Goal: Task Accomplishment & Management: Complete application form

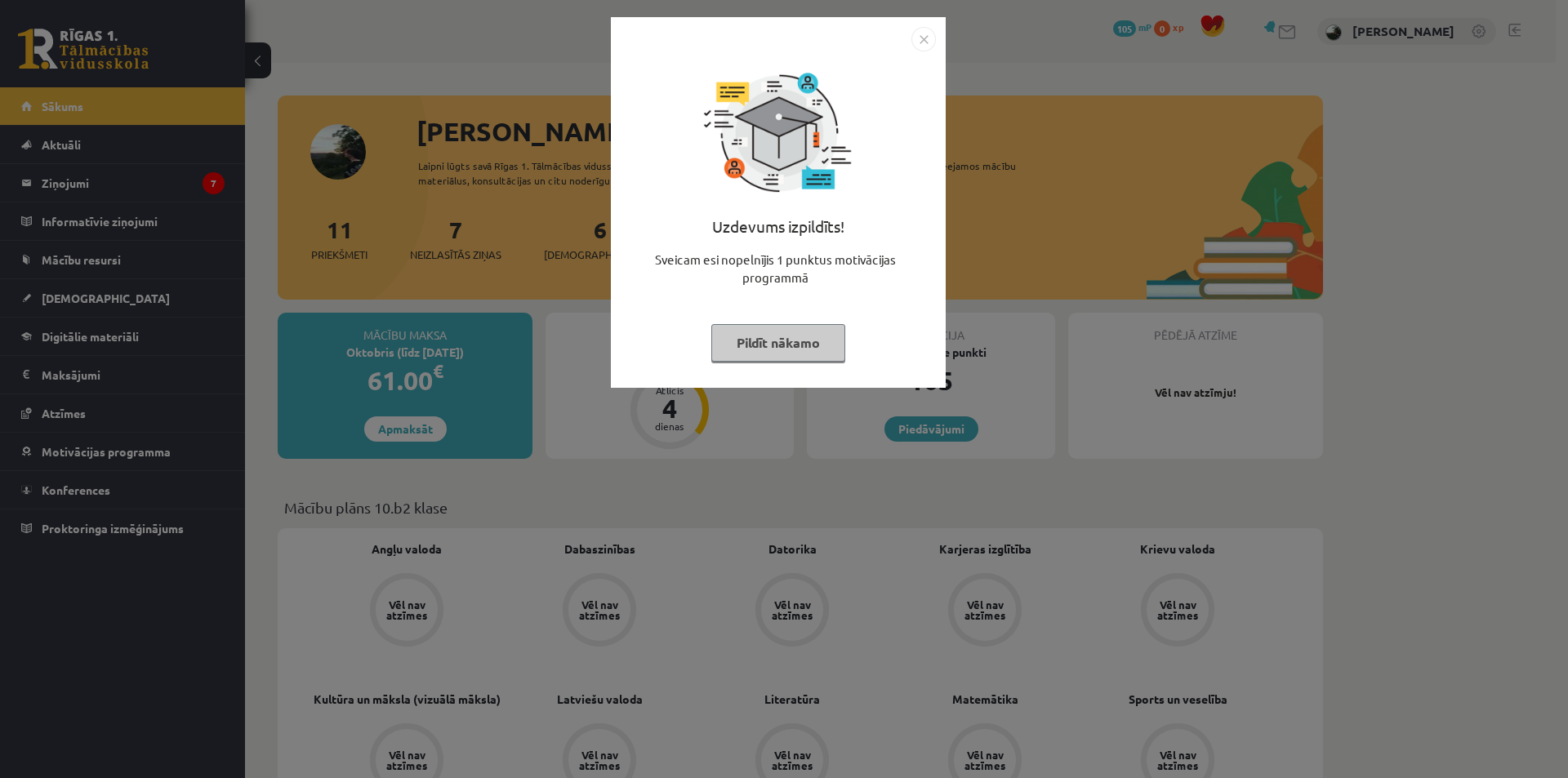
click at [928, 43] on img "Close" at bounding box center [923, 39] width 24 height 24
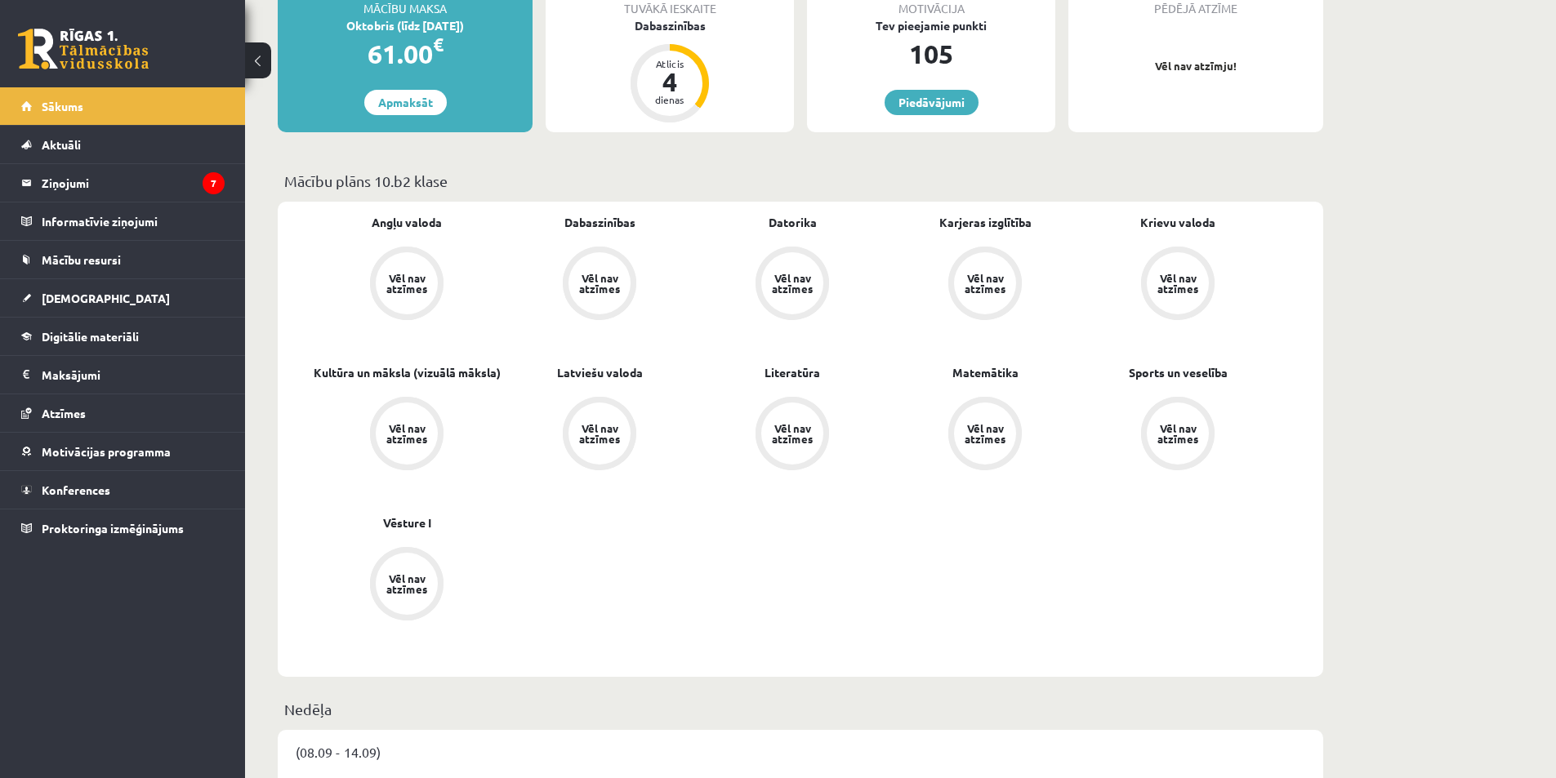
scroll to position [245, 0]
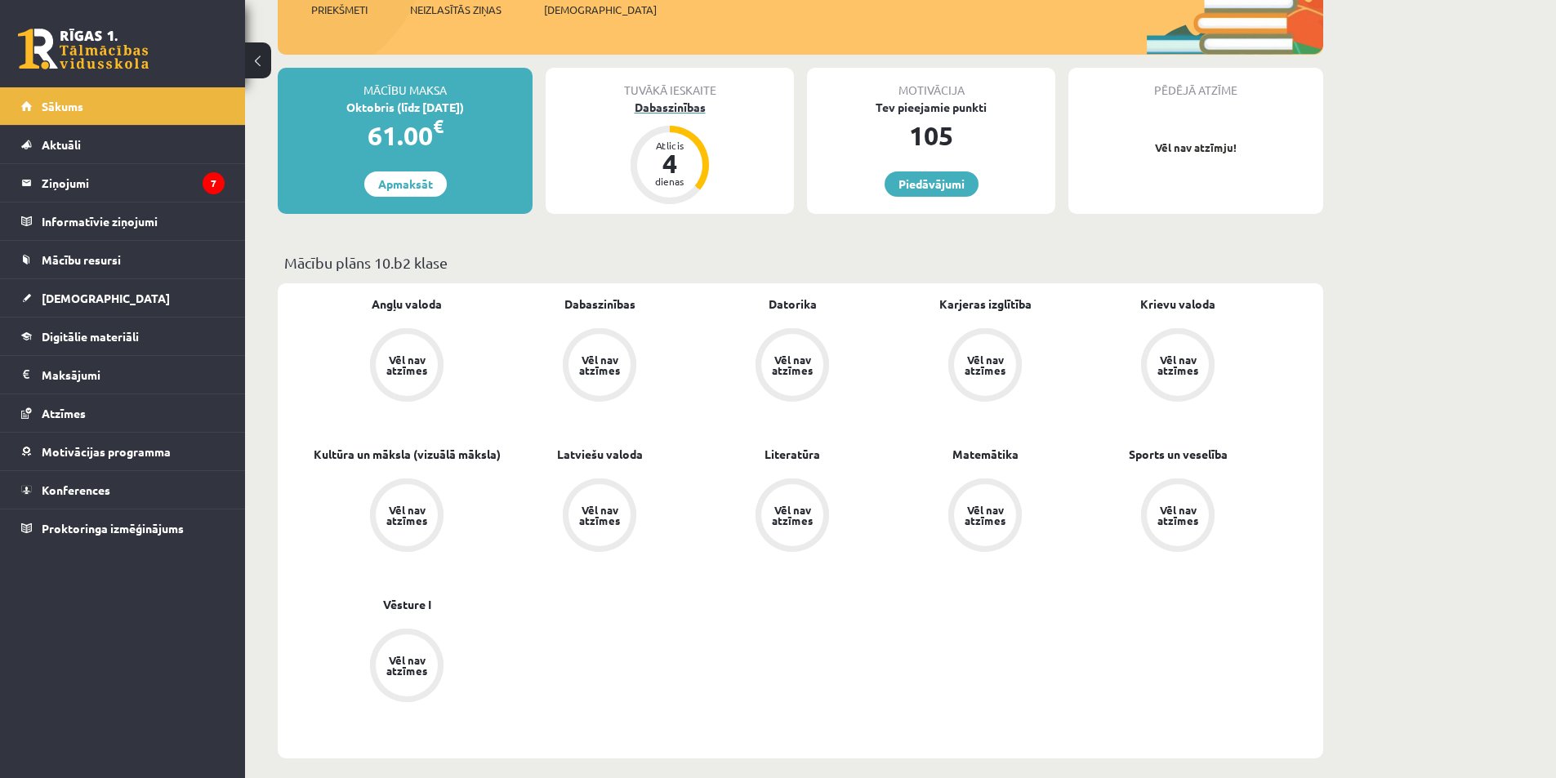
click at [667, 176] on div "dienas" at bounding box center [669, 181] width 49 height 10
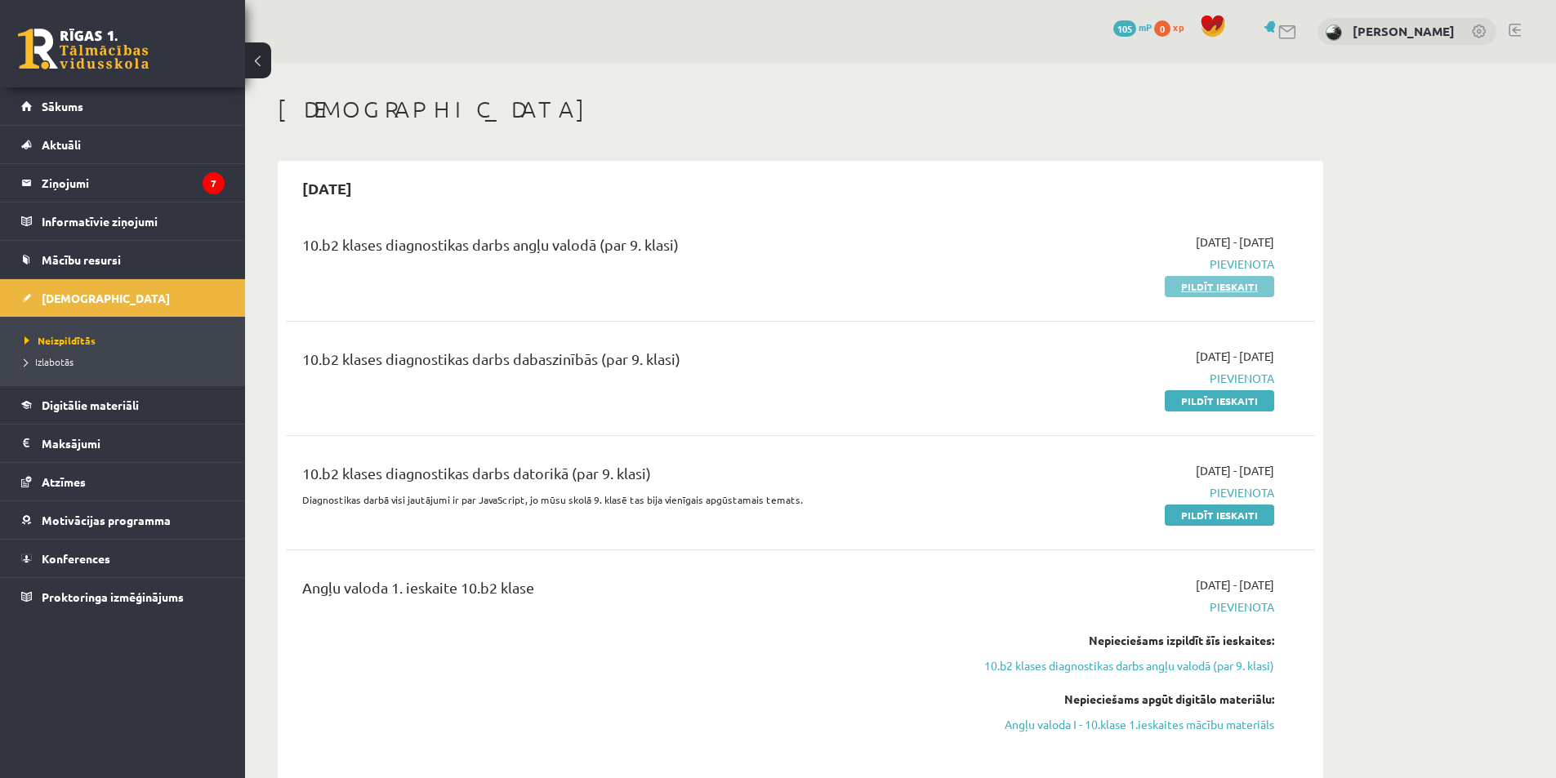
click at [1209, 288] on link "Pildīt ieskaiti" at bounding box center [1218, 286] width 109 height 21
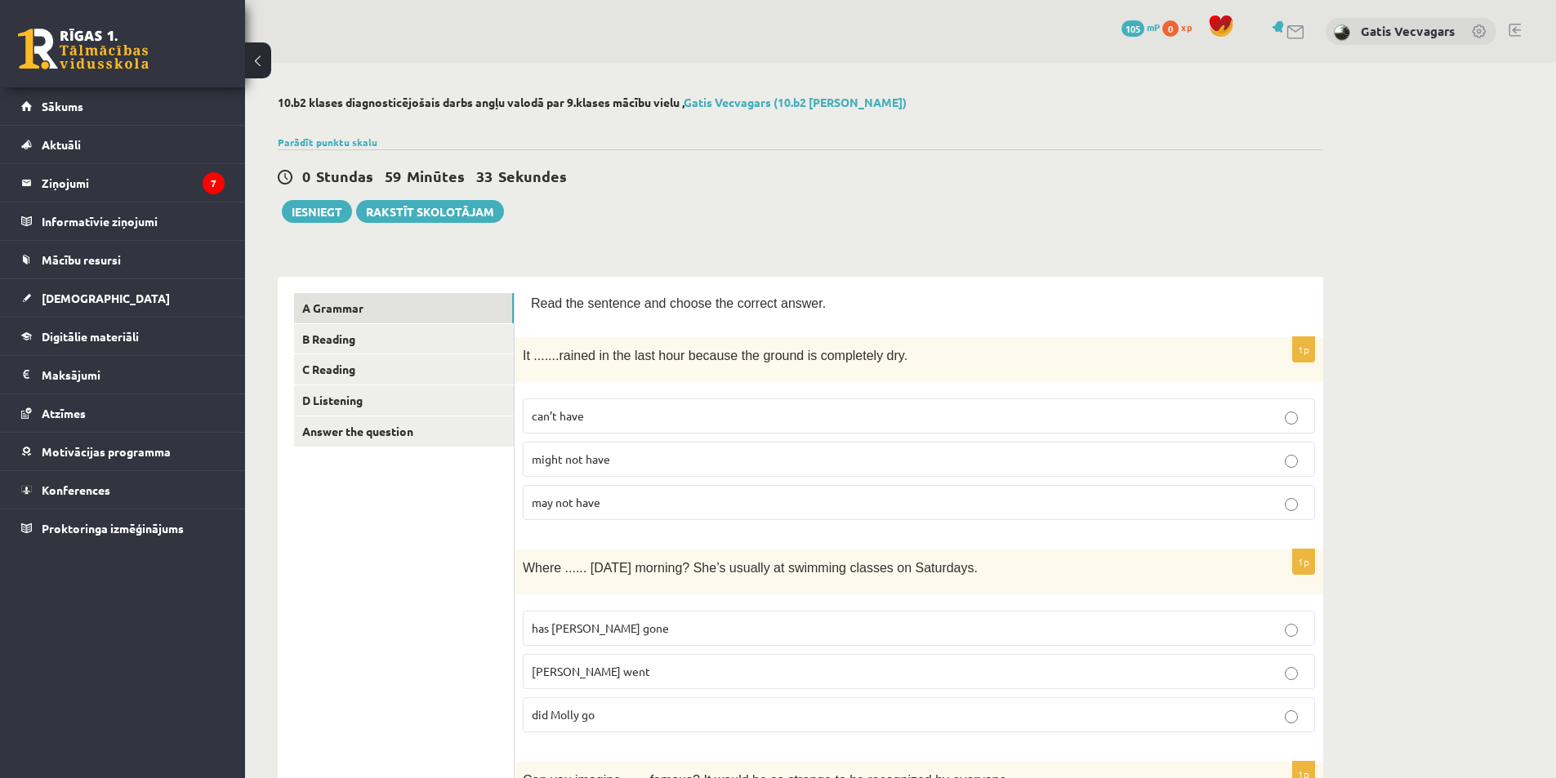
click at [623, 501] on p "may not have" at bounding box center [919, 502] width 774 height 17
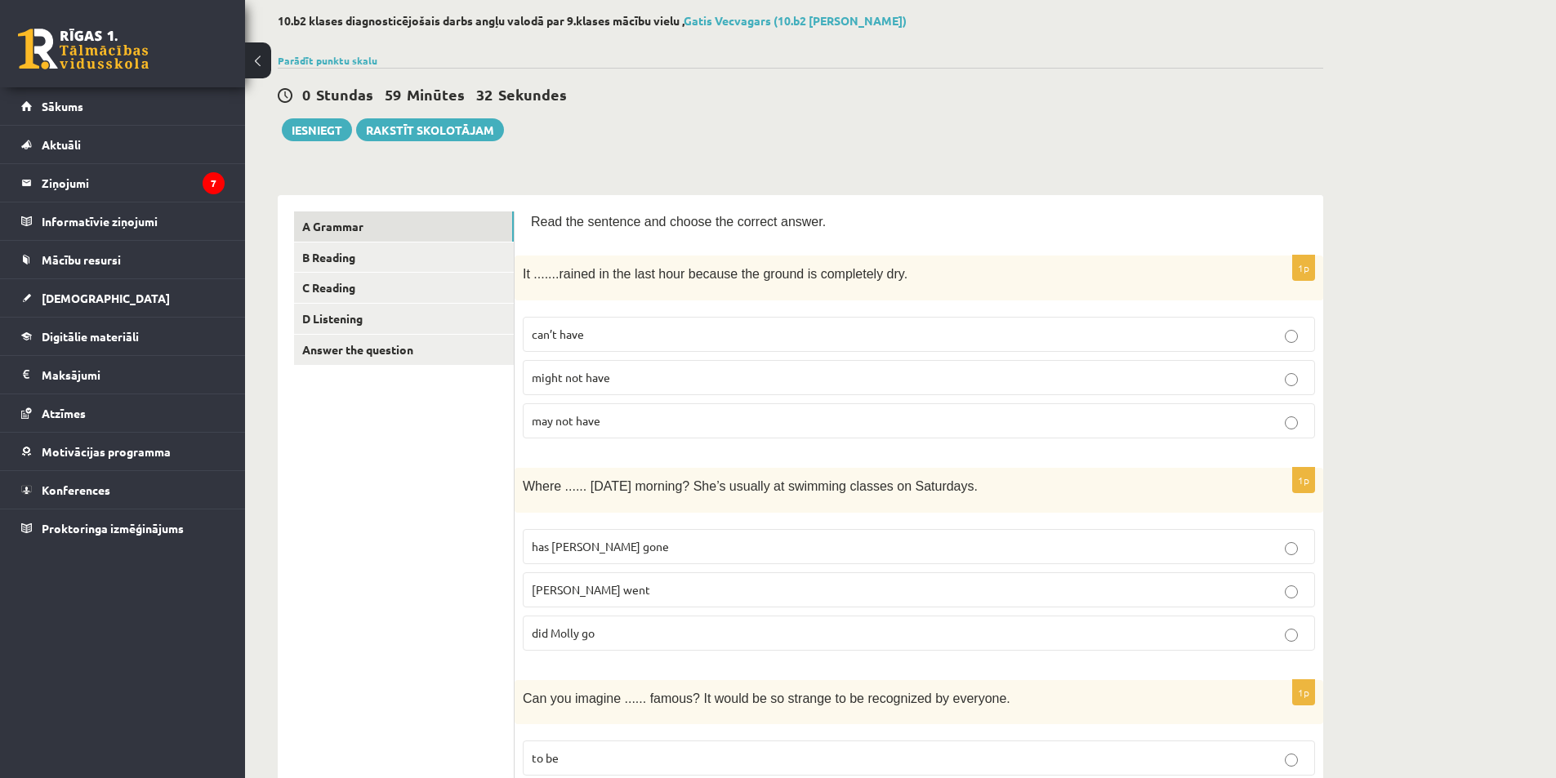
scroll to position [163, 0]
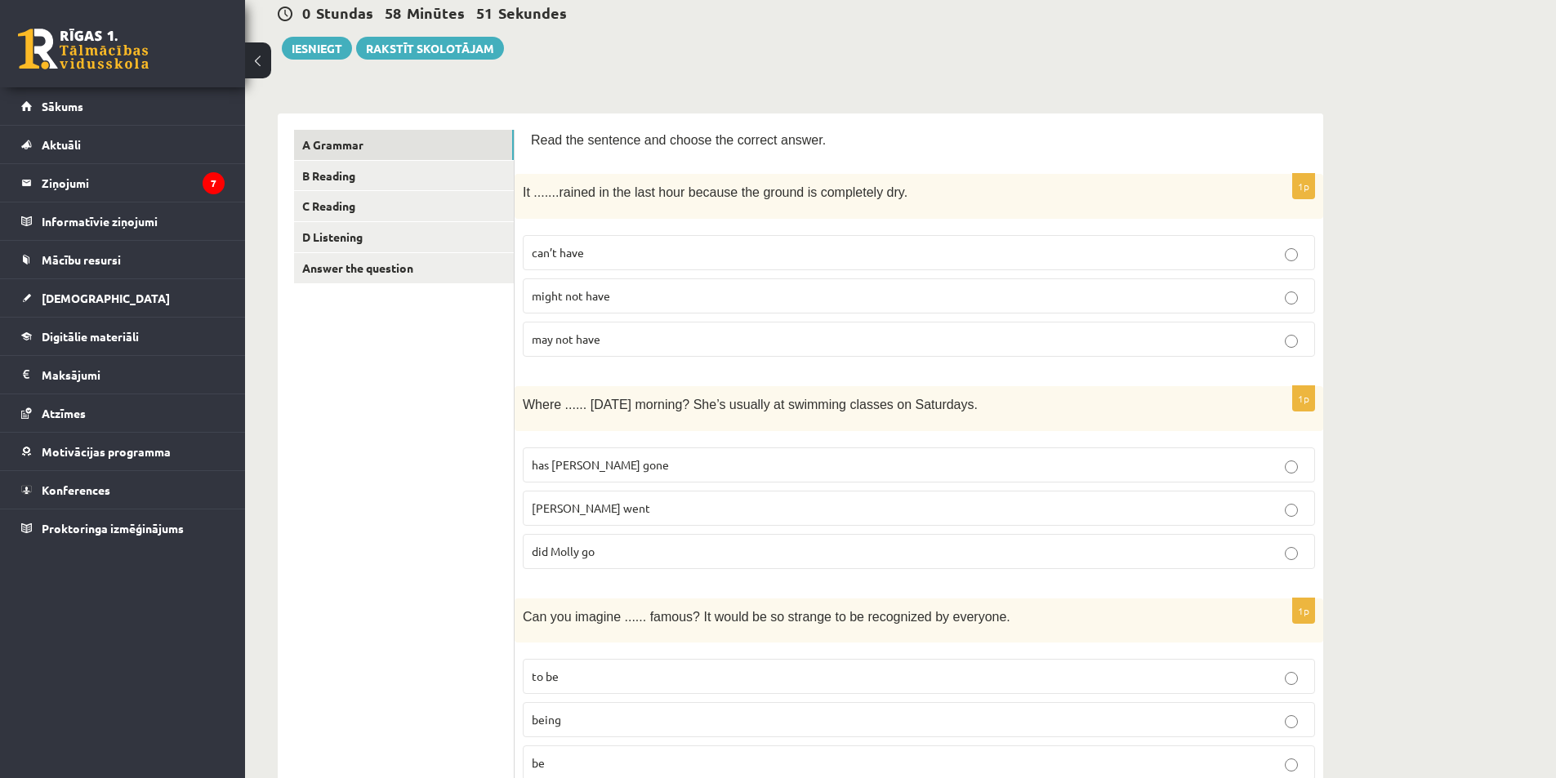
click at [648, 516] on p "[PERSON_NAME] went" at bounding box center [919, 508] width 774 height 17
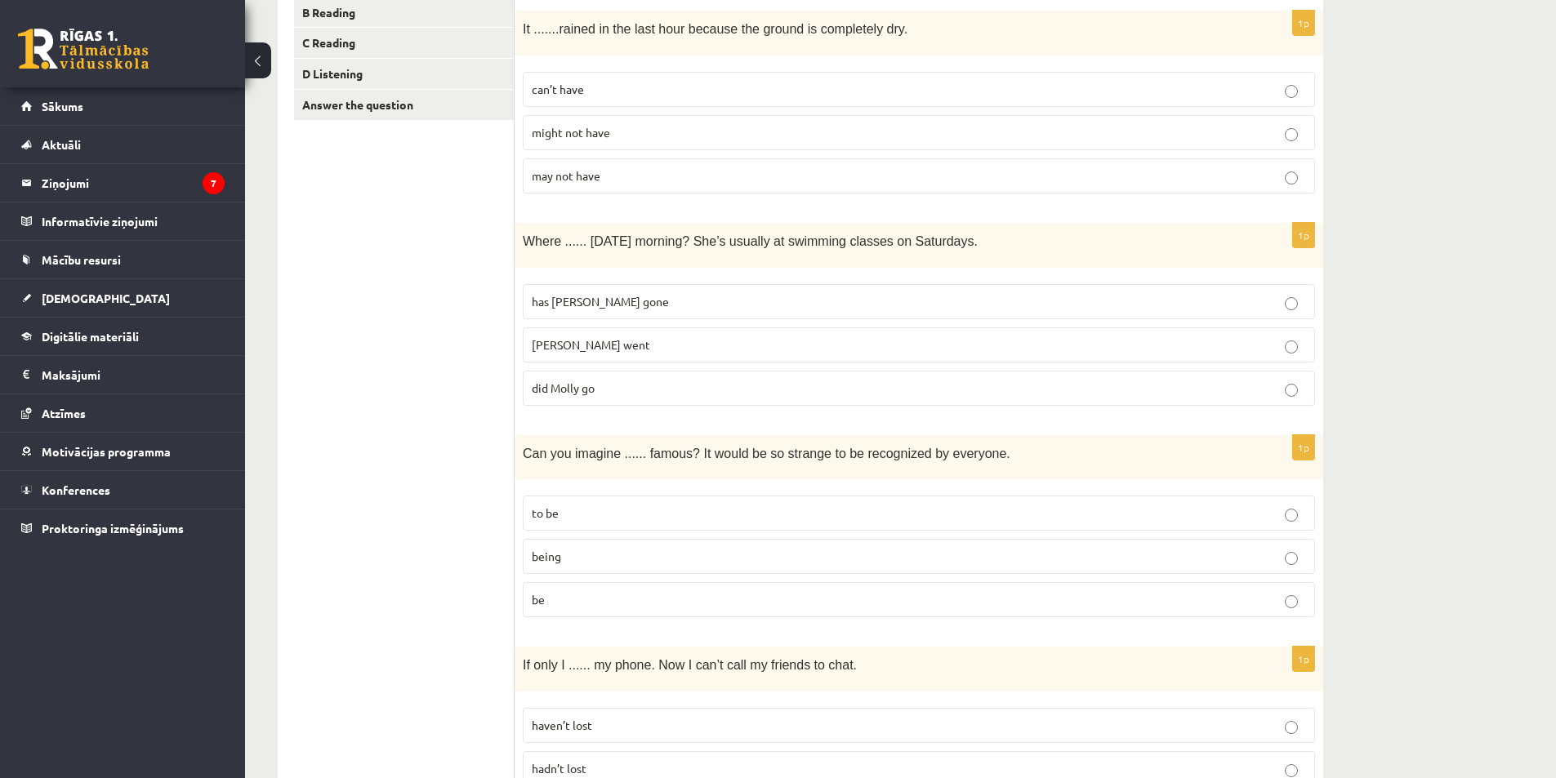
click at [644, 550] on p "being" at bounding box center [919, 556] width 774 height 17
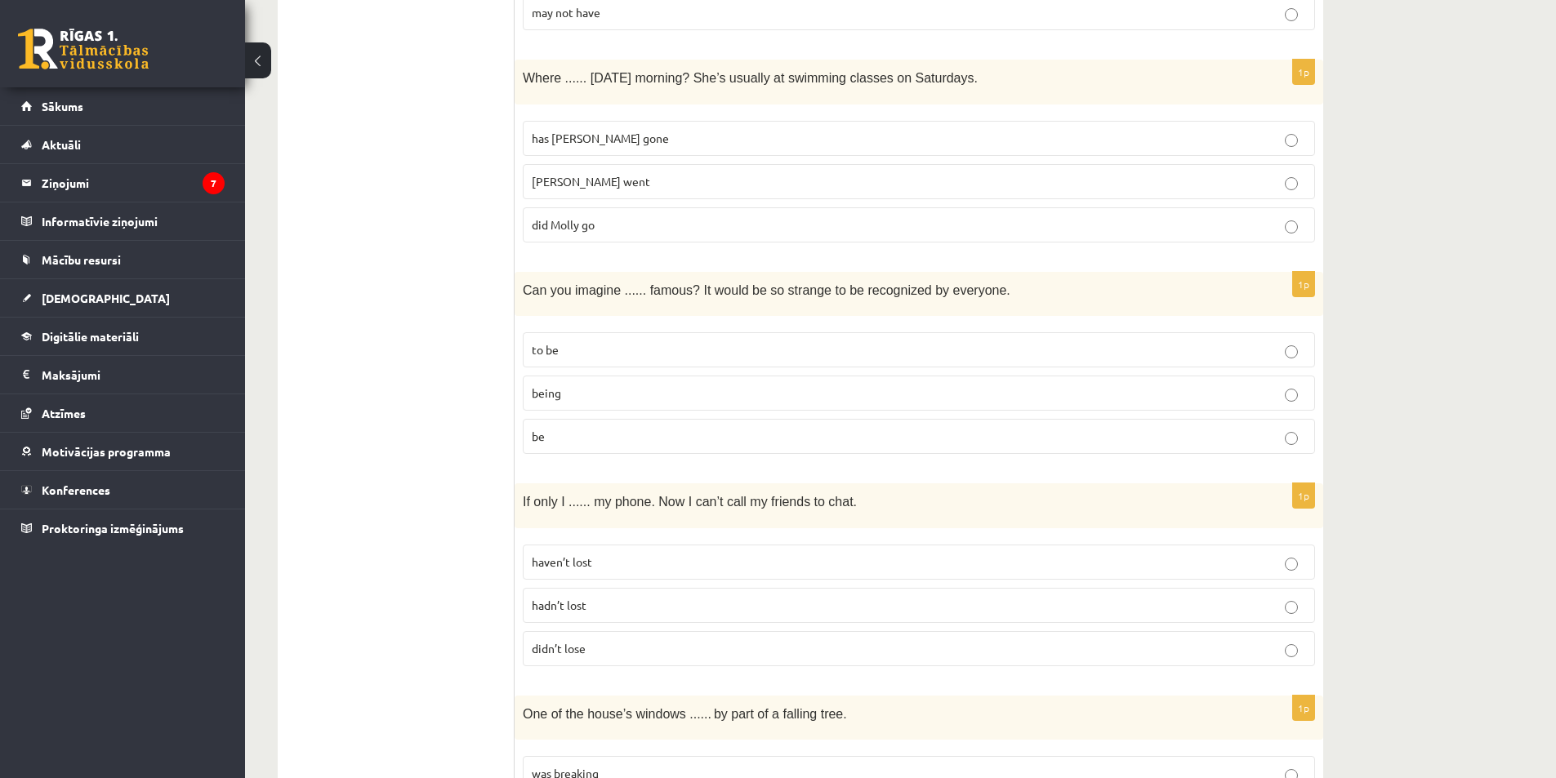
click at [612, 559] on p "haven’t lost" at bounding box center [919, 562] width 774 height 17
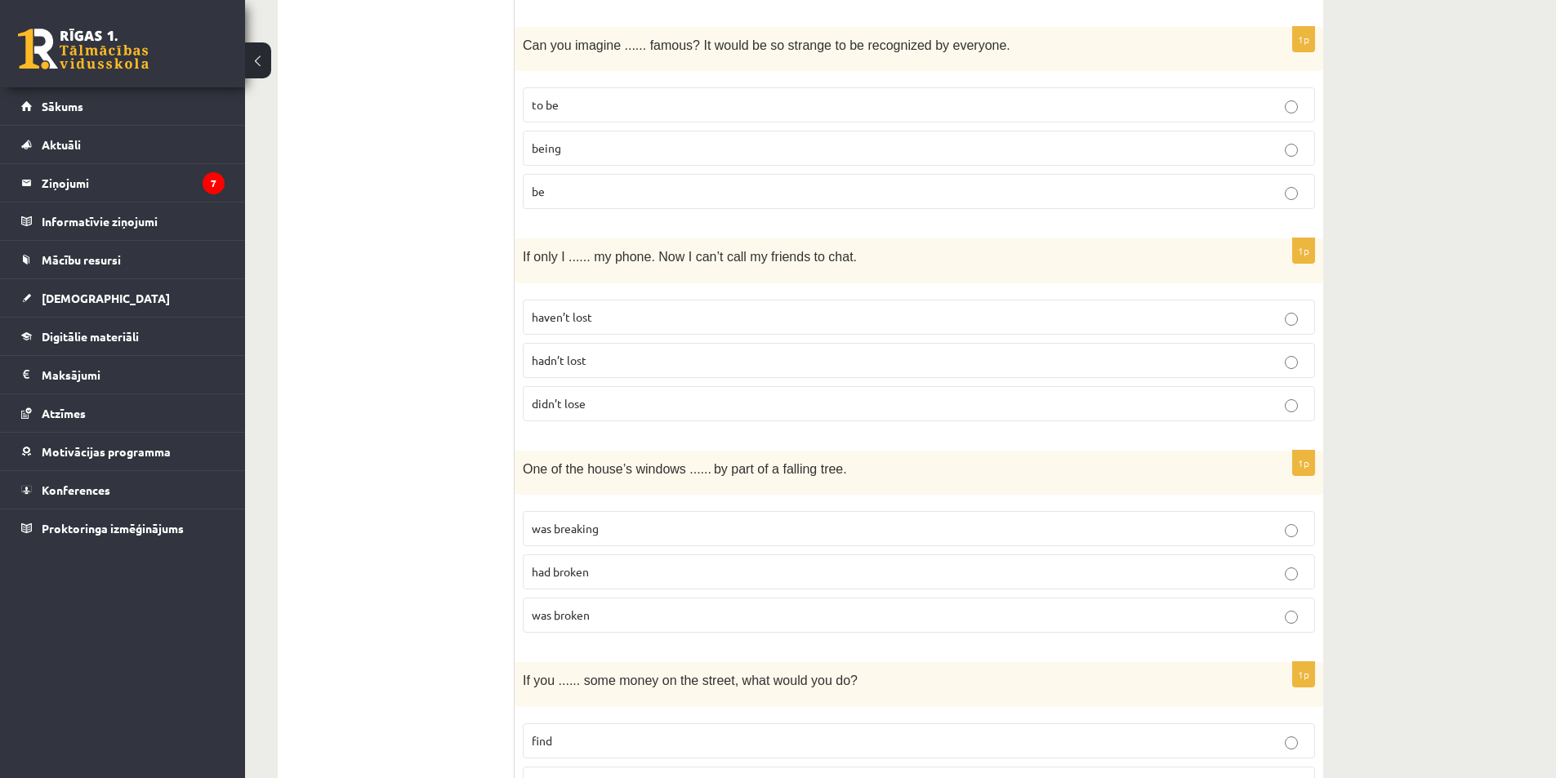
click at [734, 622] on p "was broken" at bounding box center [919, 615] width 774 height 17
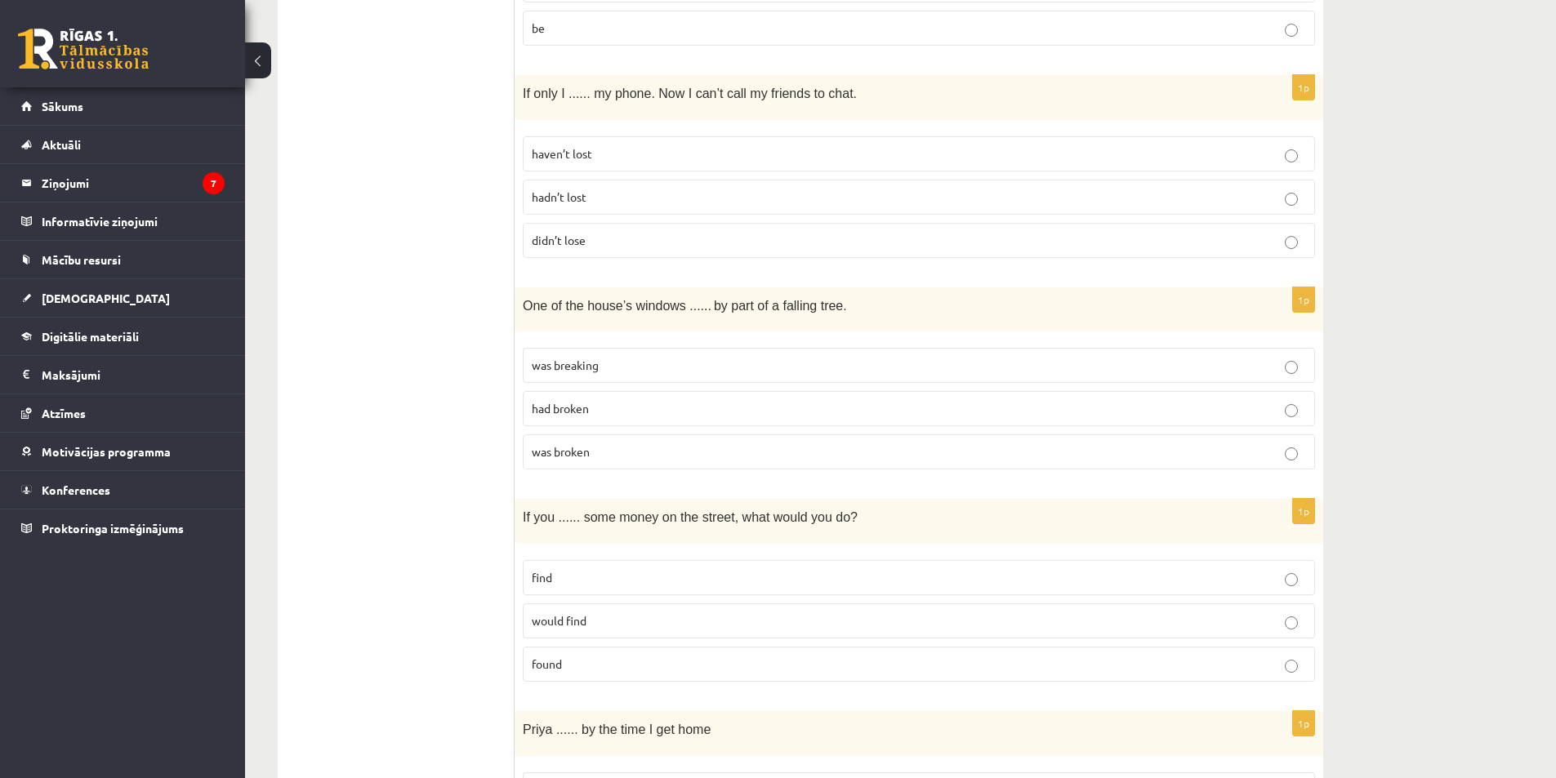
click at [734, 622] on p "would find" at bounding box center [919, 620] width 774 height 17
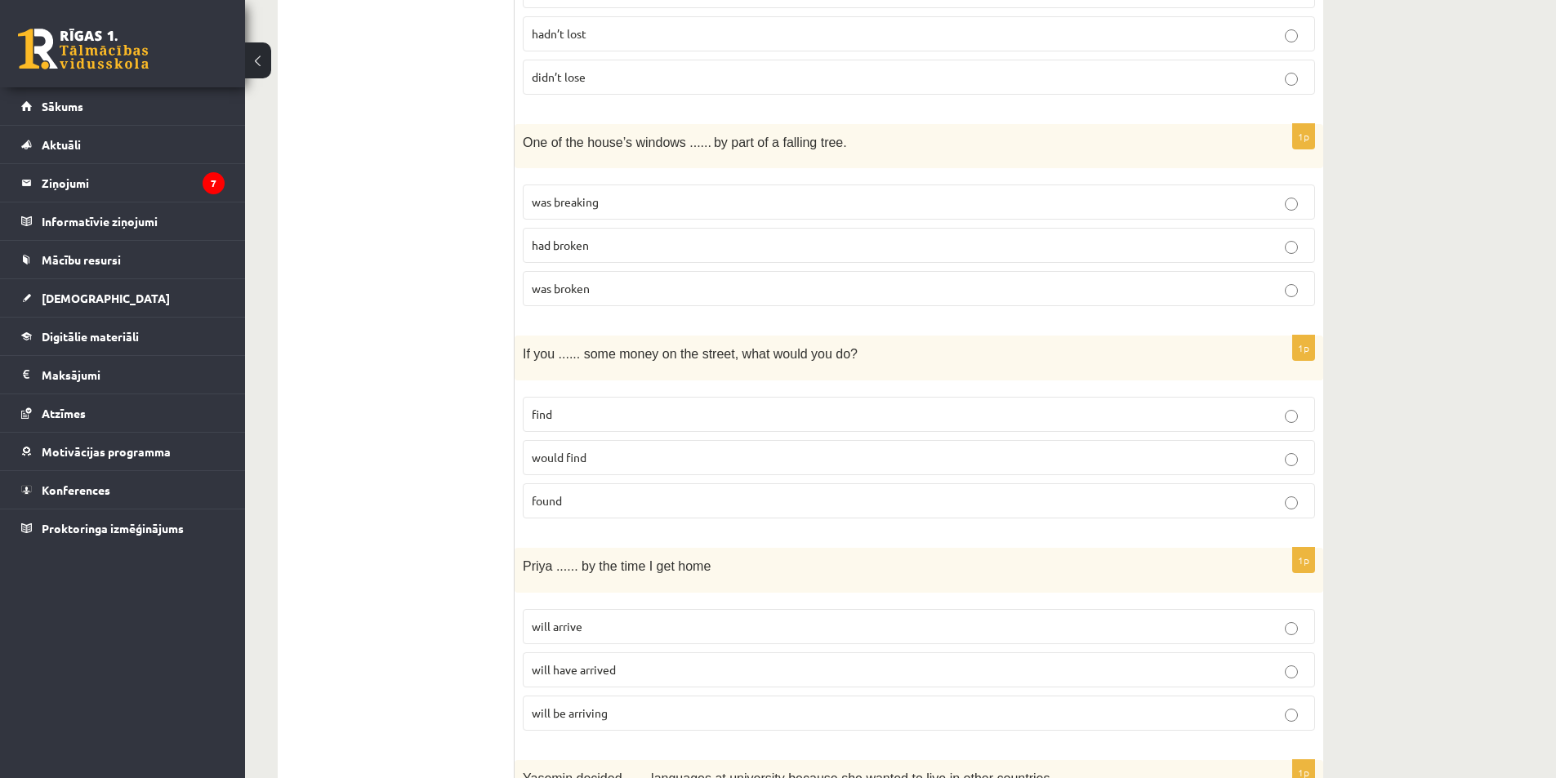
scroll to position [1143, 0]
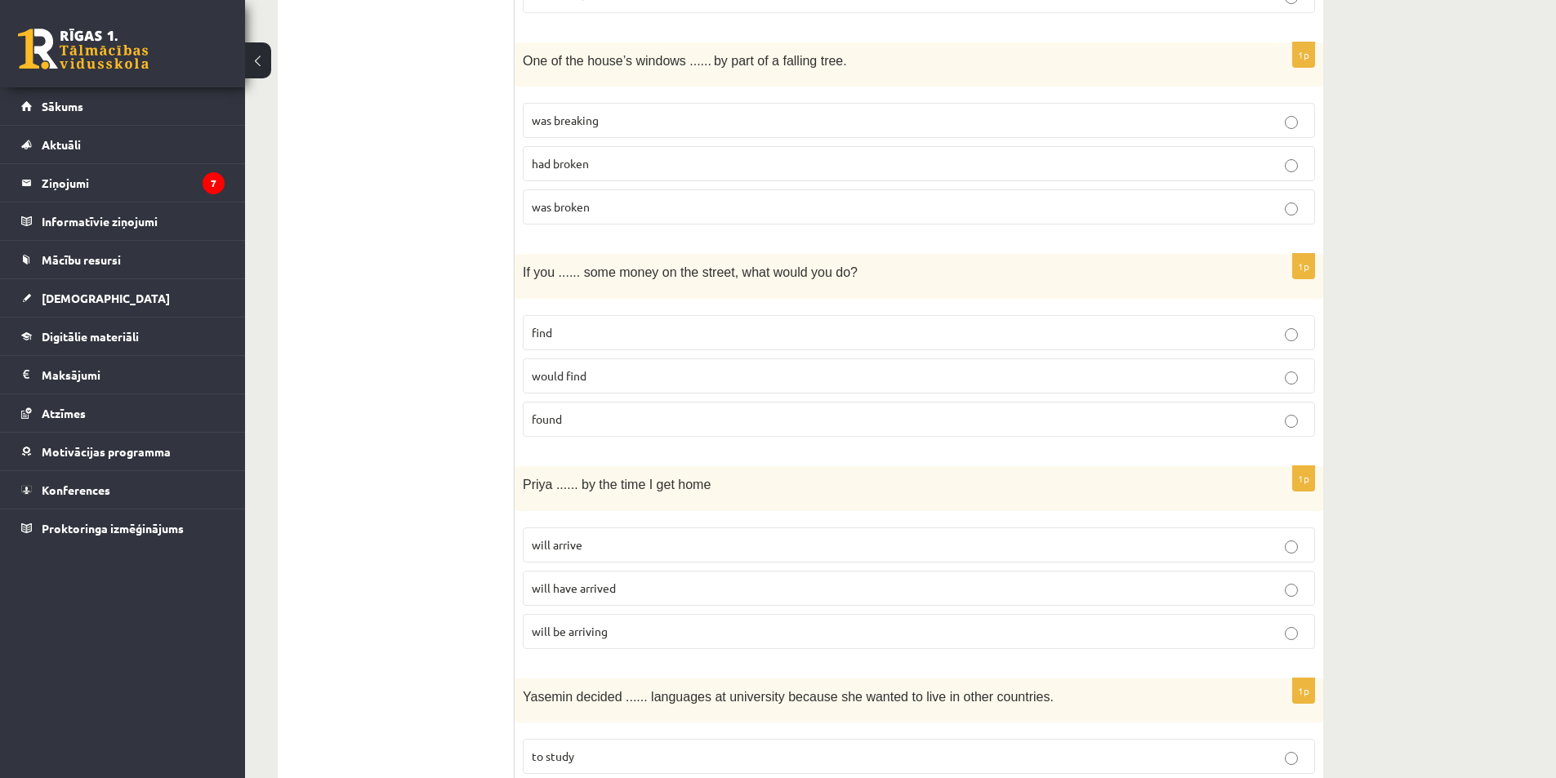
click at [693, 624] on p "will be arriving" at bounding box center [919, 631] width 774 height 17
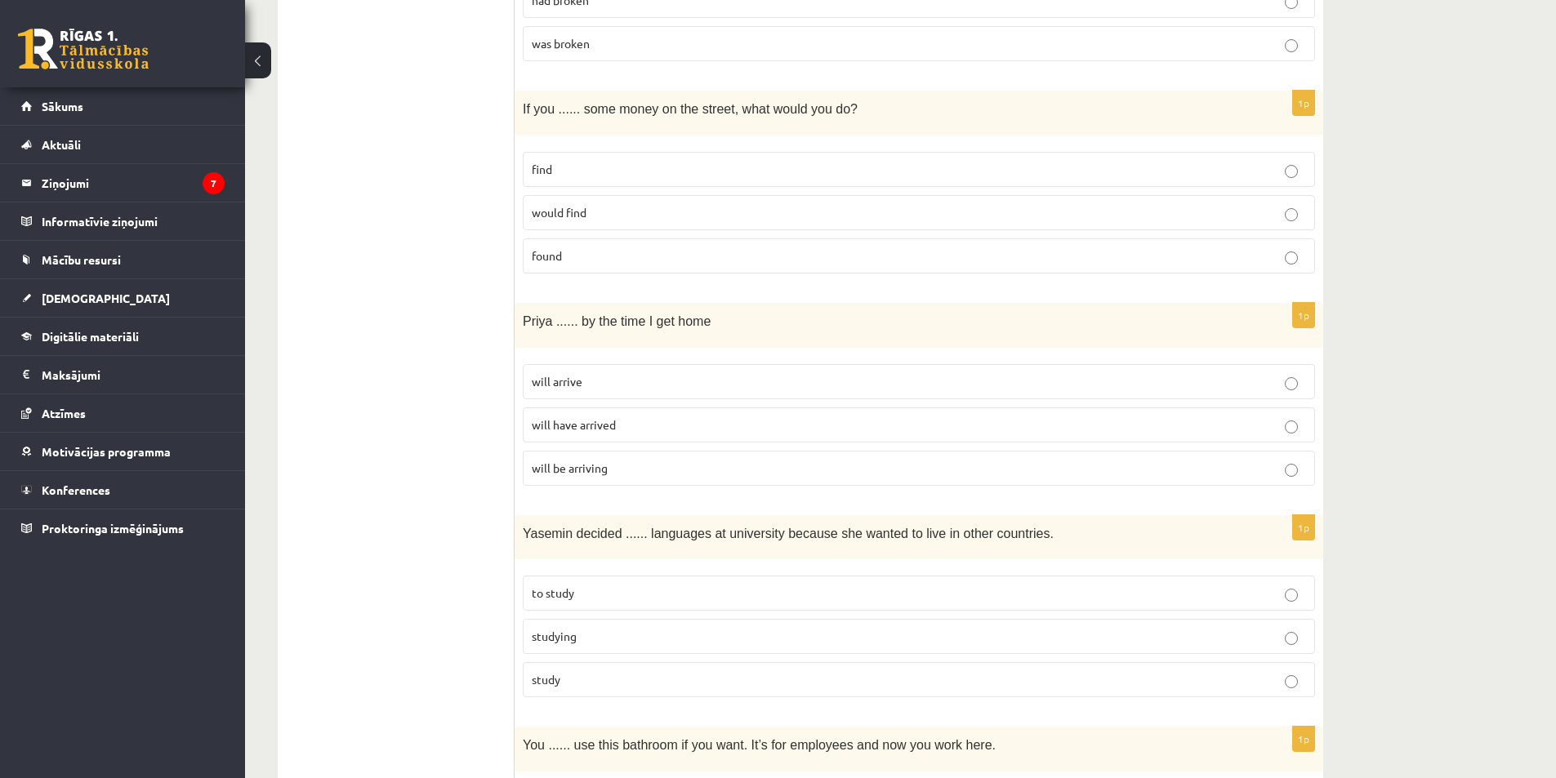
click at [720, 382] on p "will arrive" at bounding box center [919, 381] width 774 height 17
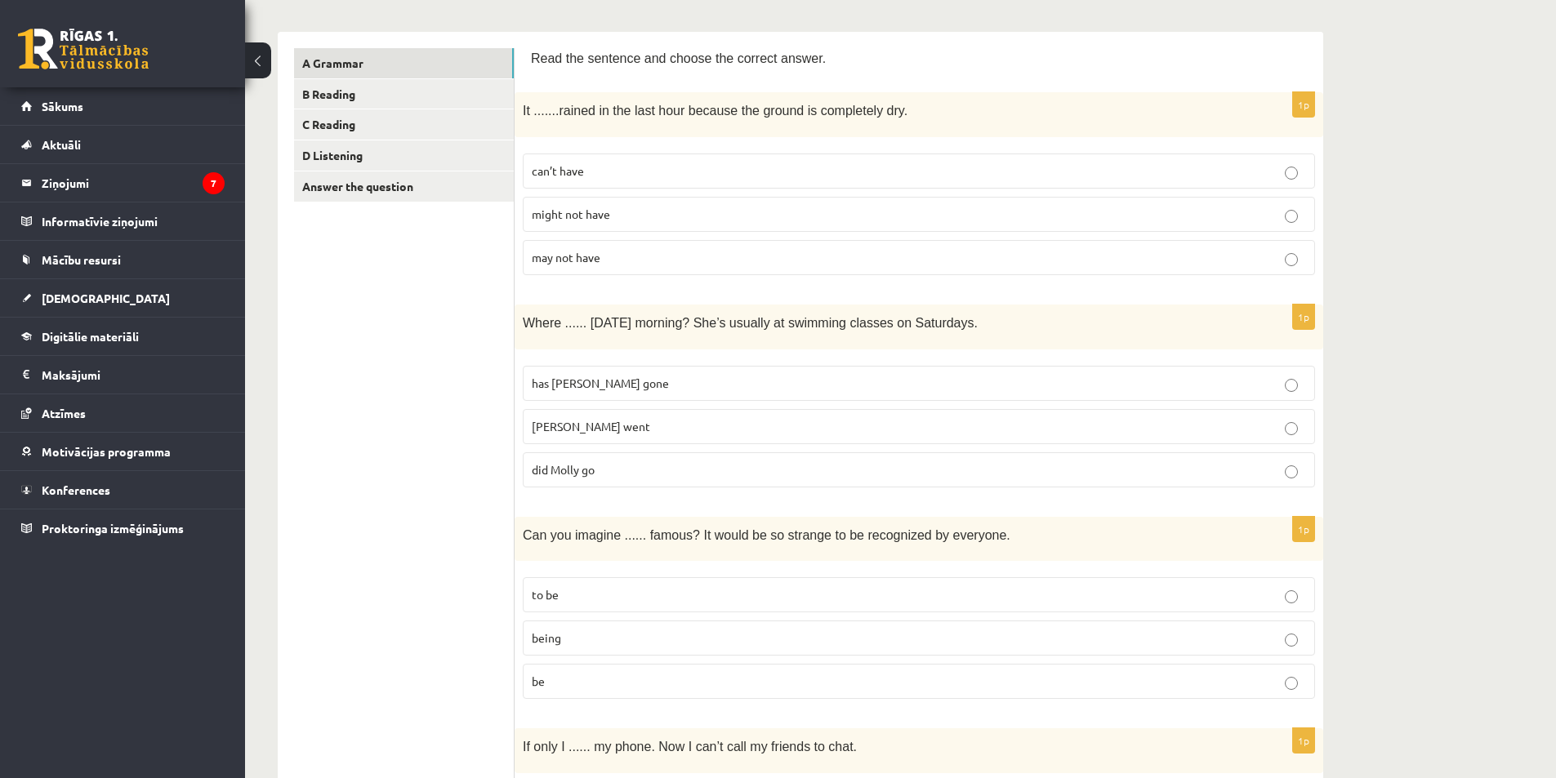
scroll to position [327, 0]
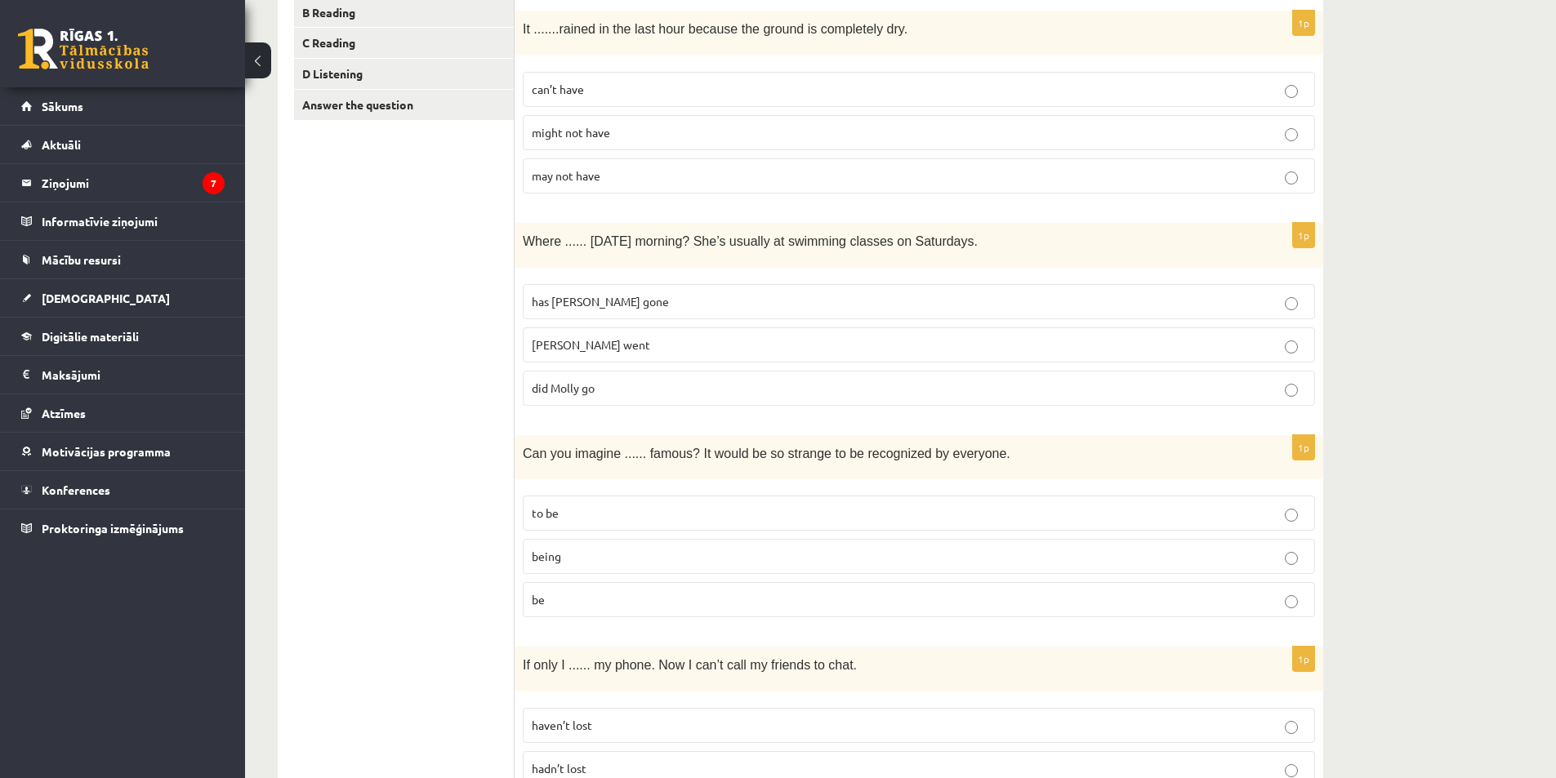
click at [654, 388] on p "did Molly go" at bounding box center [919, 388] width 774 height 17
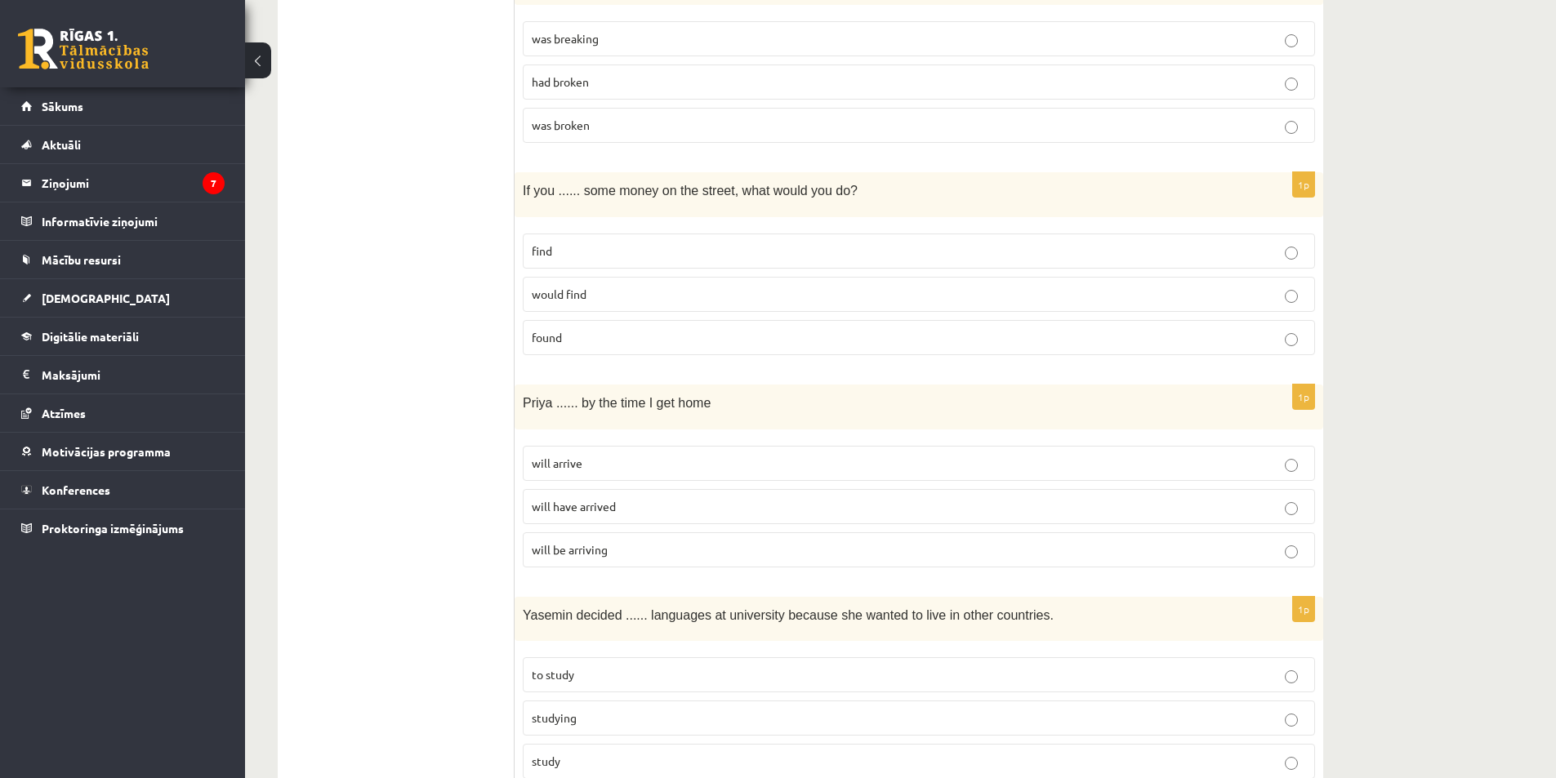
scroll to position [1388, 0]
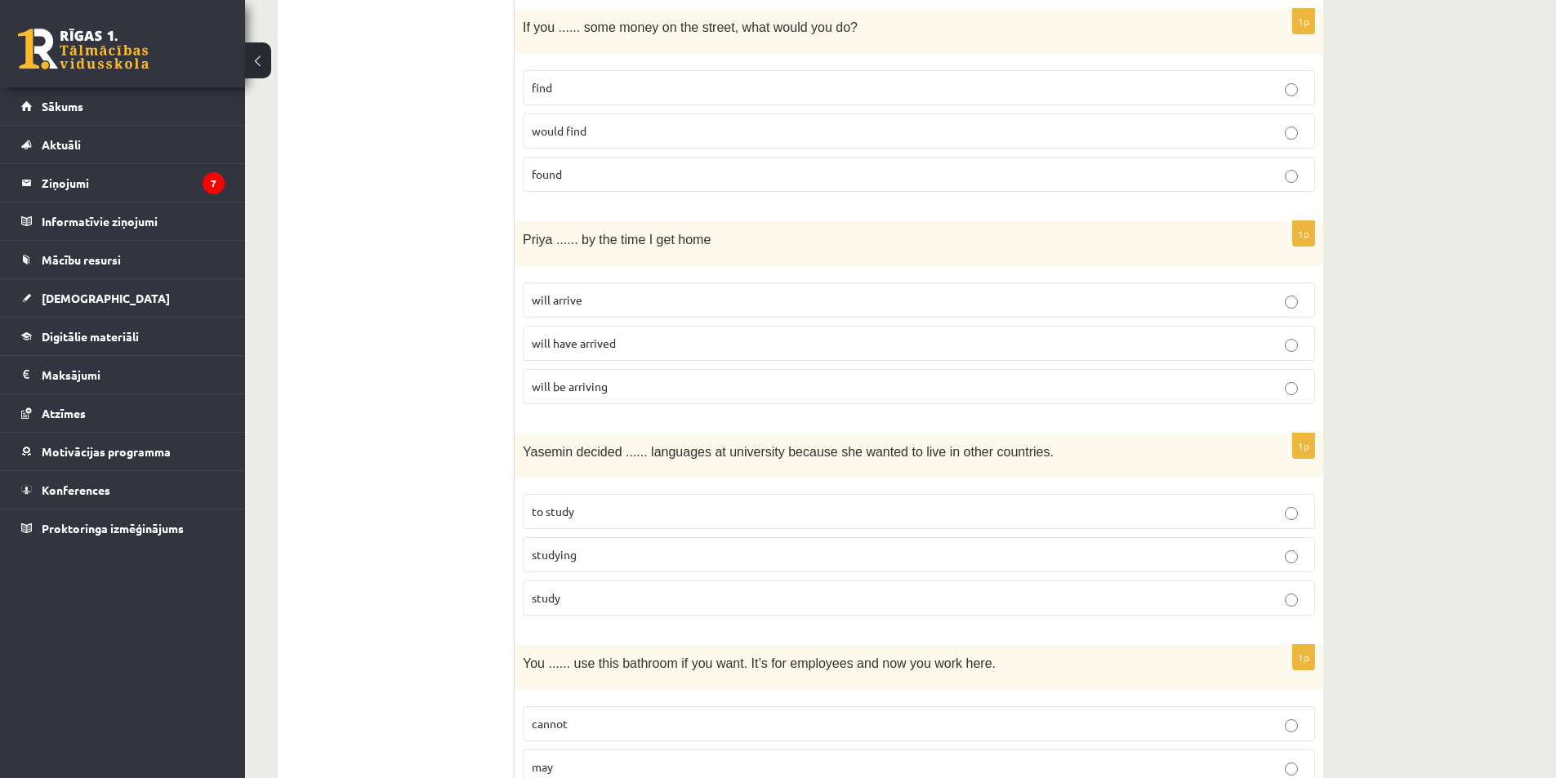
click at [807, 505] on p "to study" at bounding box center [919, 511] width 774 height 17
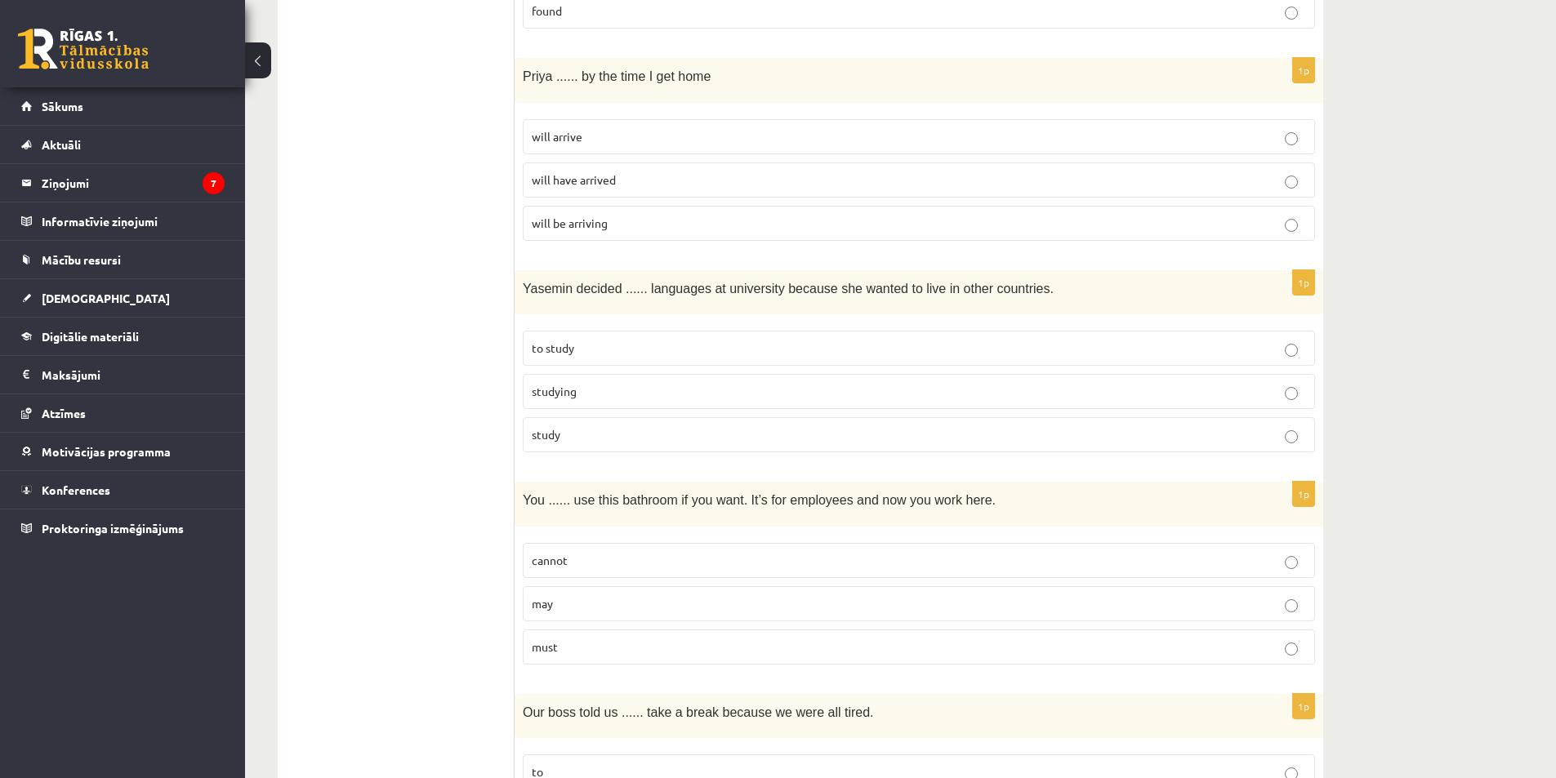
scroll to position [1633, 0]
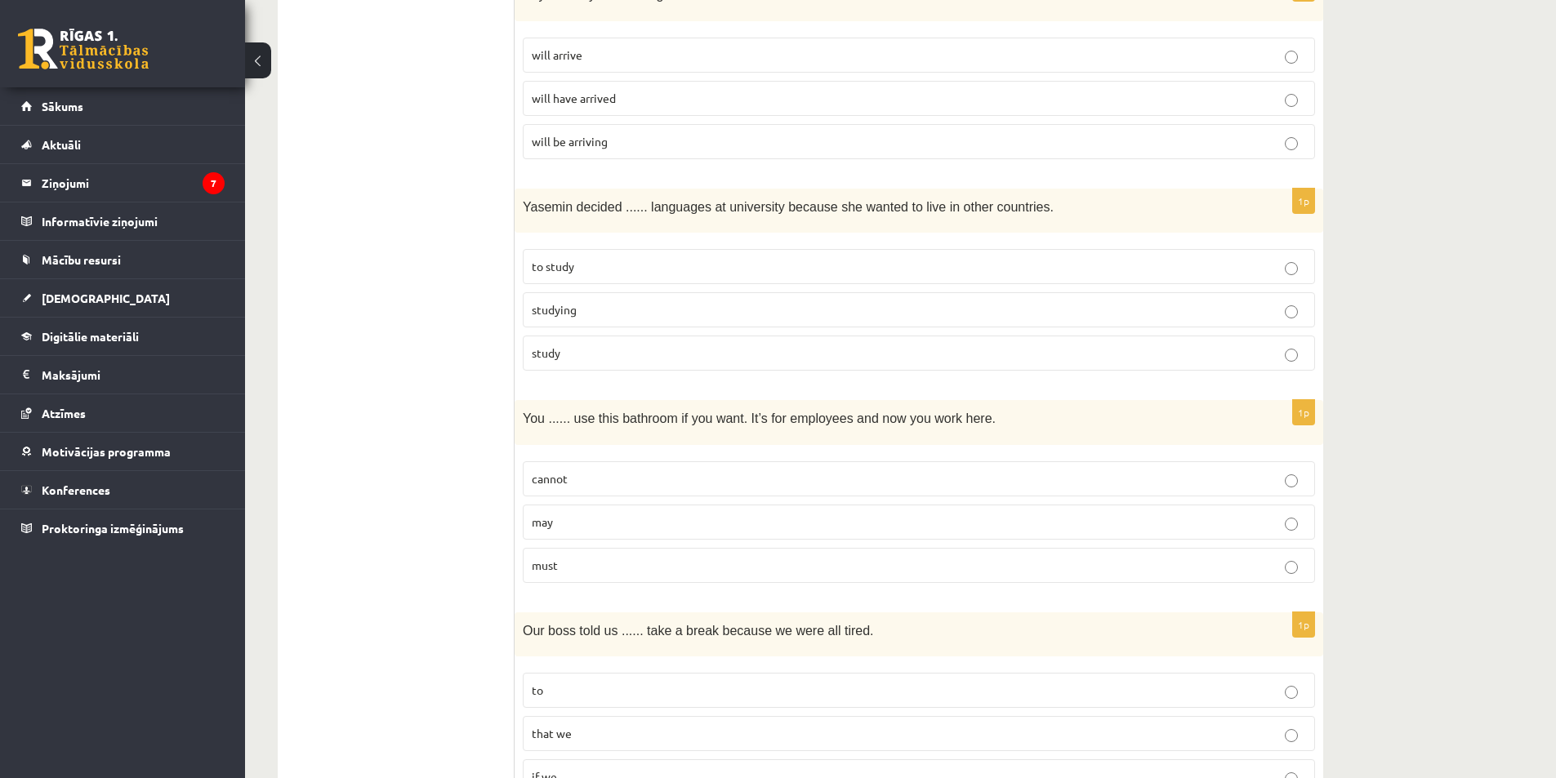
click at [786, 476] on p "cannot" at bounding box center [919, 478] width 774 height 17
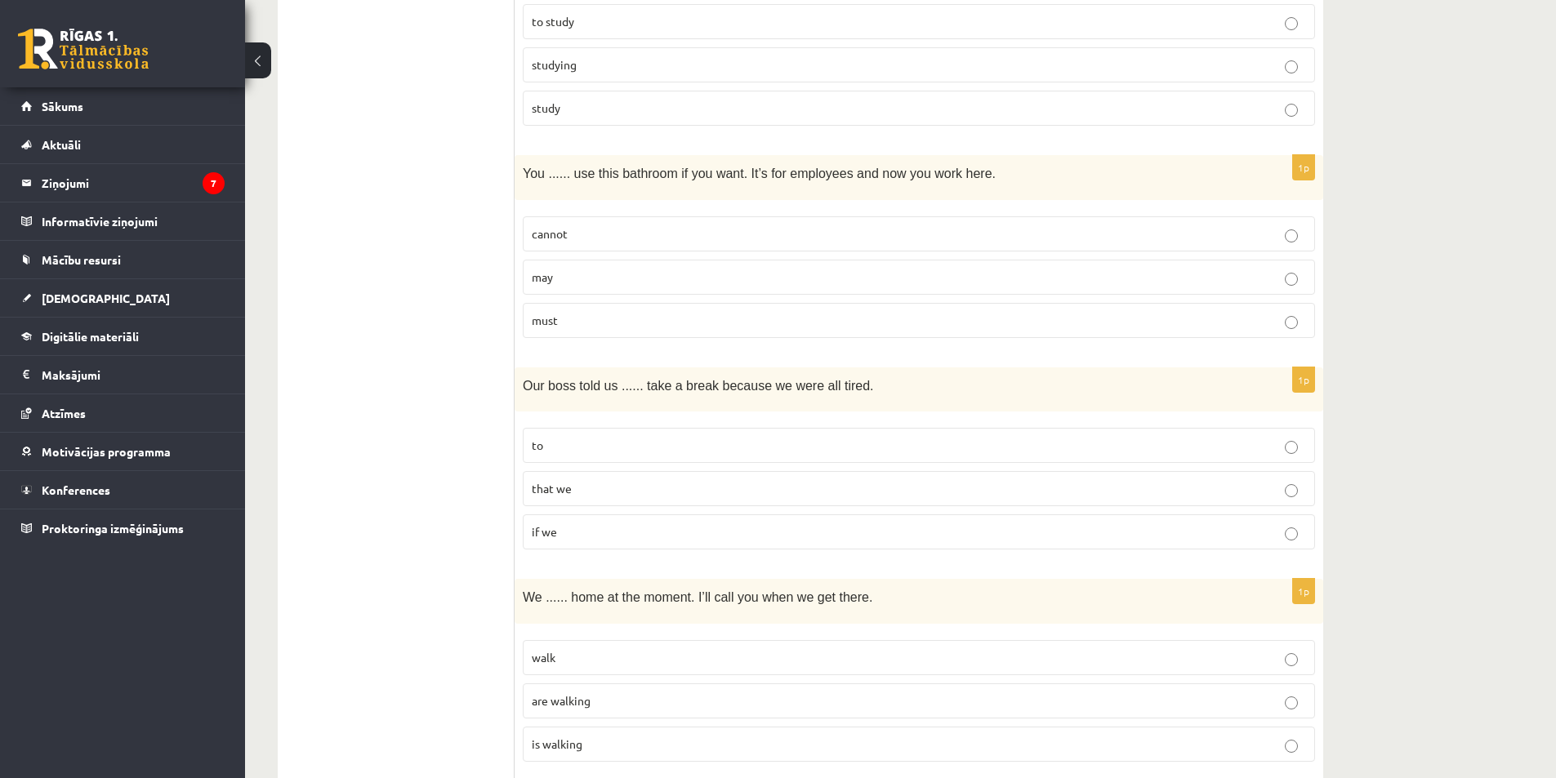
click at [688, 436] on label "to" at bounding box center [919, 445] width 792 height 35
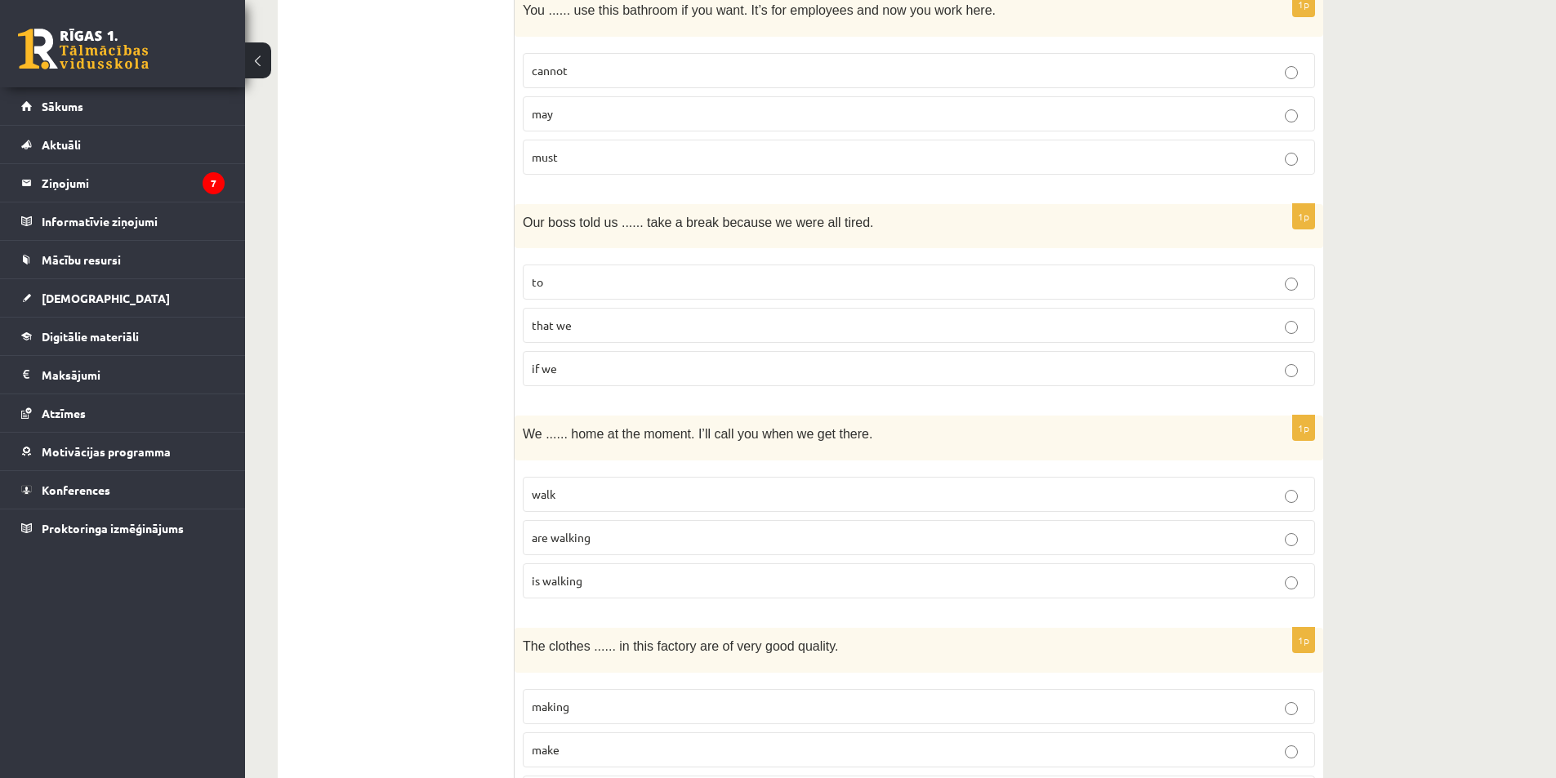
scroll to position [1960, 0]
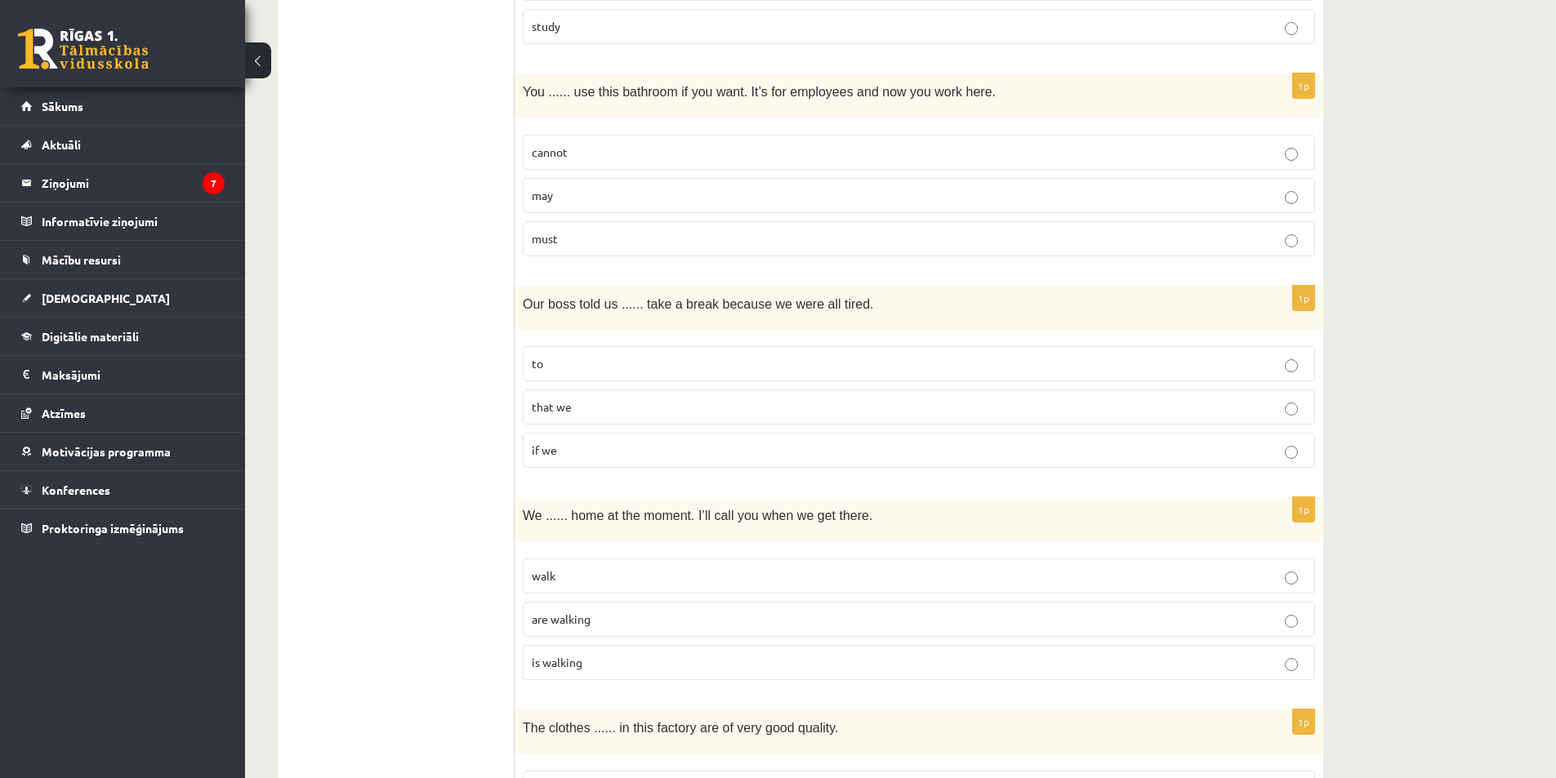
click at [750, 397] on label "that we" at bounding box center [919, 407] width 792 height 35
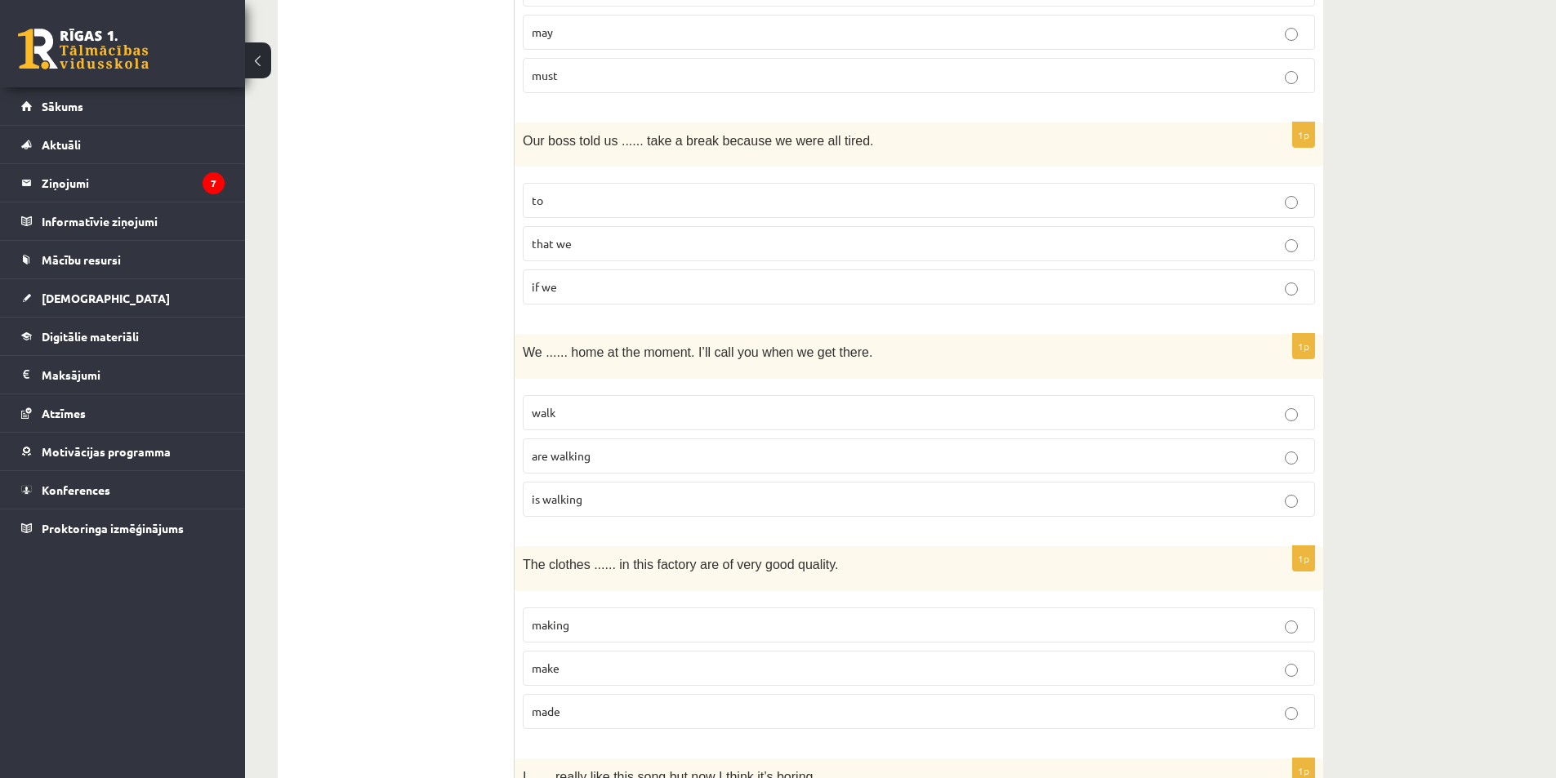
click at [668, 461] on p "are walking" at bounding box center [919, 456] width 774 height 17
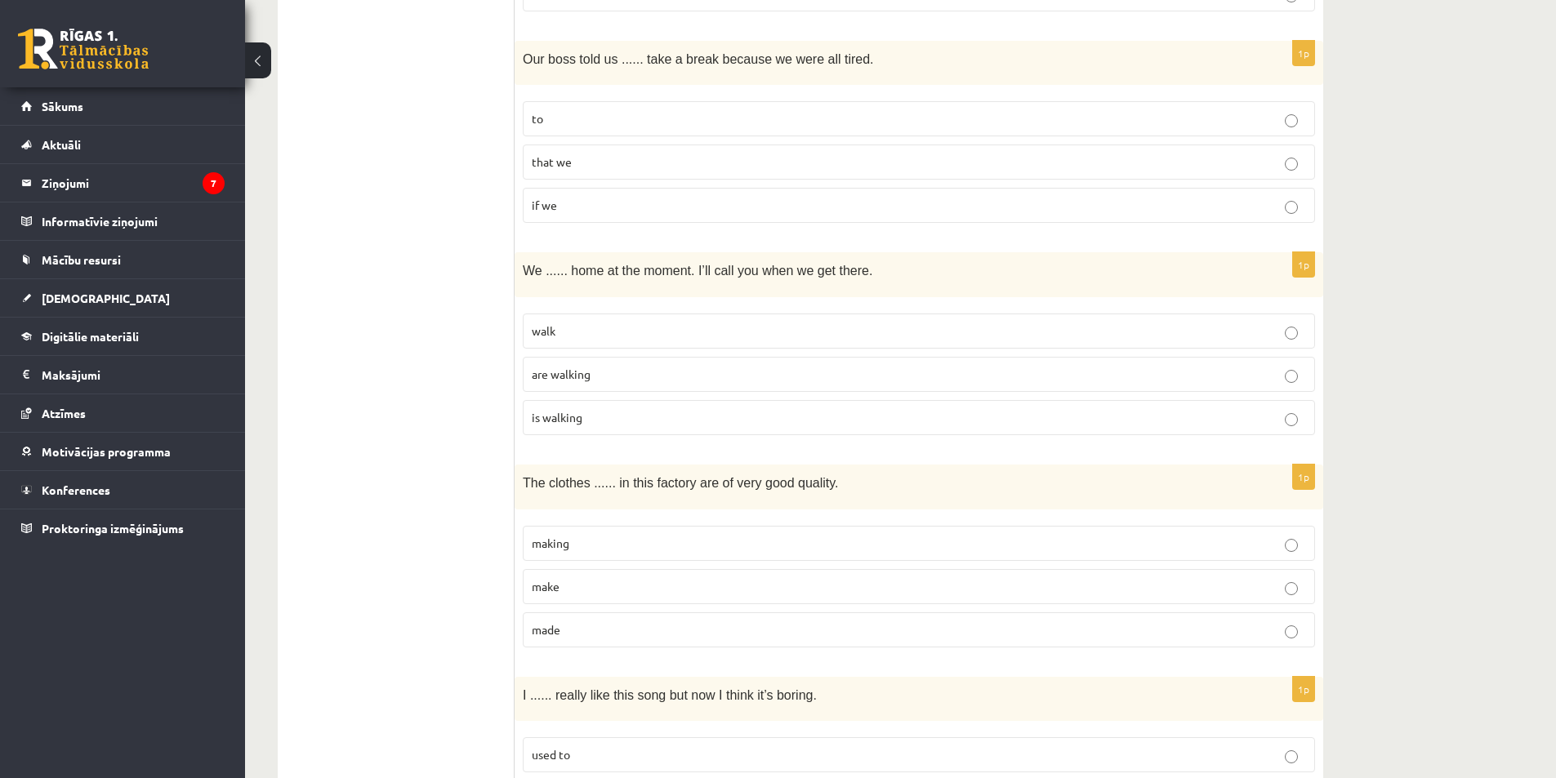
scroll to position [2287, 0]
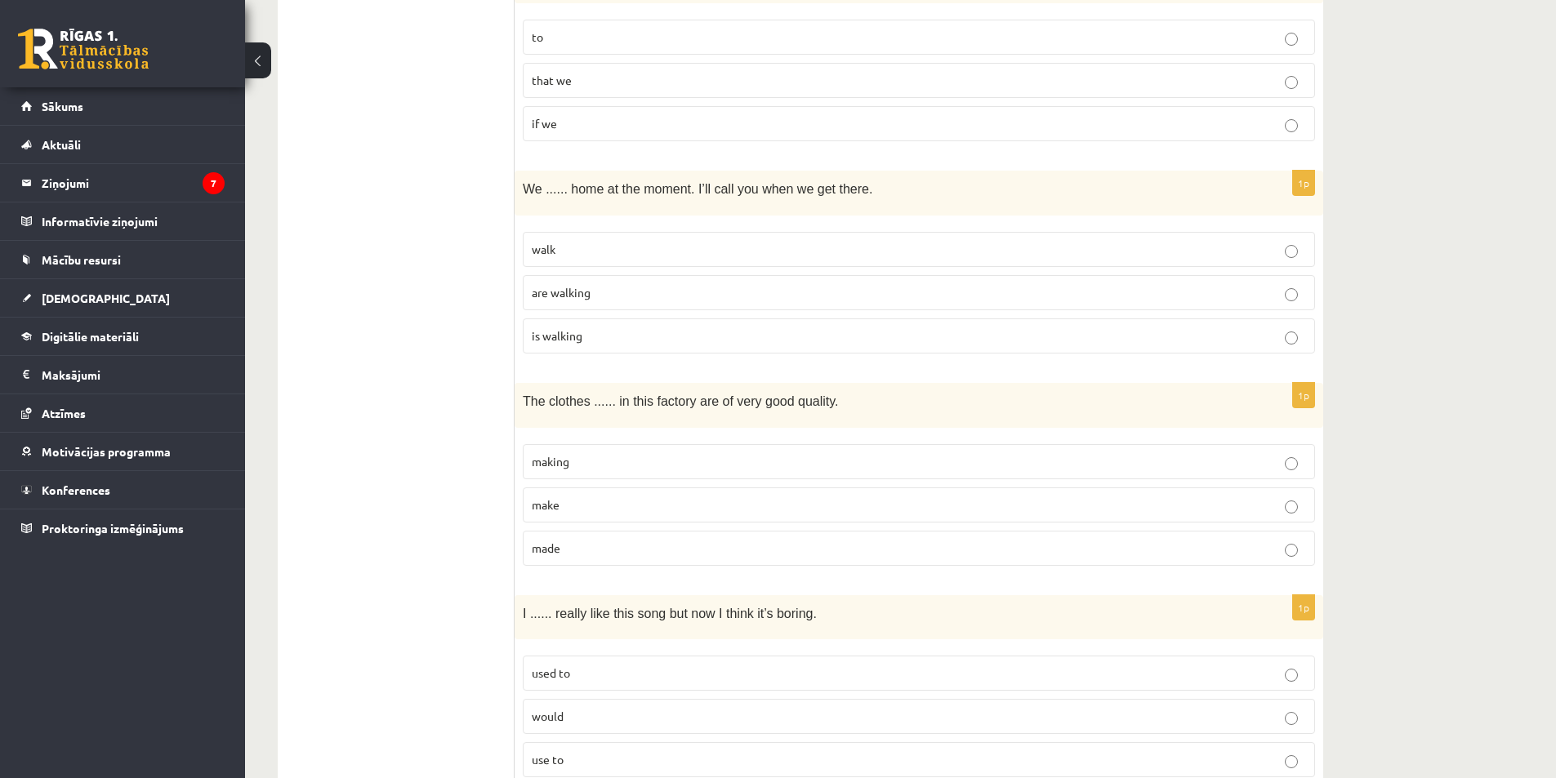
click at [857, 532] on label "made" at bounding box center [919, 548] width 792 height 35
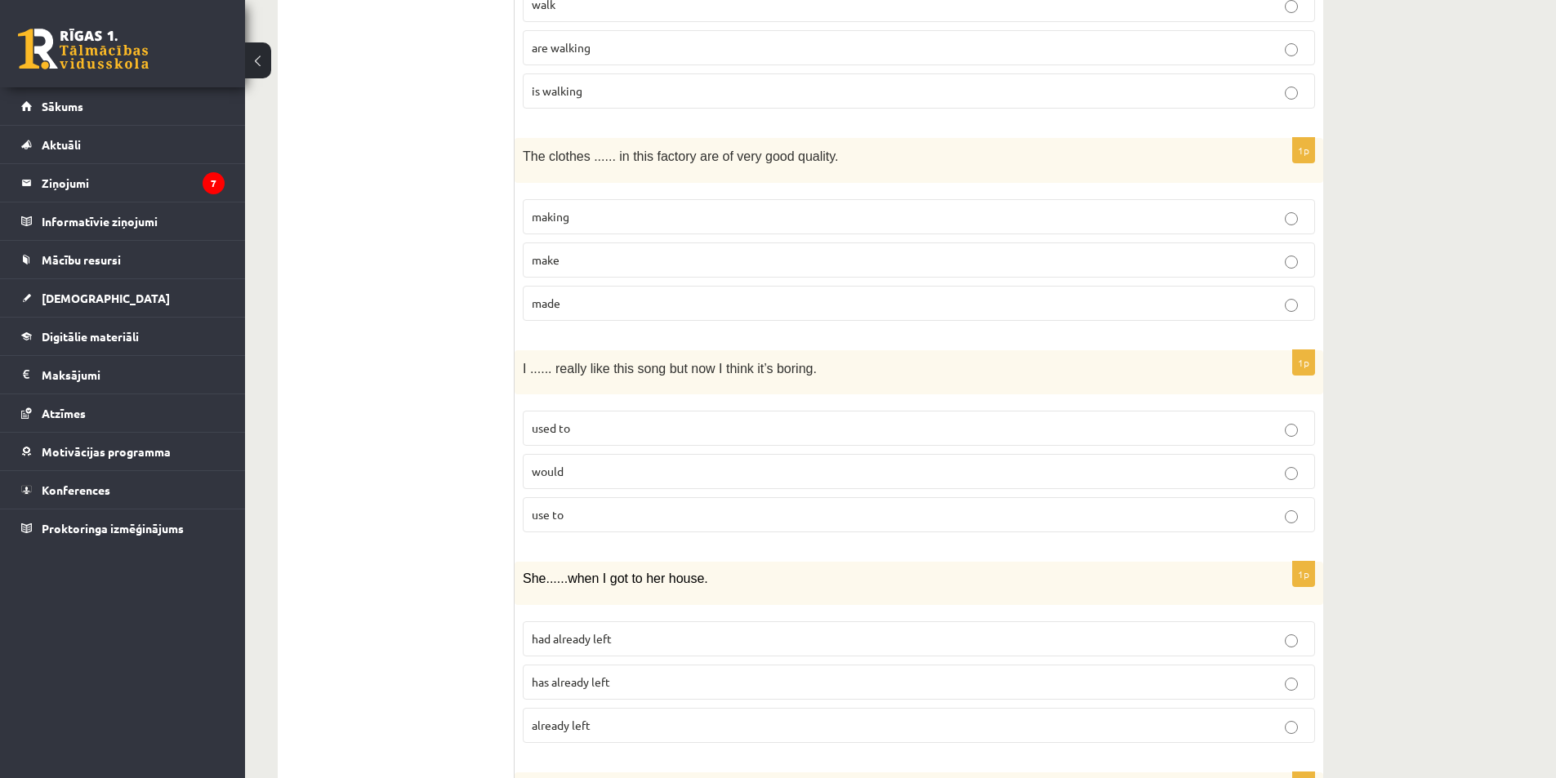
click at [664, 430] on p "used to" at bounding box center [919, 428] width 774 height 17
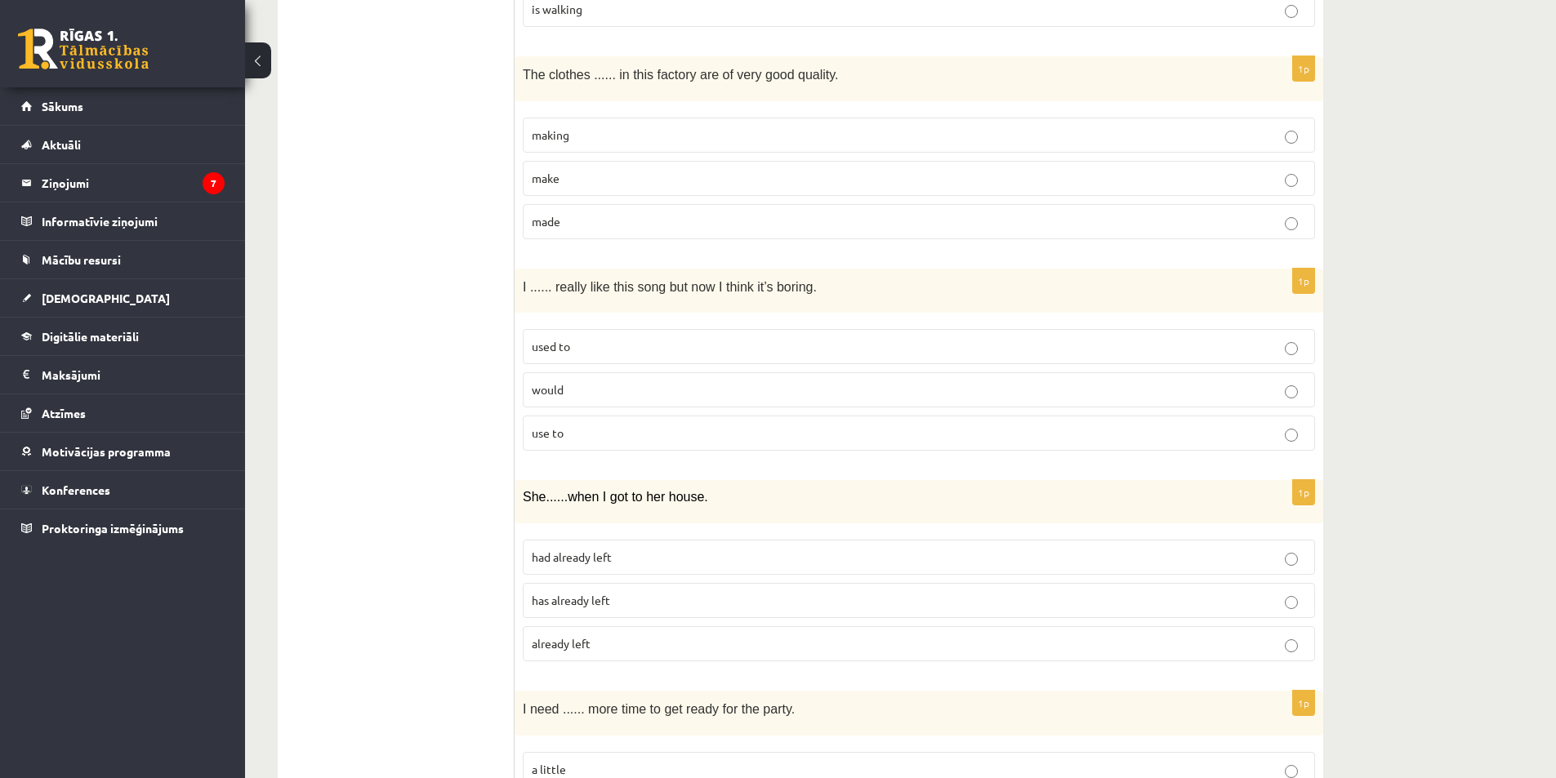
scroll to position [2695, 0]
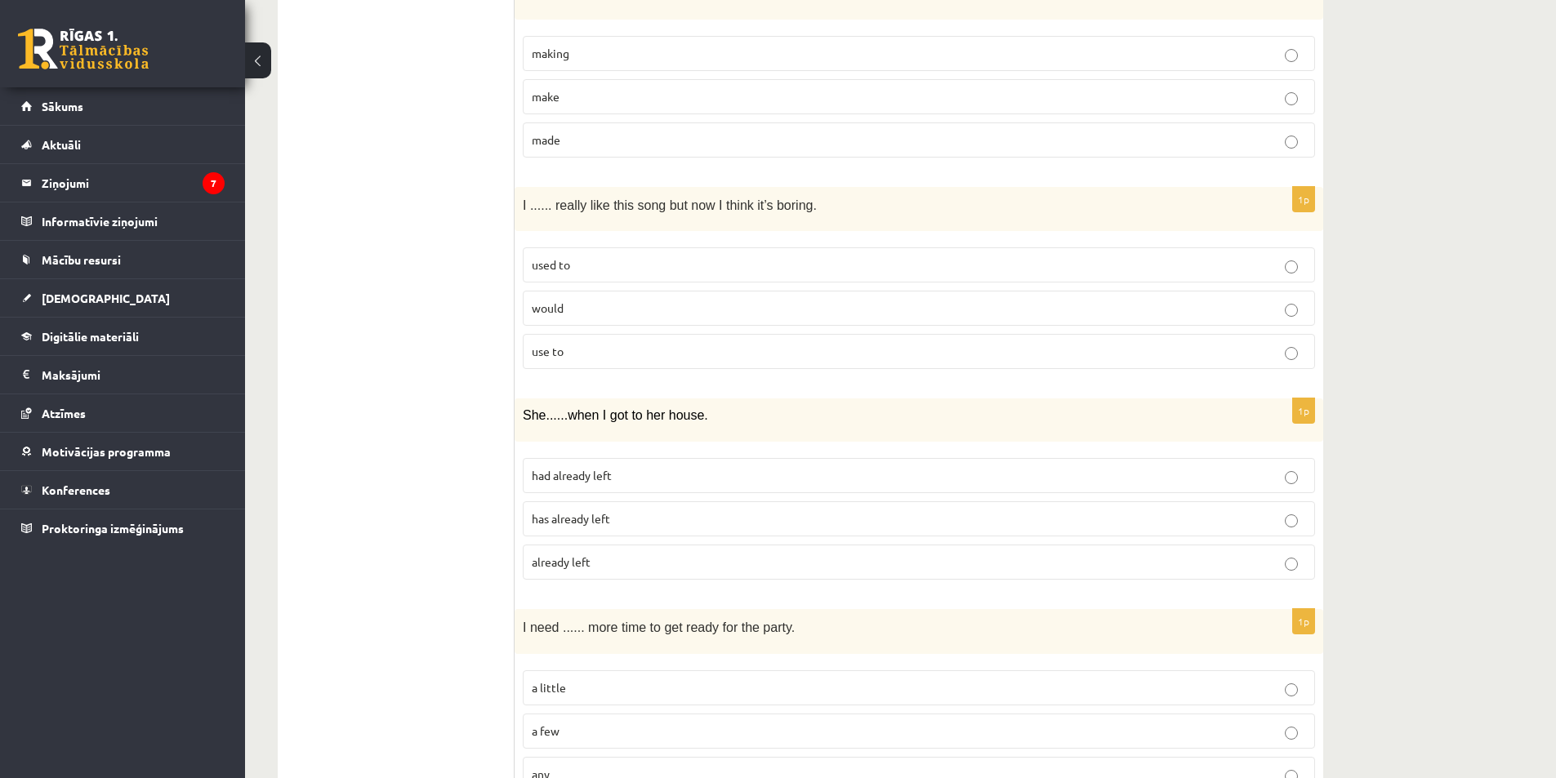
click at [673, 524] on p "has already left" at bounding box center [919, 518] width 774 height 17
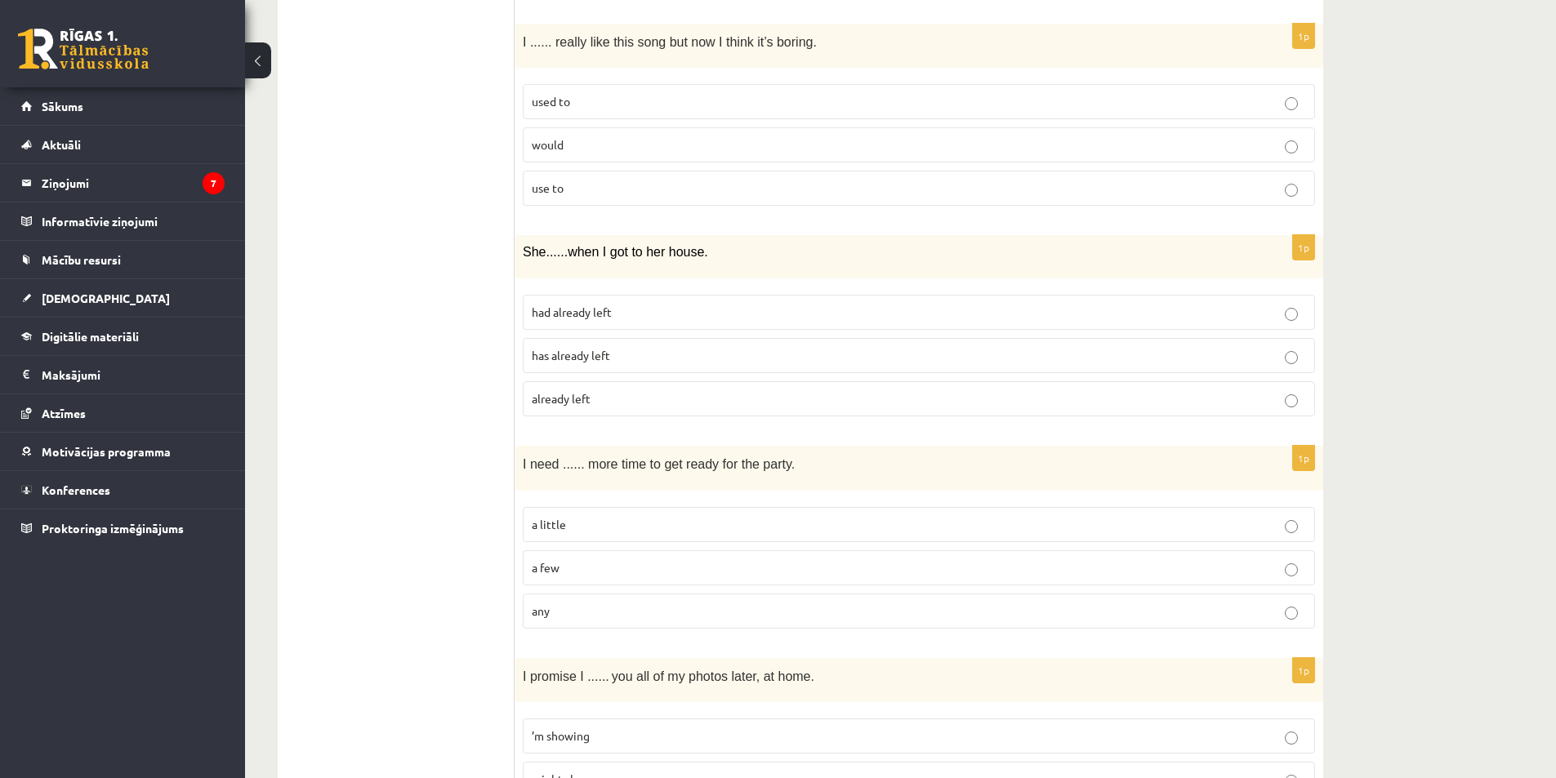
click at [742, 521] on p "a little" at bounding box center [919, 524] width 774 height 17
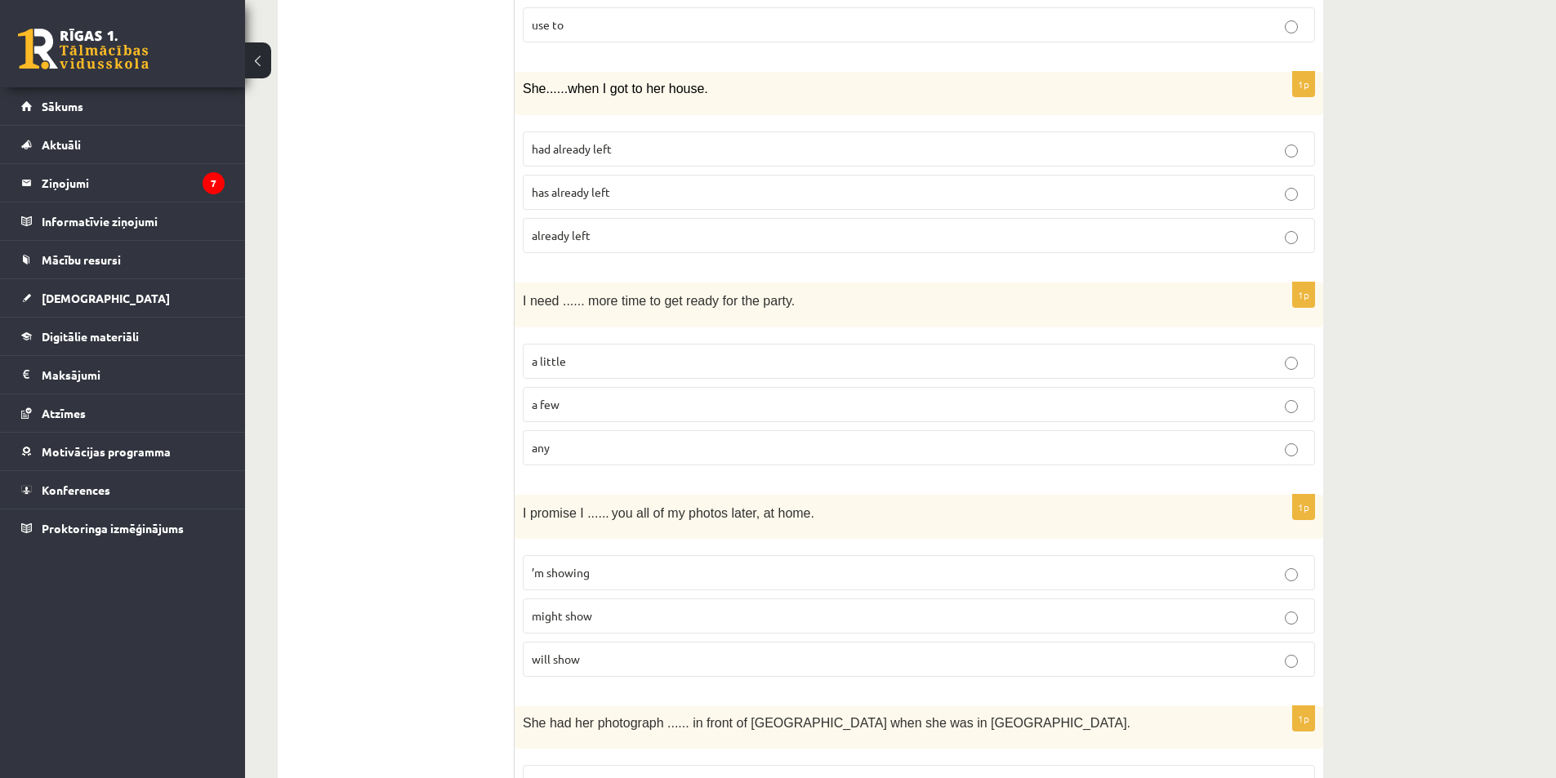
scroll to position [3103, 0]
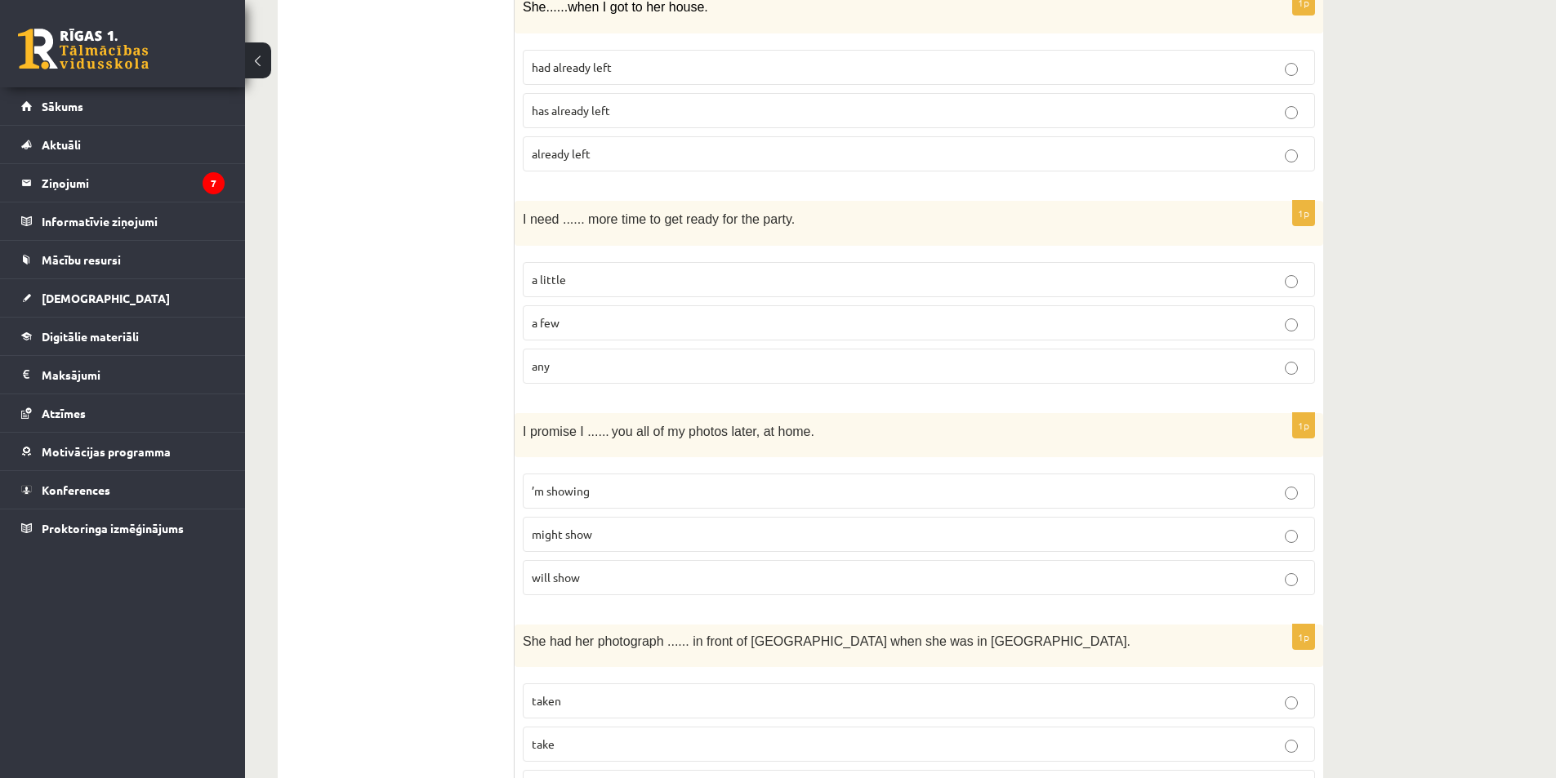
click at [666, 589] on label "will show" at bounding box center [919, 577] width 792 height 35
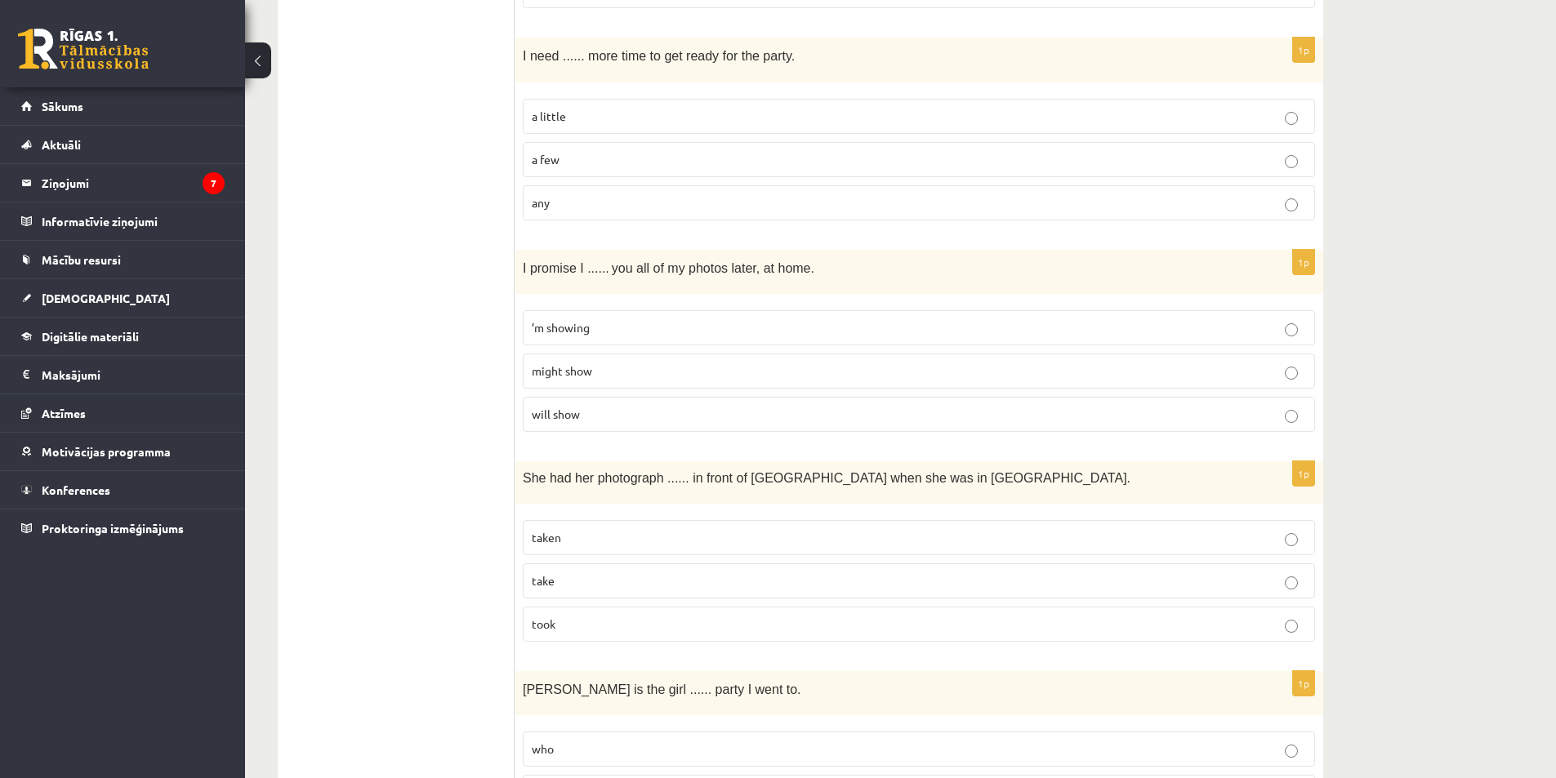
scroll to position [3348, 0]
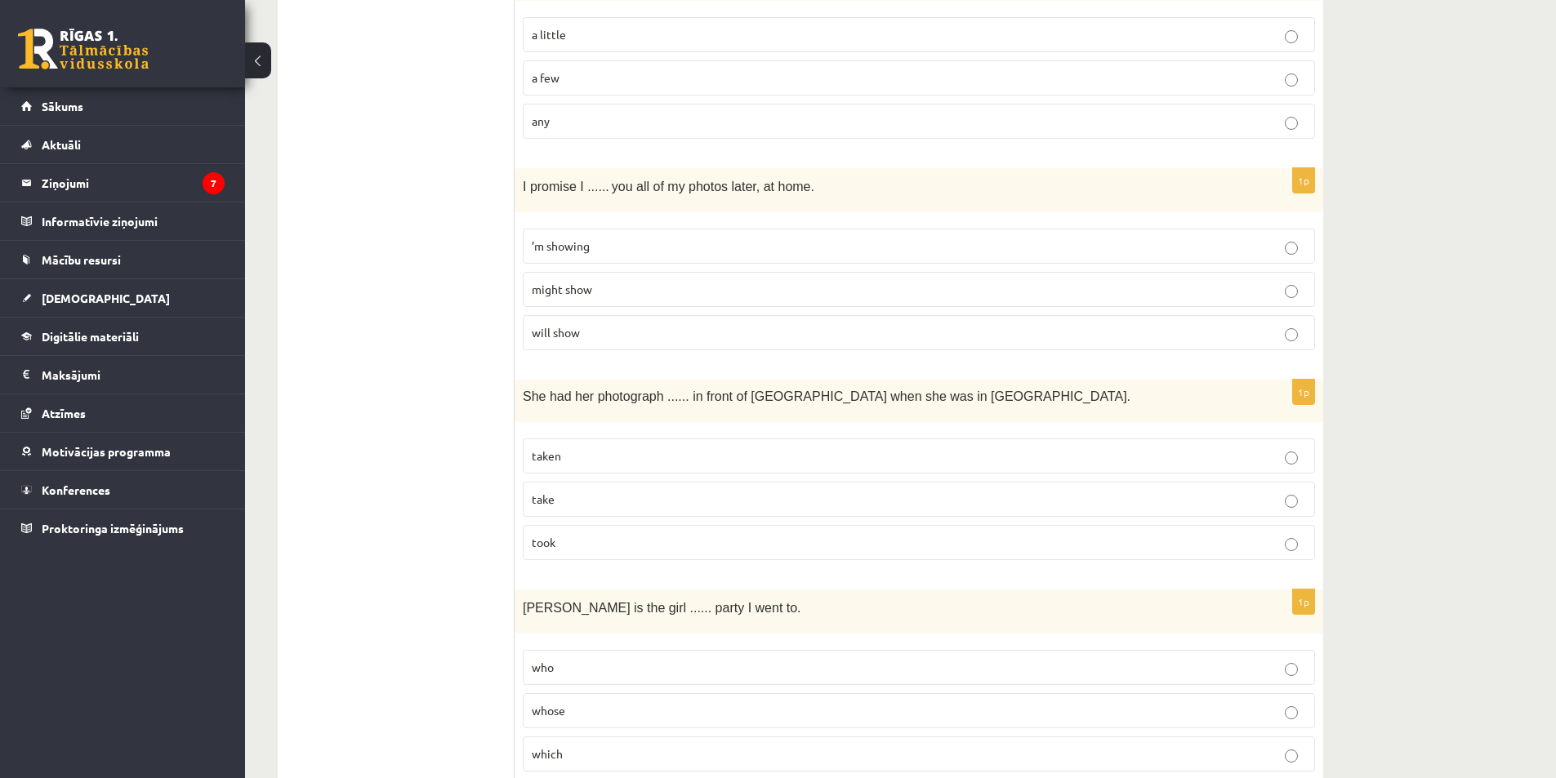
click at [616, 450] on p "taken" at bounding box center [919, 456] width 774 height 17
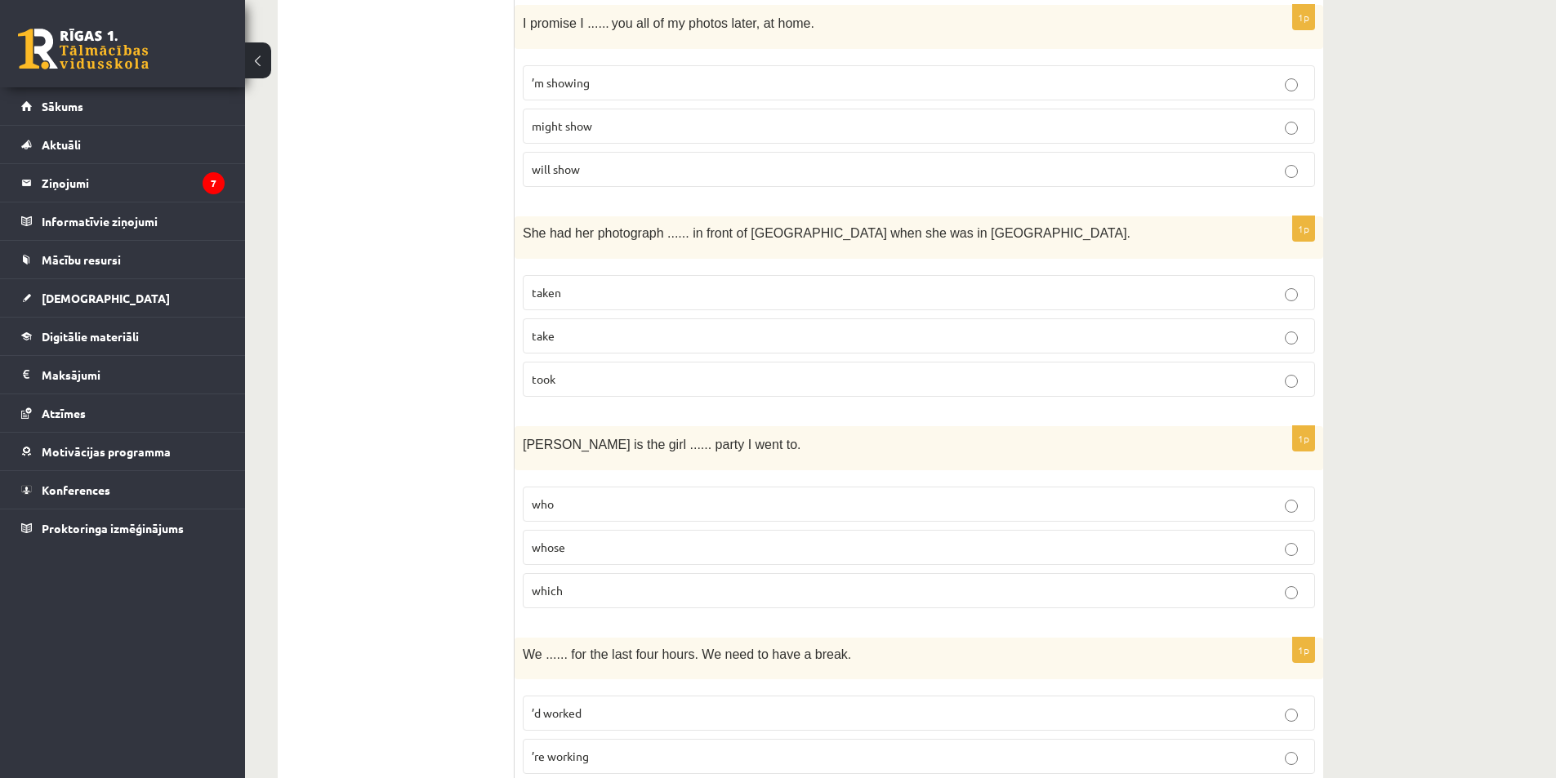
scroll to position [3593, 0]
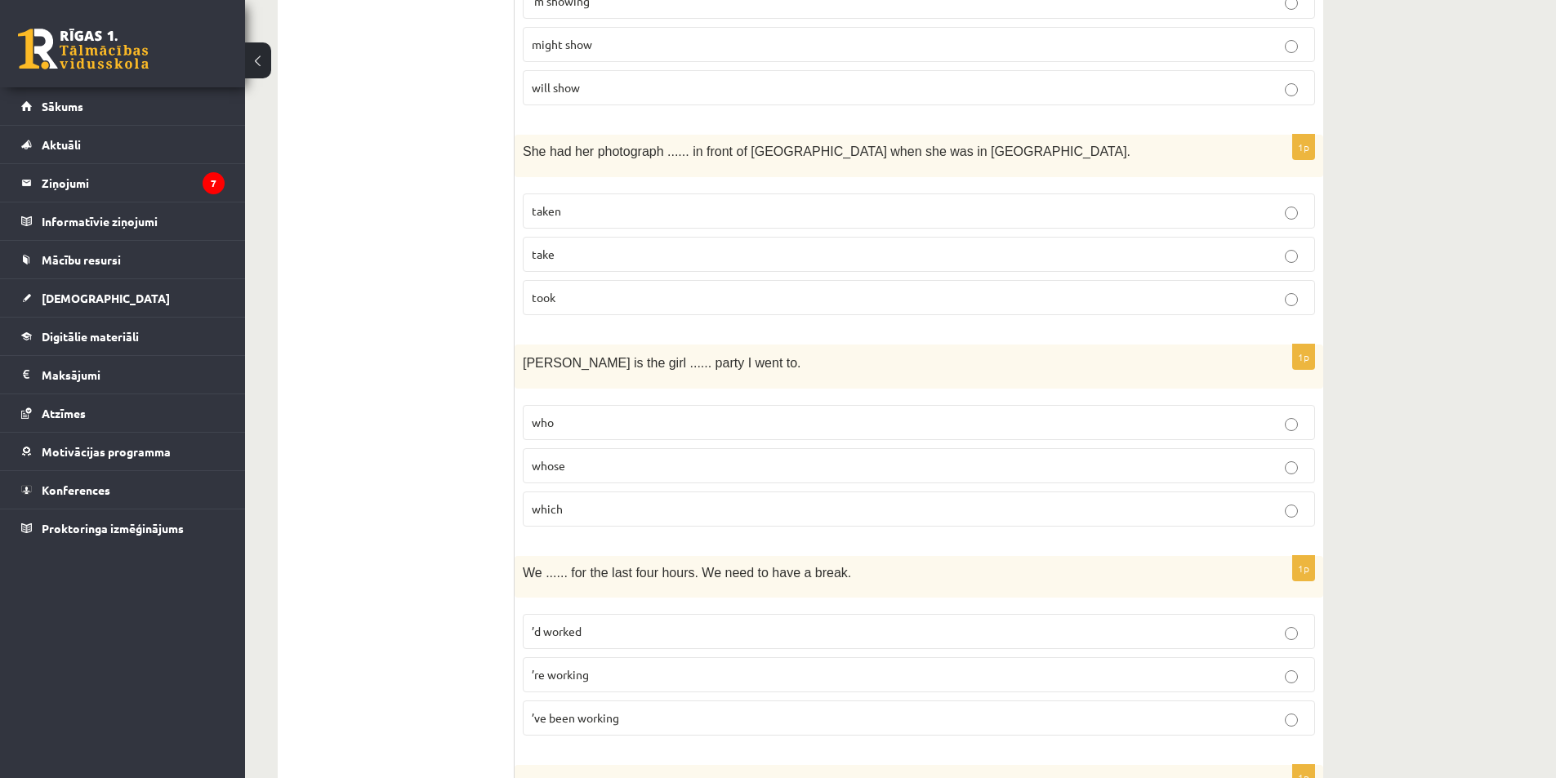
click at [613, 462] on p "whose" at bounding box center [919, 465] width 774 height 17
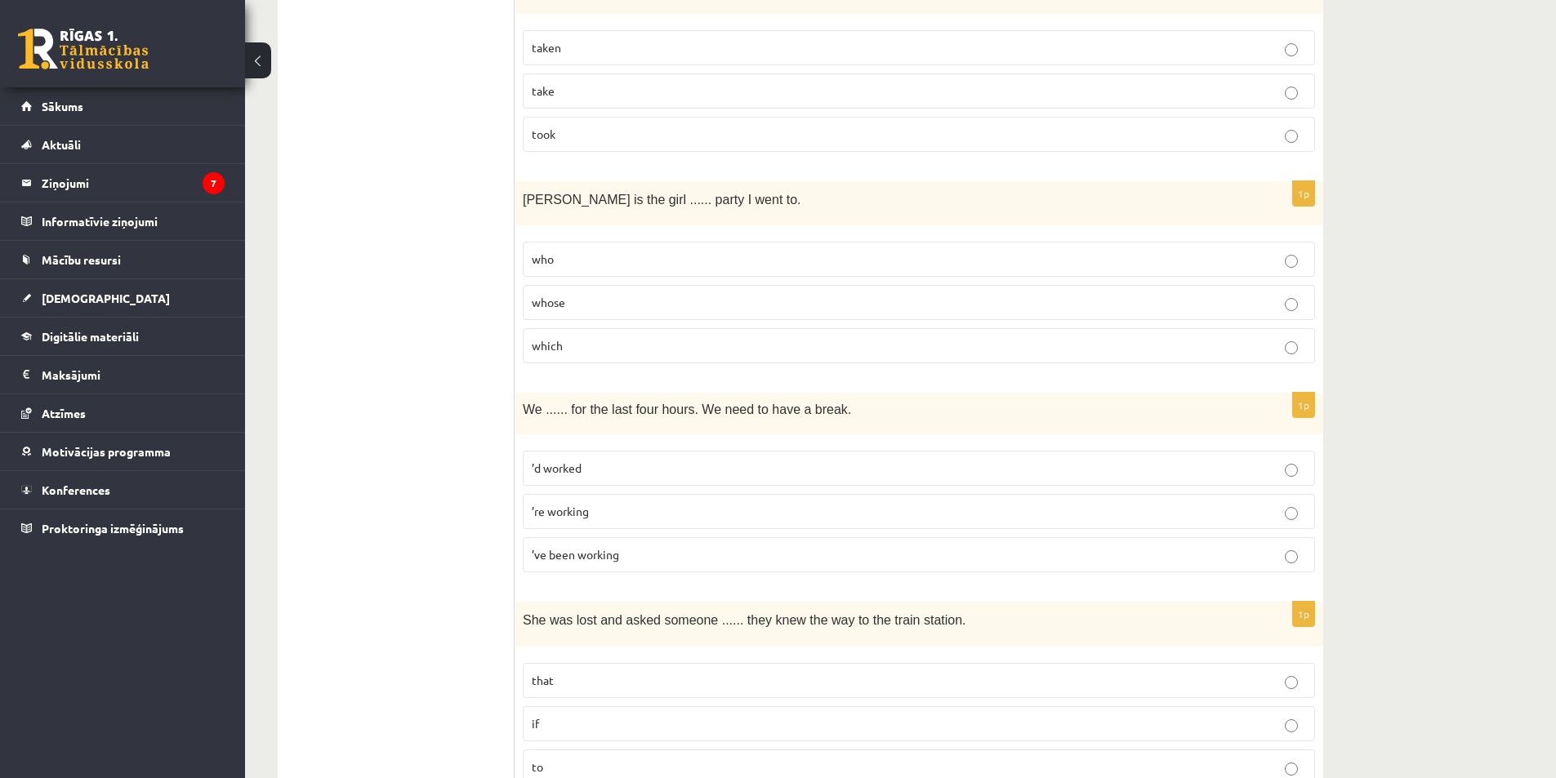
click at [605, 559] on span "’ve been working" at bounding box center [575, 554] width 87 height 15
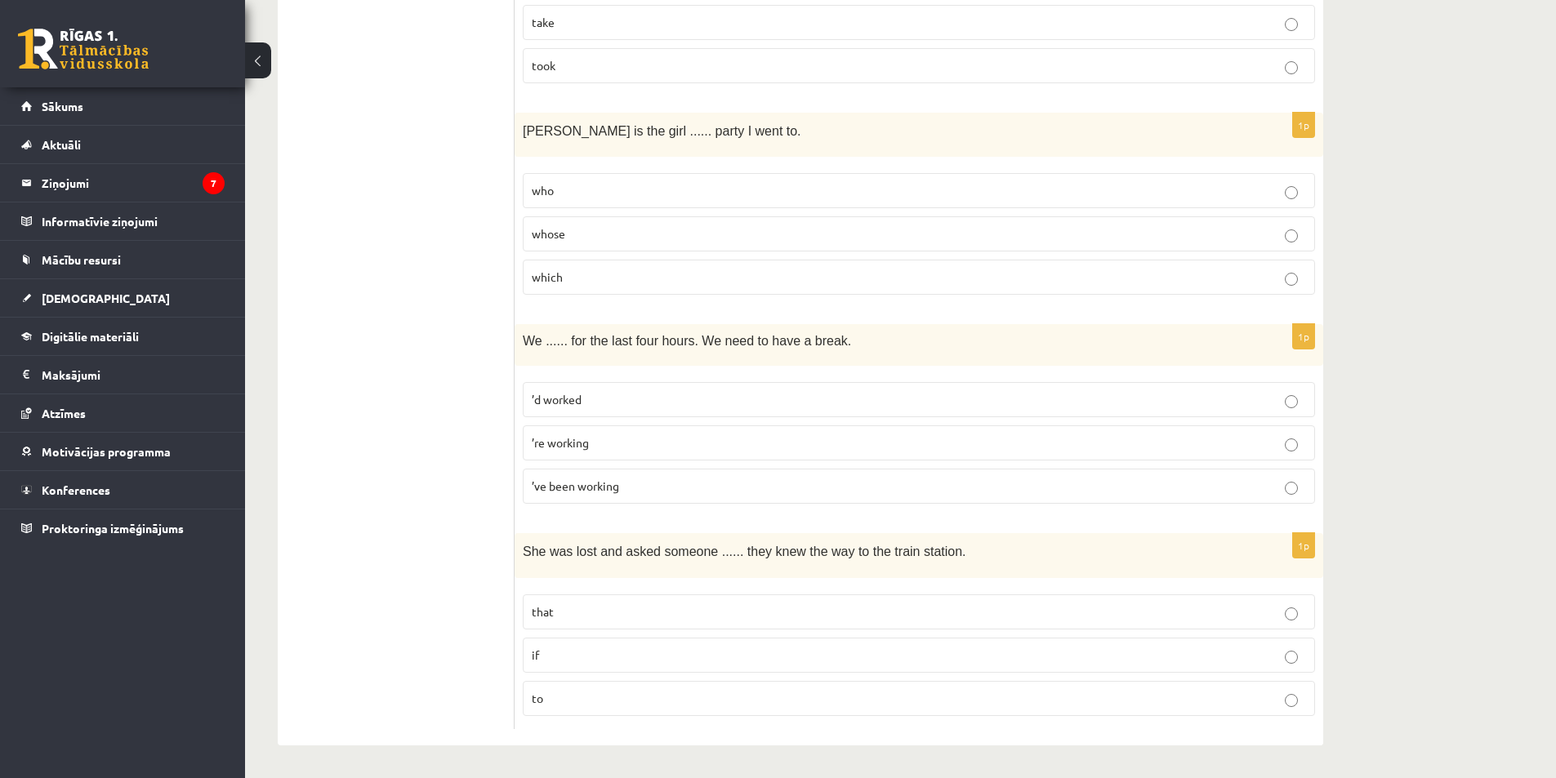
click at [635, 650] on p "if" at bounding box center [919, 655] width 774 height 17
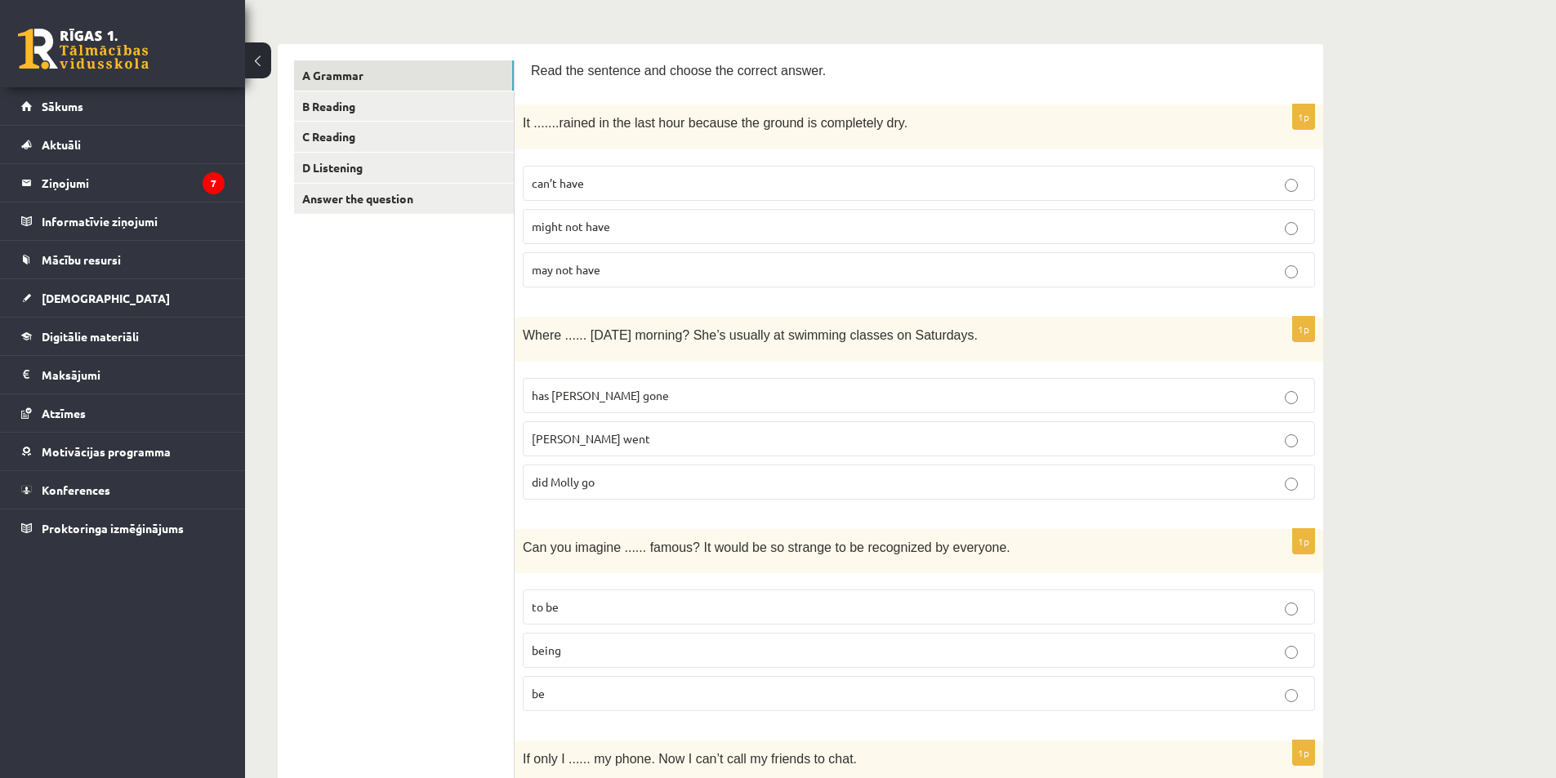
scroll to position [0, 0]
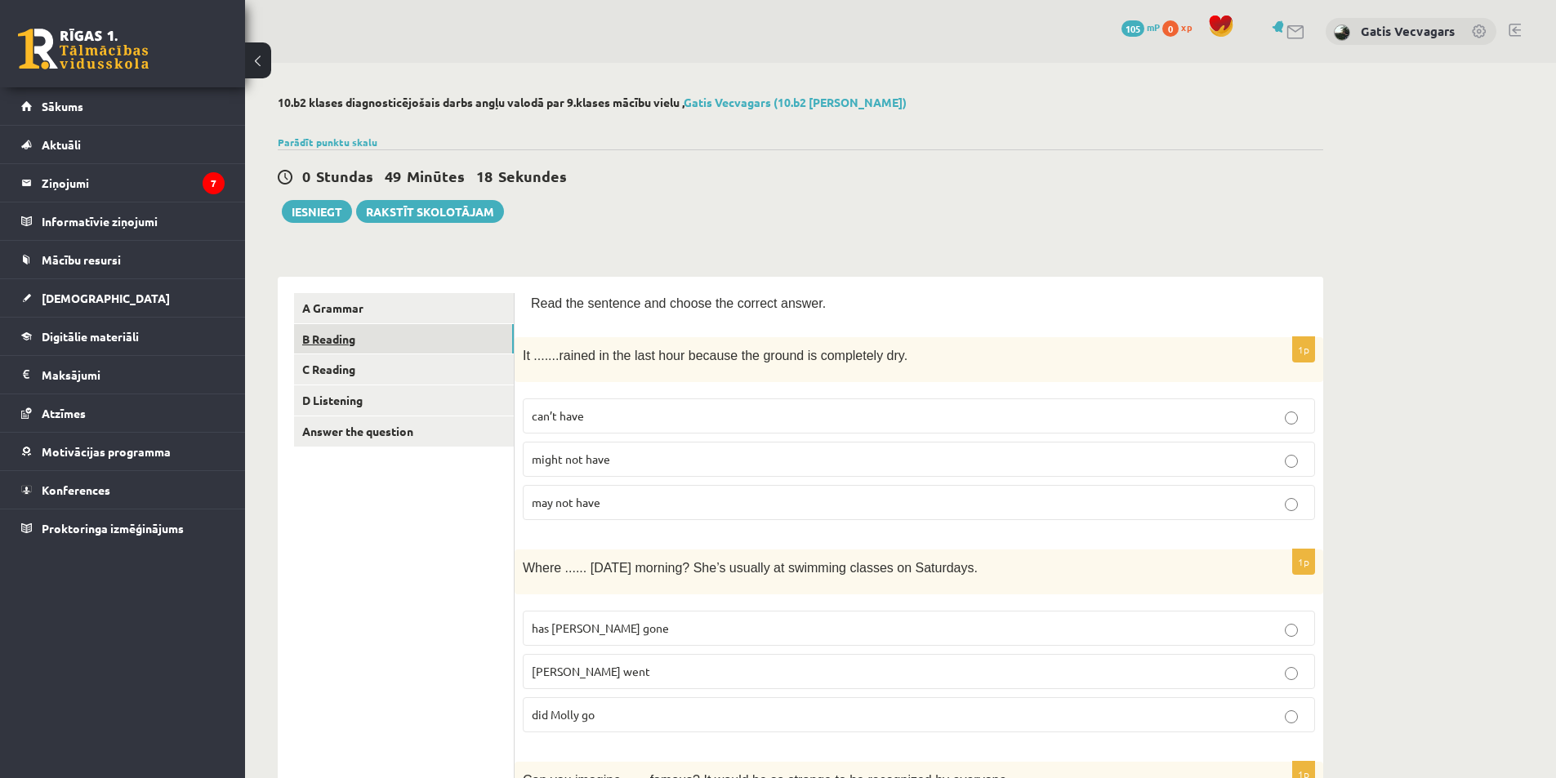
click at [406, 331] on link "B Reading" at bounding box center [404, 339] width 220 height 30
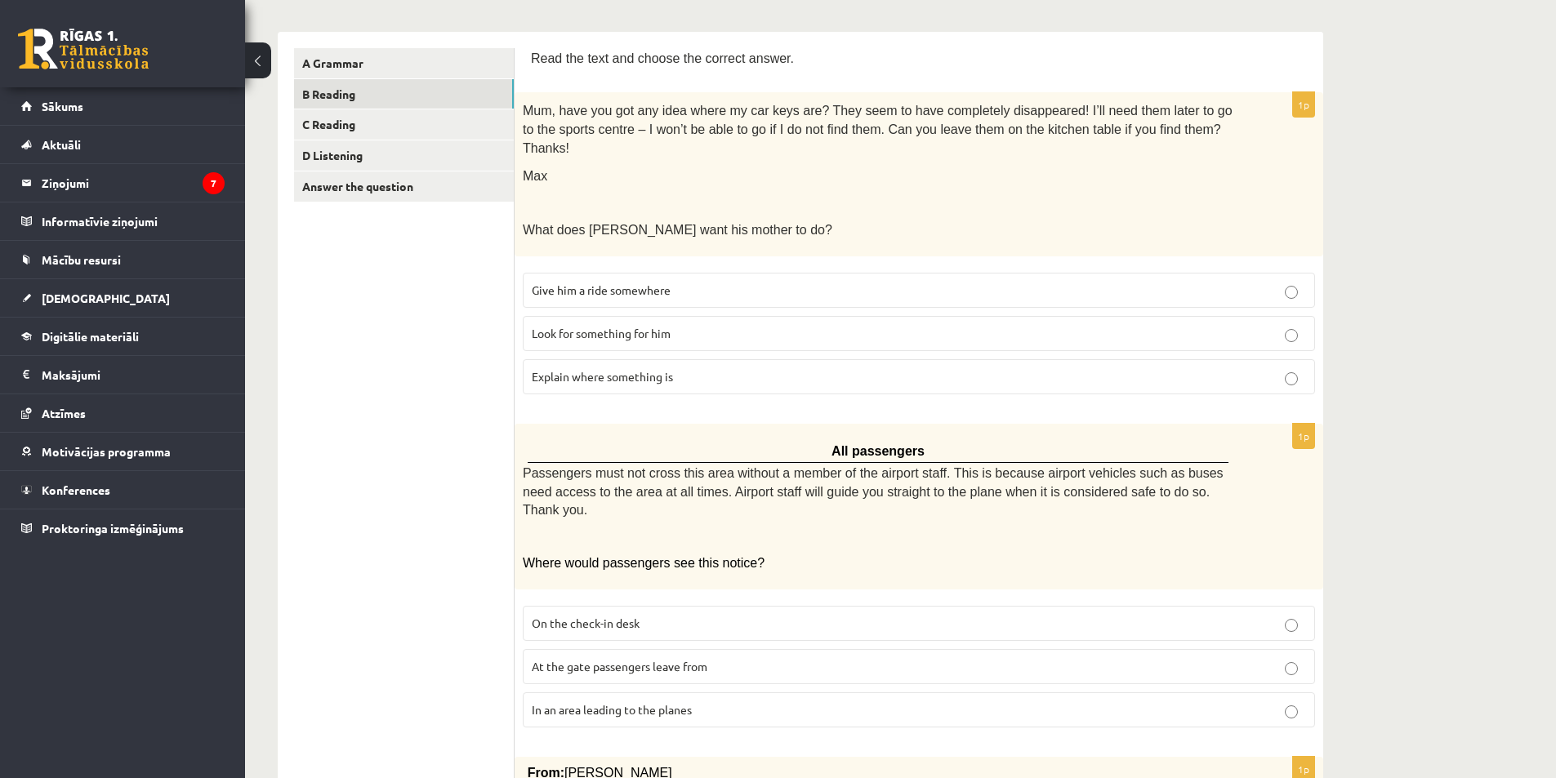
scroll to position [82, 0]
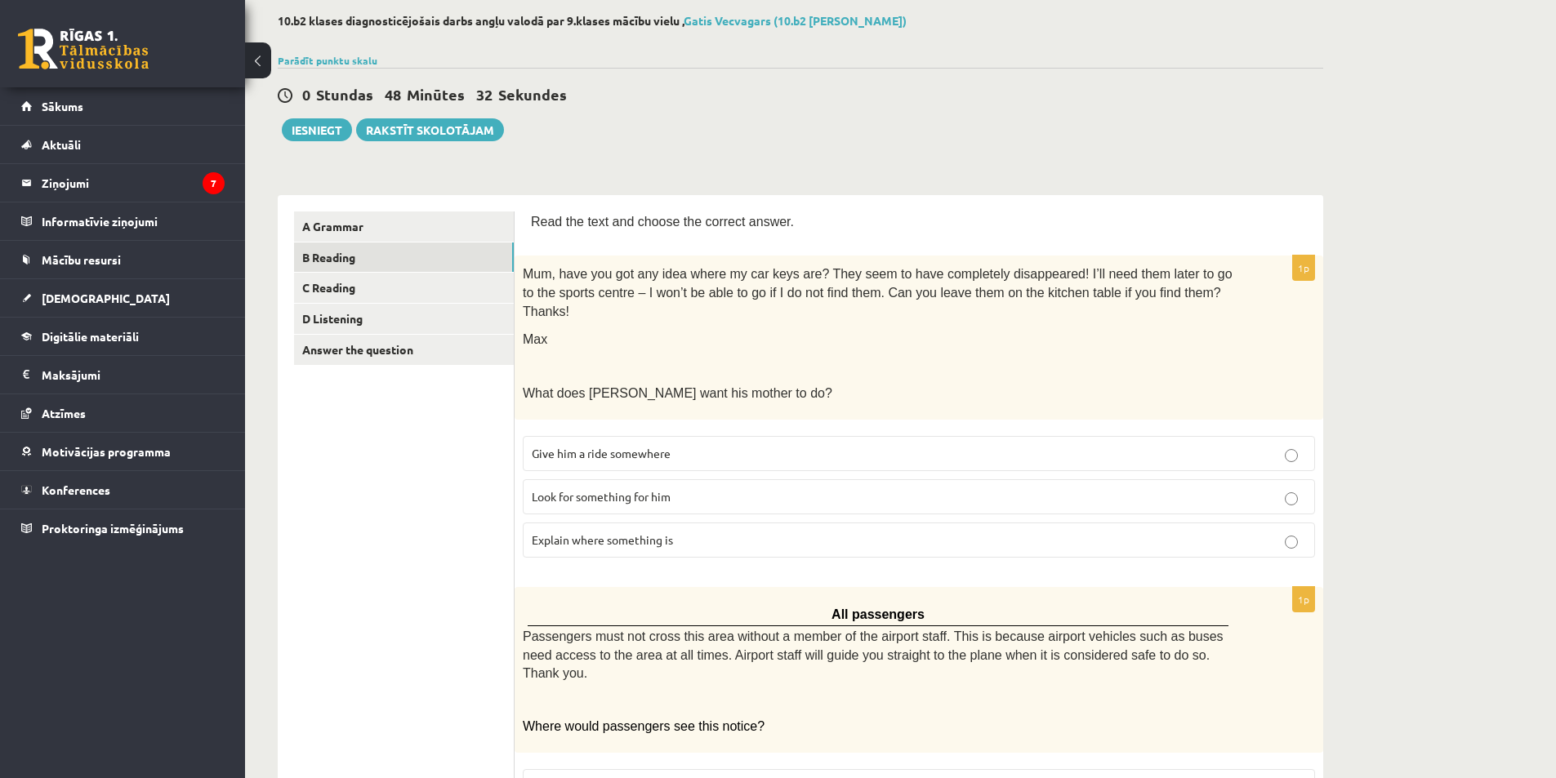
click at [665, 488] on p "Look for something for him" at bounding box center [919, 496] width 774 height 17
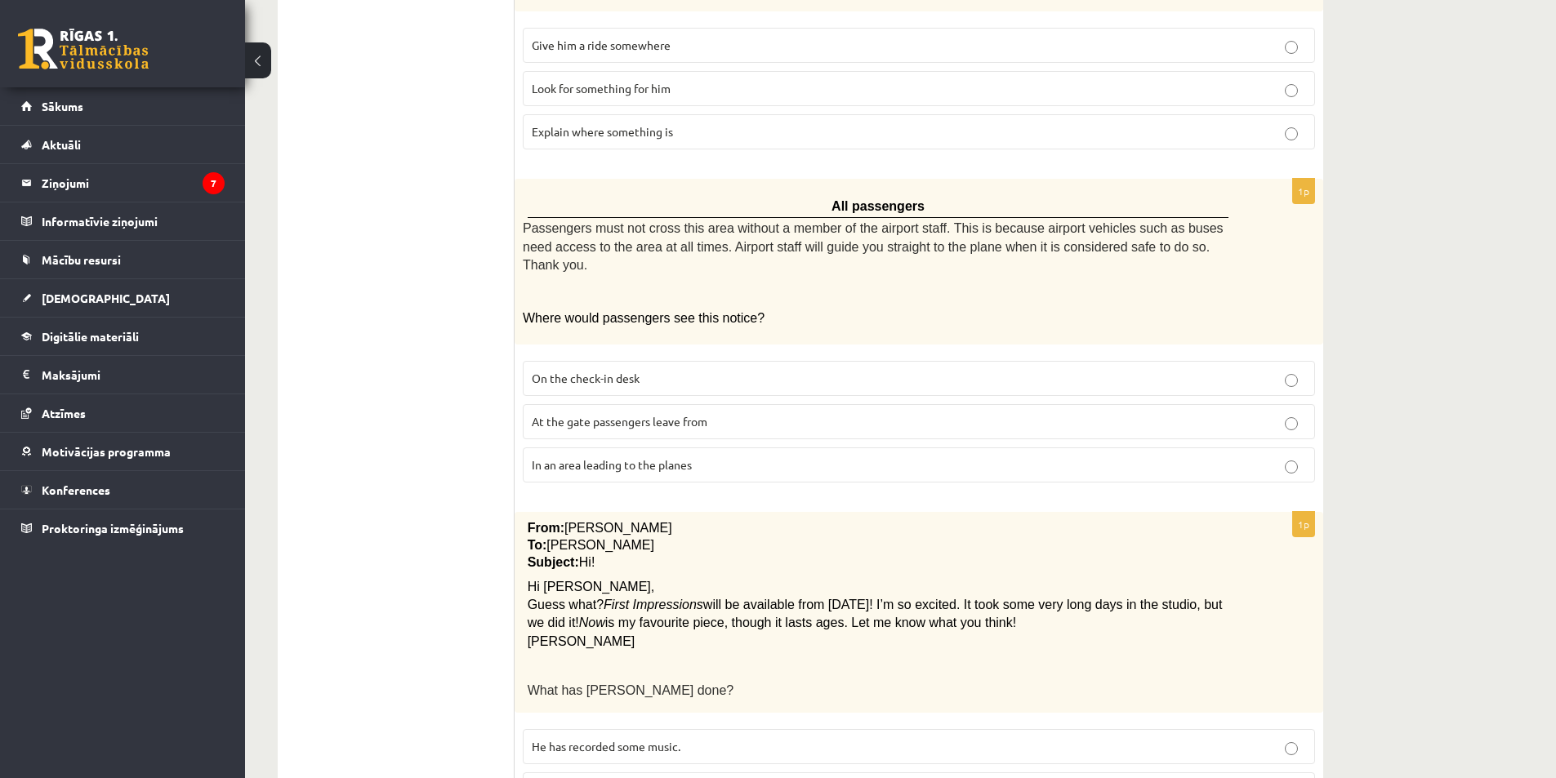
scroll to position [408, 0]
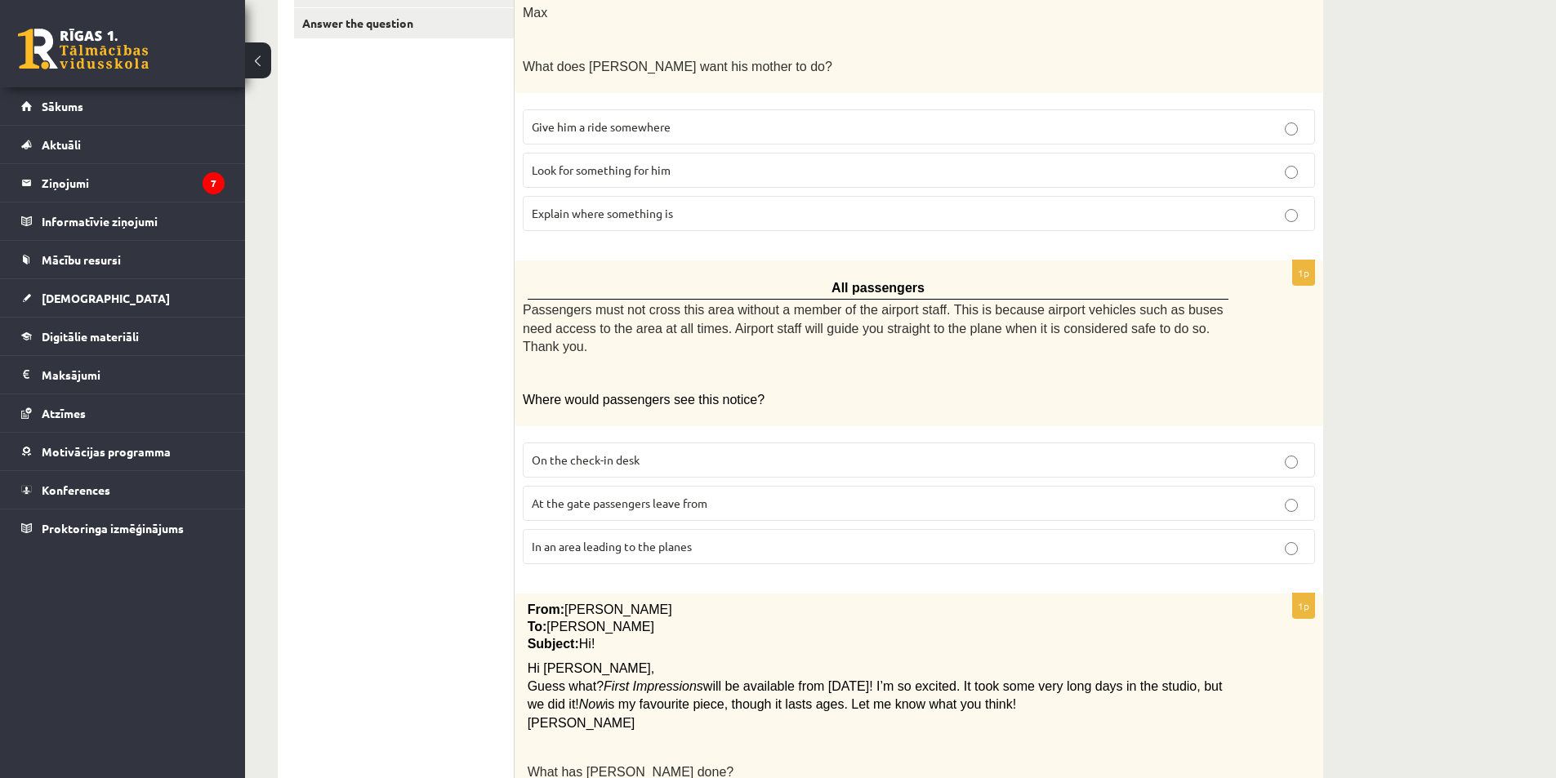
click at [646, 496] on span "At the gate passengers leave from" at bounding box center [620, 503] width 176 height 15
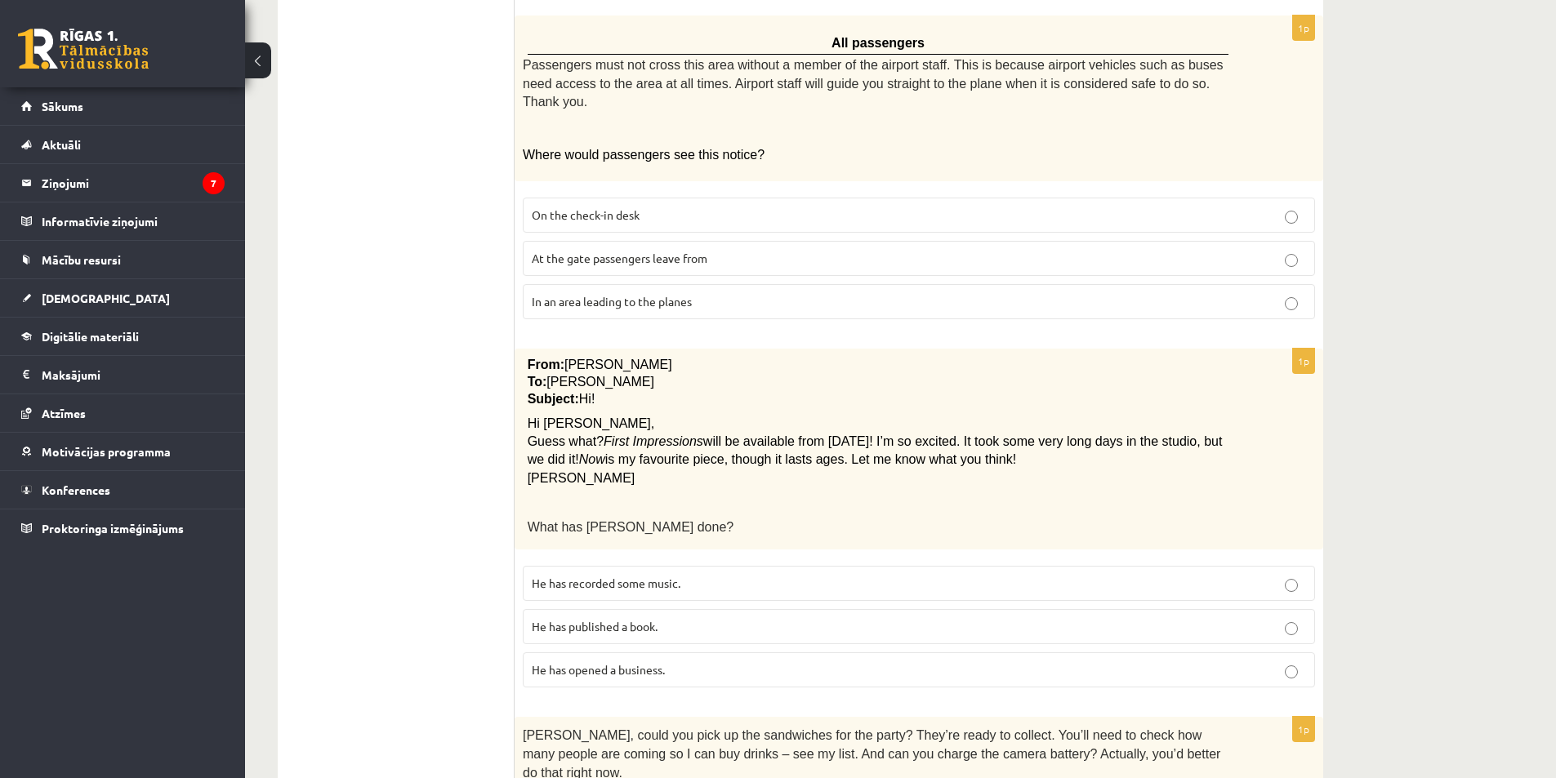
scroll to position [735, 0]
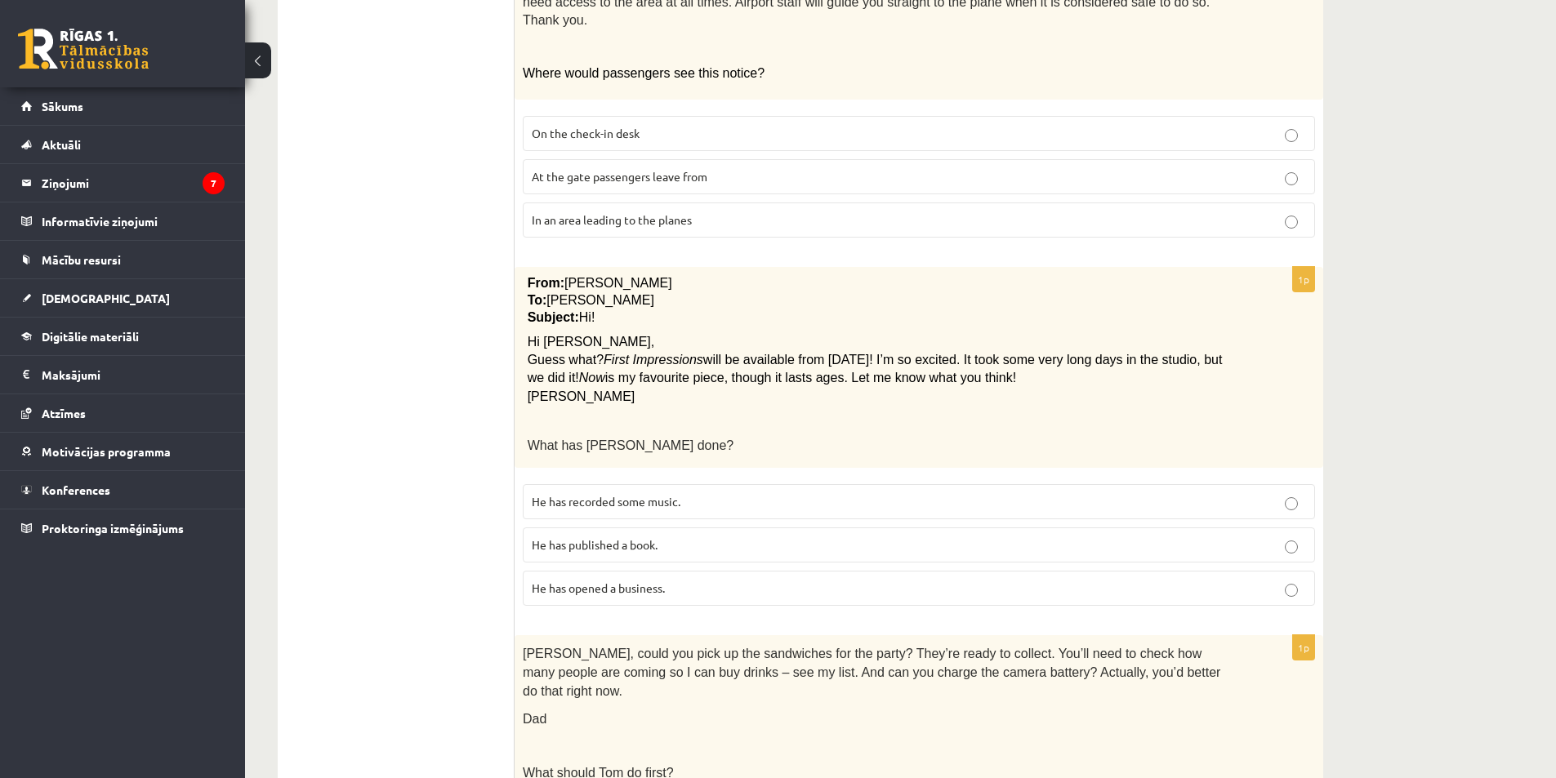
click at [683, 493] on p "He has recorded some music." at bounding box center [919, 501] width 774 height 17
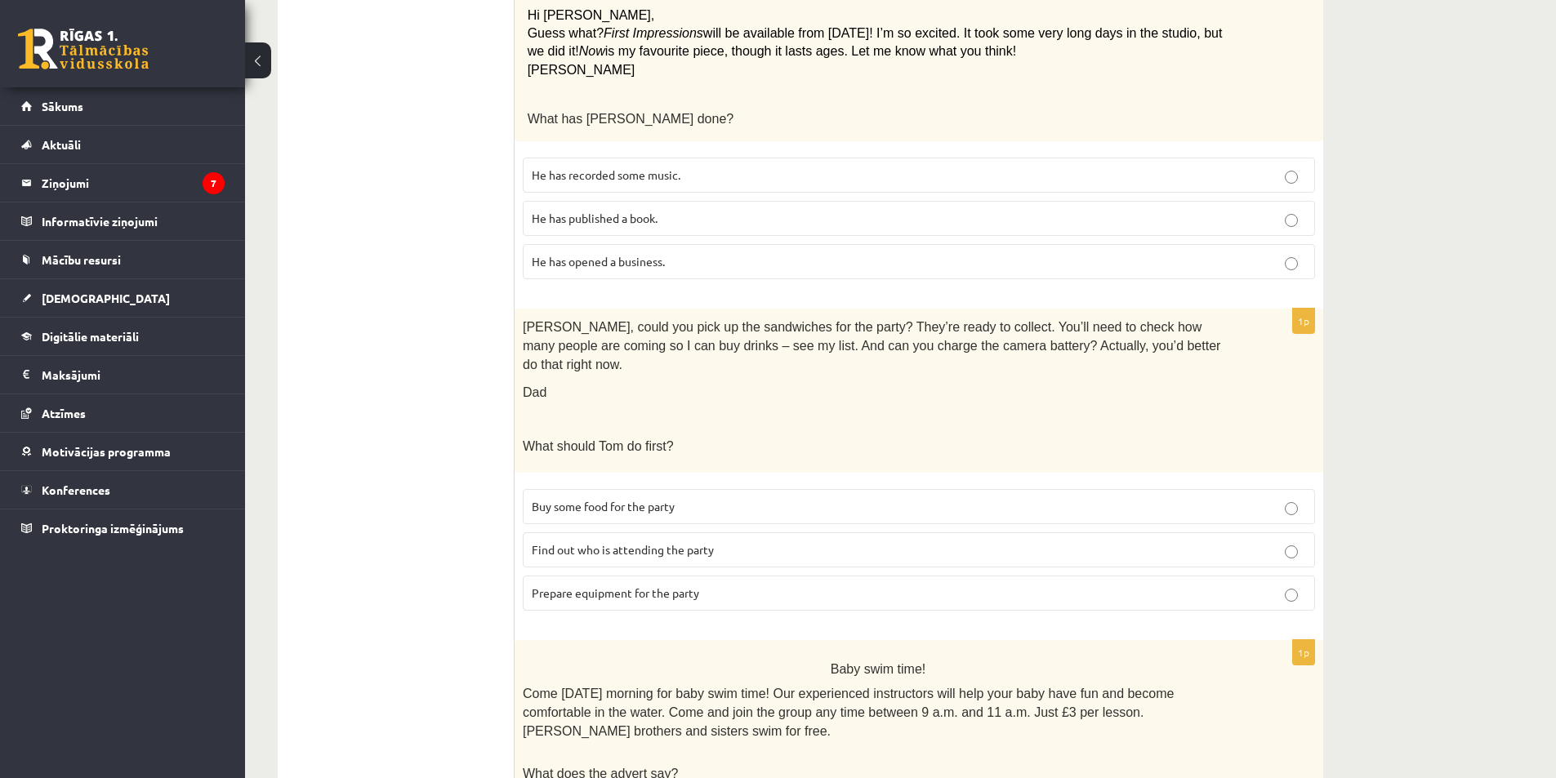
click at [686, 498] on p "Buy some food for the party" at bounding box center [919, 506] width 774 height 17
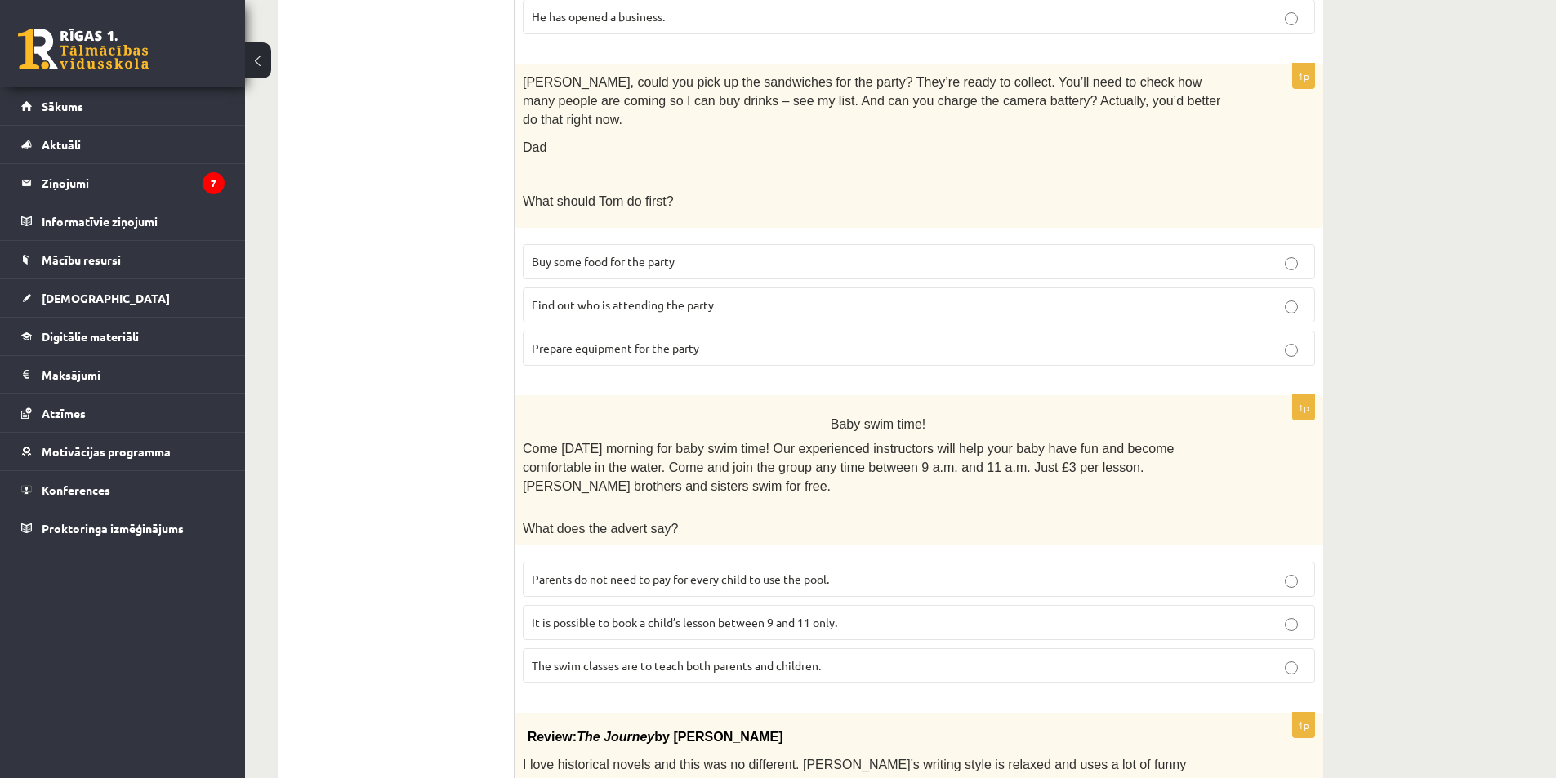
scroll to position [1388, 0]
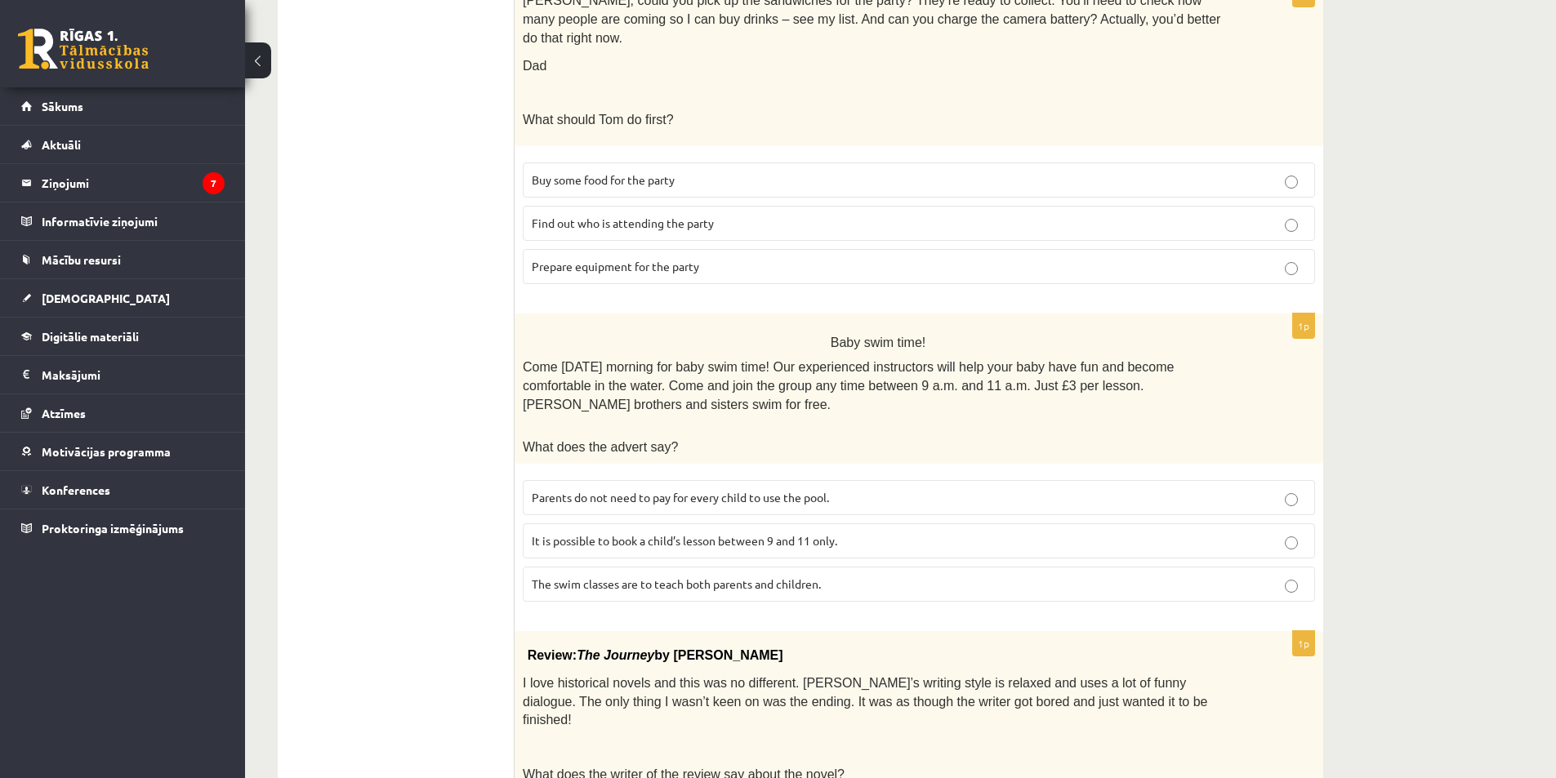
click at [778, 533] on span "It is possible to book a child’s lesson between 9 and 11 only." at bounding box center [684, 540] width 305 height 15
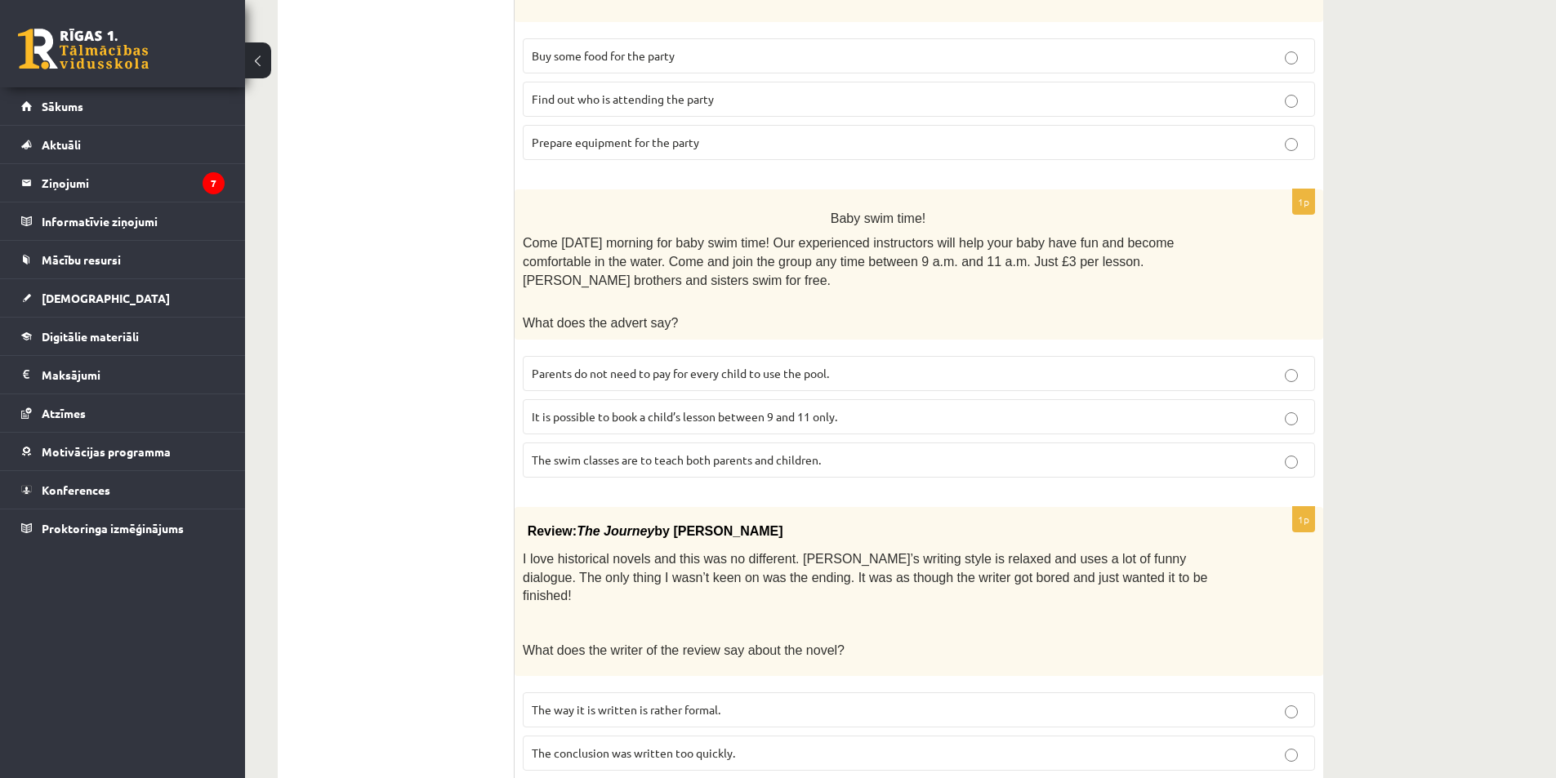
click at [719, 746] on span "The conclusion was written too quickly." at bounding box center [633, 753] width 203 height 15
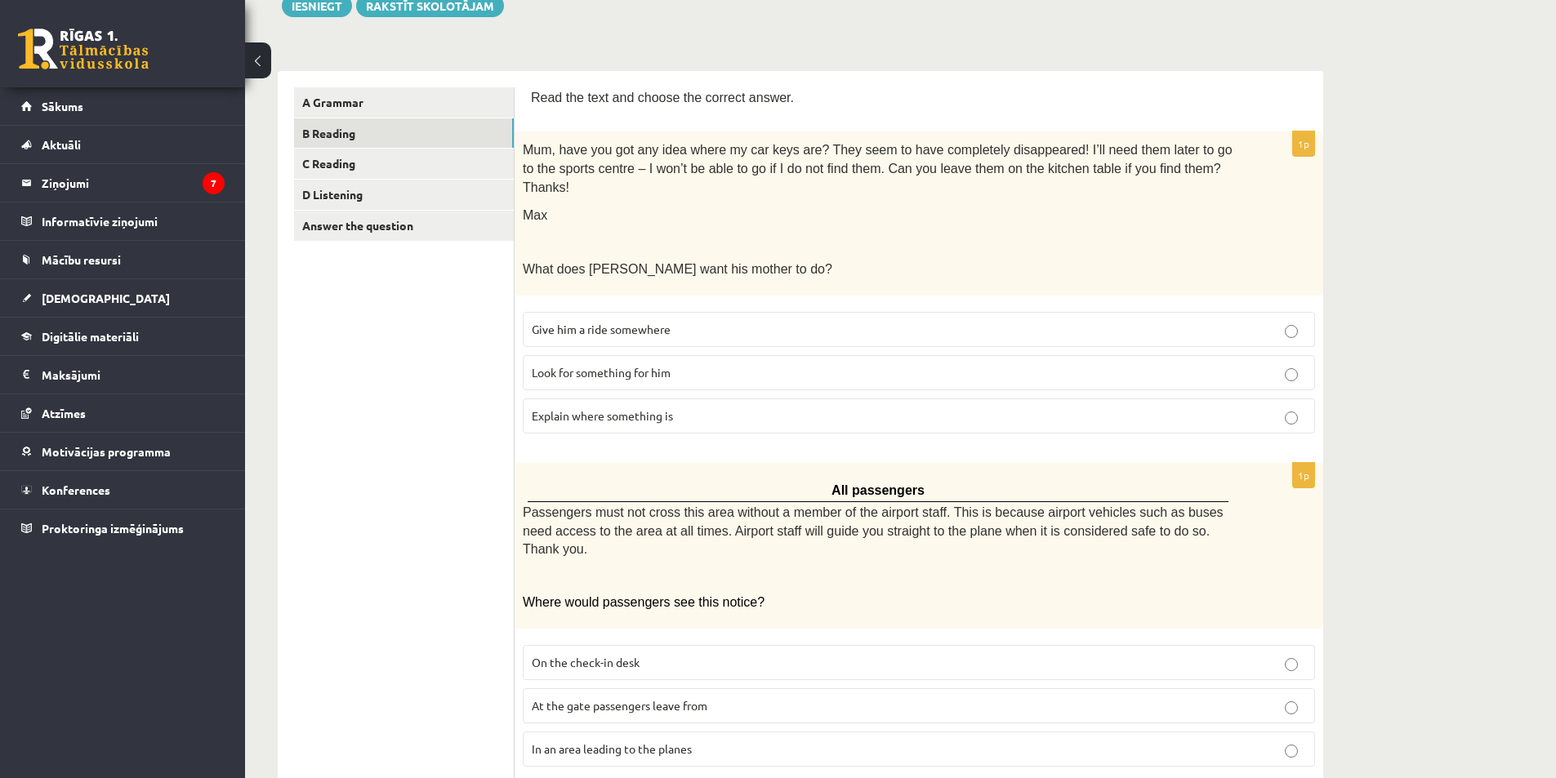
scroll to position [0, 0]
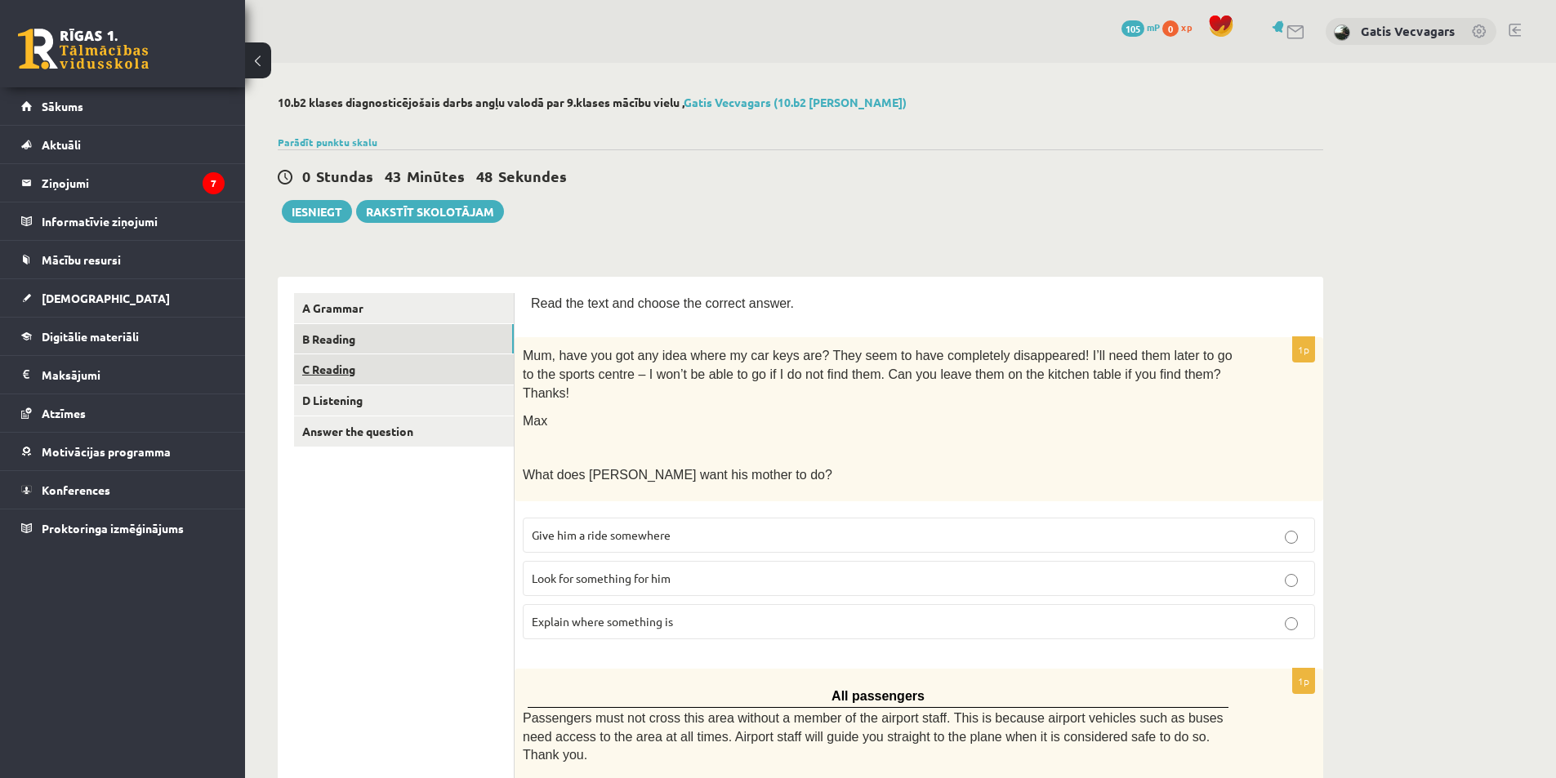
click at [377, 372] on link "C Reading" at bounding box center [404, 369] width 220 height 30
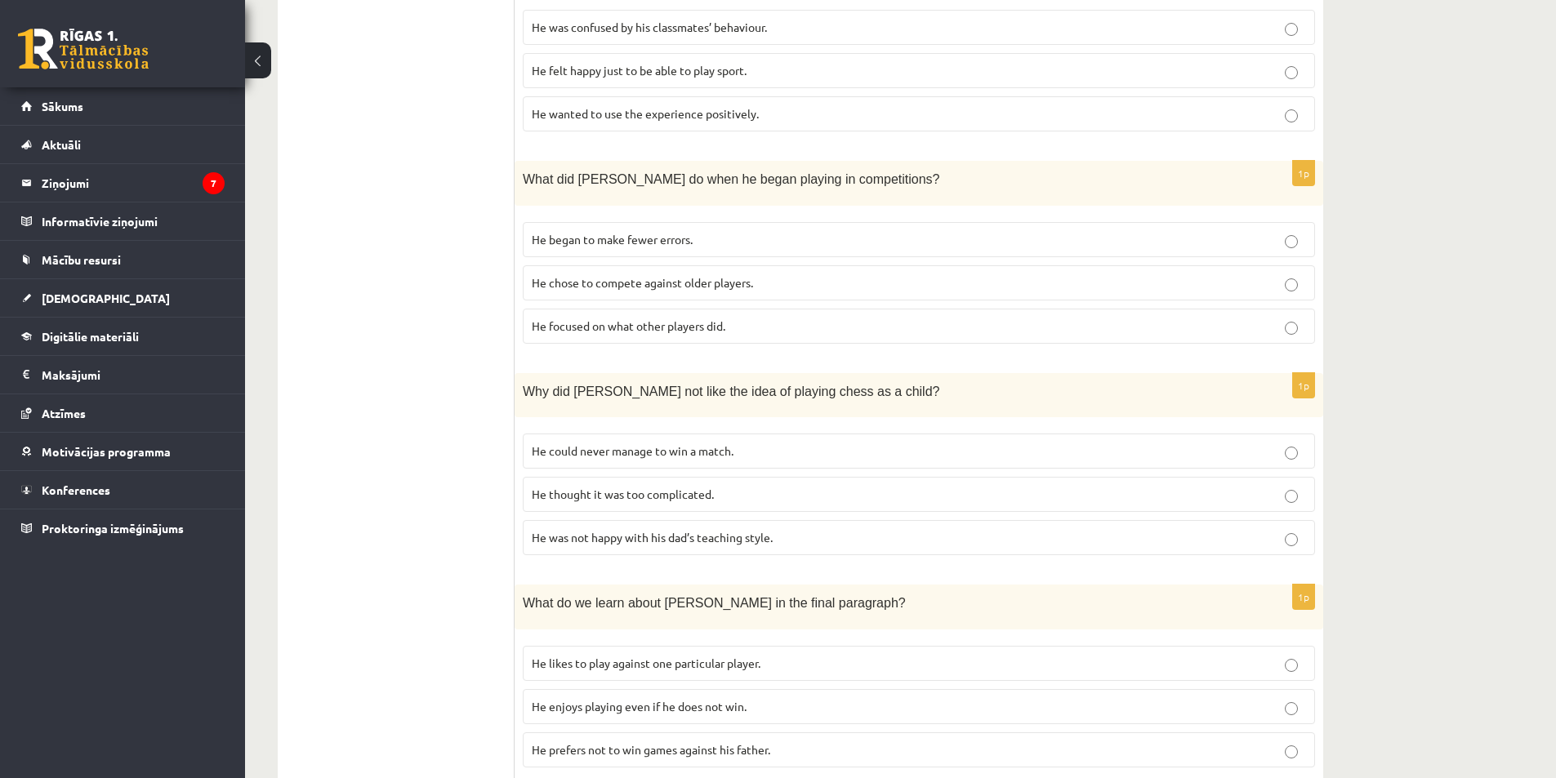
scroll to position [1271, 0]
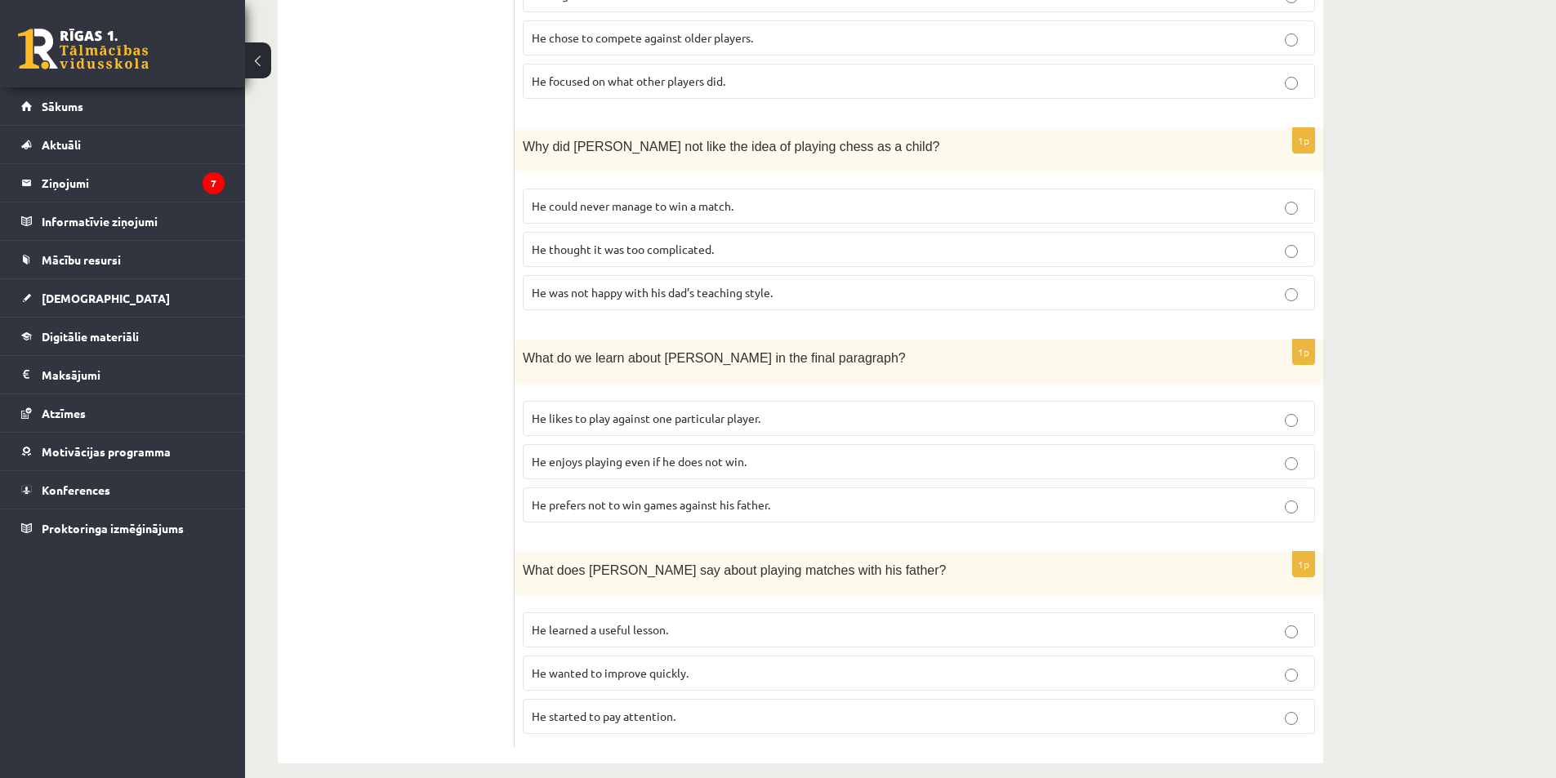
click at [666, 622] on span "He learned a useful lesson." at bounding box center [600, 629] width 136 height 15
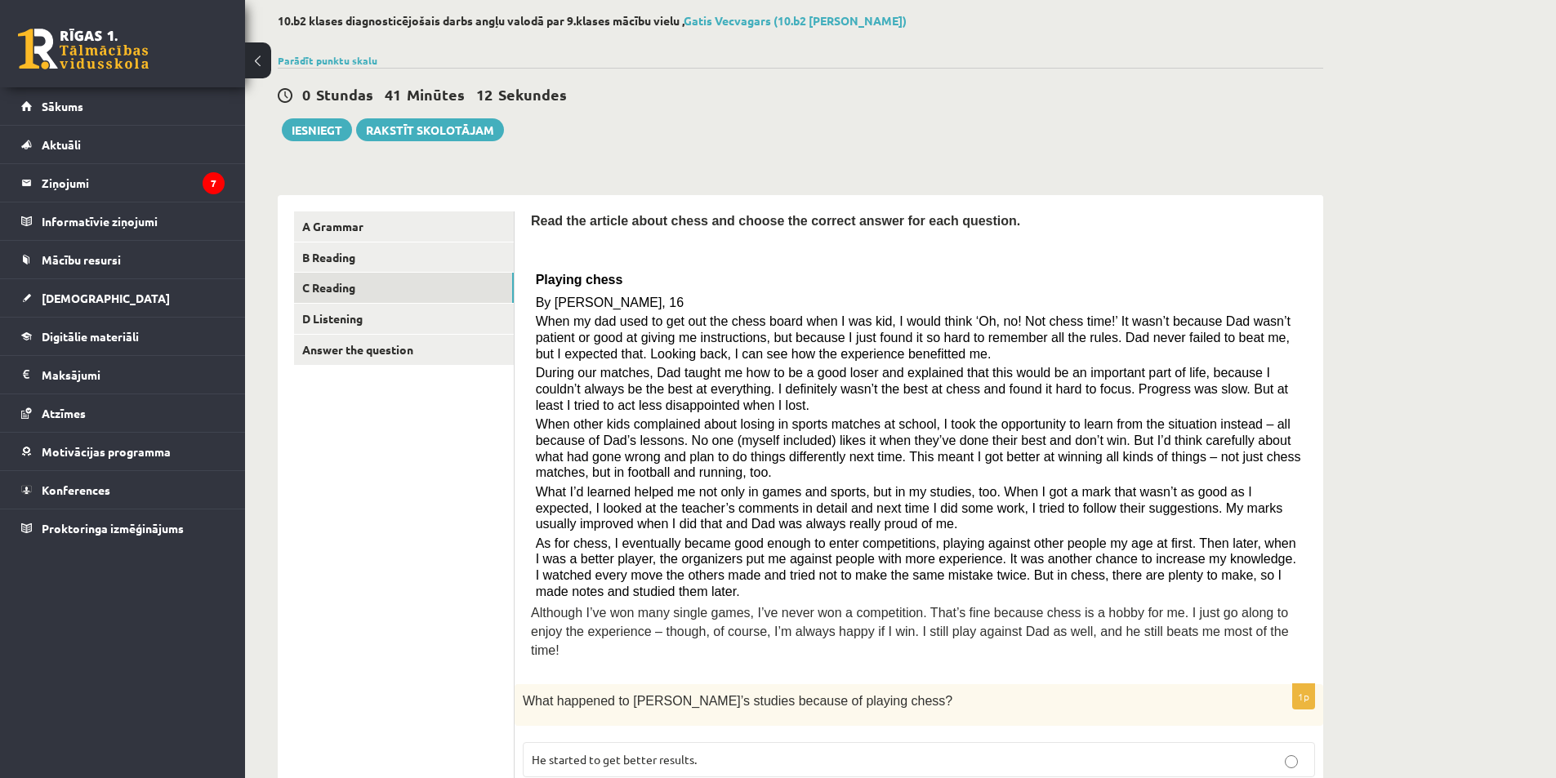
scroll to position [245, 0]
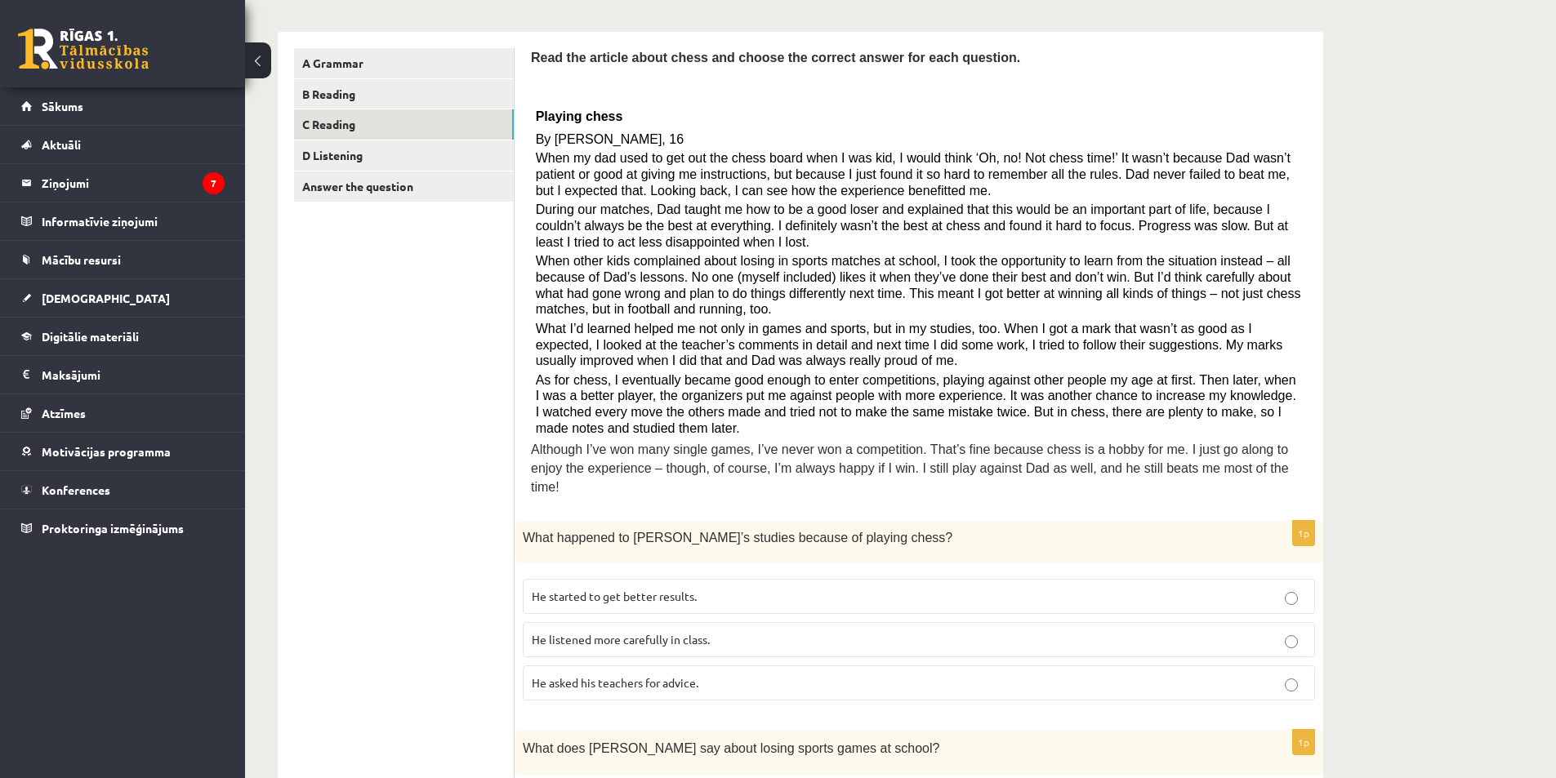
click at [703, 588] on p "He started to get better results." at bounding box center [919, 596] width 774 height 17
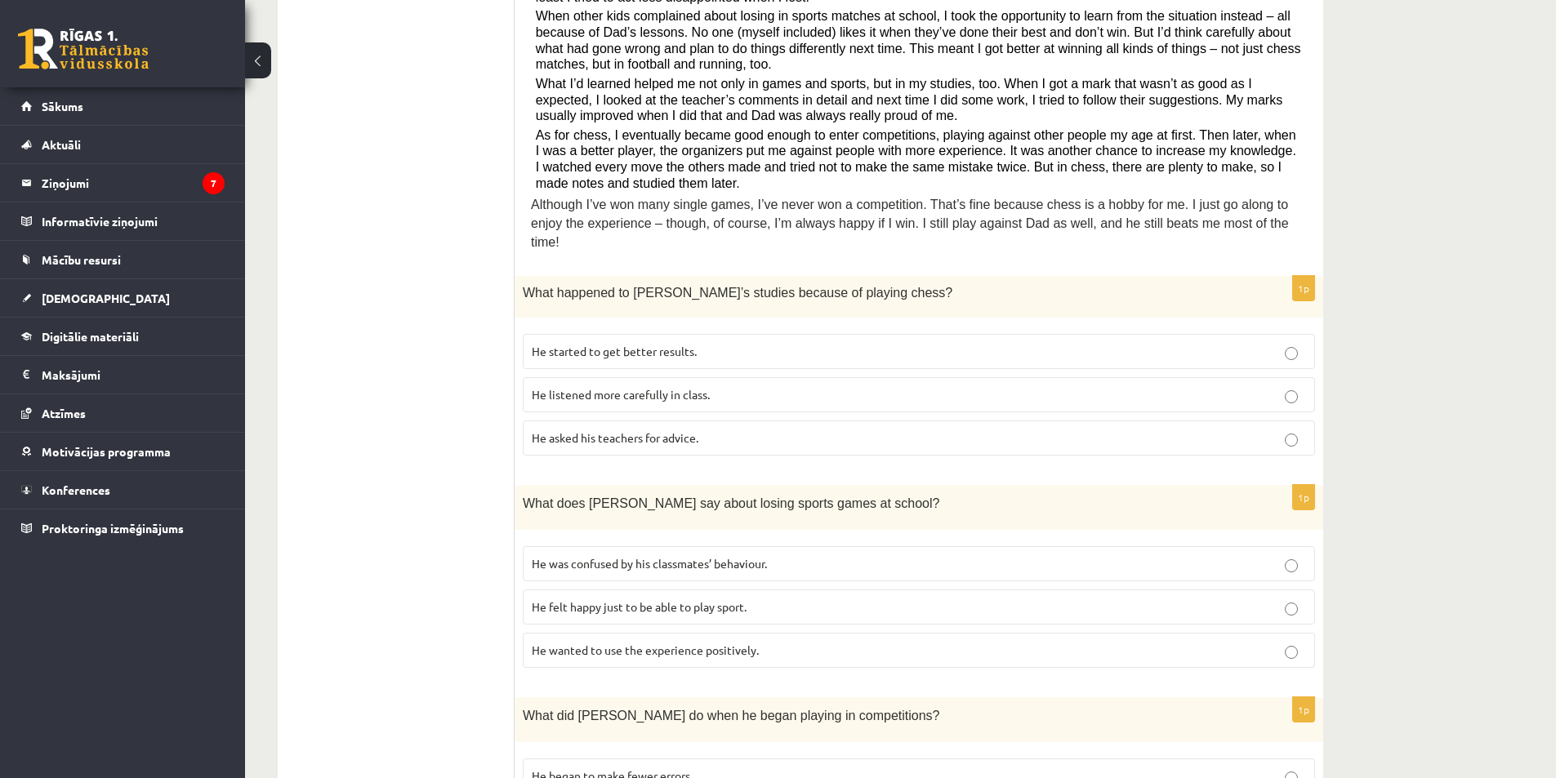
click at [765, 642] on p "He wanted to use the experience positively." at bounding box center [919, 650] width 774 height 17
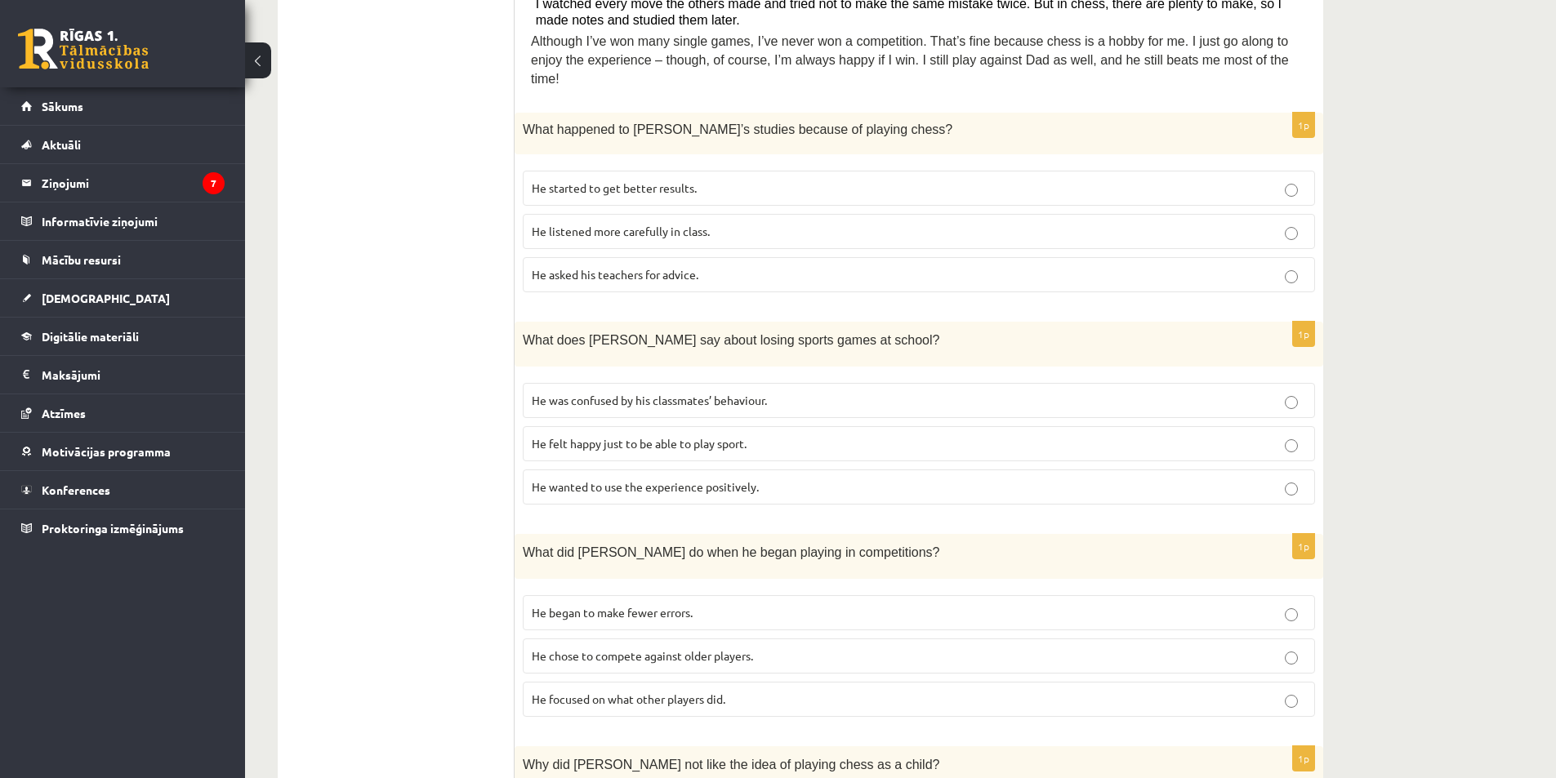
scroll to position [735, 0]
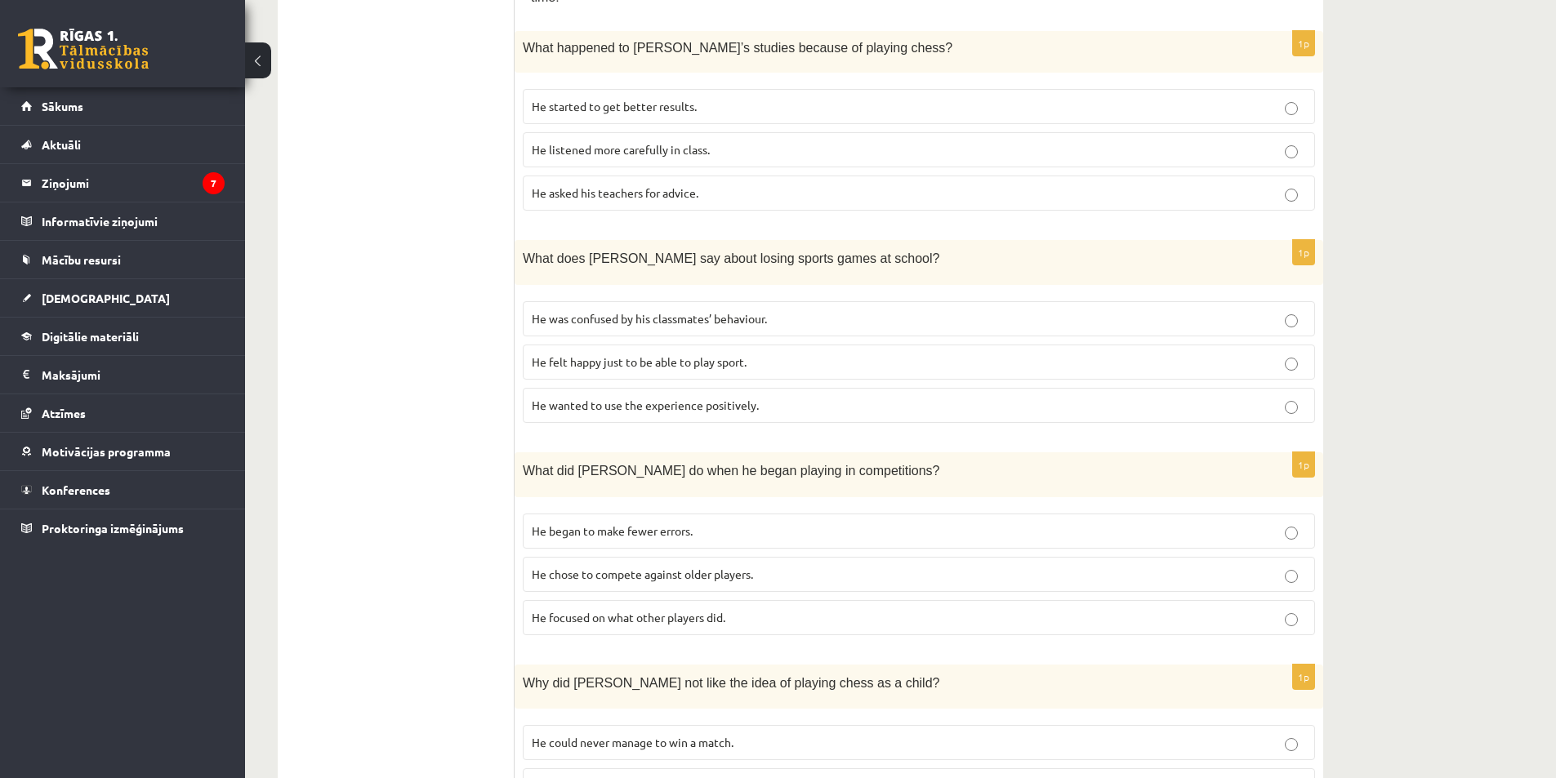
click at [714, 523] on p "He began to make fewer errors." at bounding box center [919, 531] width 774 height 17
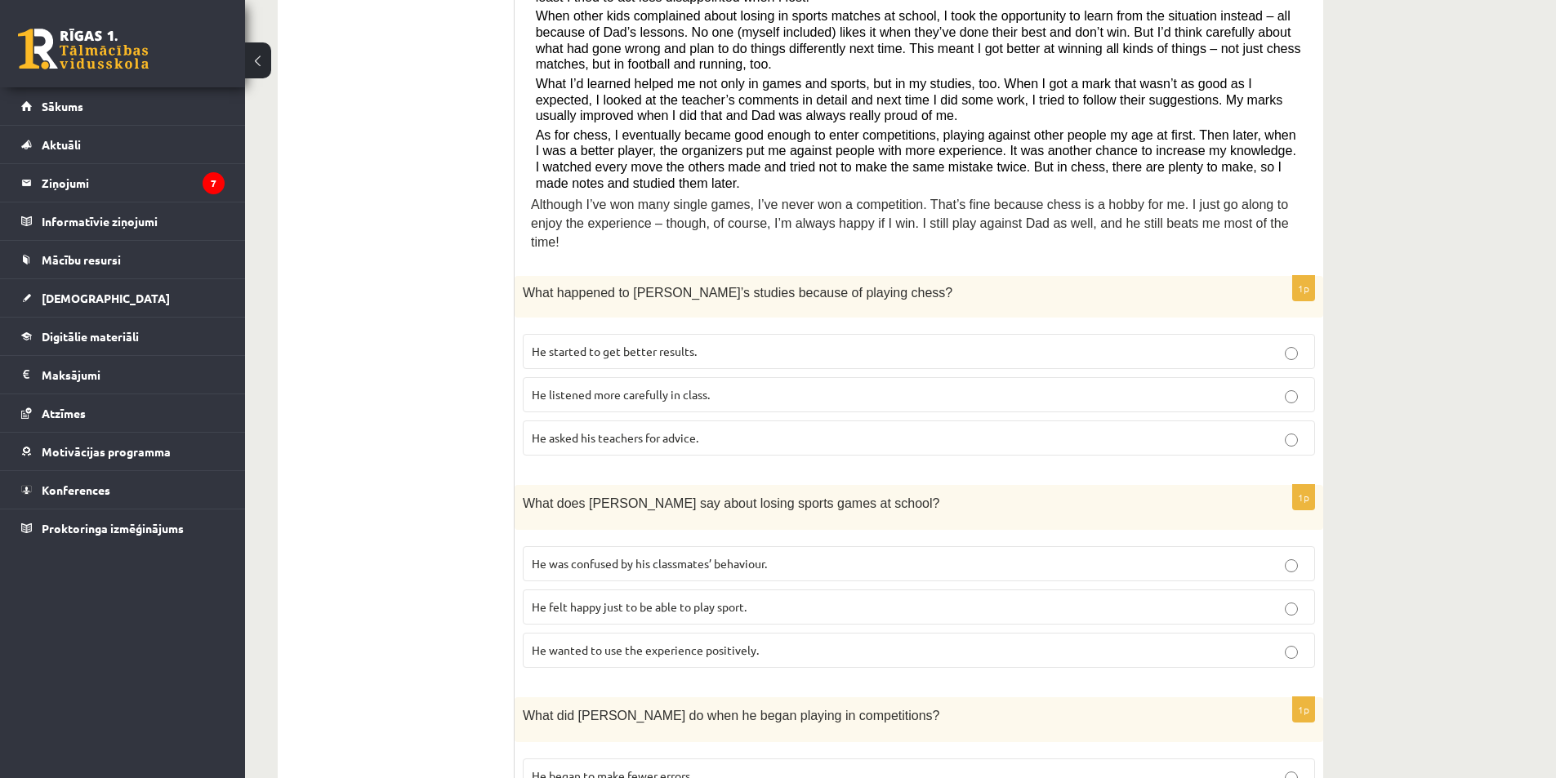
scroll to position [653, 0]
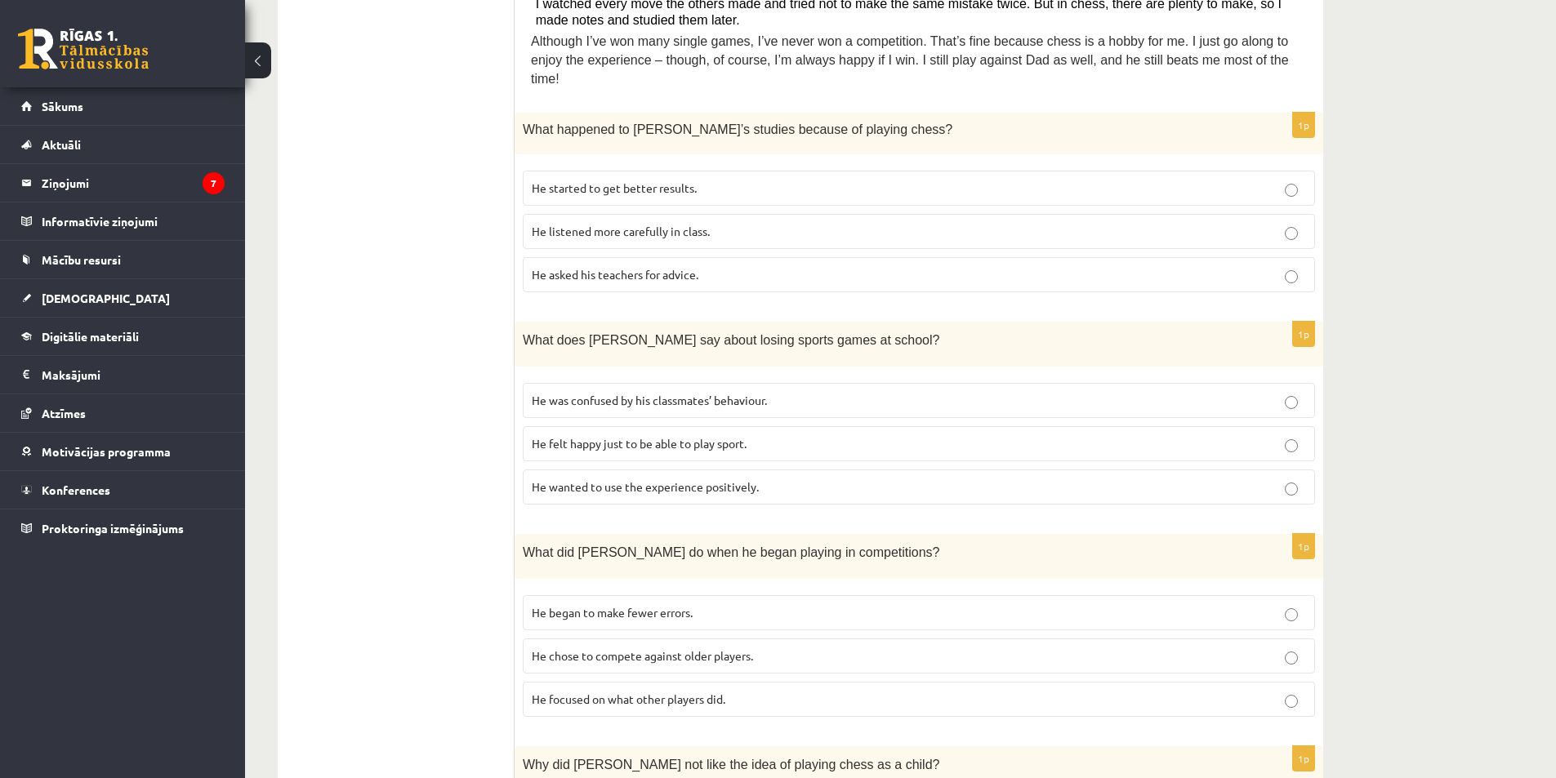
click at [715, 692] on span "He focused on what other players did." at bounding box center [629, 699] width 194 height 15
click at [811, 648] on p "He chose to compete against older players." at bounding box center [919, 656] width 774 height 17
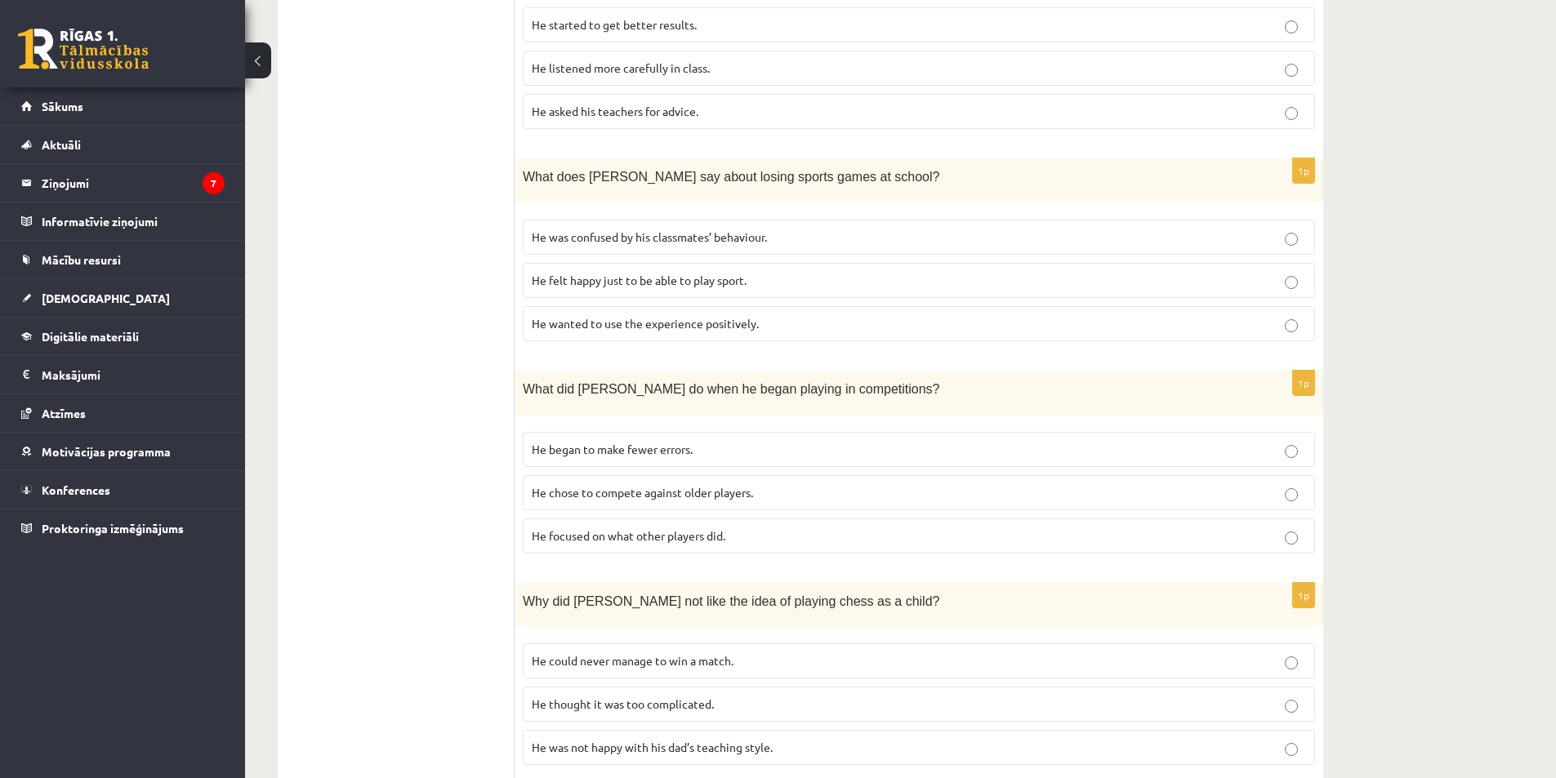
click at [676, 528] on span "He focused on what other players did." at bounding box center [629, 535] width 194 height 15
click at [771, 528] on p "He focused on what other players did." at bounding box center [919, 536] width 774 height 17
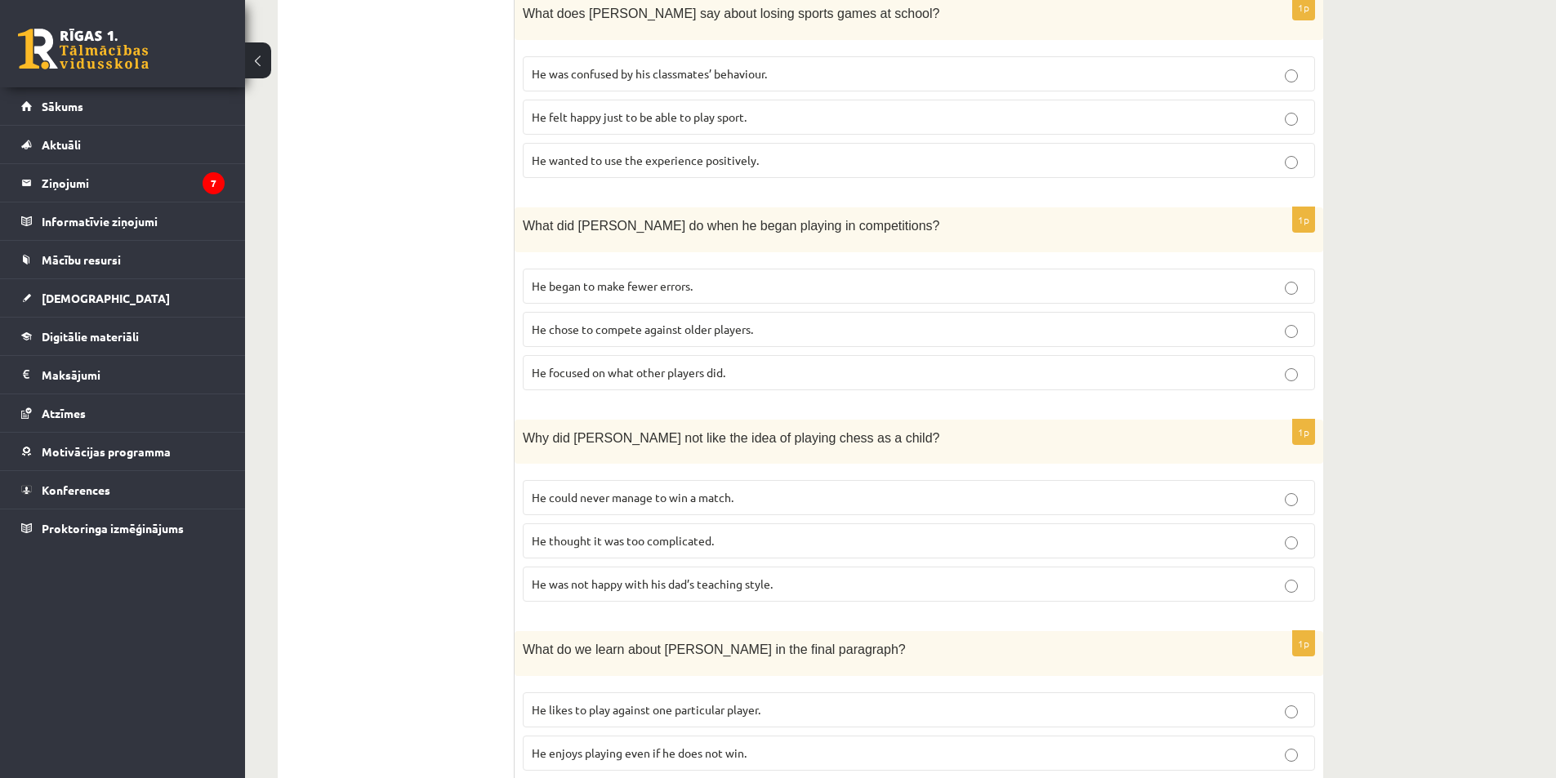
click at [658, 490] on span "He could never manage to win a match." at bounding box center [633, 497] width 202 height 15
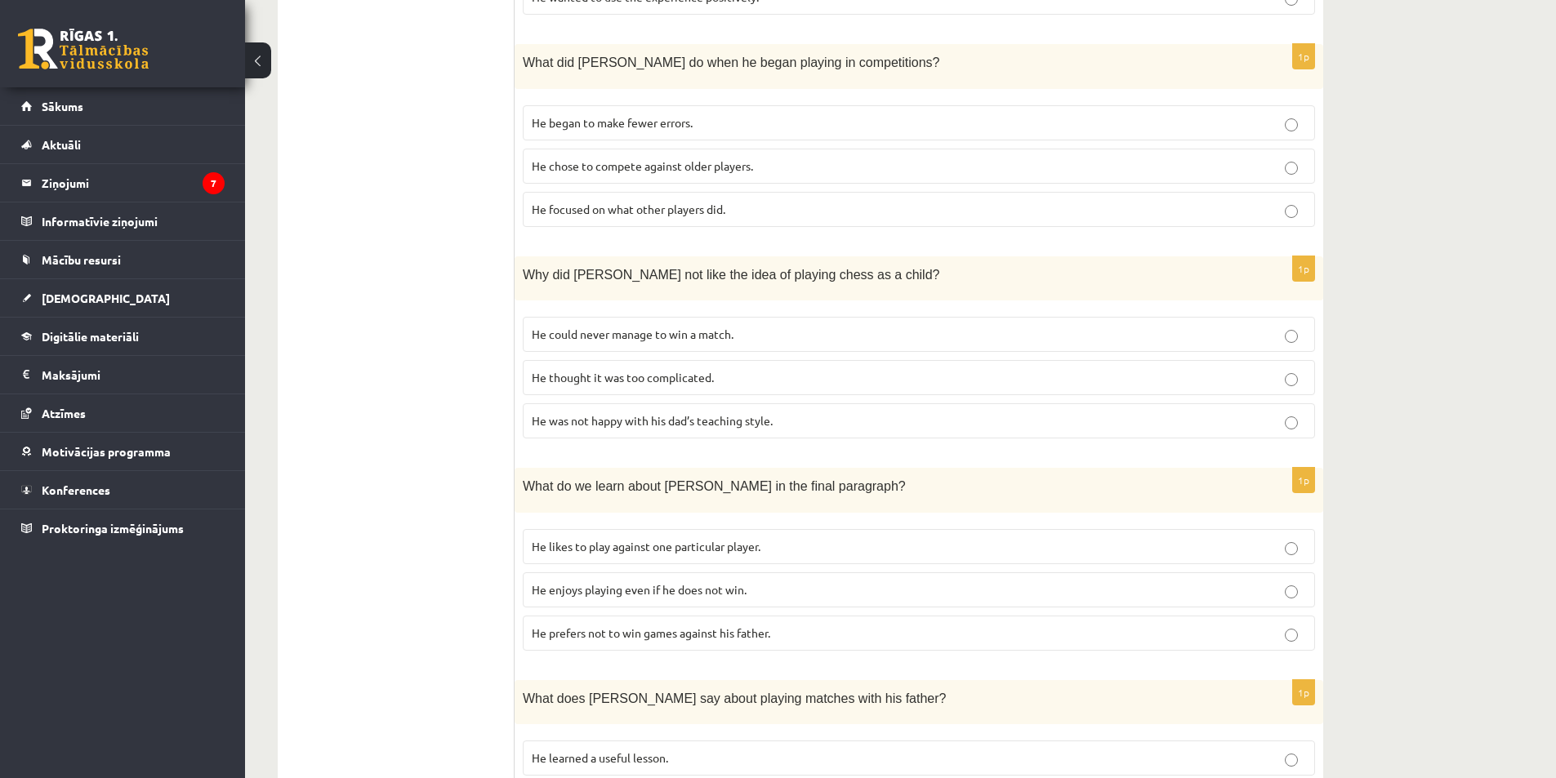
click at [750, 581] on p "He enjoys playing even if he does not win." at bounding box center [919, 589] width 774 height 17
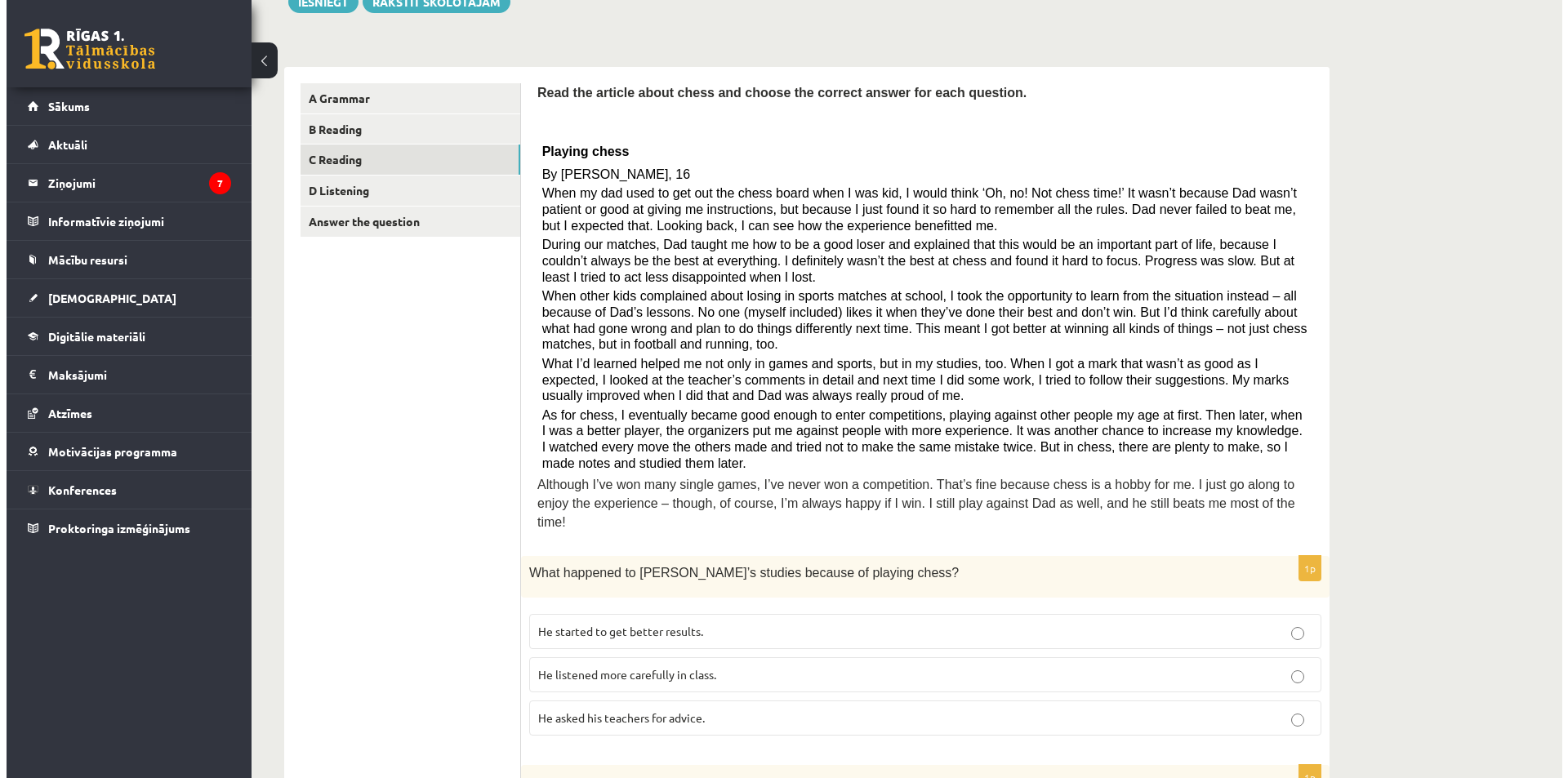
scroll to position [0, 0]
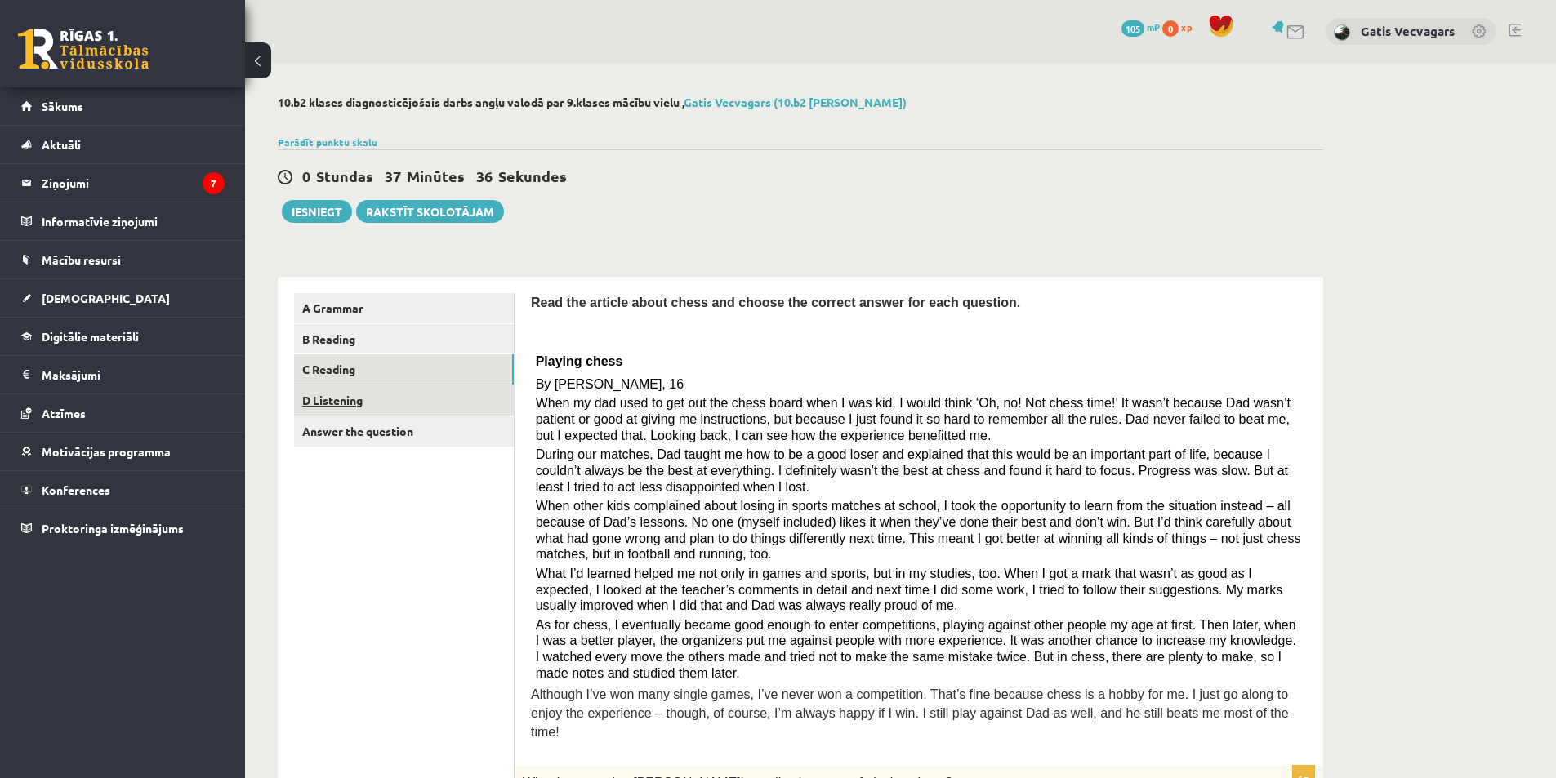
click at [367, 403] on link "D Listening" at bounding box center [404, 400] width 220 height 30
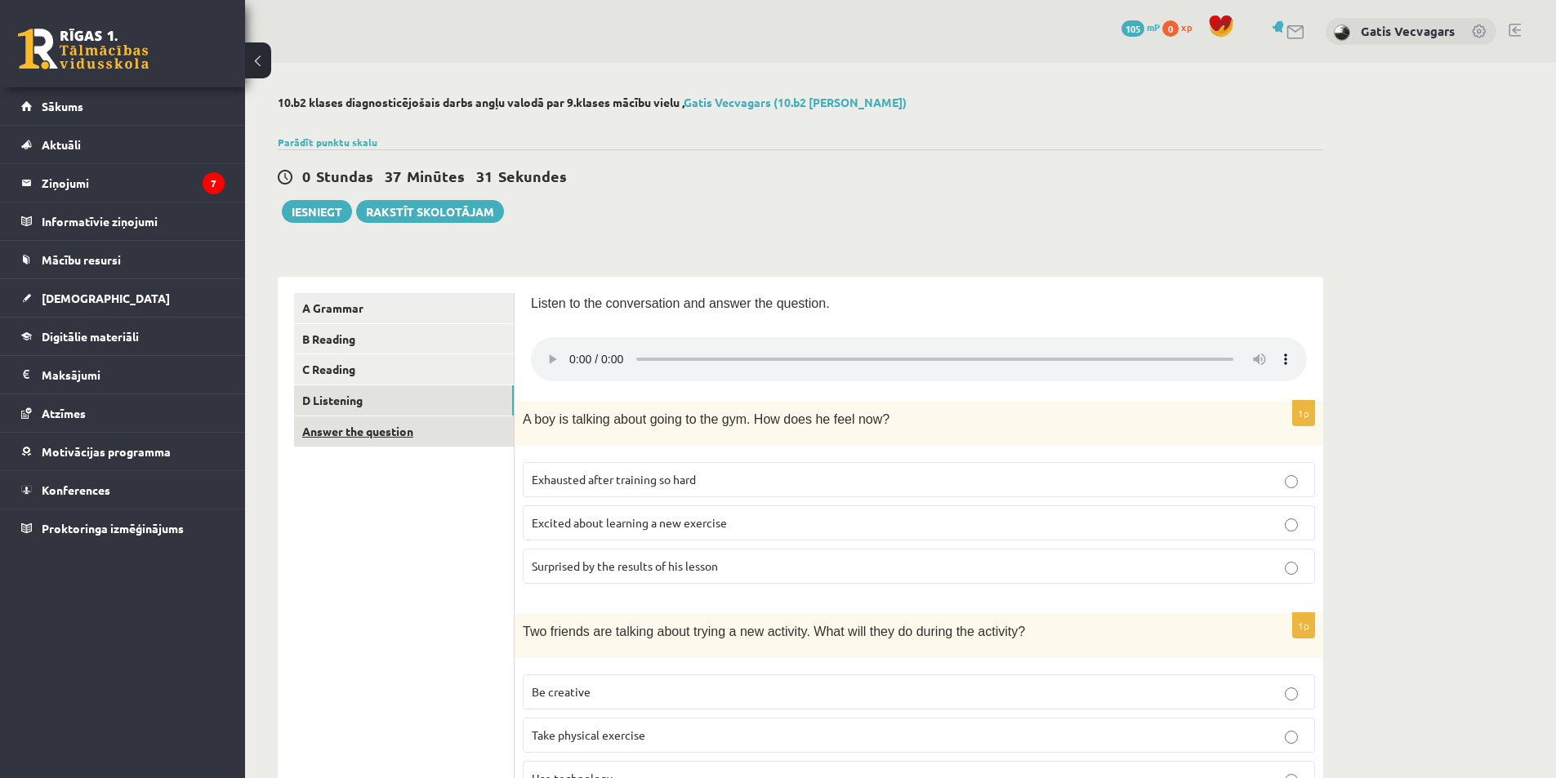
click at [372, 429] on link "Answer the question" at bounding box center [404, 431] width 220 height 30
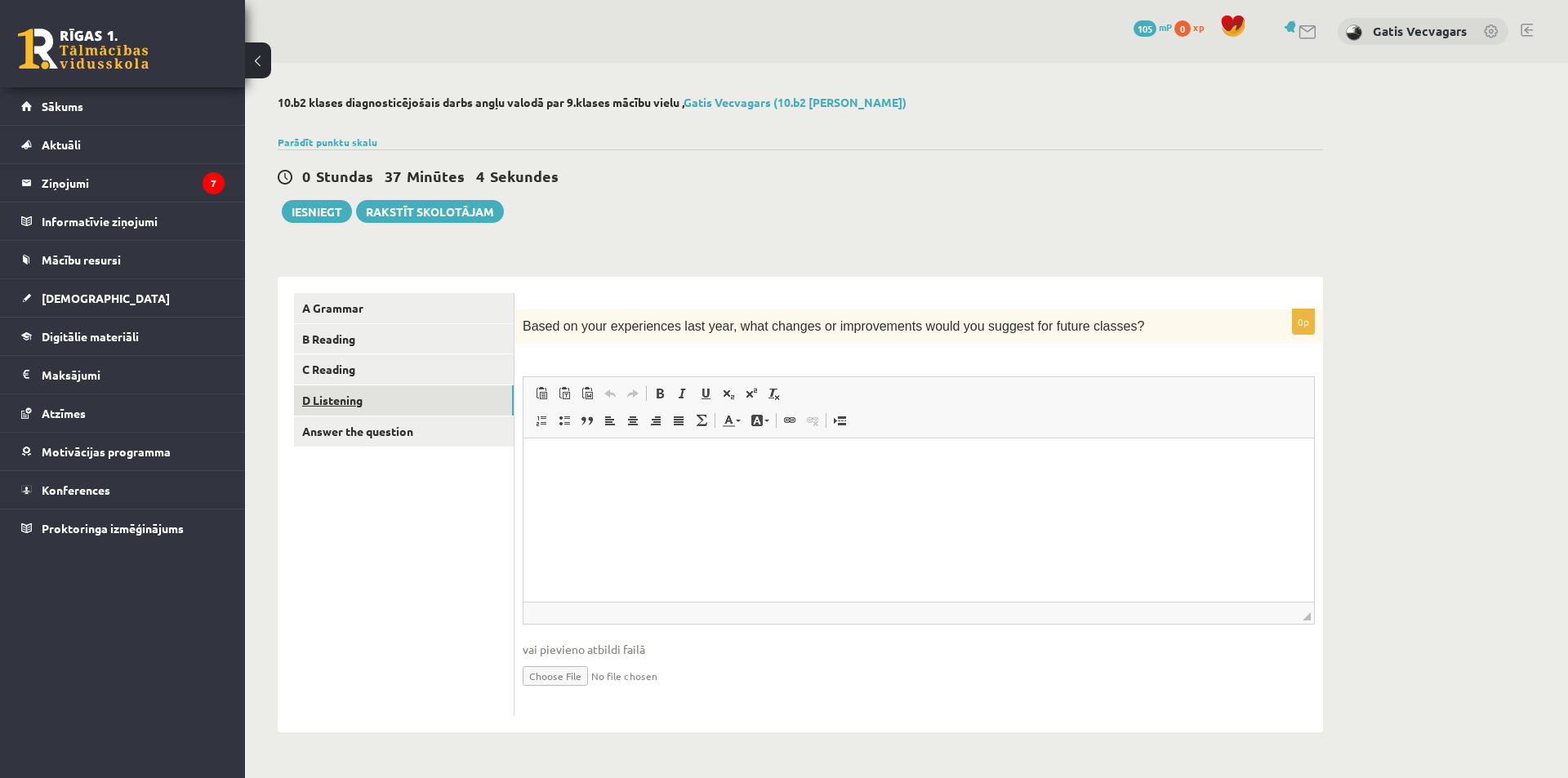
click at [392, 406] on link "D Listening" at bounding box center [404, 400] width 220 height 30
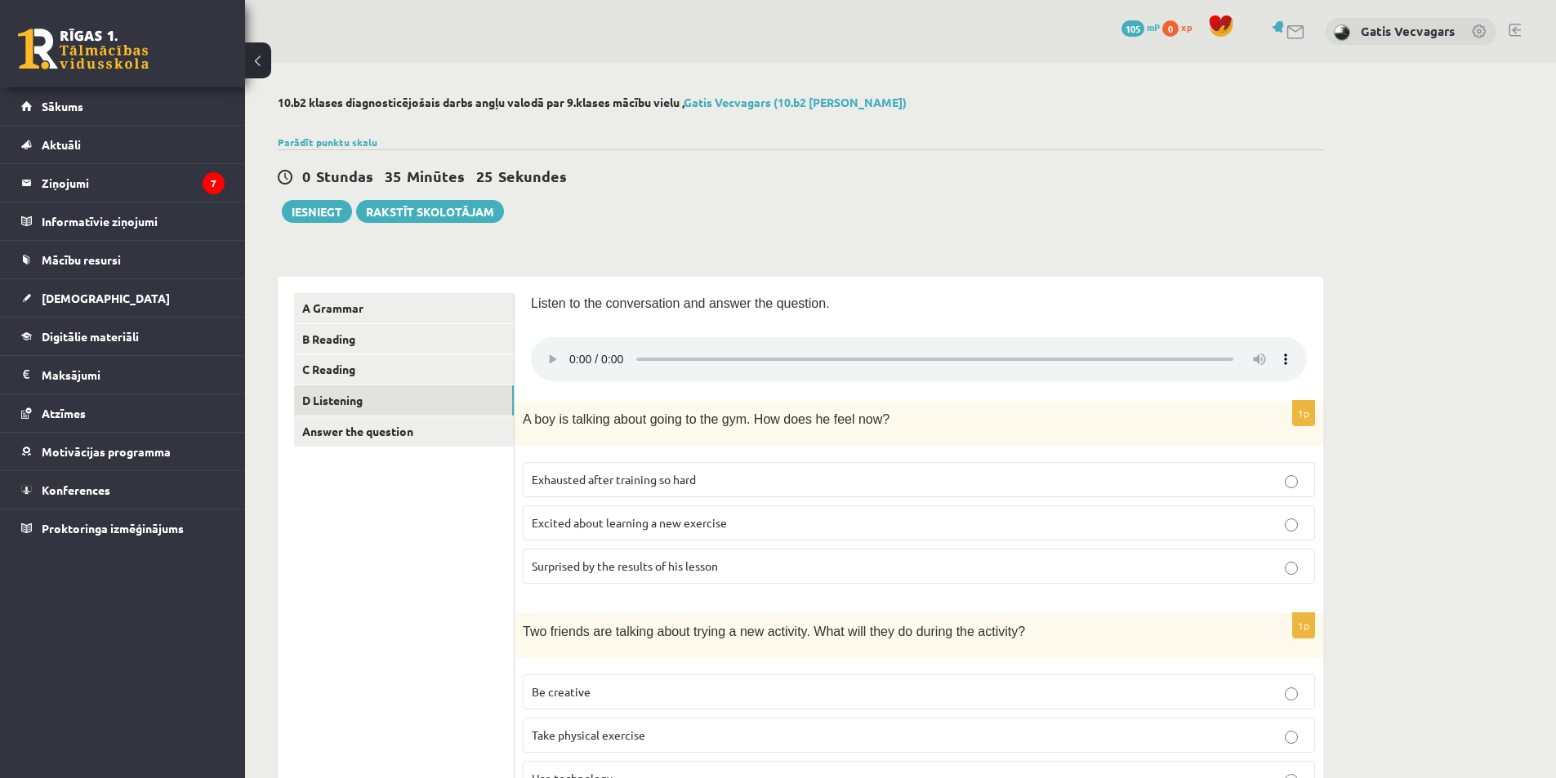
click at [754, 528] on p "Excited about learning a new exercise" at bounding box center [919, 522] width 774 height 17
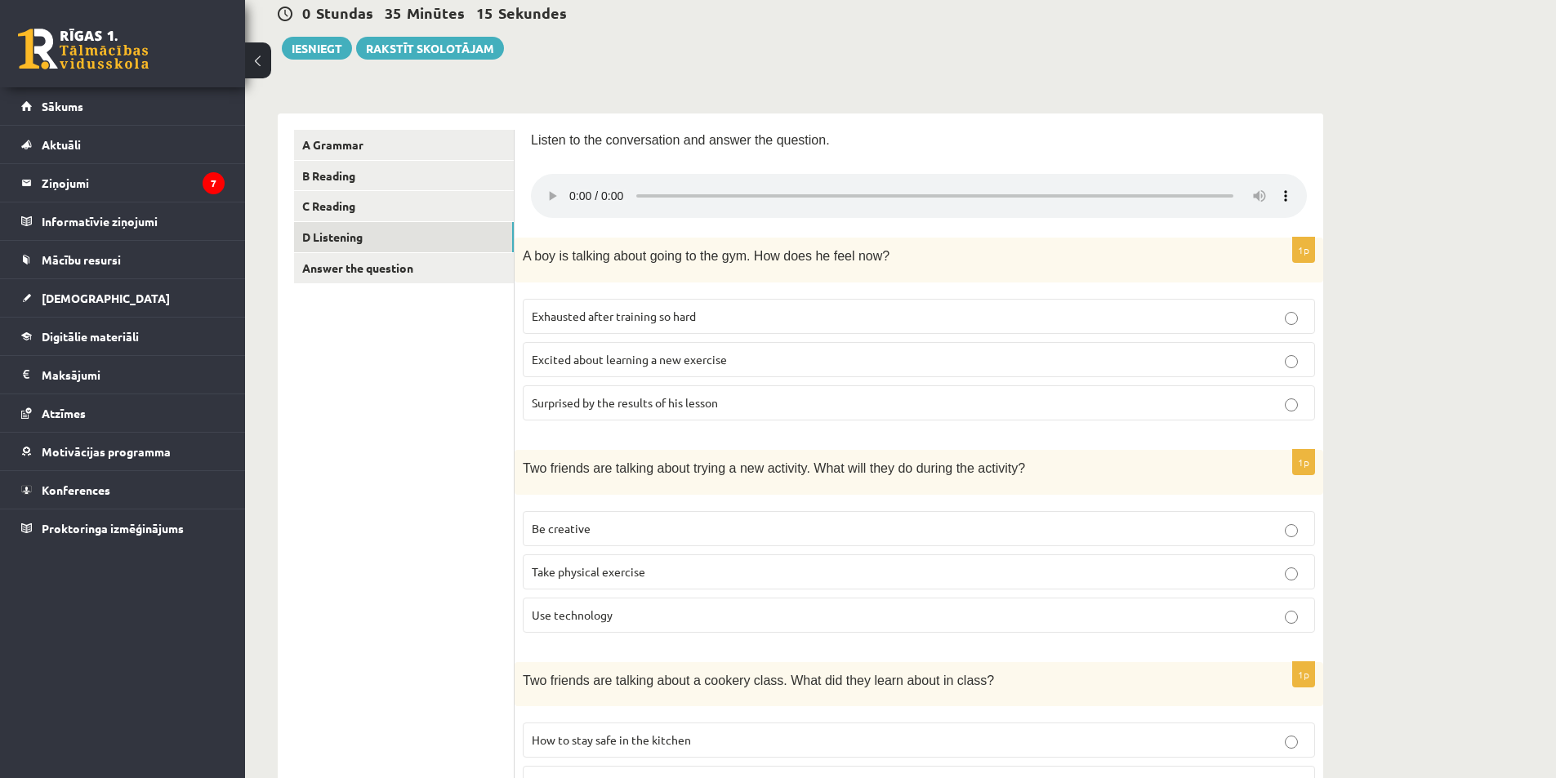
click at [767, 568] on p "Take physical exercise" at bounding box center [919, 571] width 774 height 17
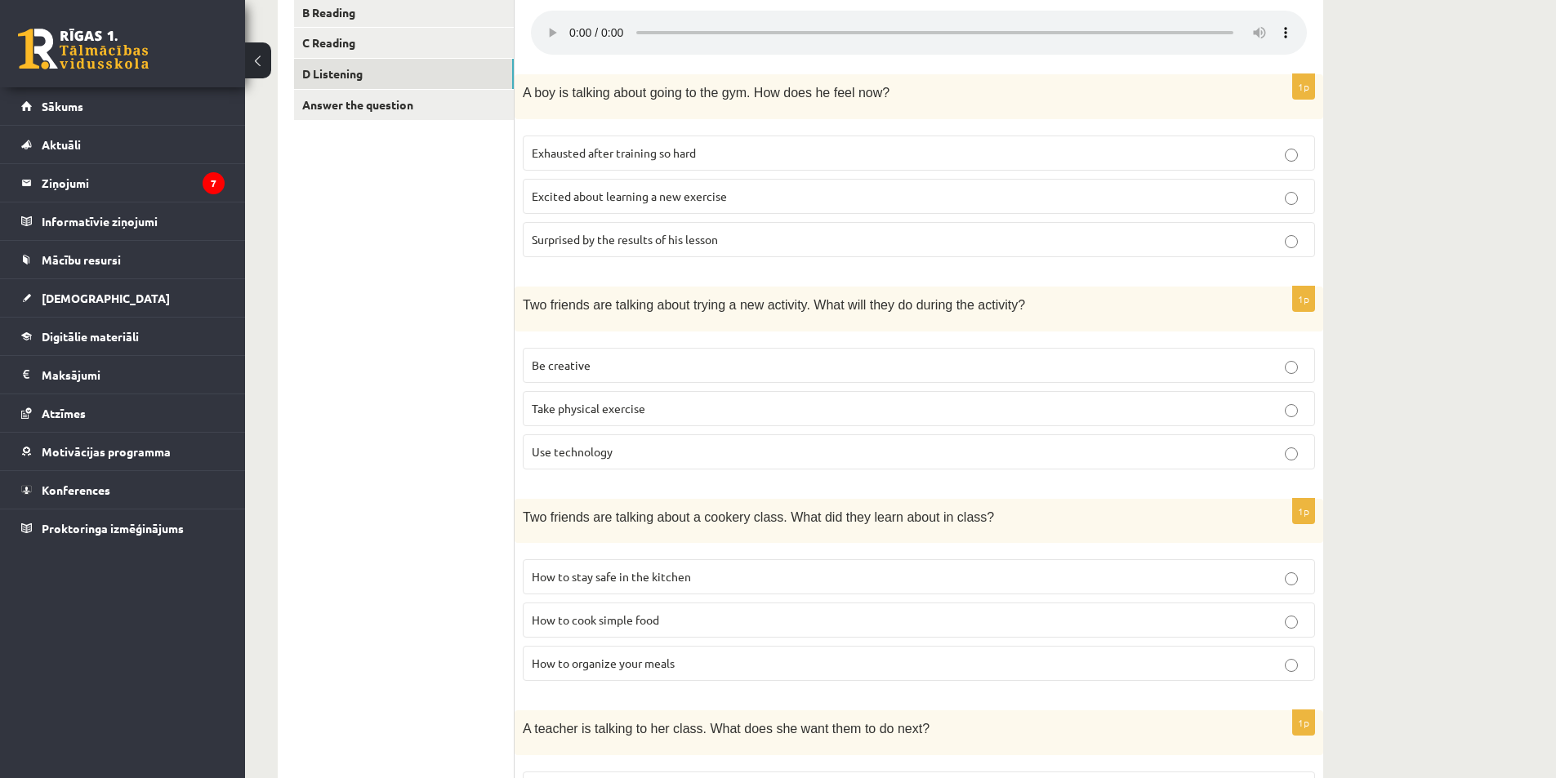
scroll to position [245, 0]
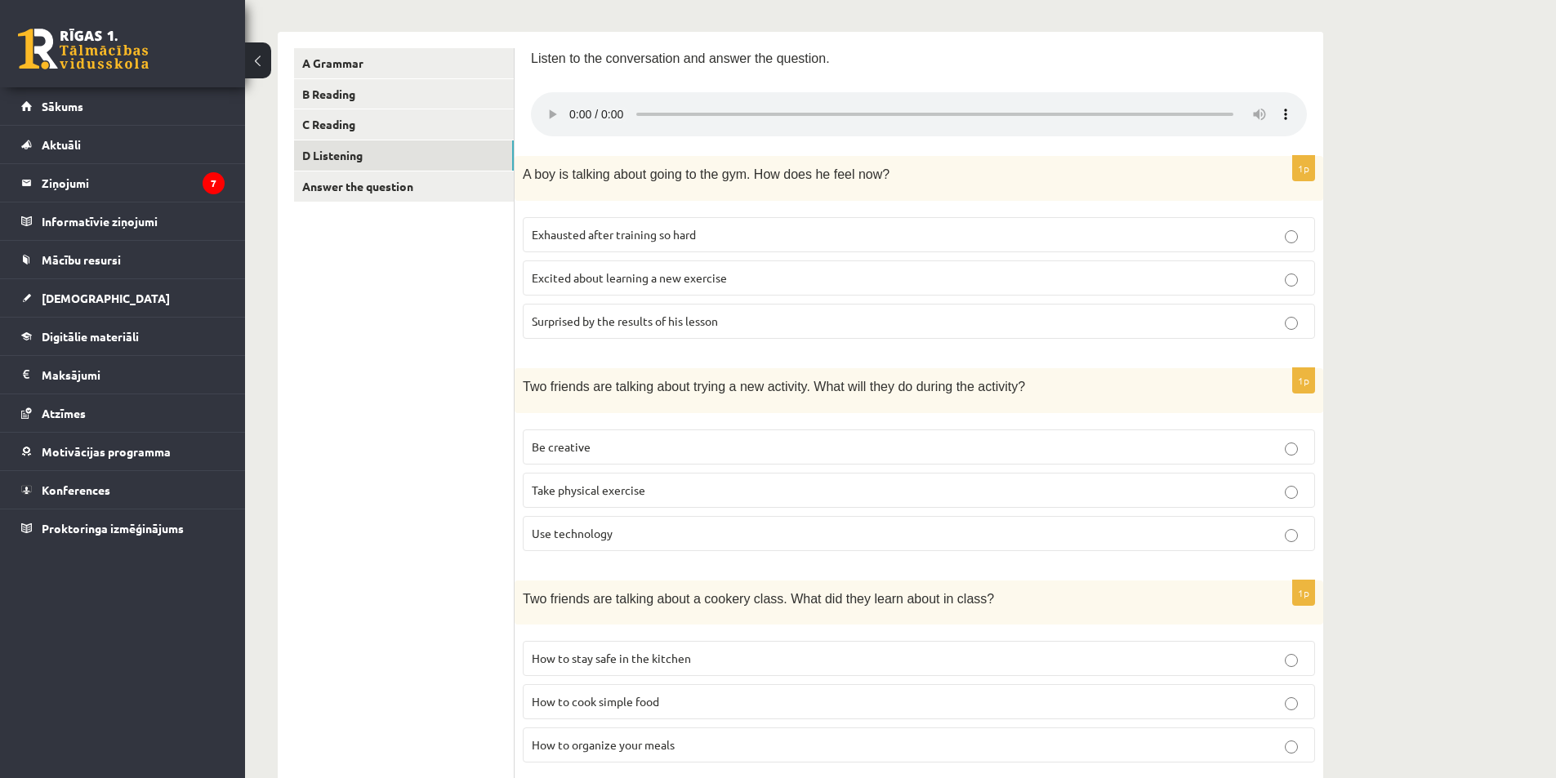
click at [670, 247] on label "Exhausted after training so hard" at bounding box center [919, 234] width 792 height 35
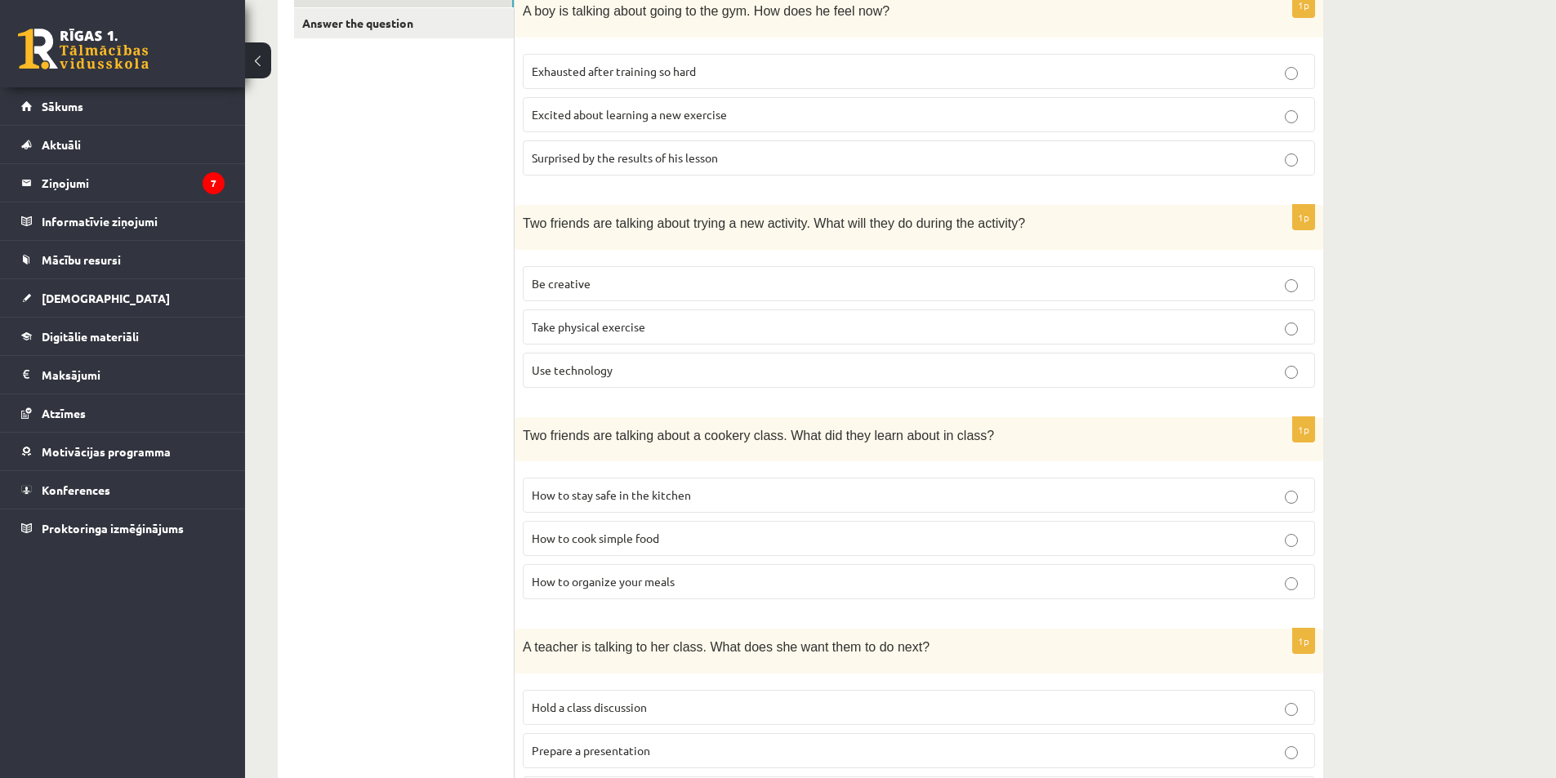
scroll to position [490, 0]
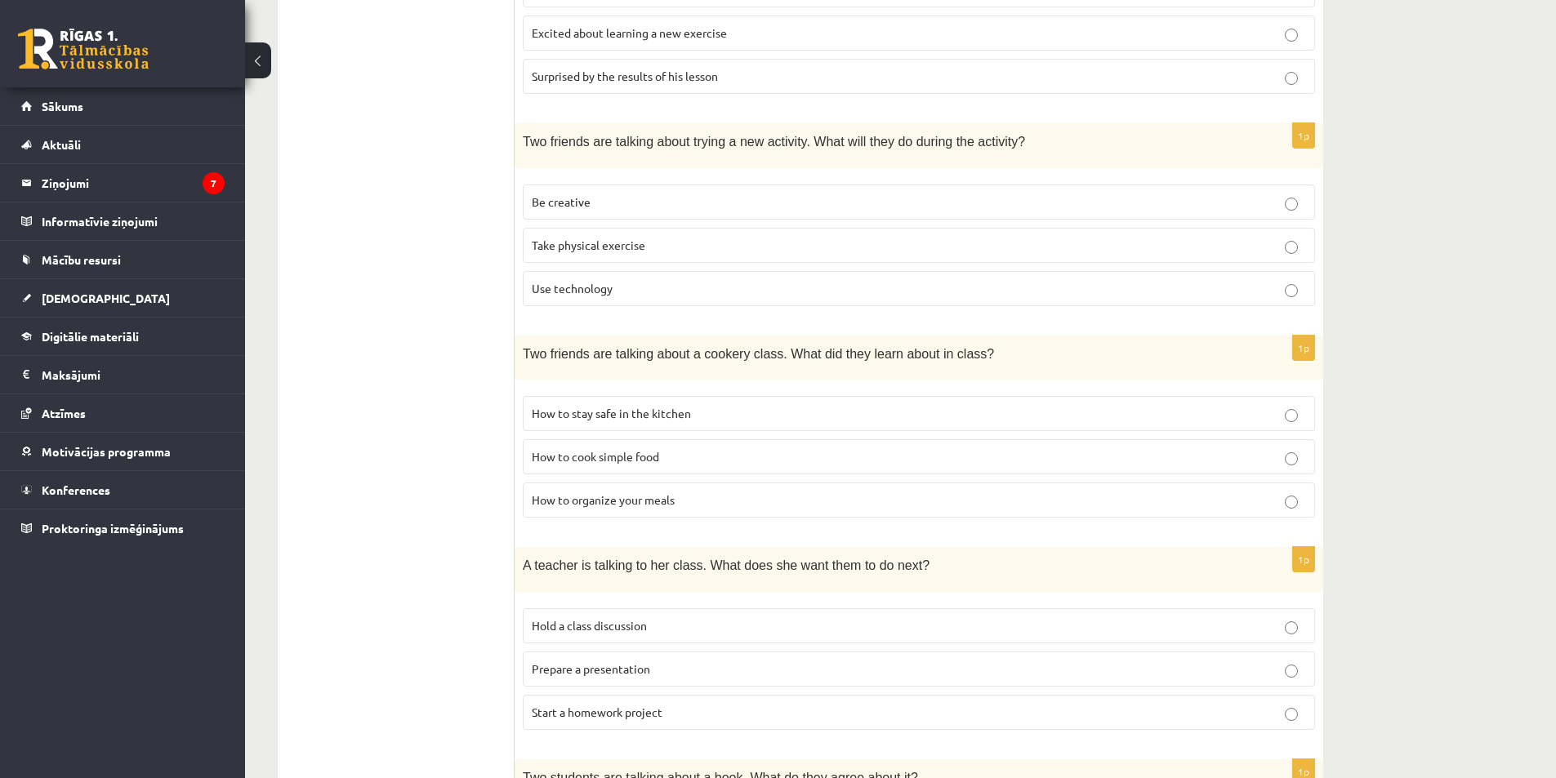
click at [676, 508] on p "How to organize your meals" at bounding box center [919, 500] width 774 height 17
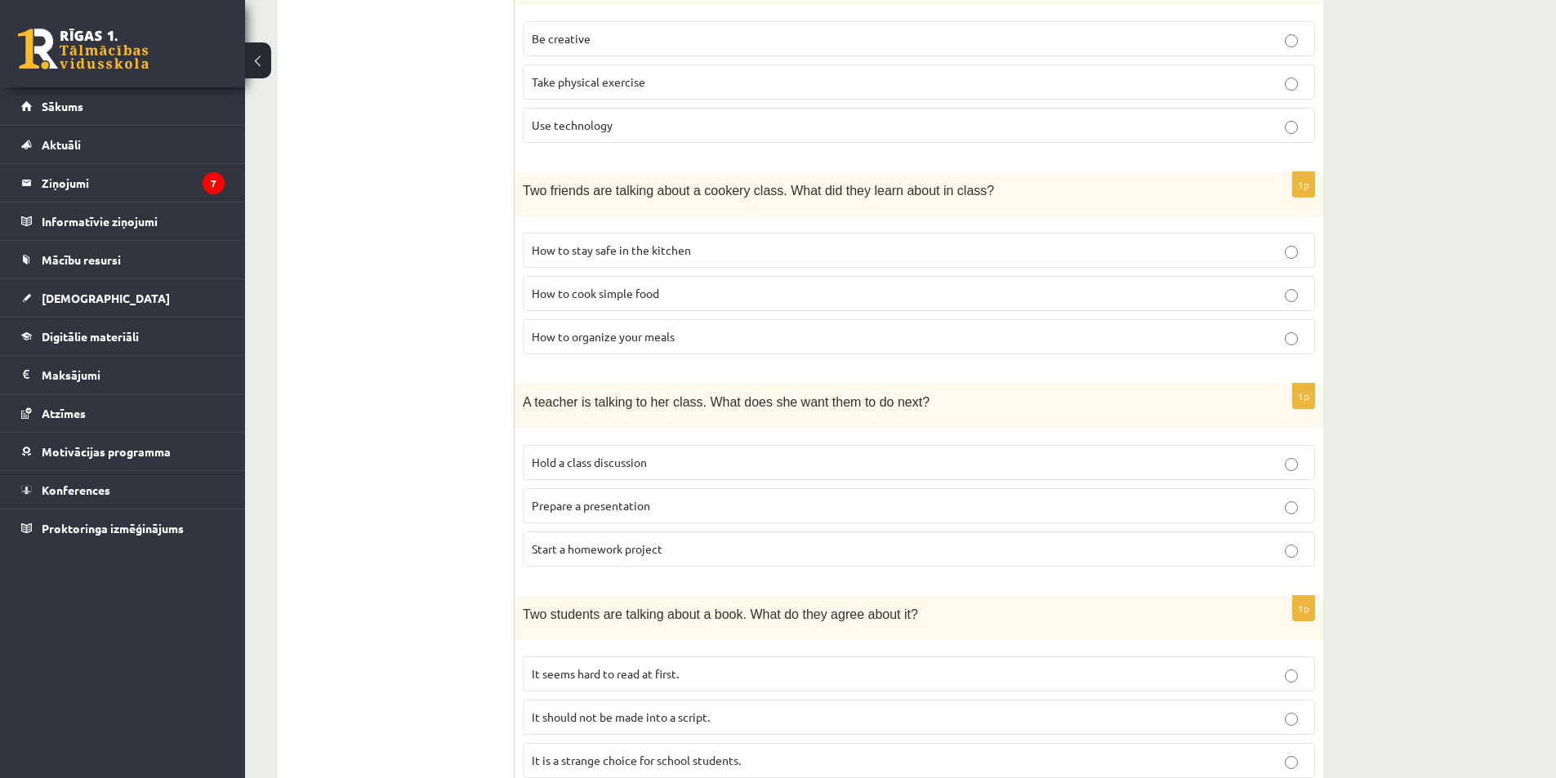
click at [692, 510] on p "Prepare a presentation" at bounding box center [919, 505] width 774 height 17
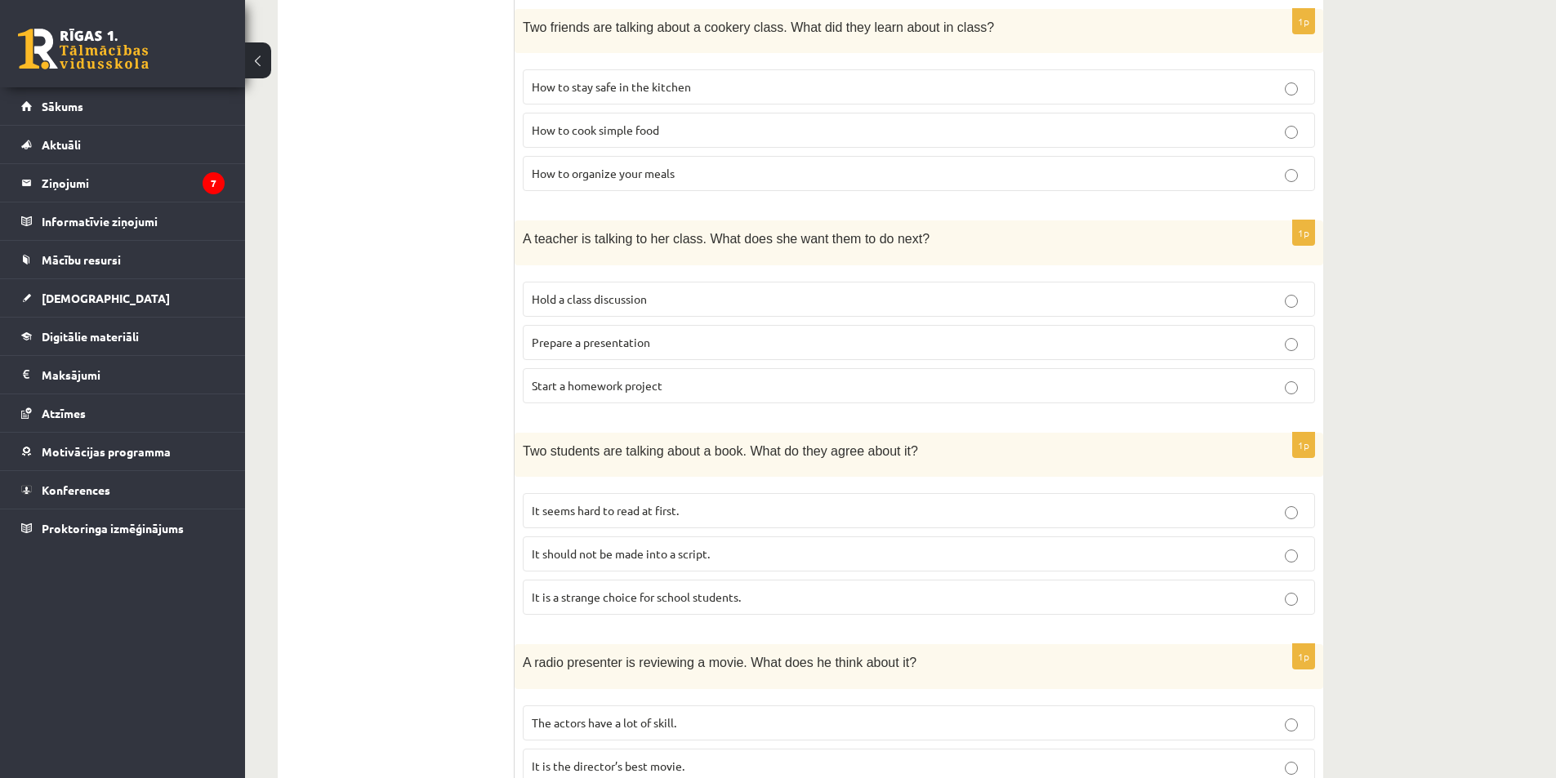
scroll to position [898, 0]
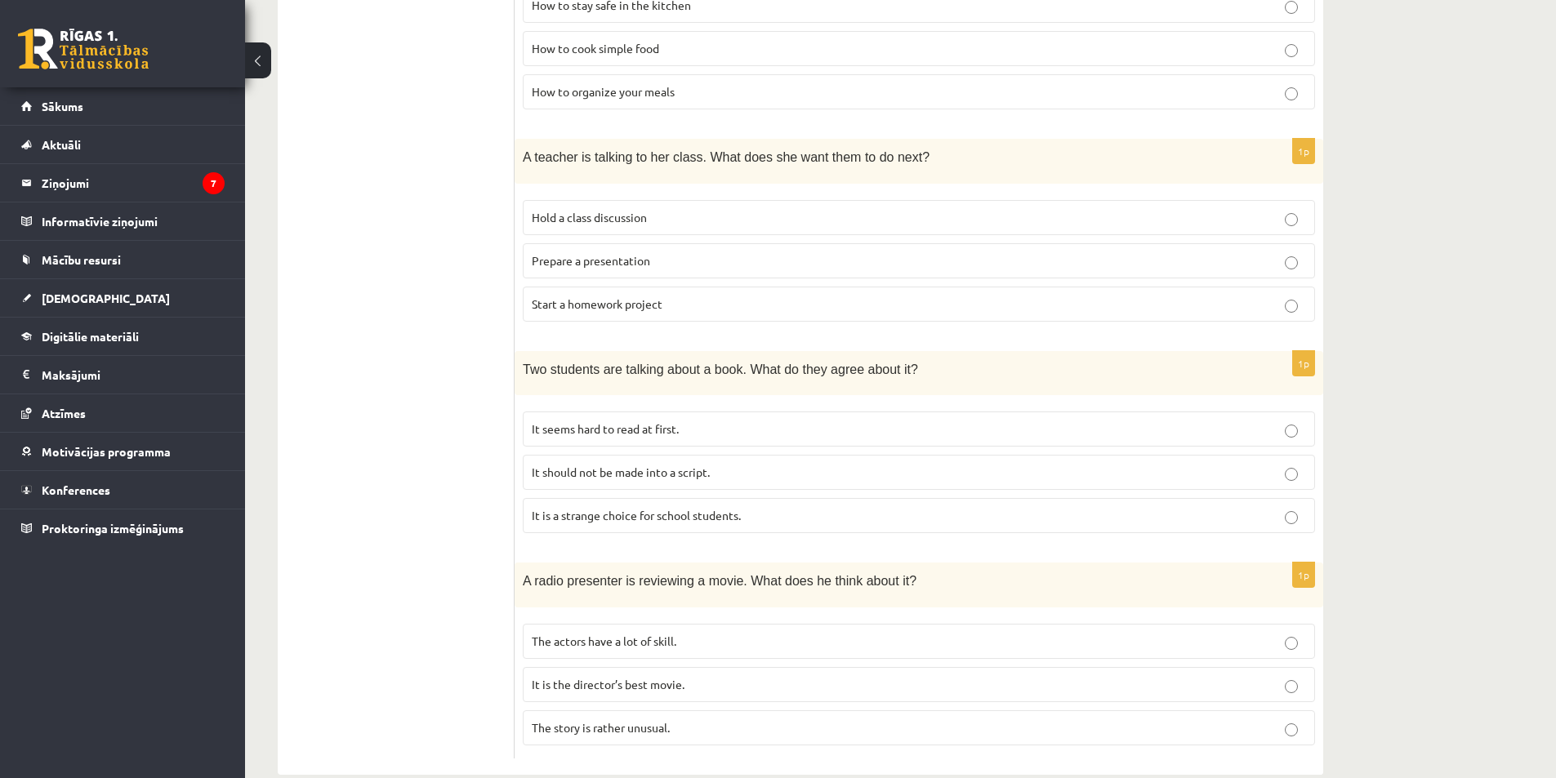
click at [700, 515] on span "It is a strange choice for school students." at bounding box center [636, 515] width 209 height 15
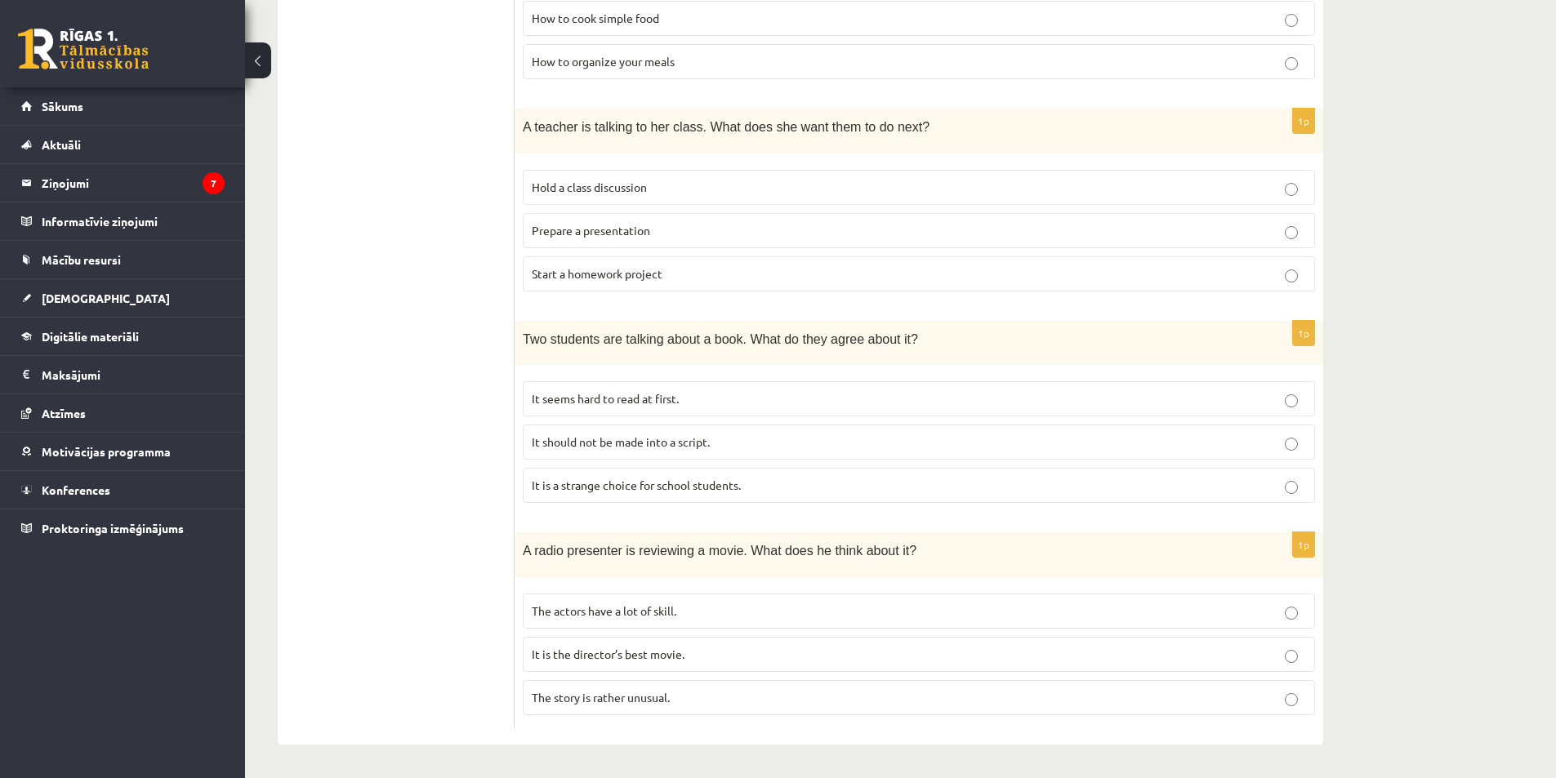
click at [698, 608] on p "The actors have a lot of skill." at bounding box center [919, 611] width 774 height 17
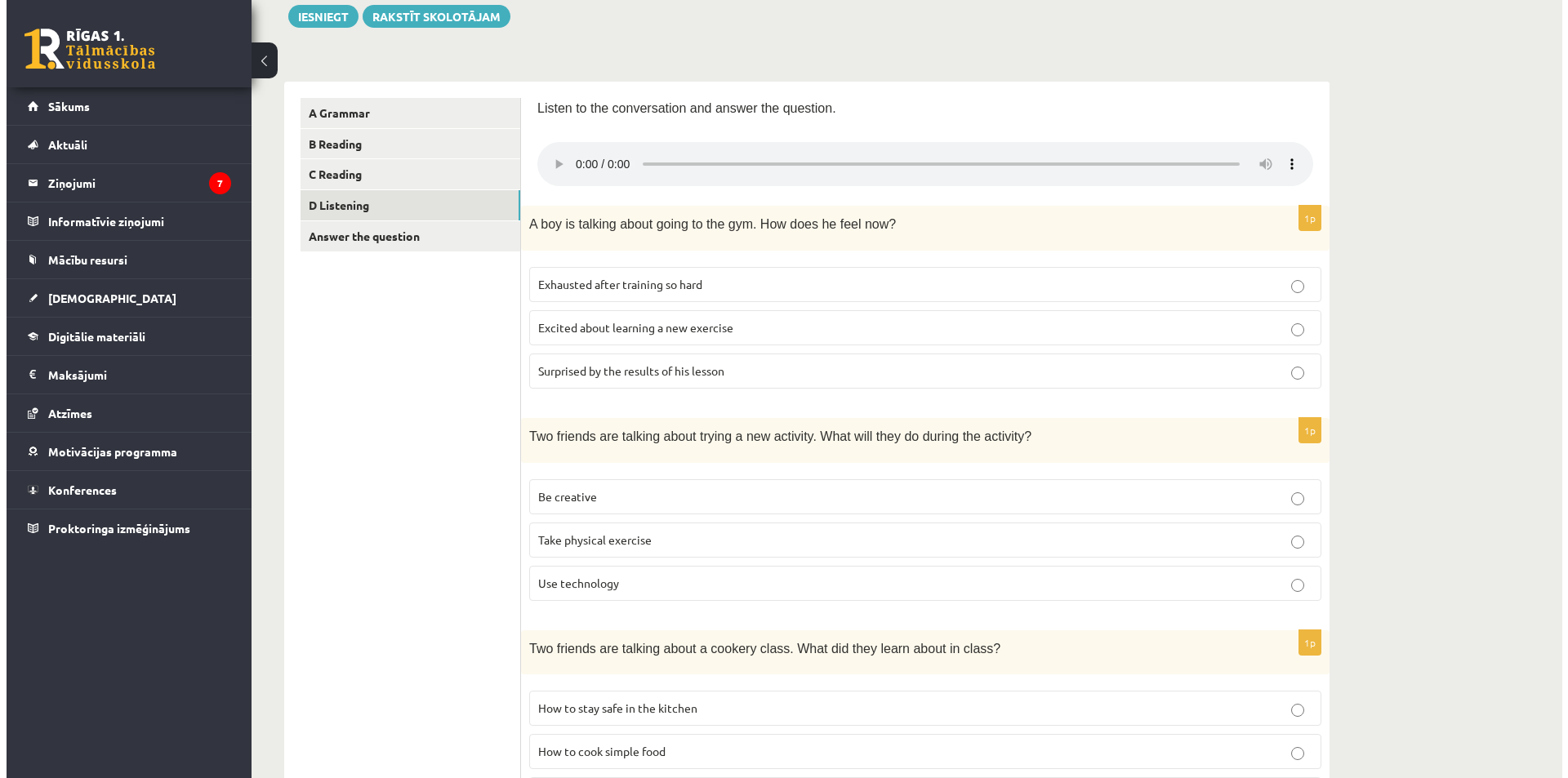
scroll to position [0, 0]
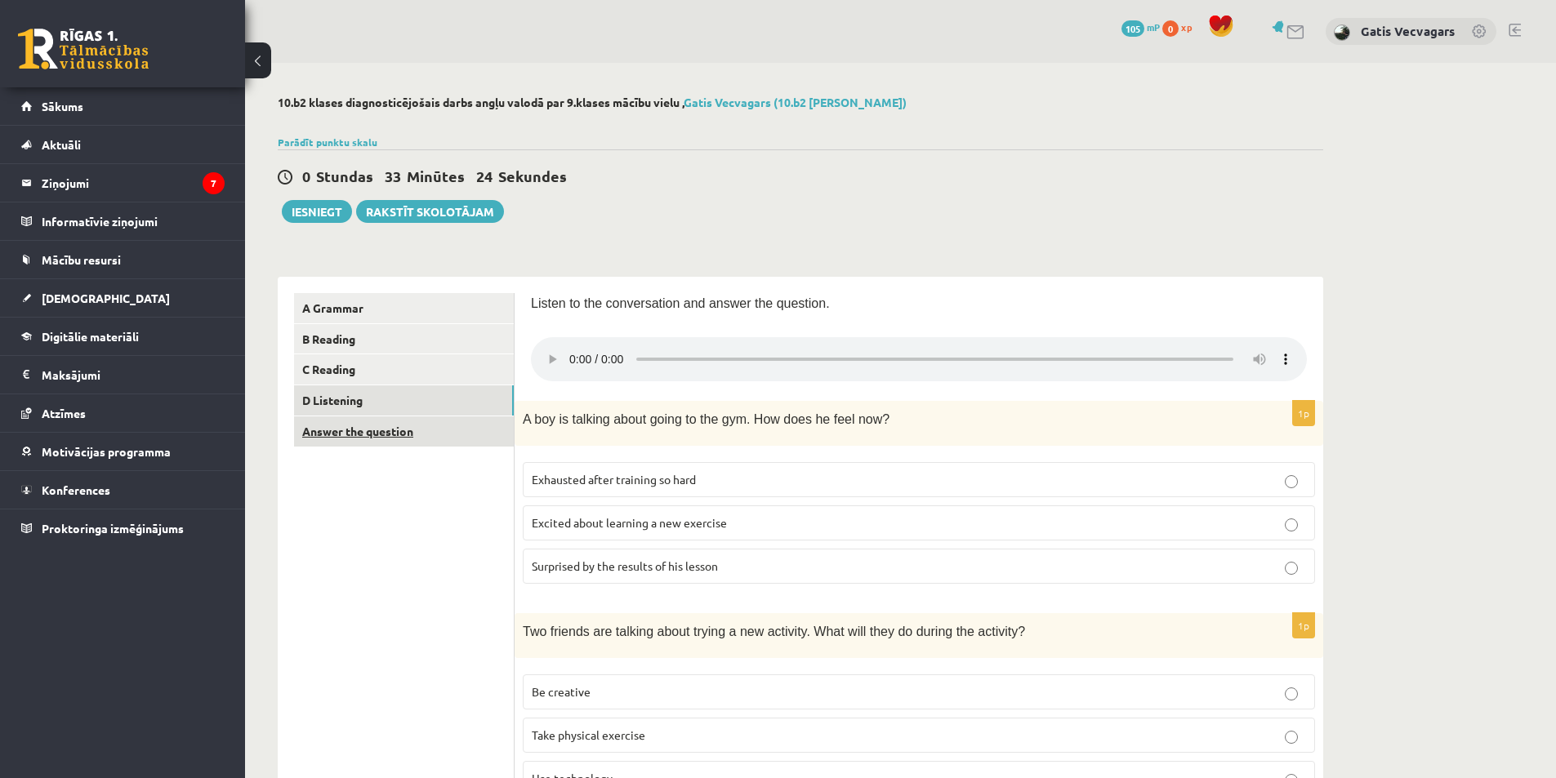
click at [453, 446] on link "Answer the question" at bounding box center [404, 431] width 220 height 30
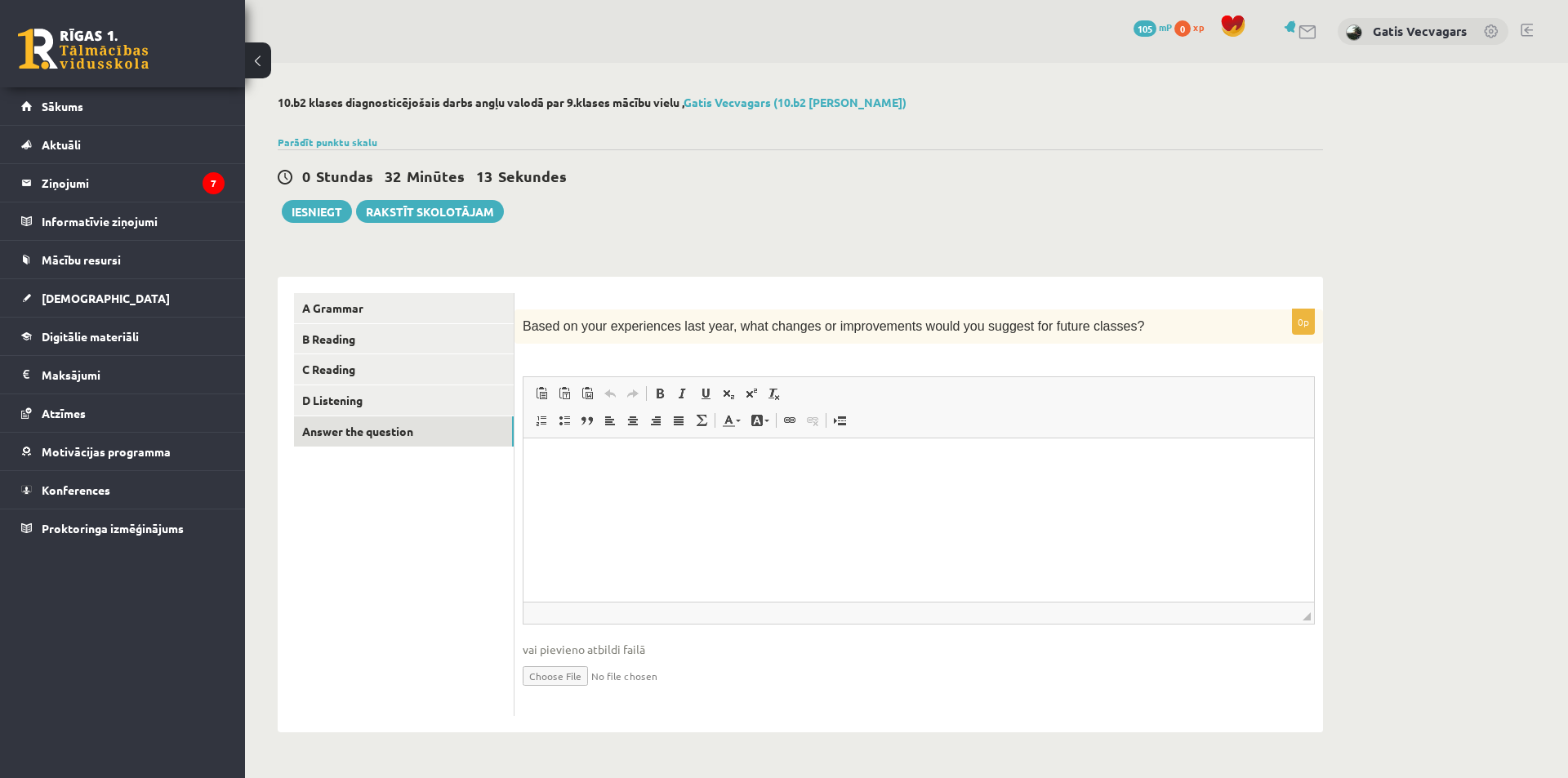
click at [567, 488] on html at bounding box center [918, 464] width 790 height 50
click at [536, 465] on html at bounding box center [918, 464] width 790 height 50
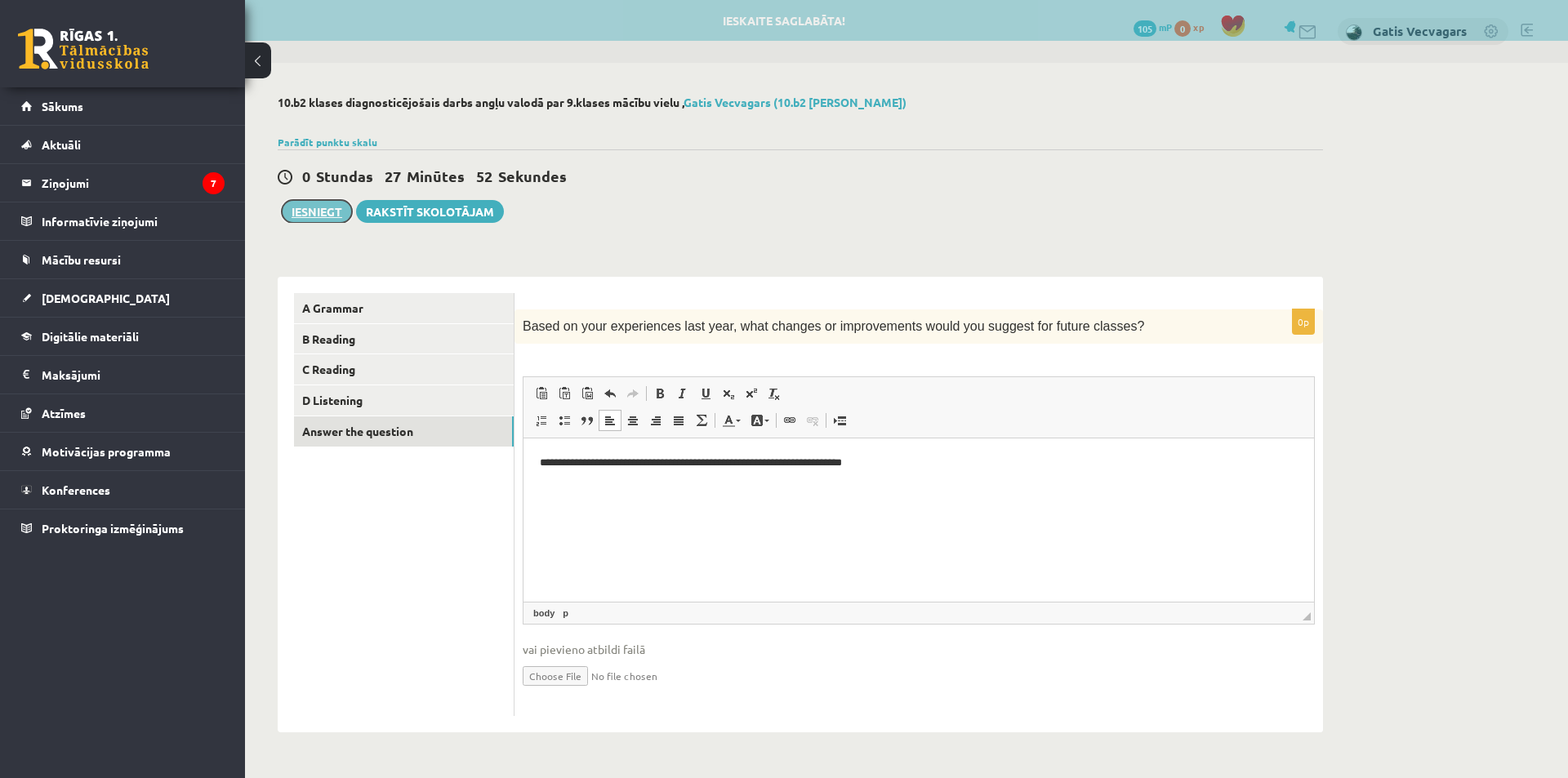
click at [312, 209] on button "Iesniegt" at bounding box center [317, 211] width 70 height 23
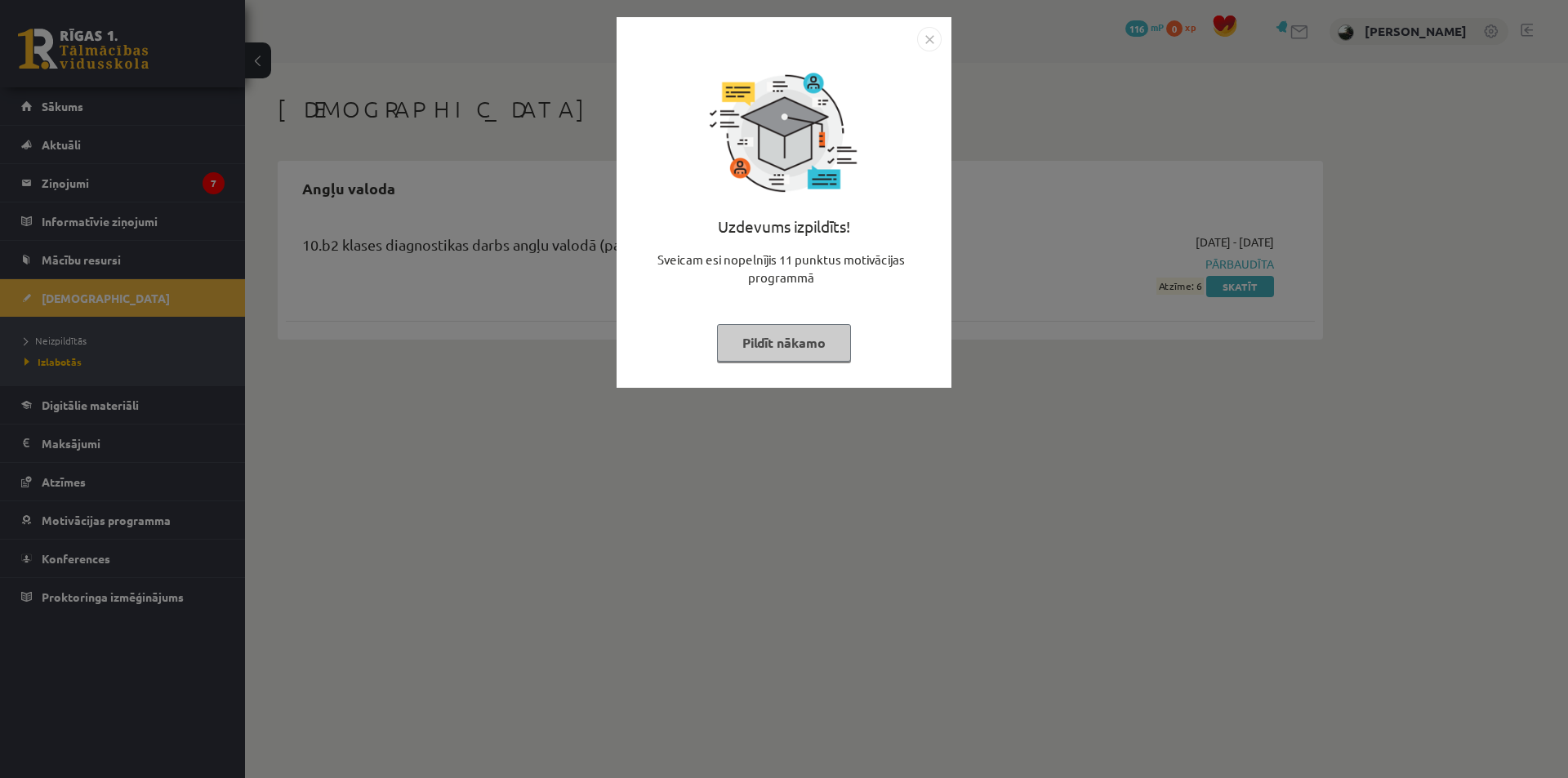
click at [930, 38] on img "Close" at bounding box center [929, 39] width 24 height 24
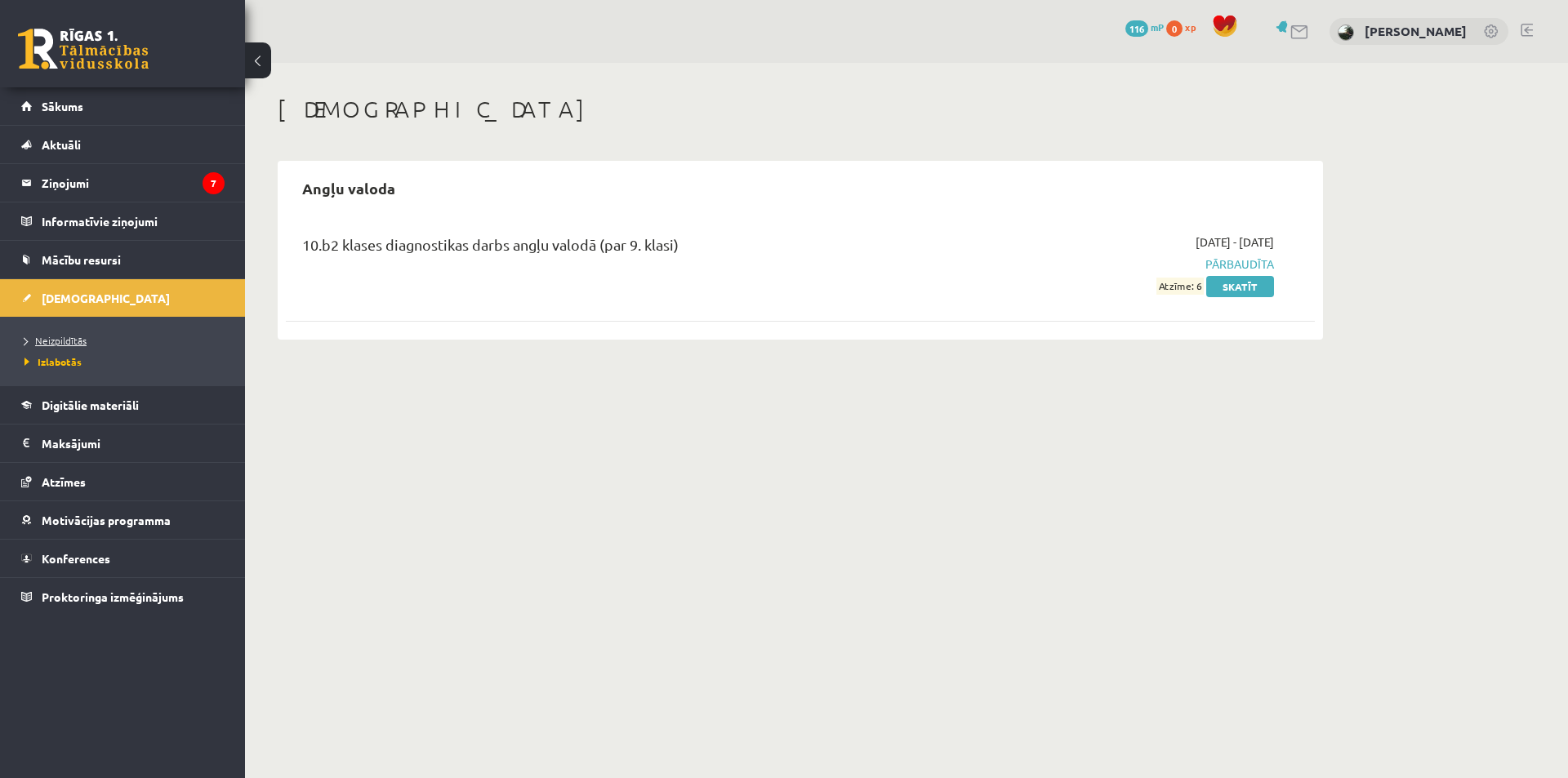
click at [73, 339] on span "Neizpildītās" at bounding box center [55, 340] width 62 height 13
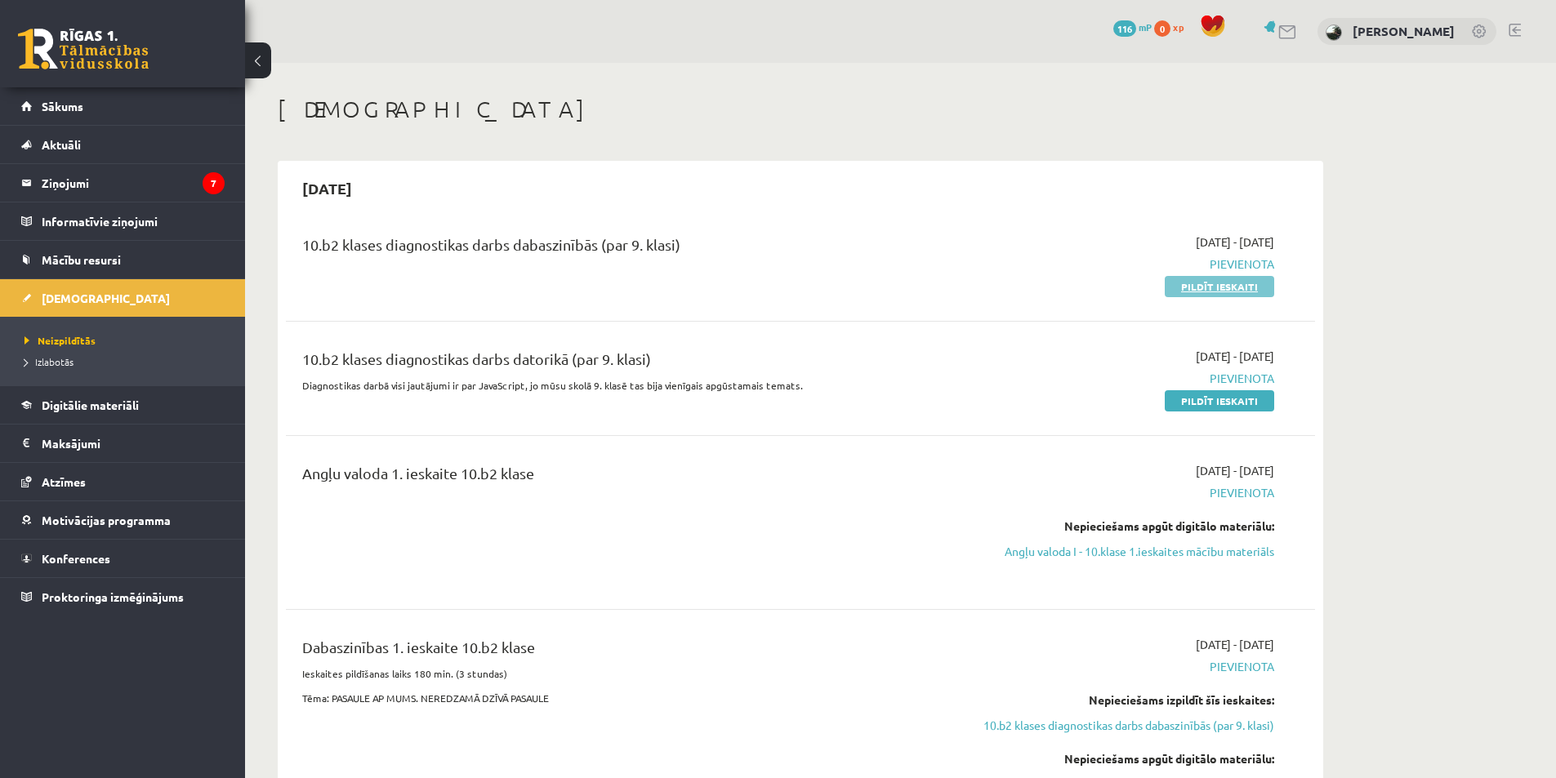
click at [1222, 288] on link "Pildīt ieskaiti" at bounding box center [1218, 286] width 109 height 21
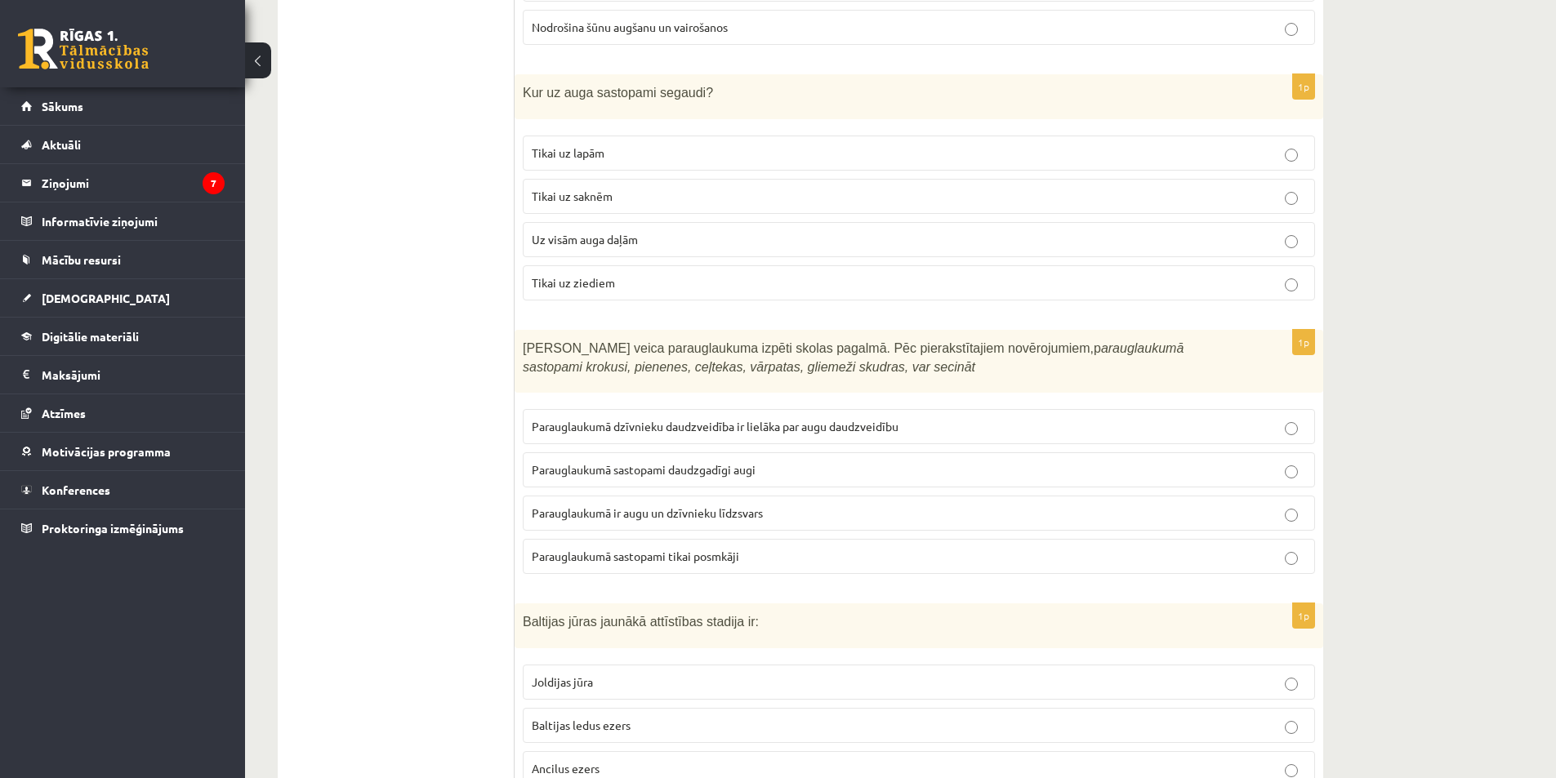
scroll to position [653, 0]
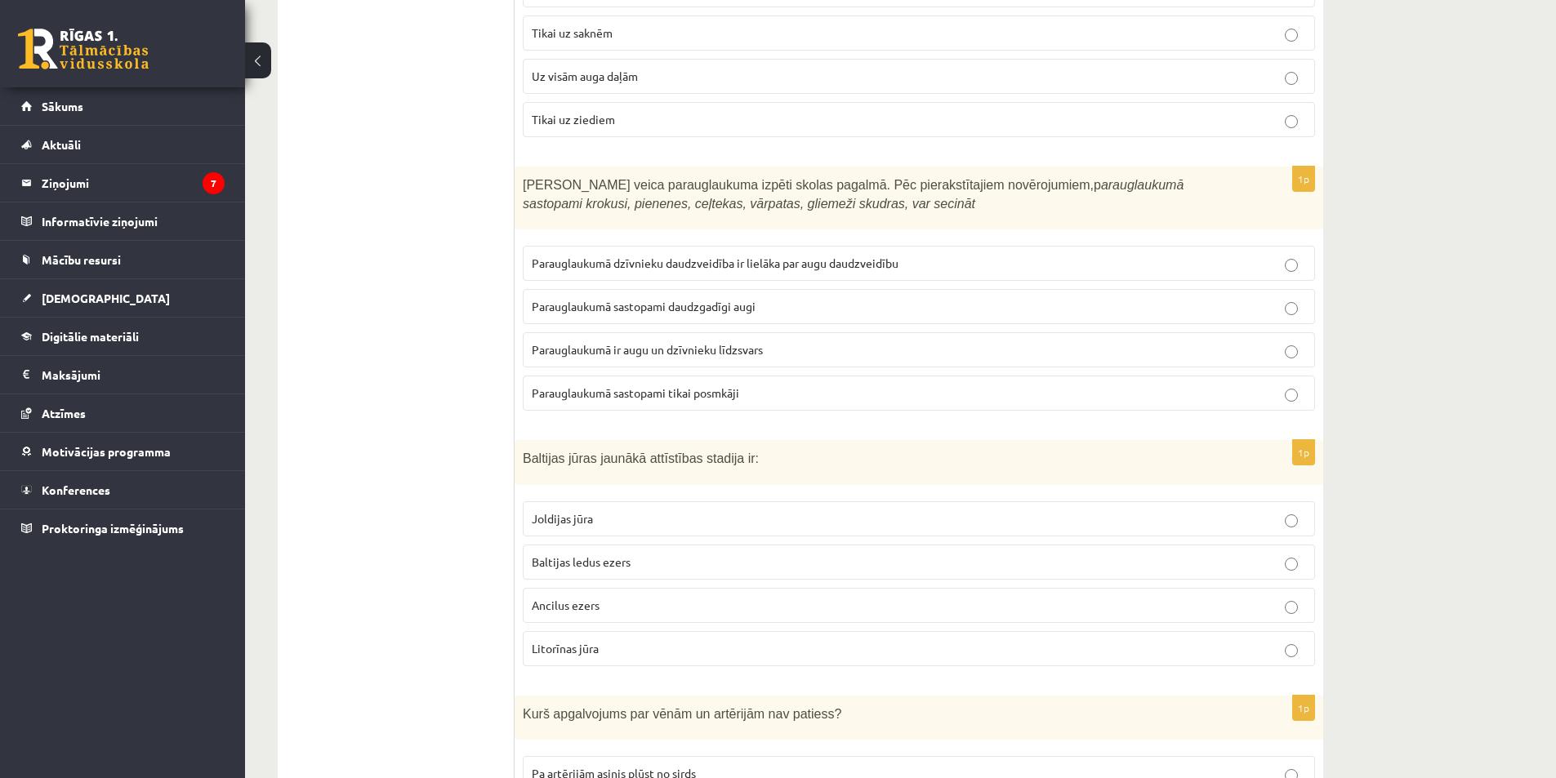
click at [603, 521] on p "Joldijas jūra" at bounding box center [919, 518] width 774 height 17
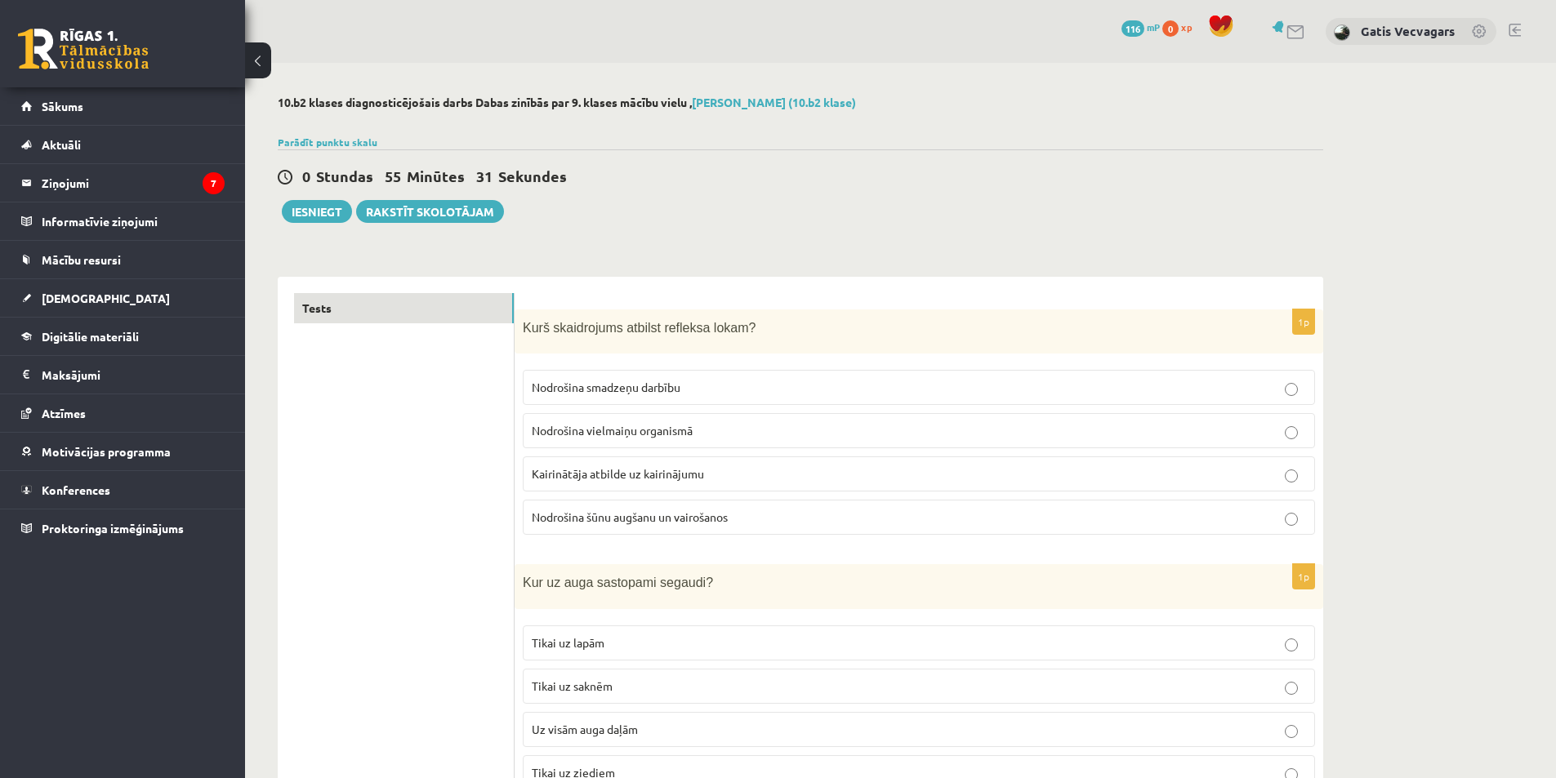
scroll to position [163, 0]
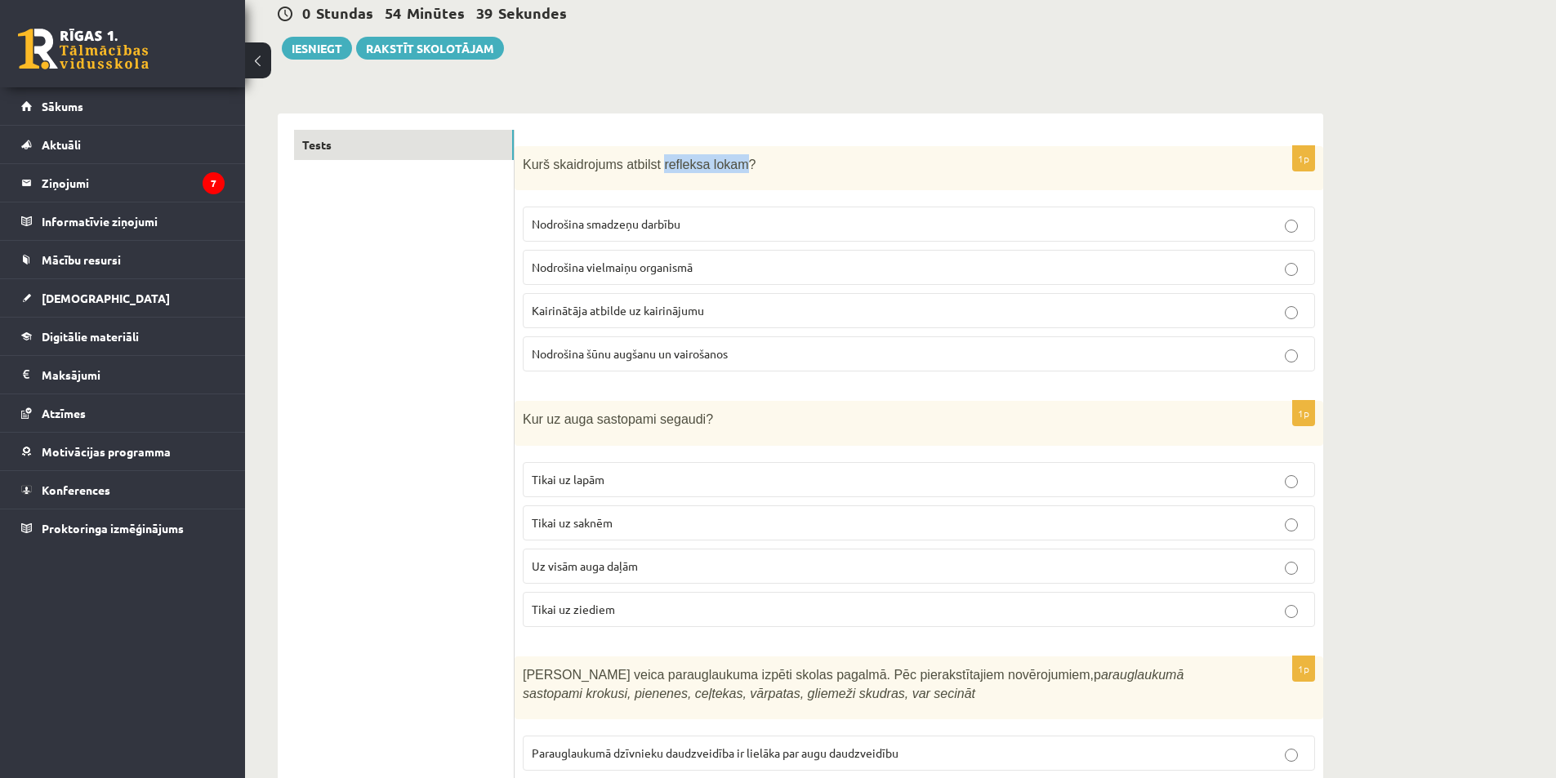
drag, startPoint x: 650, startPoint y: 160, endPoint x: 724, endPoint y: 158, distance: 74.4
click at [724, 158] on span "Kurš skaidrojums atbilst refleksa lokam?" at bounding box center [639, 165] width 233 height 14
click at [788, 168] on p "Kurš skaidrojums atbilst refleksa lokam?" at bounding box center [878, 163] width 710 height 19
click at [620, 305] on span "Kairinātāja atbilde uz kairinājumu" at bounding box center [618, 310] width 172 height 15
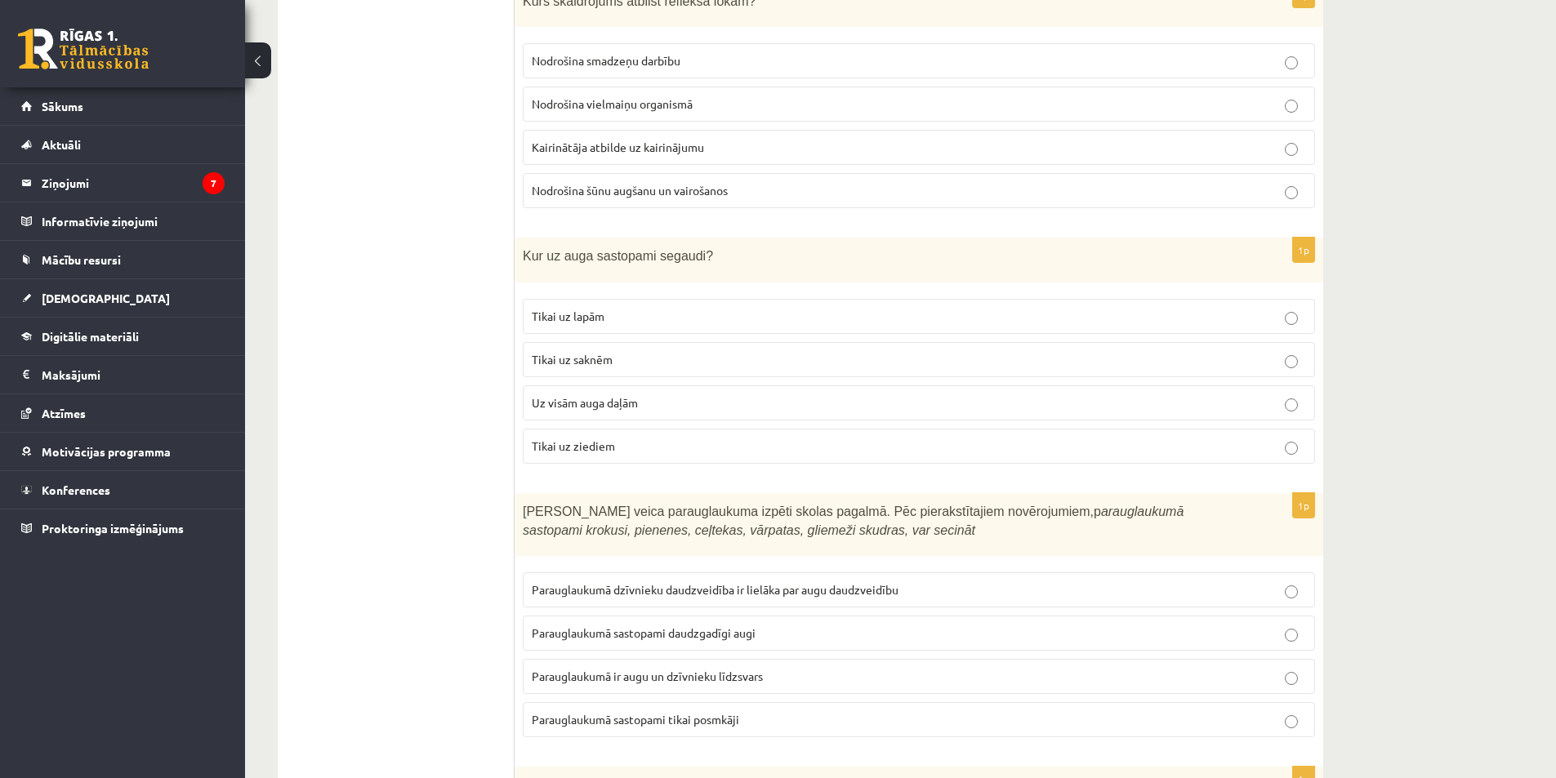
click at [572, 395] on p "Uz visām auga daļām" at bounding box center [919, 402] width 774 height 17
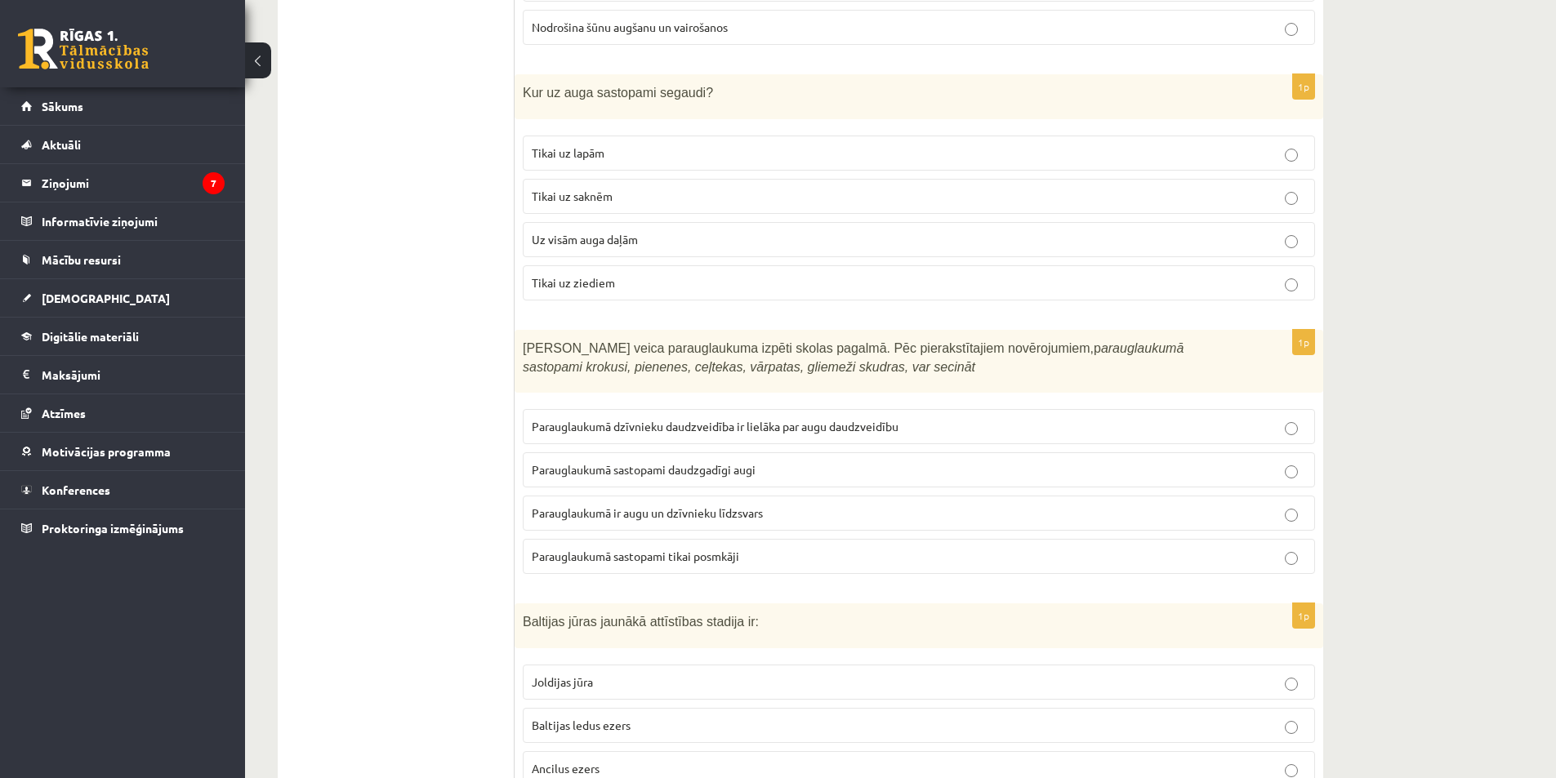
scroll to position [572, 0]
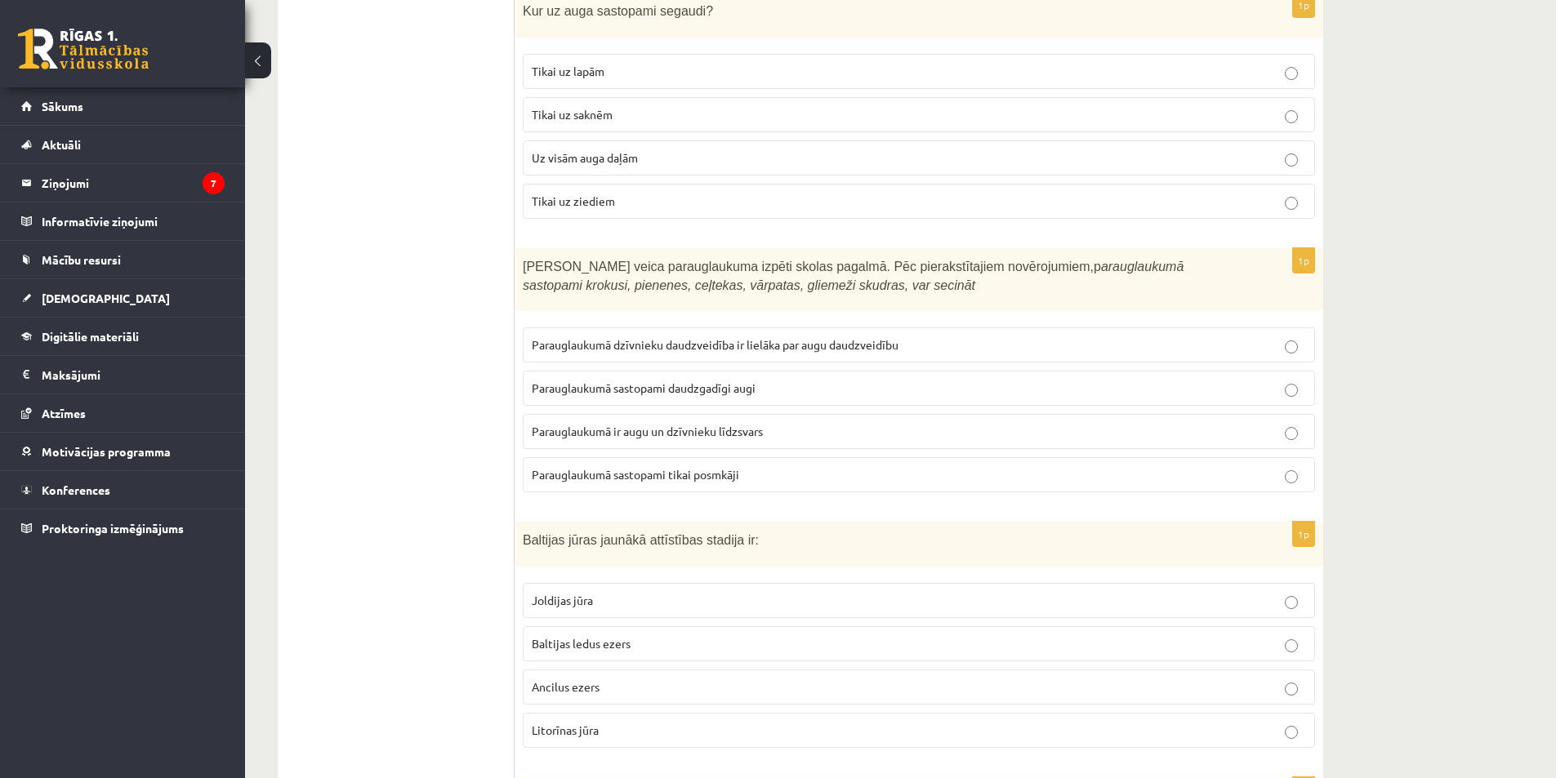
click at [784, 431] on p "Parauglaukumā ir augu un dzīvnieku līdzsvars" at bounding box center [919, 431] width 774 height 17
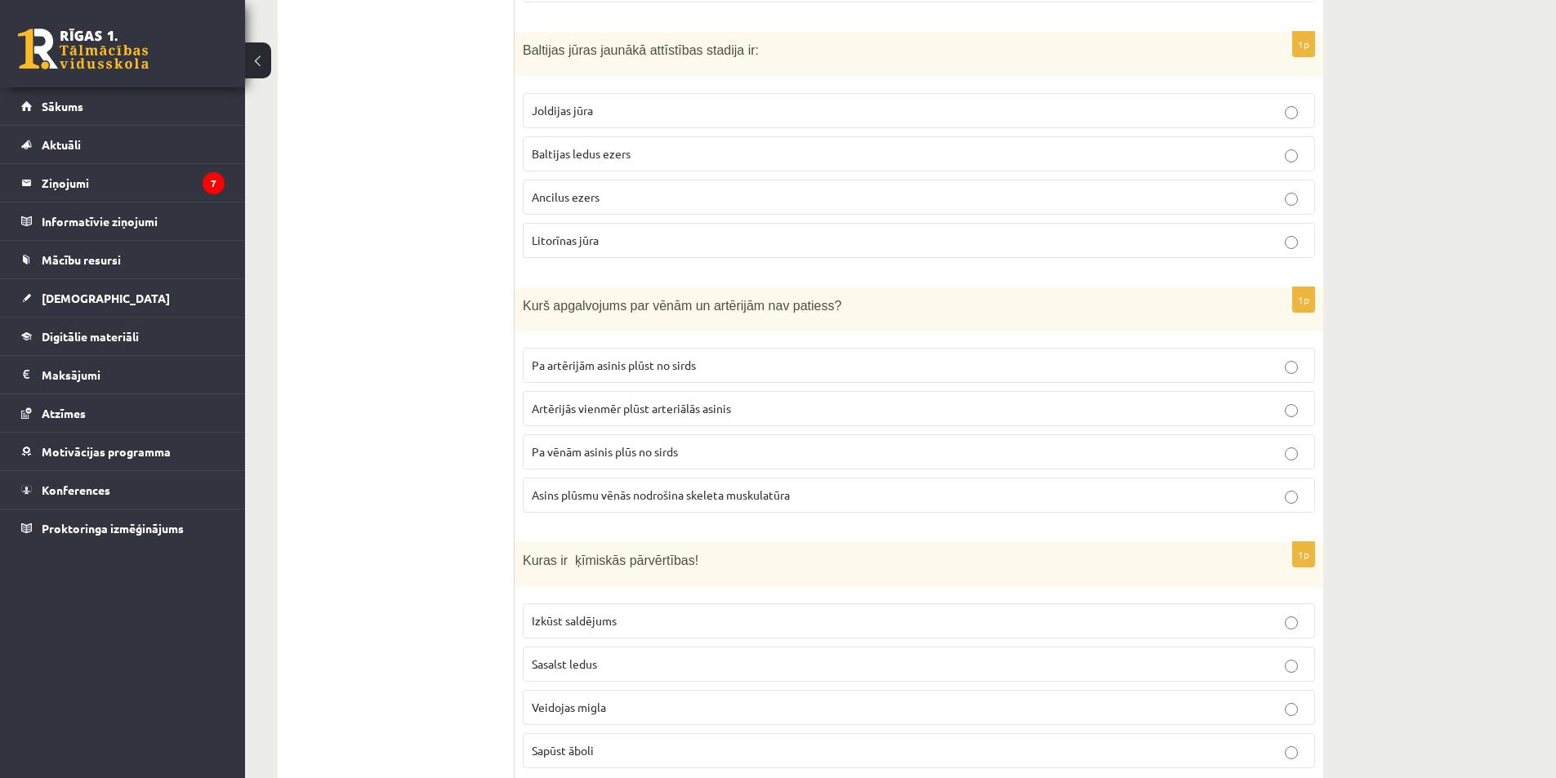
scroll to position [1143, 0]
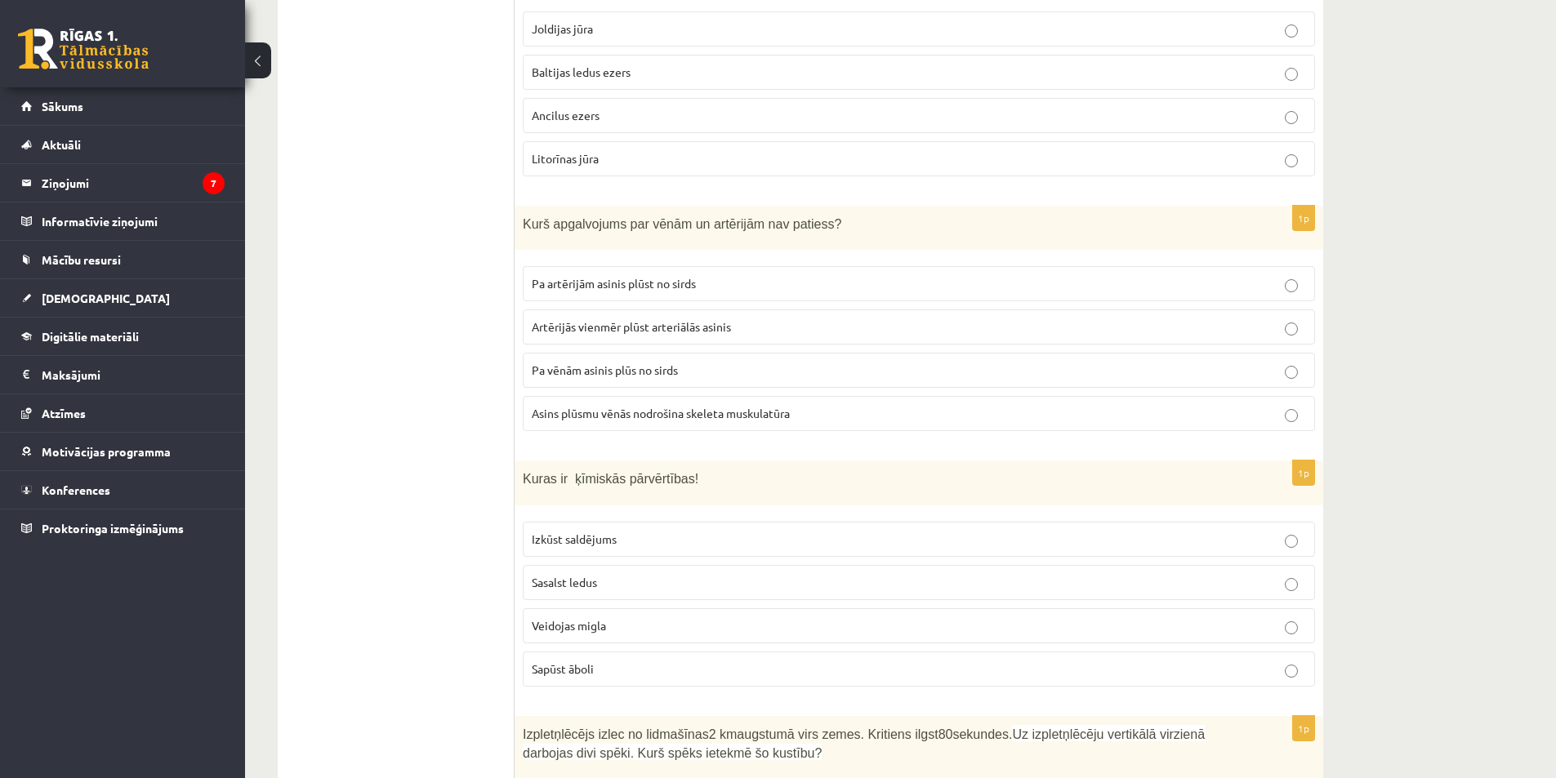
click at [617, 593] on label "Sasalst ledus" at bounding box center [919, 582] width 792 height 35
click at [608, 626] on p "Veidojas migla" at bounding box center [919, 625] width 774 height 17
click at [603, 537] on span "Izkūst saldējums" at bounding box center [574, 539] width 85 height 15
click at [601, 558] on fieldset "Izkūst saldējums Sasalst ledus Veidojas migla Sapūst āboli" at bounding box center [919, 603] width 792 height 178
click at [596, 572] on label "Sasalst ledus" at bounding box center [919, 582] width 792 height 35
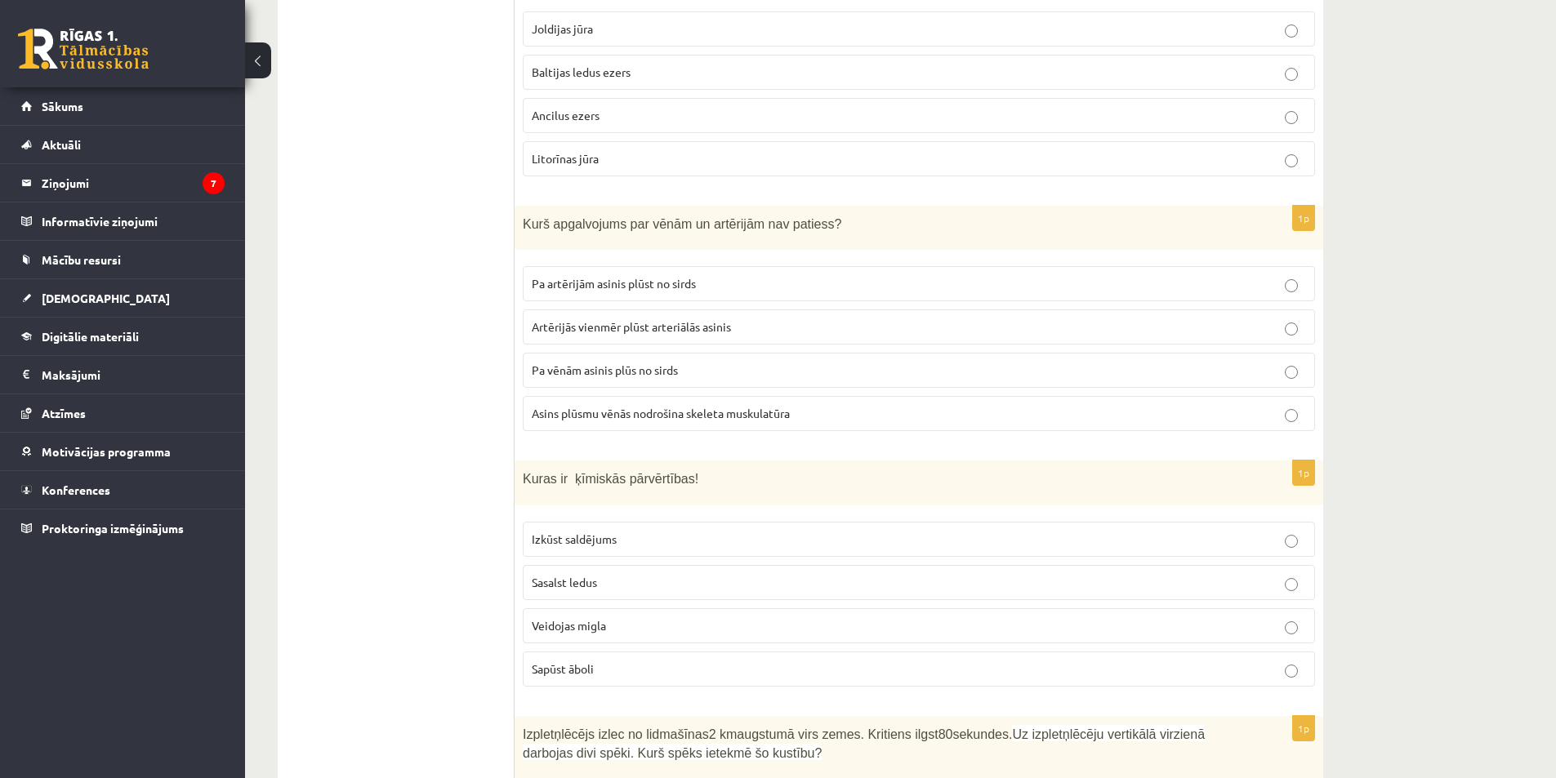
click at [648, 617] on p "Veidojas migla" at bounding box center [919, 625] width 774 height 17
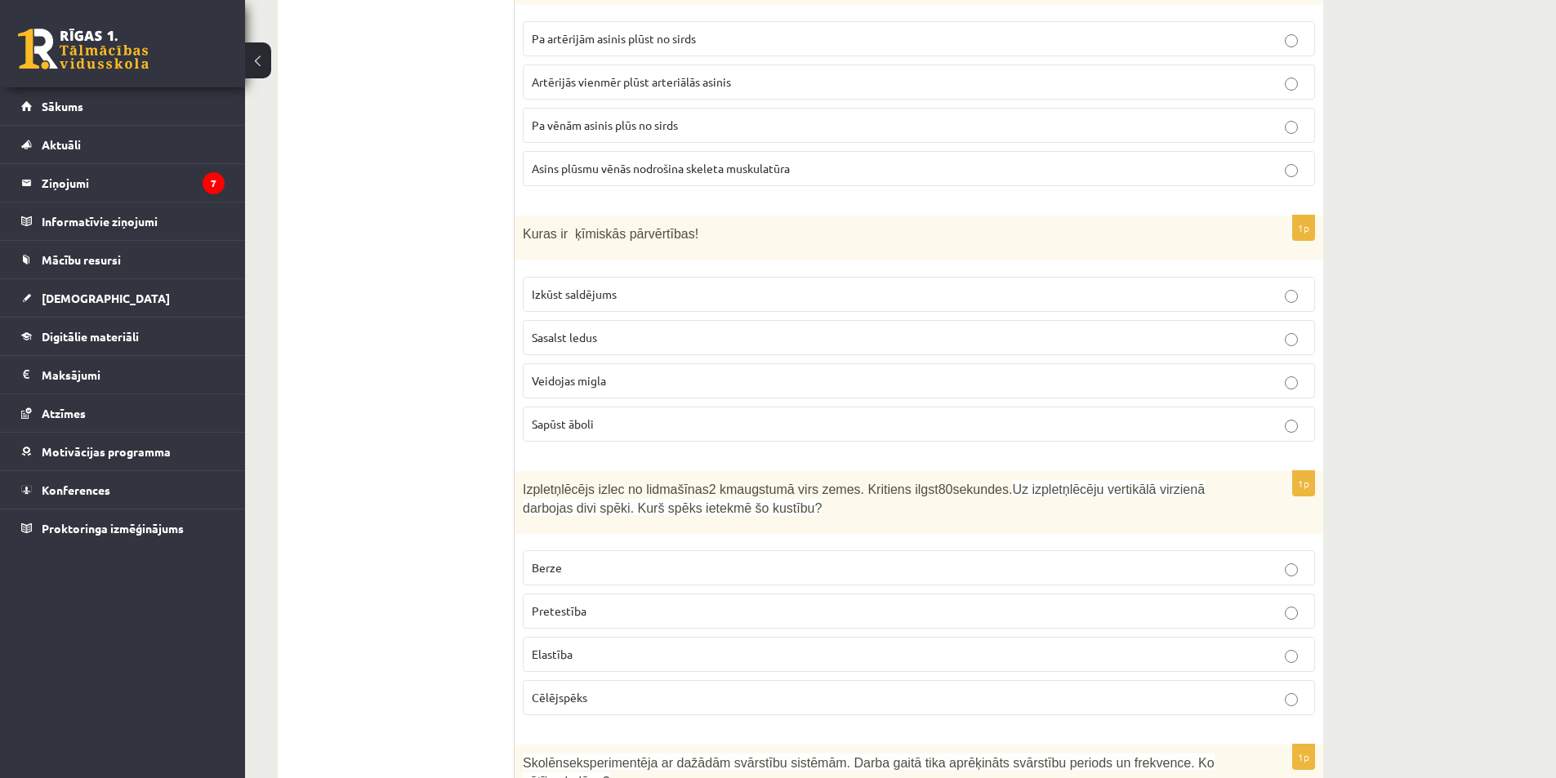
click at [608, 612] on p "Pretestība" at bounding box center [919, 611] width 774 height 17
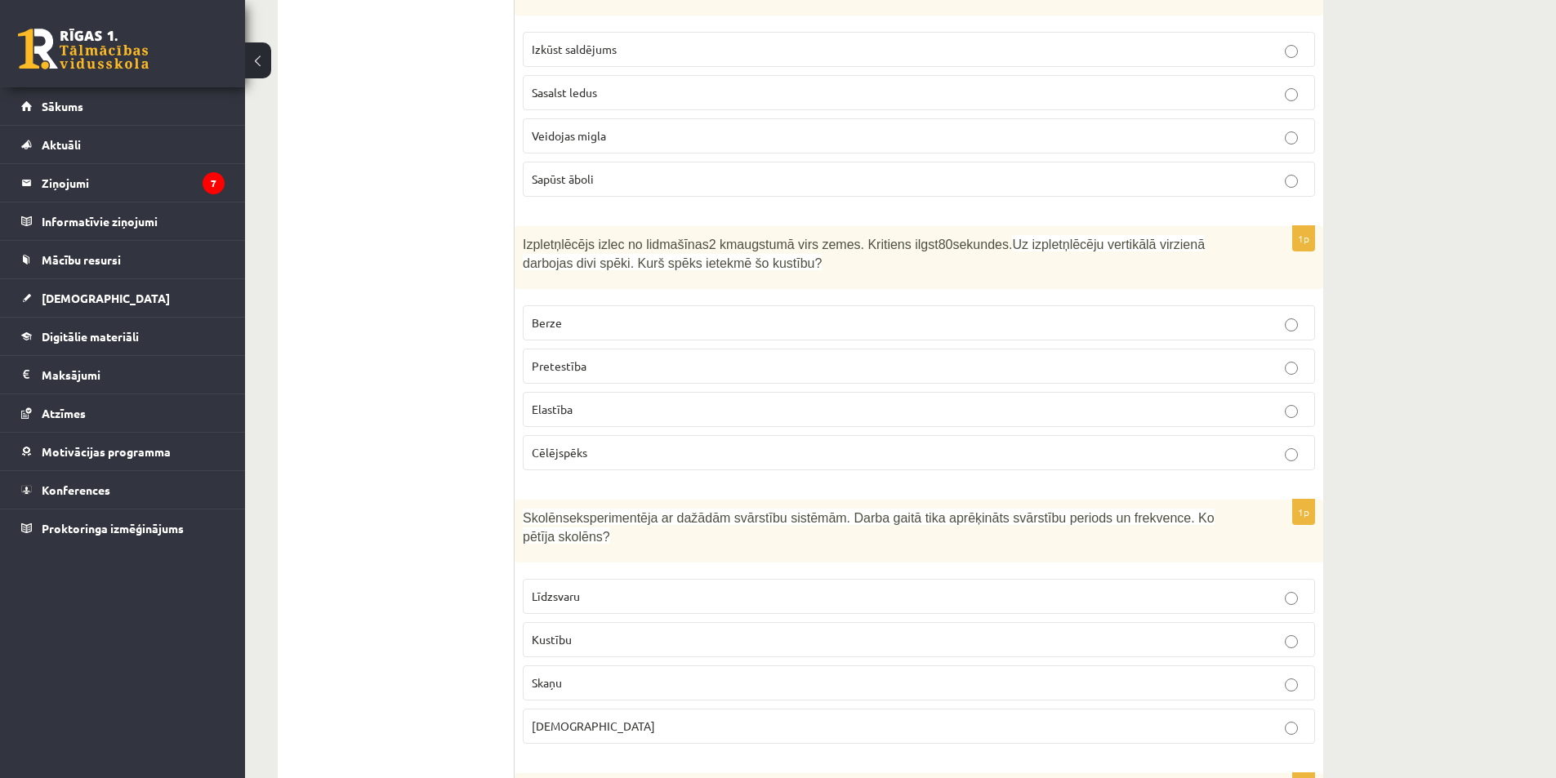
scroll to position [1715, 0]
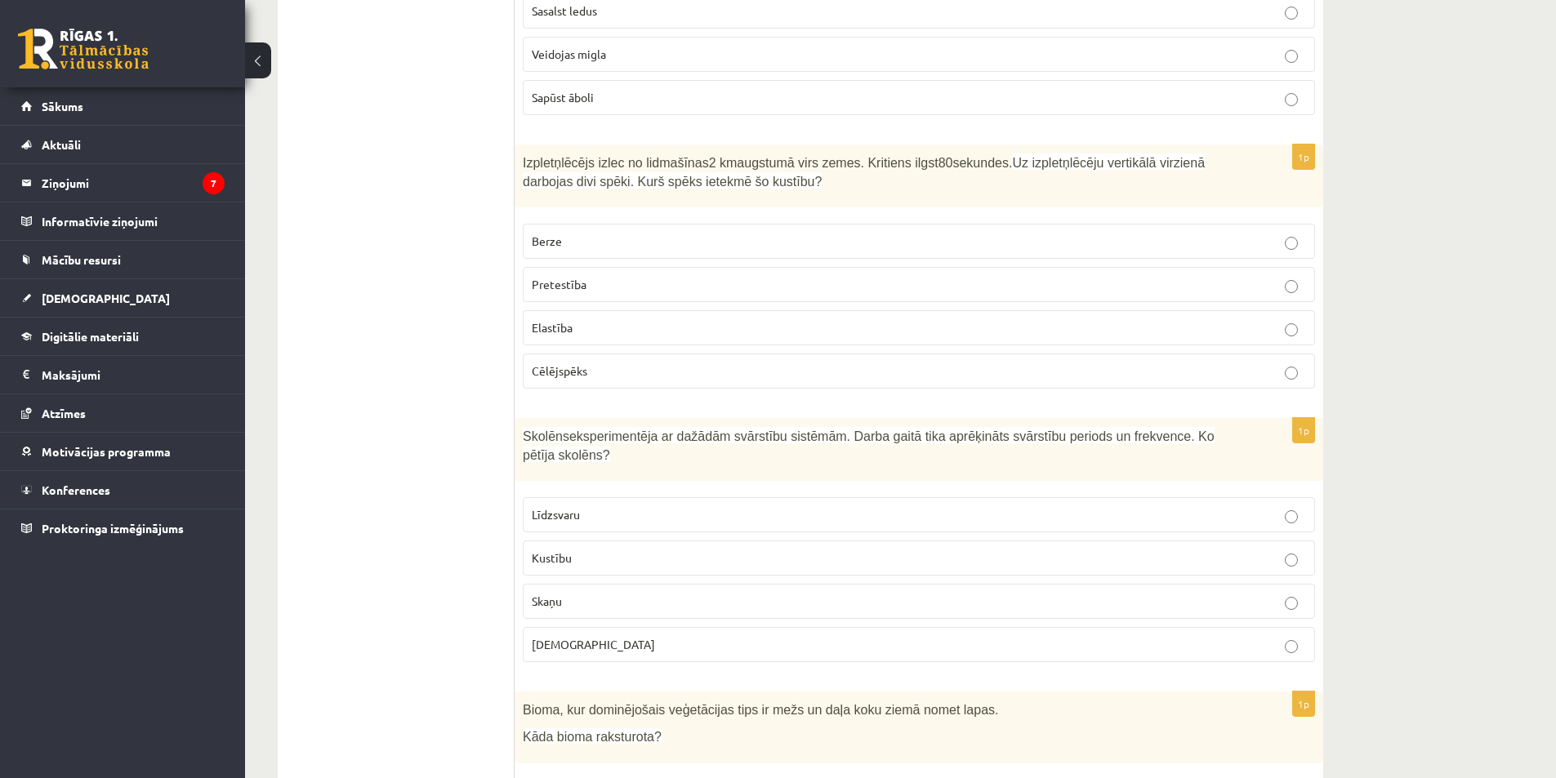
click at [598, 593] on p "Skaņu" at bounding box center [919, 601] width 774 height 17
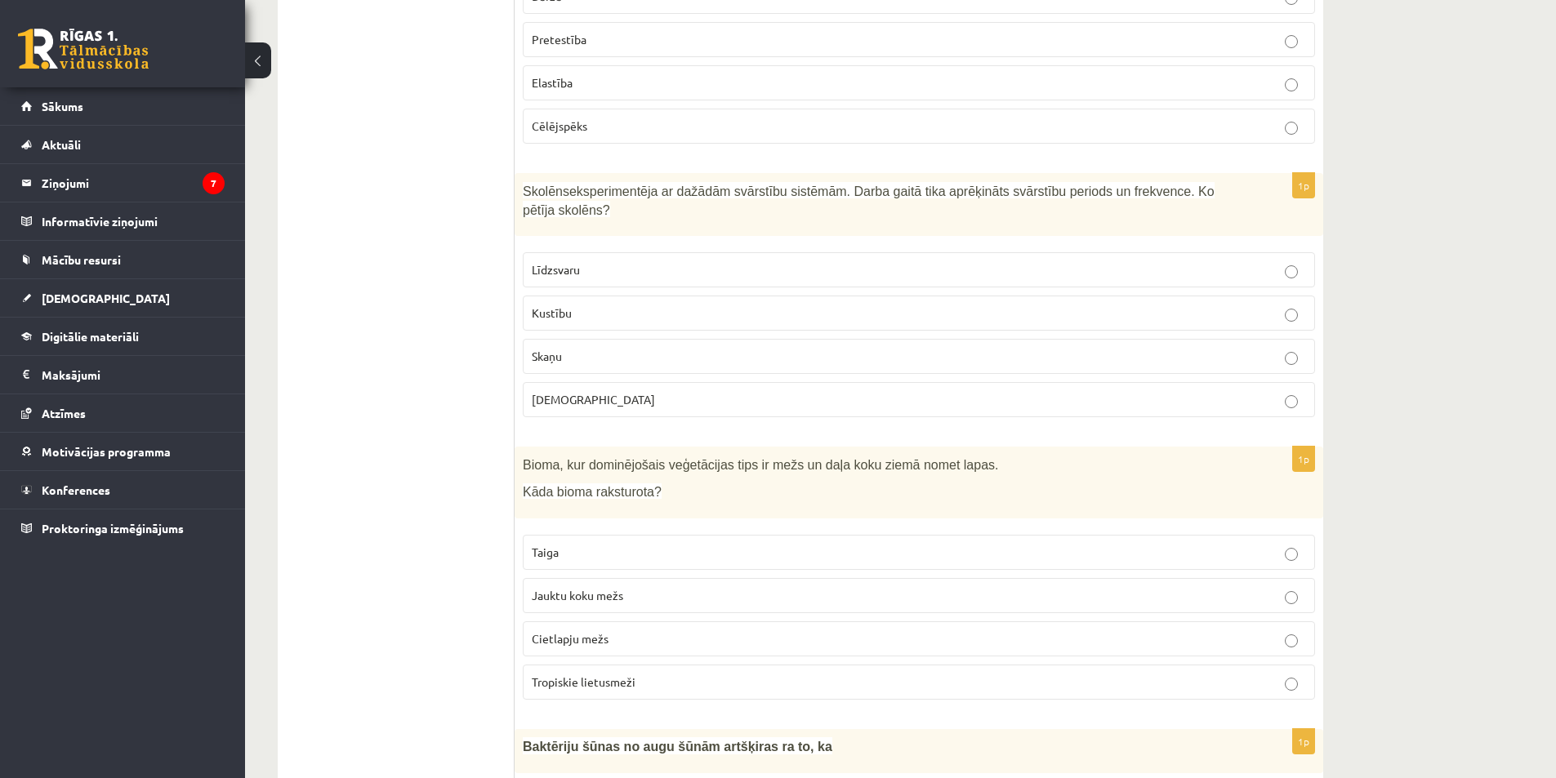
scroll to position [2042, 0]
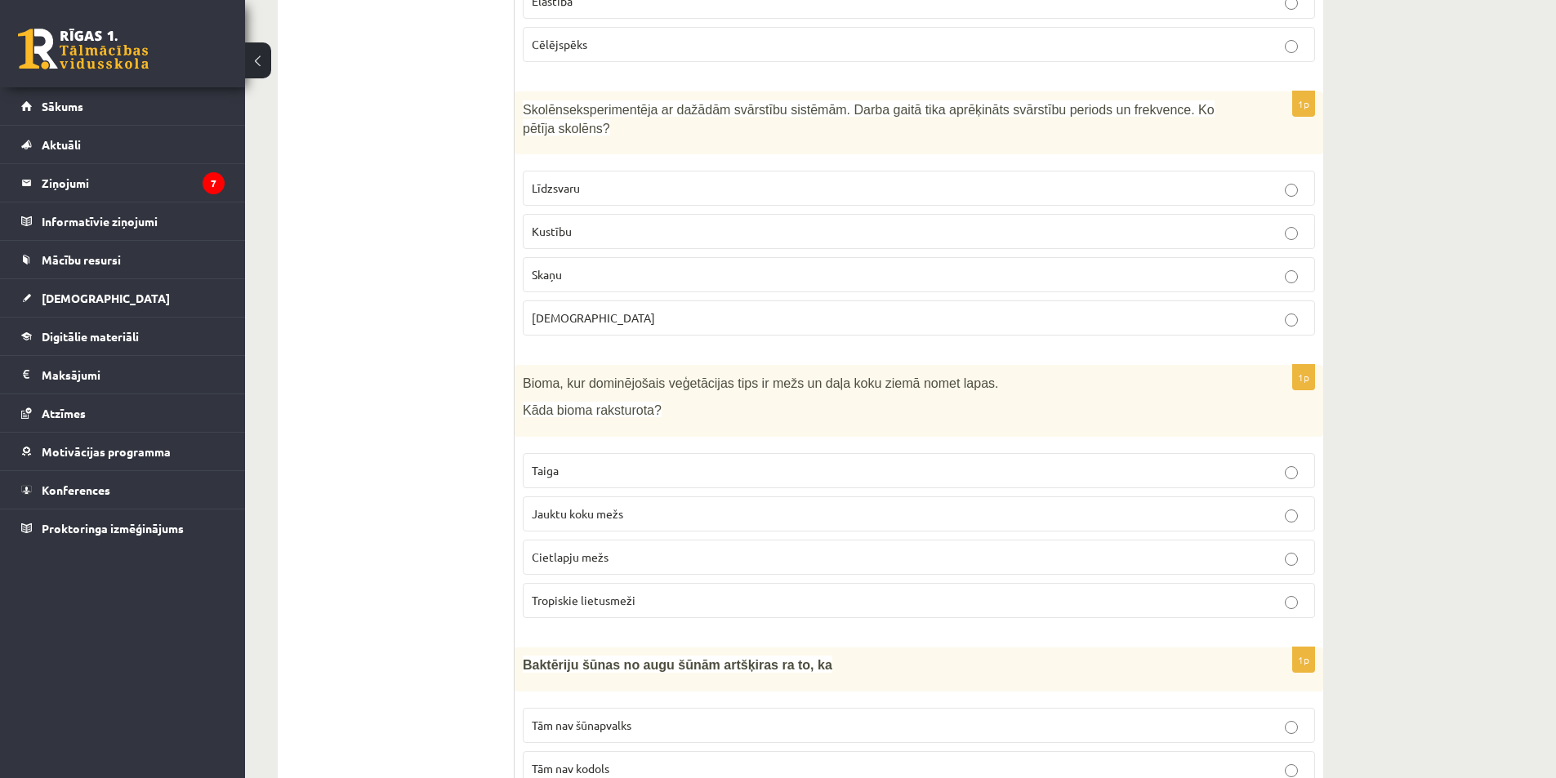
click at [619, 462] on p "Taiga" at bounding box center [919, 470] width 774 height 17
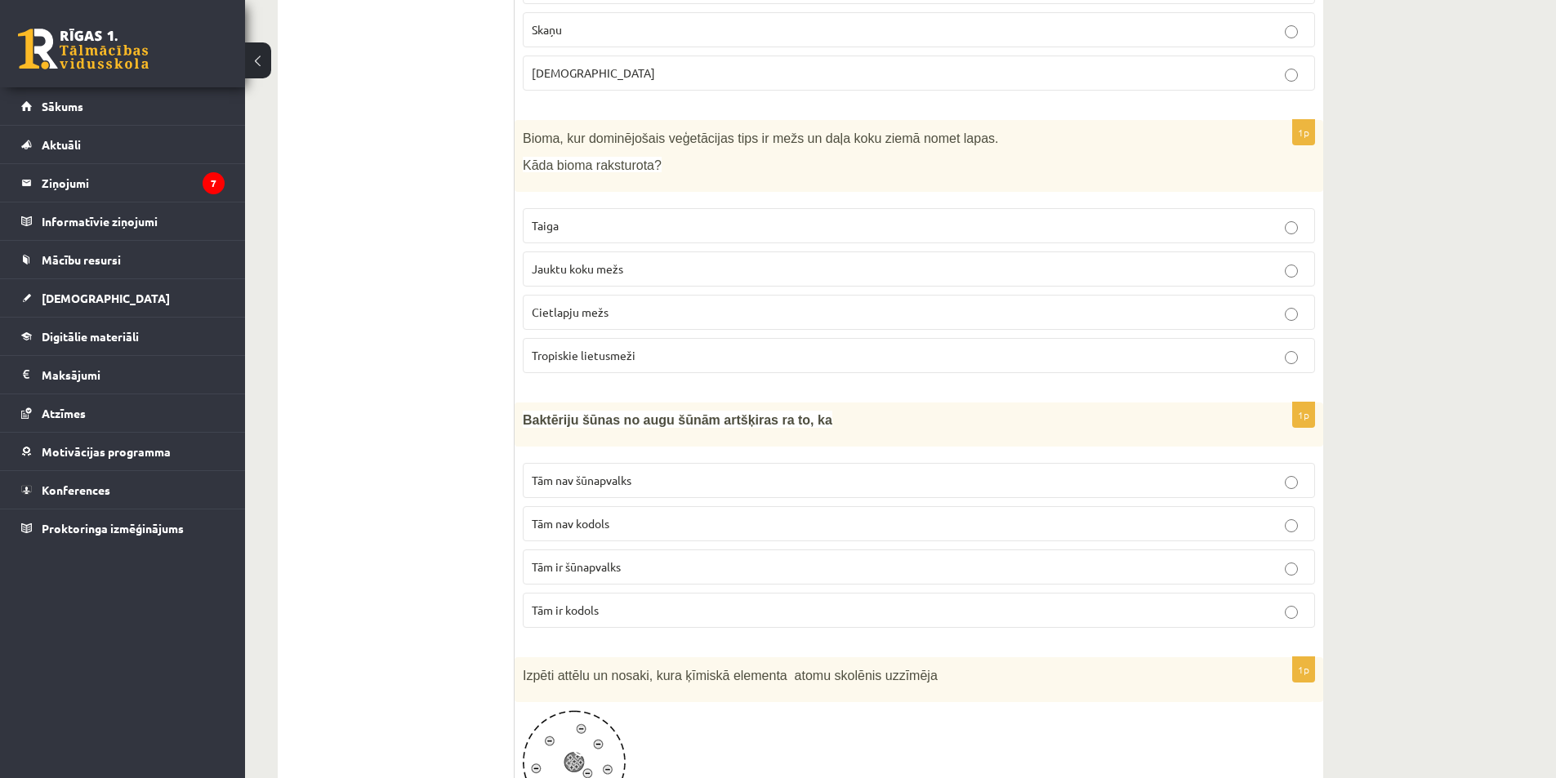
scroll to position [2450, 0]
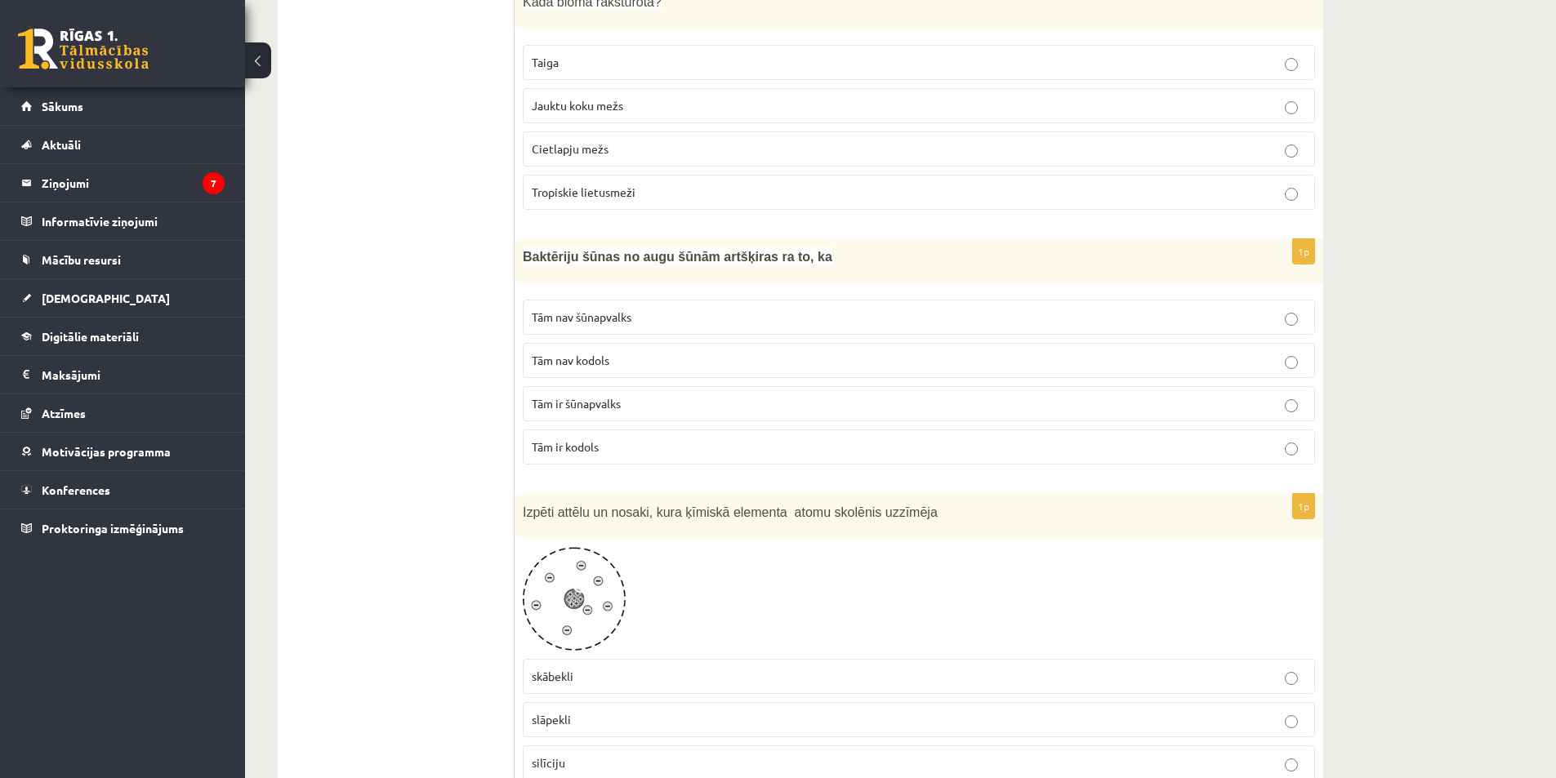
click at [661, 309] on p "Tām nav šūnapvalks" at bounding box center [919, 317] width 774 height 17
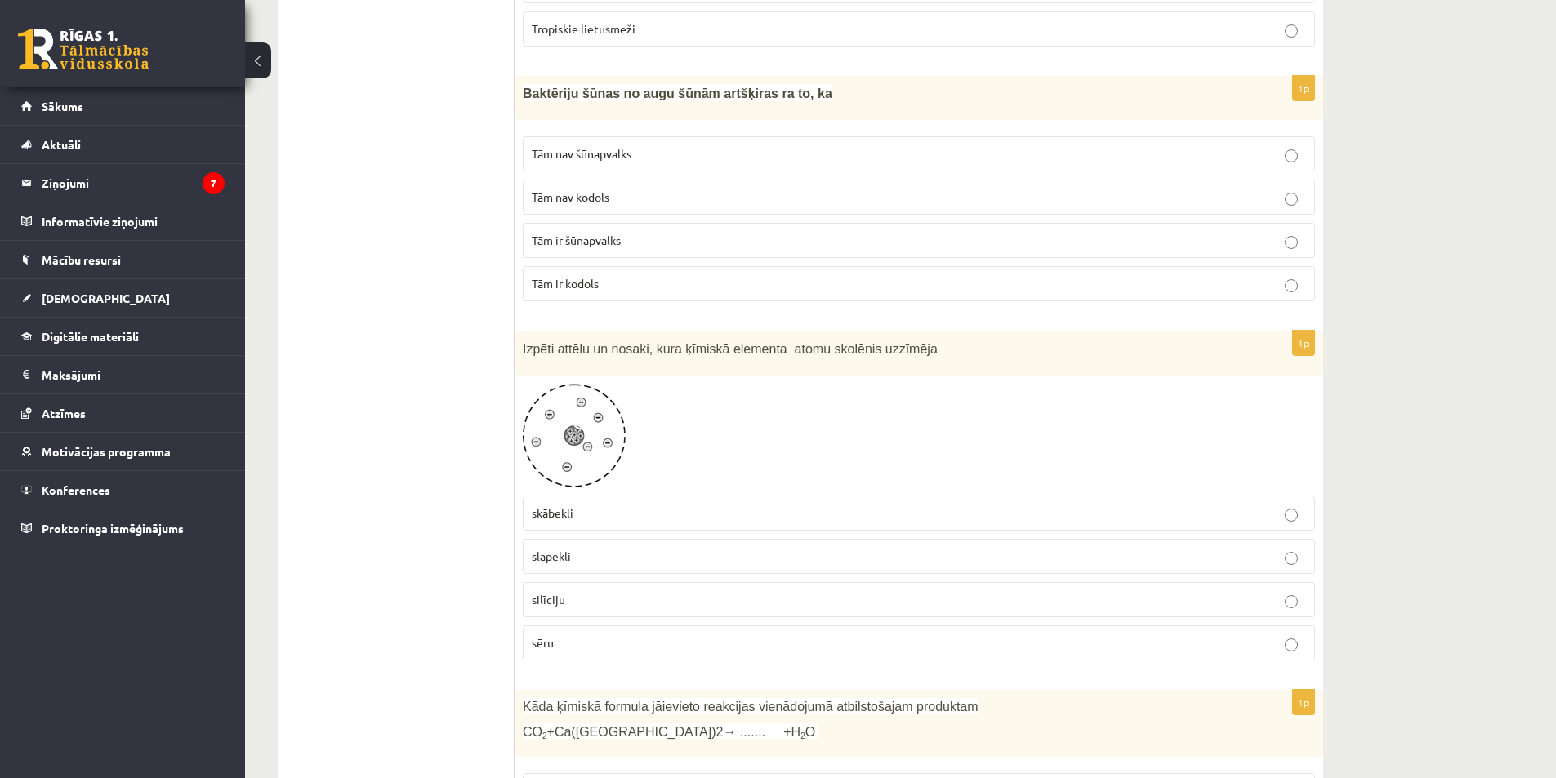
scroll to position [2695, 0]
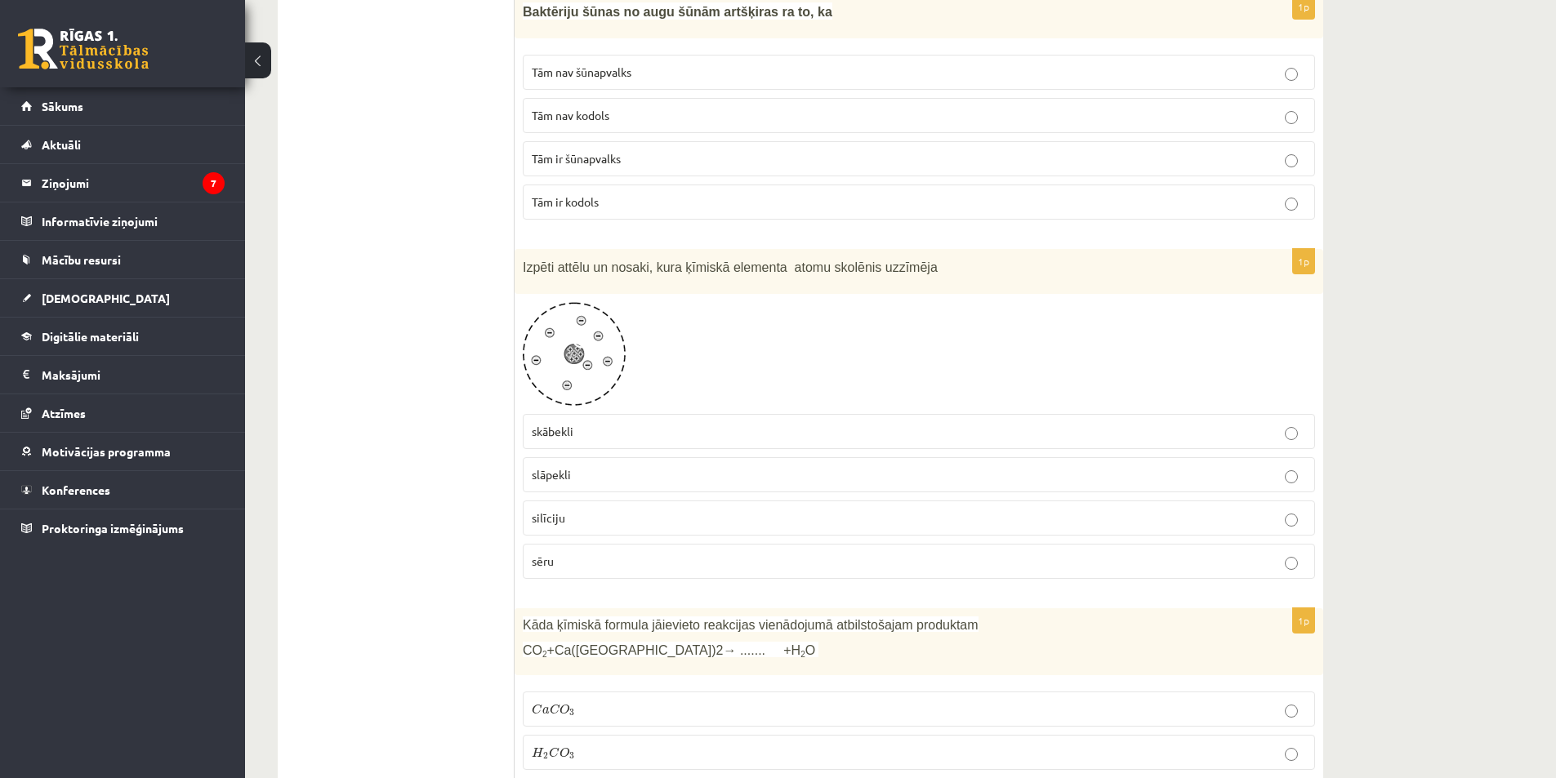
click at [594, 510] on p "silīciju" at bounding box center [919, 518] width 774 height 17
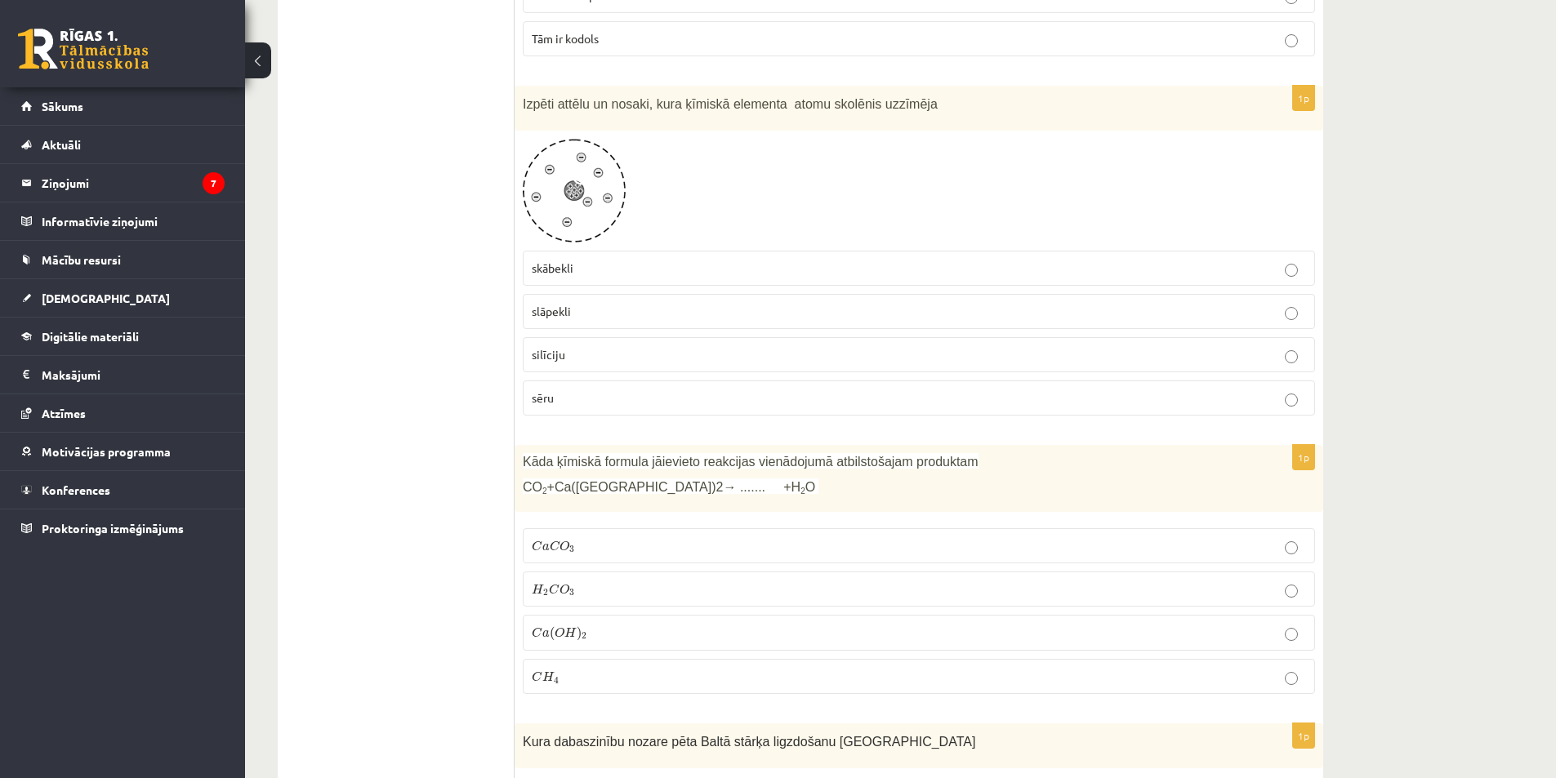
scroll to position [2940, 0]
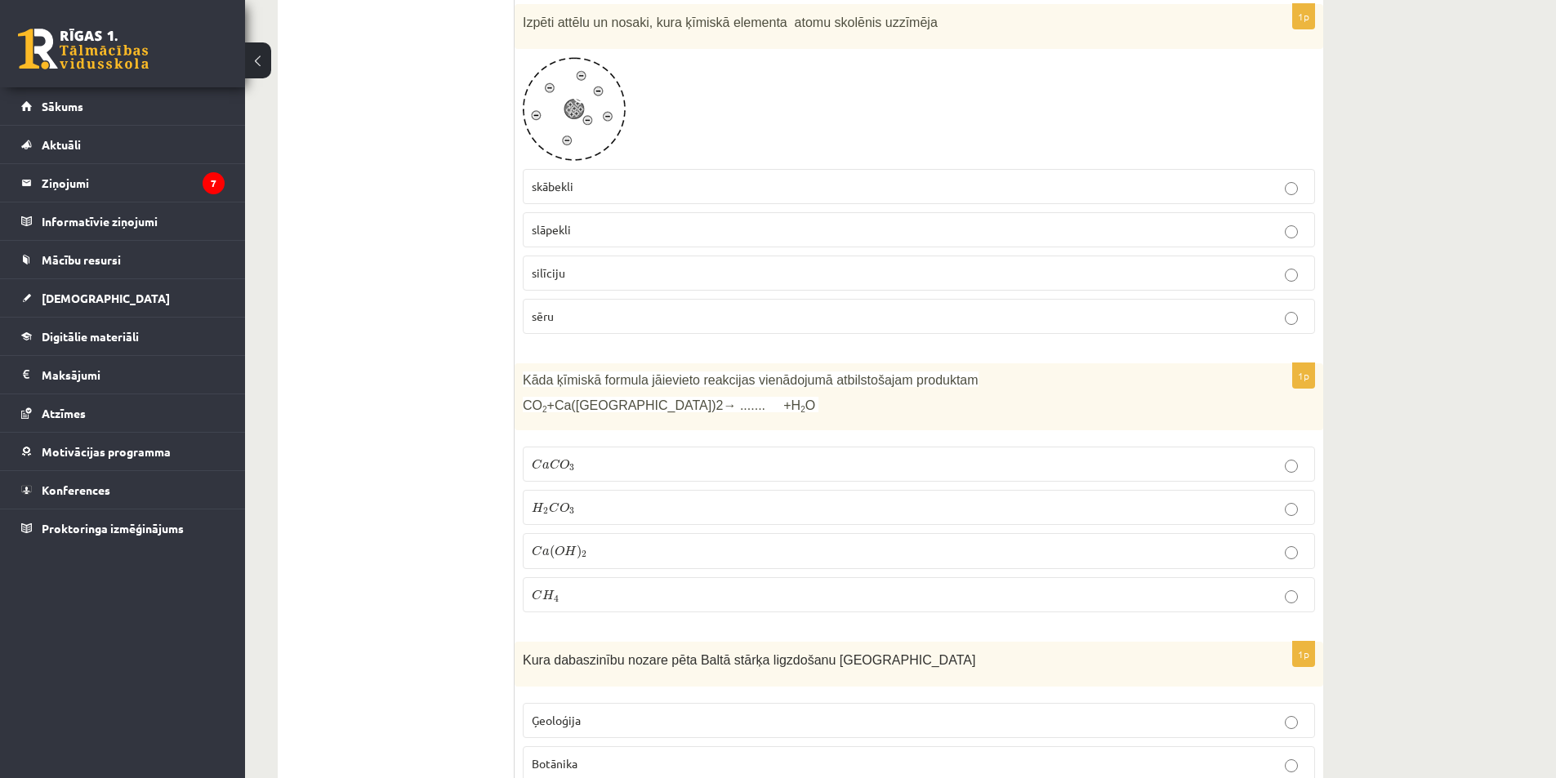
click at [615, 542] on p "C a ( O H ) 2 C a ( O H ) 2" at bounding box center [919, 551] width 774 height 18
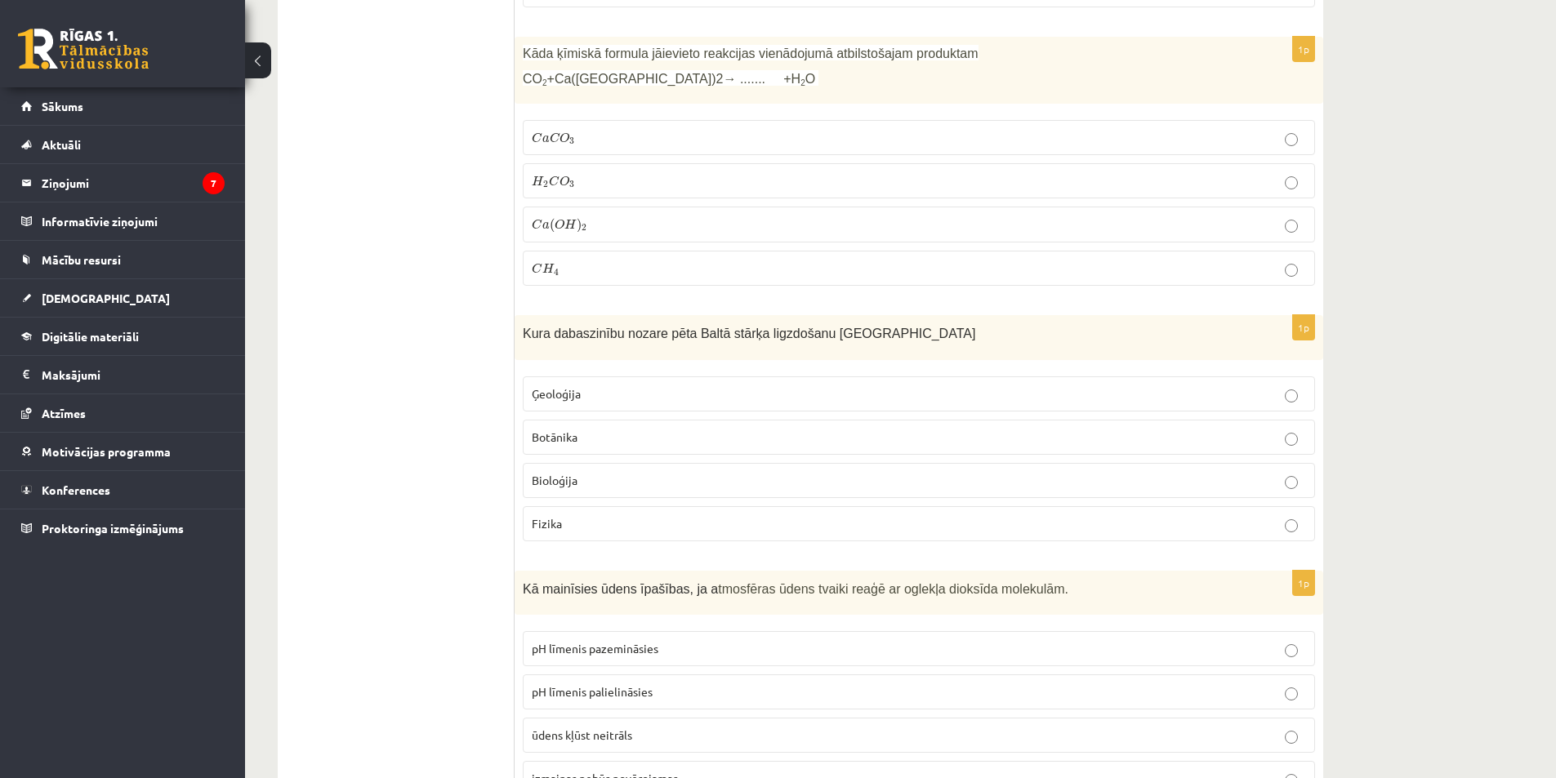
click at [728, 385] on p "Ģeoloģija" at bounding box center [919, 393] width 774 height 17
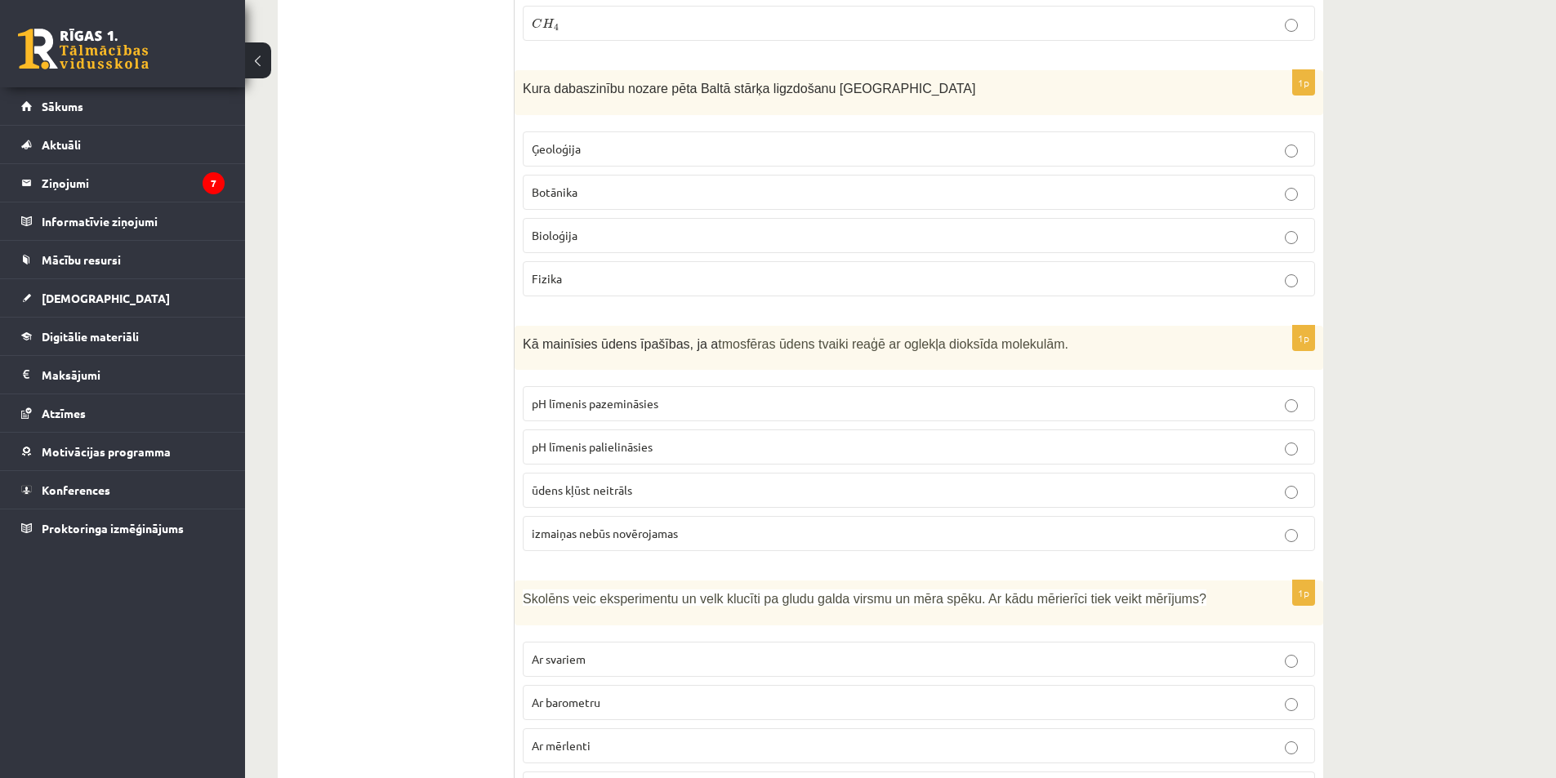
scroll to position [3675, 0]
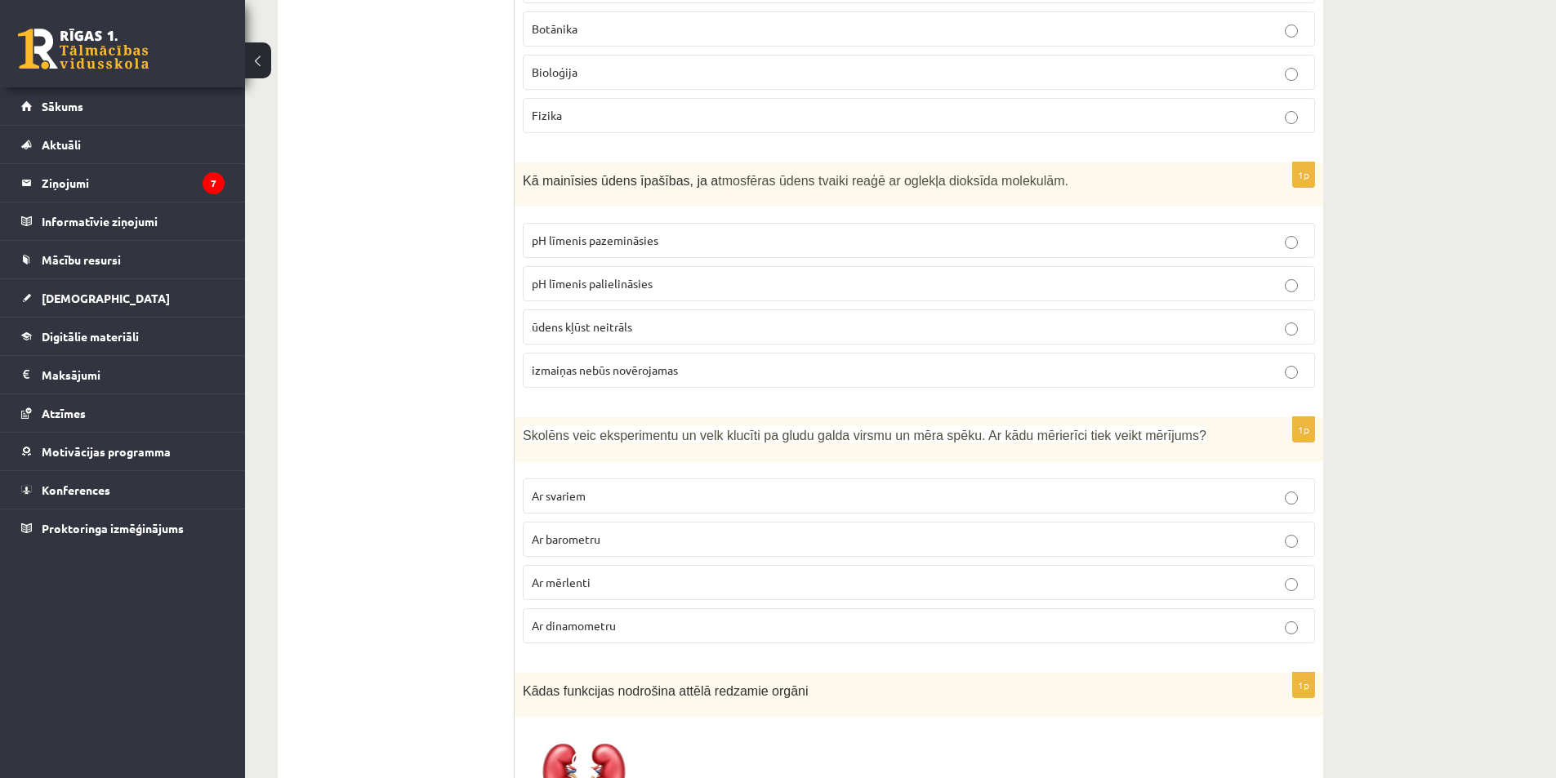
click at [800, 275] on p "pH līmenis palielināsies" at bounding box center [919, 283] width 774 height 17
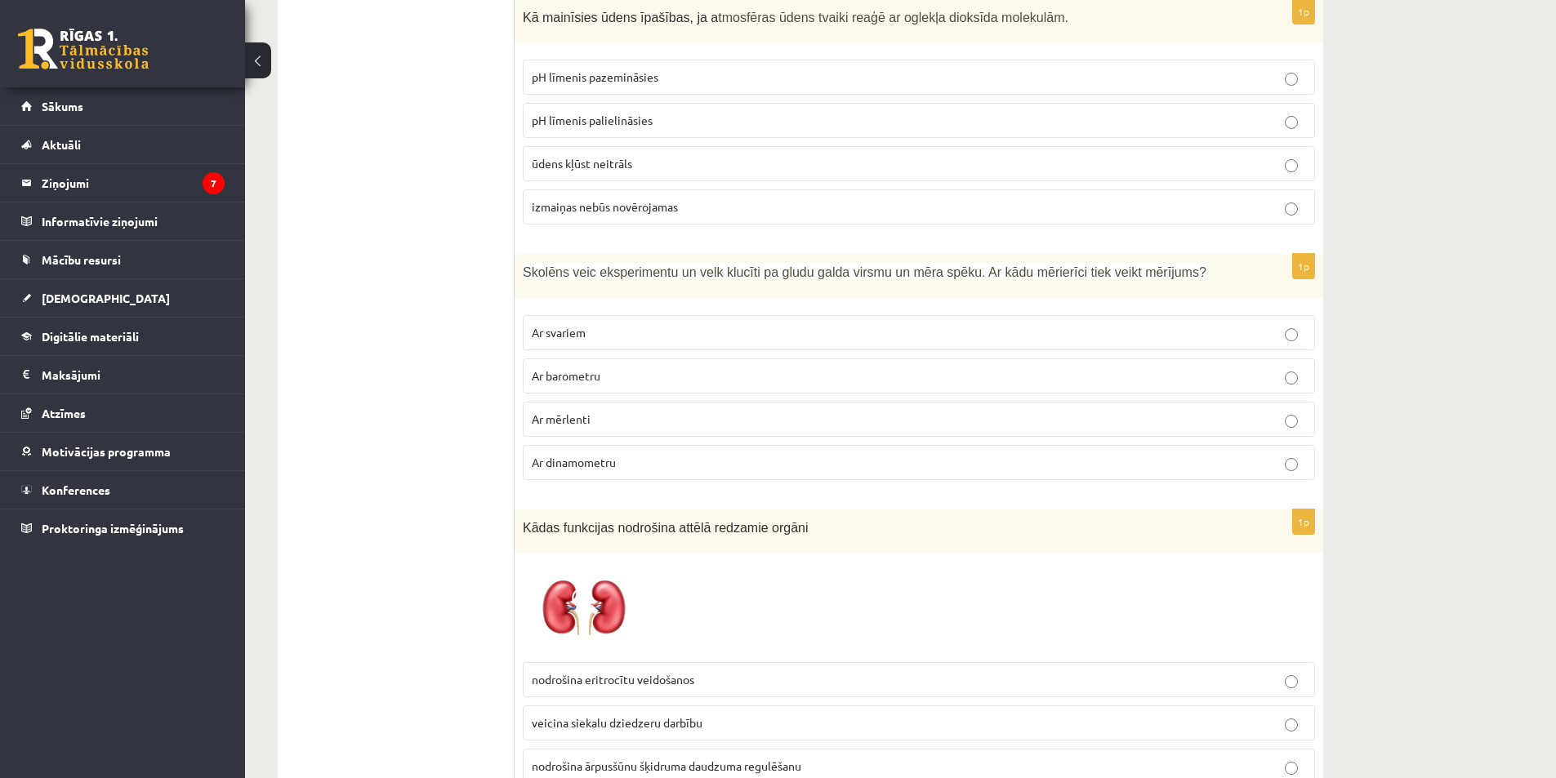
scroll to position [3920, 0]
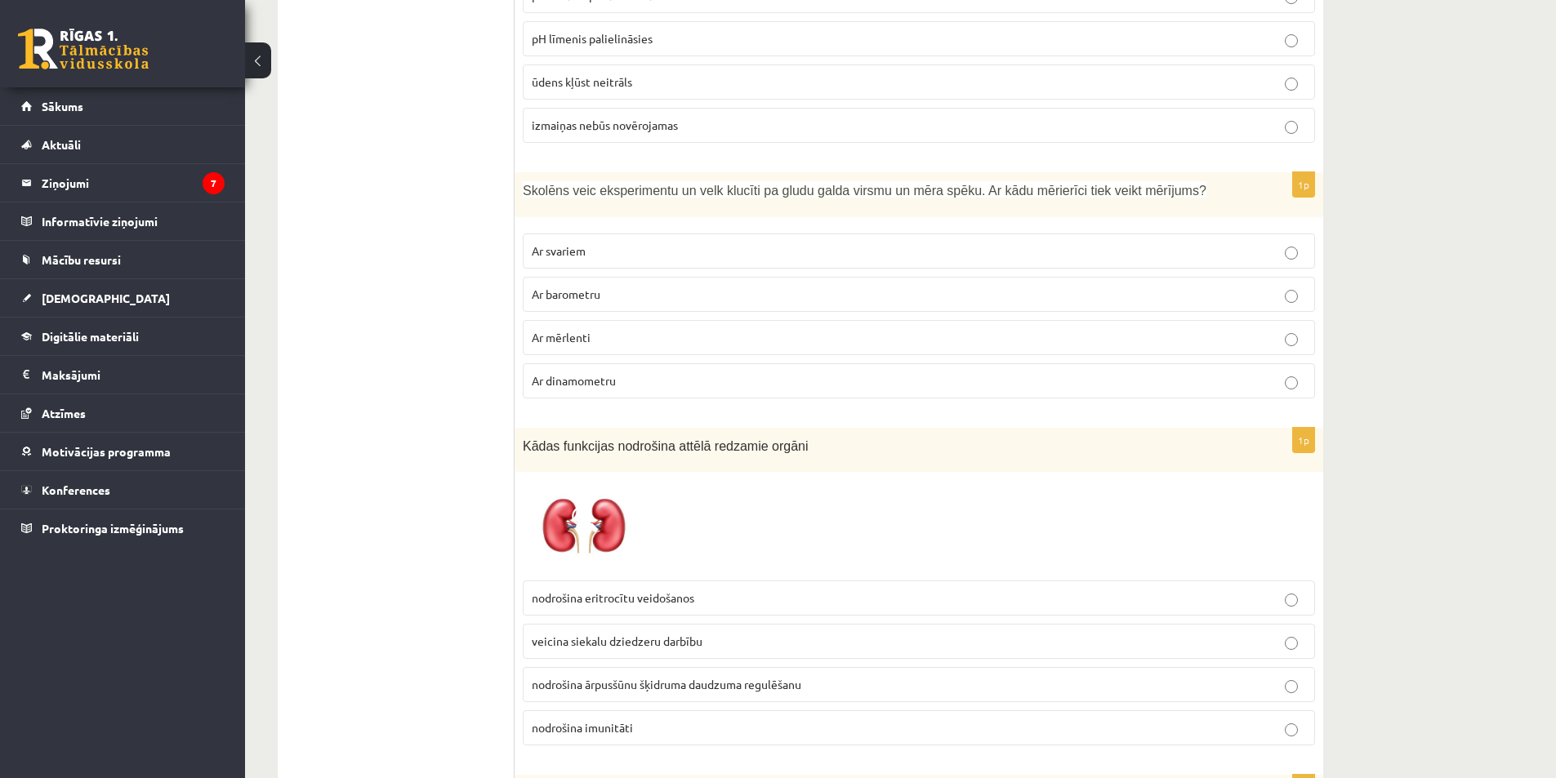
click at [630, 372] on p "Ar dinamometru" at bounding box center [919, 380] width 774 height 17
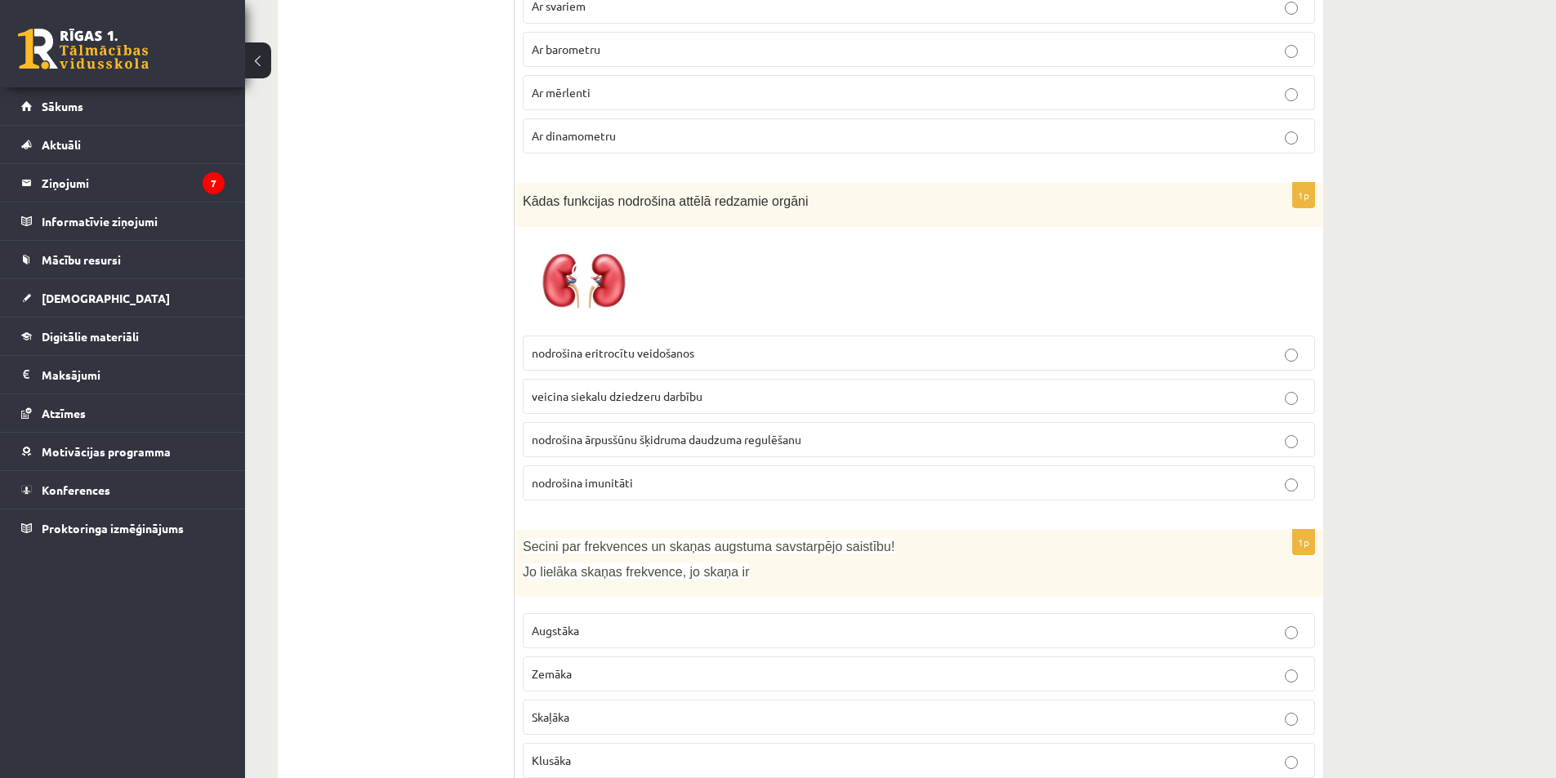
click at [712, 432] on span "nodrošina ārpusšūnu šķidruma daudzuma regulēšanu" at bounding box center [666, 439] width 269 height 15
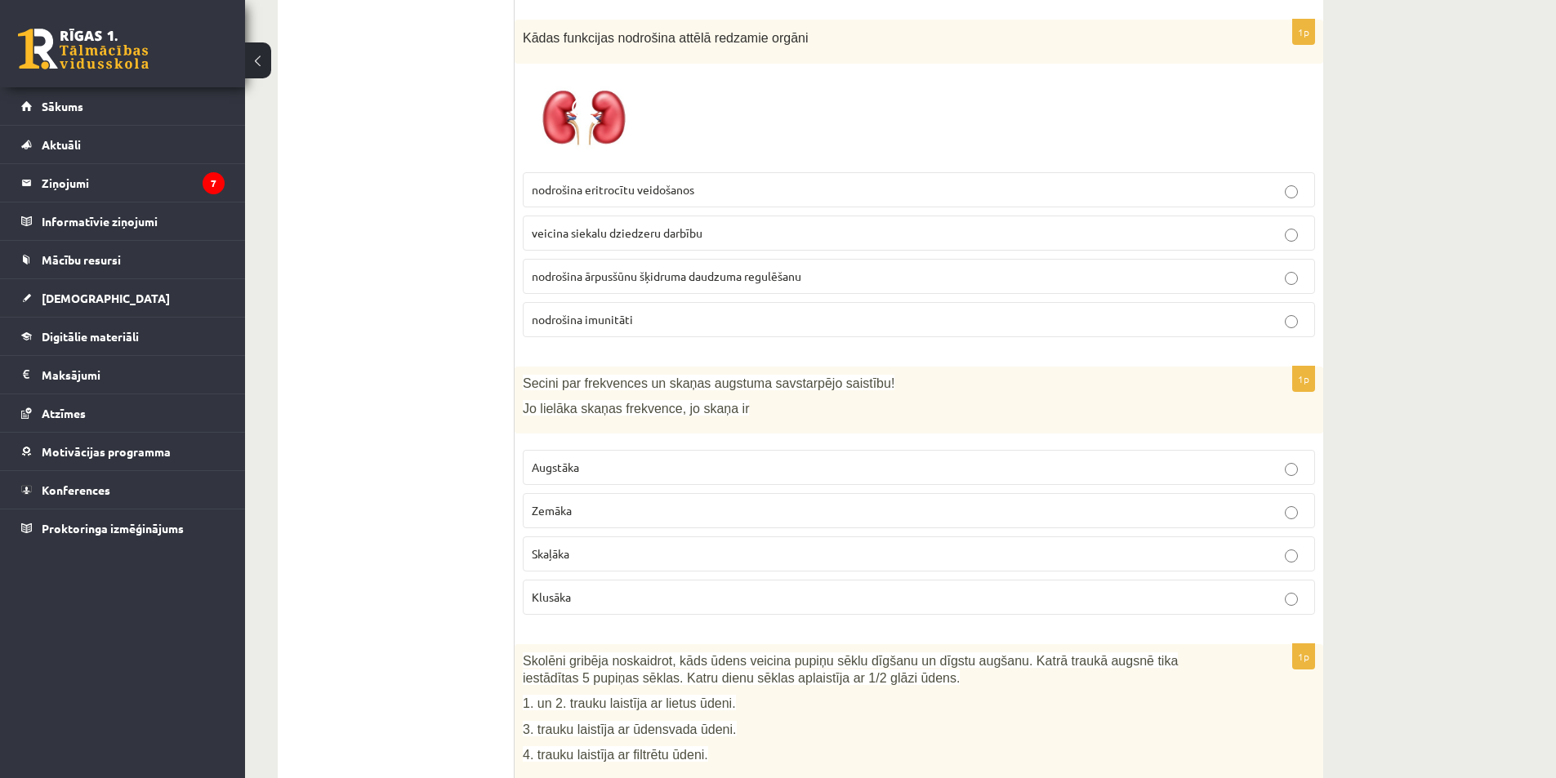
click at [632, 459] on p "Augstāka" at bounding box center [919, 467] width 774 height 17
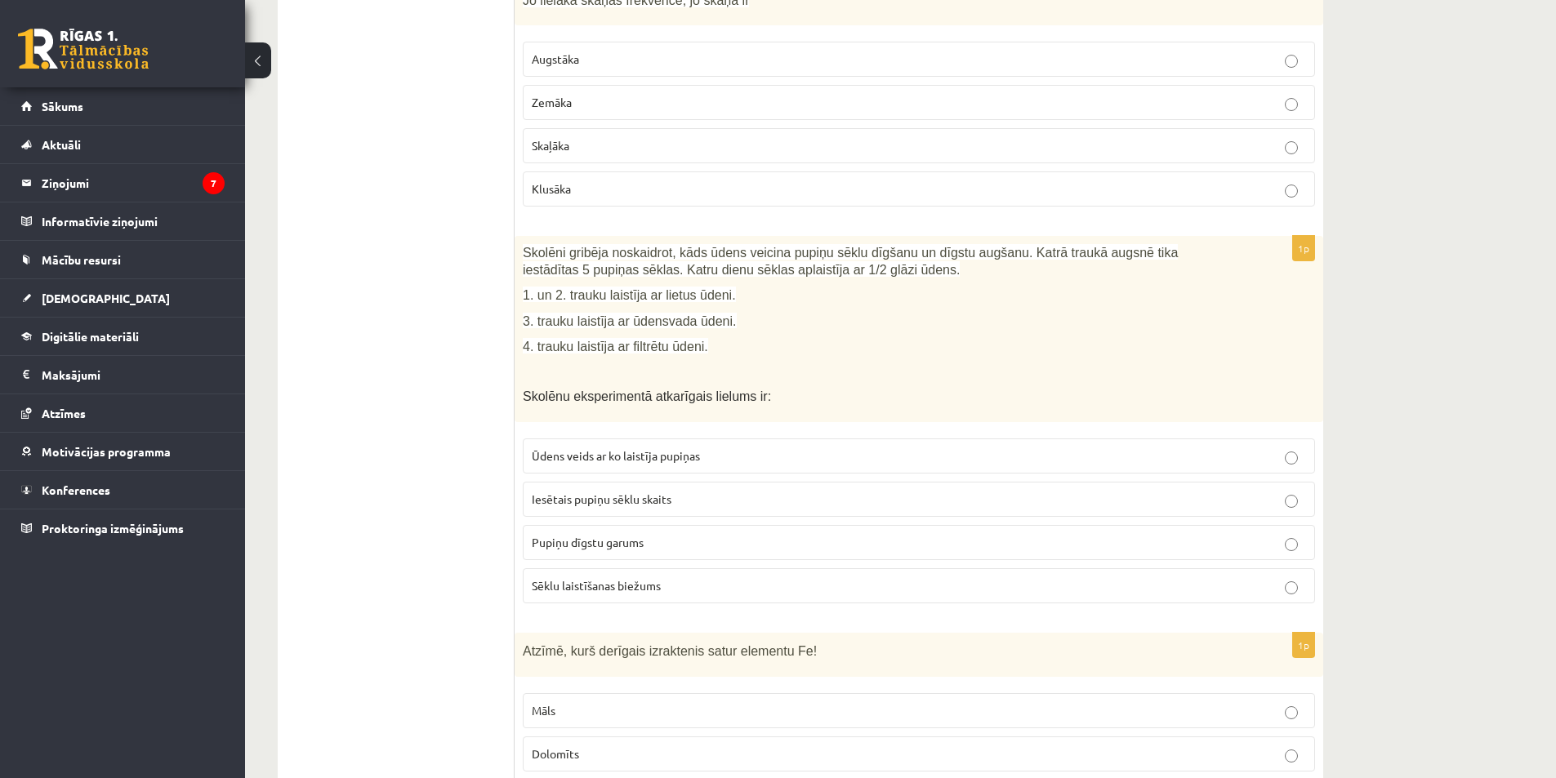
scroll to position [4900, 0]
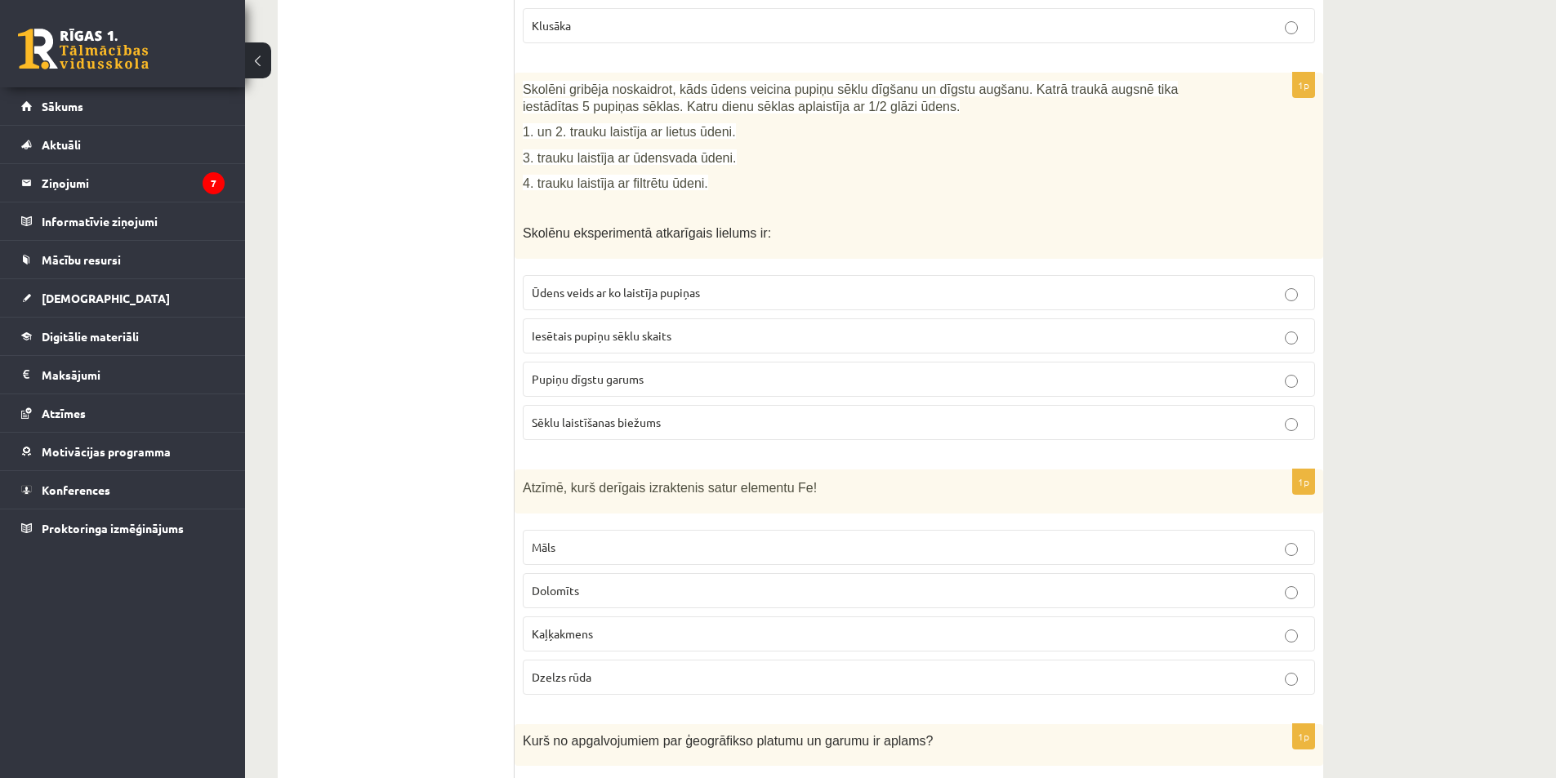
click at [672, 327] on p "Iesētais pupiņu sēklu skaits" at bounding box center [919, 335] width 774 height 17
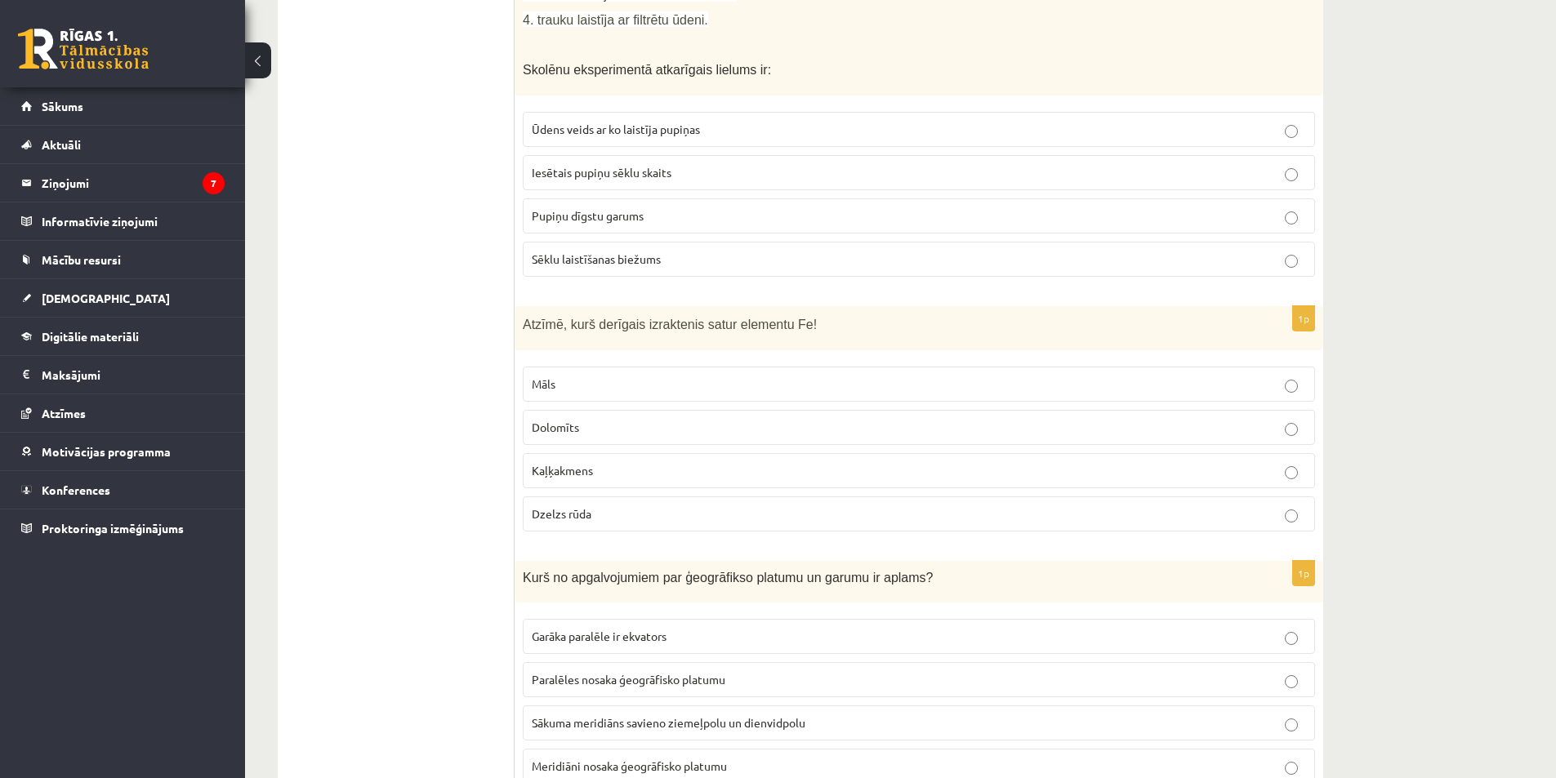
click at [618, 505] on p "Dzelzs rūda" at bounding box center [919, 513] width 774 height 17
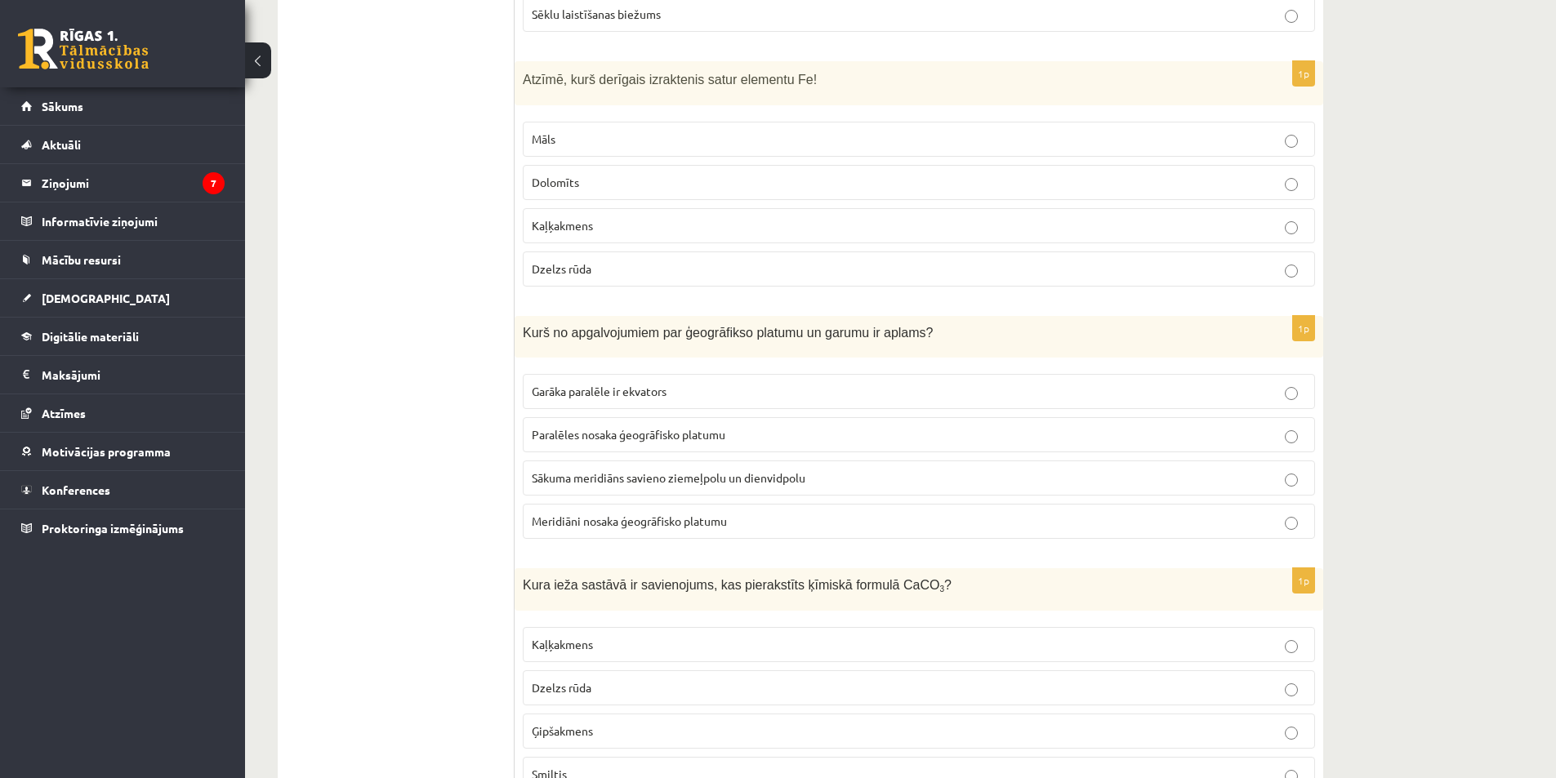
click at [626, 470] on span "Sākuma meridiāns savieno ziemeļpolu un dienvidpolu" at bounding box center [669, 477] width 274 height 15
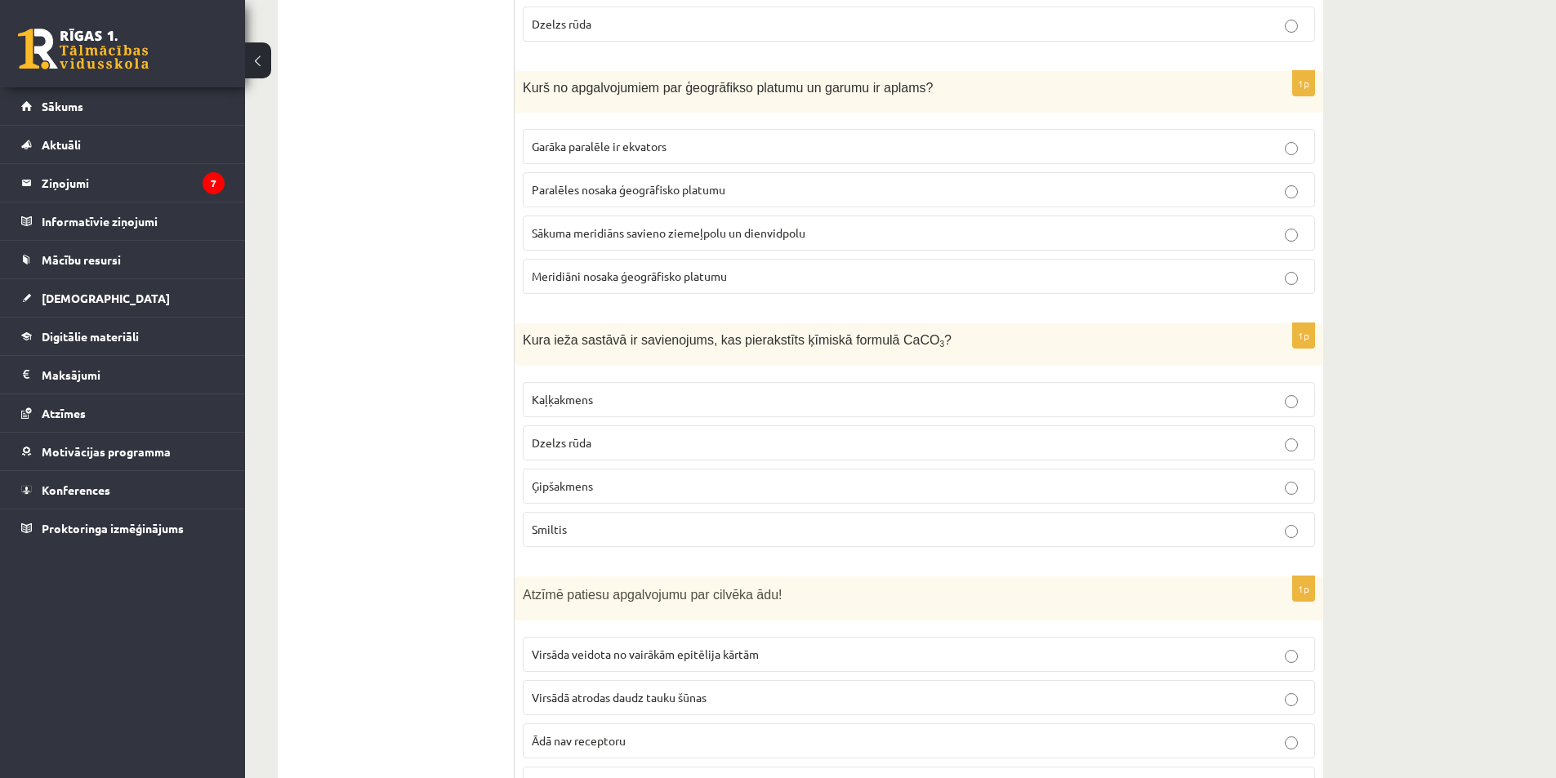
click at [606, 478] on p "Ģipšakmens" at bounding box center [919, 486] width 774 height 17
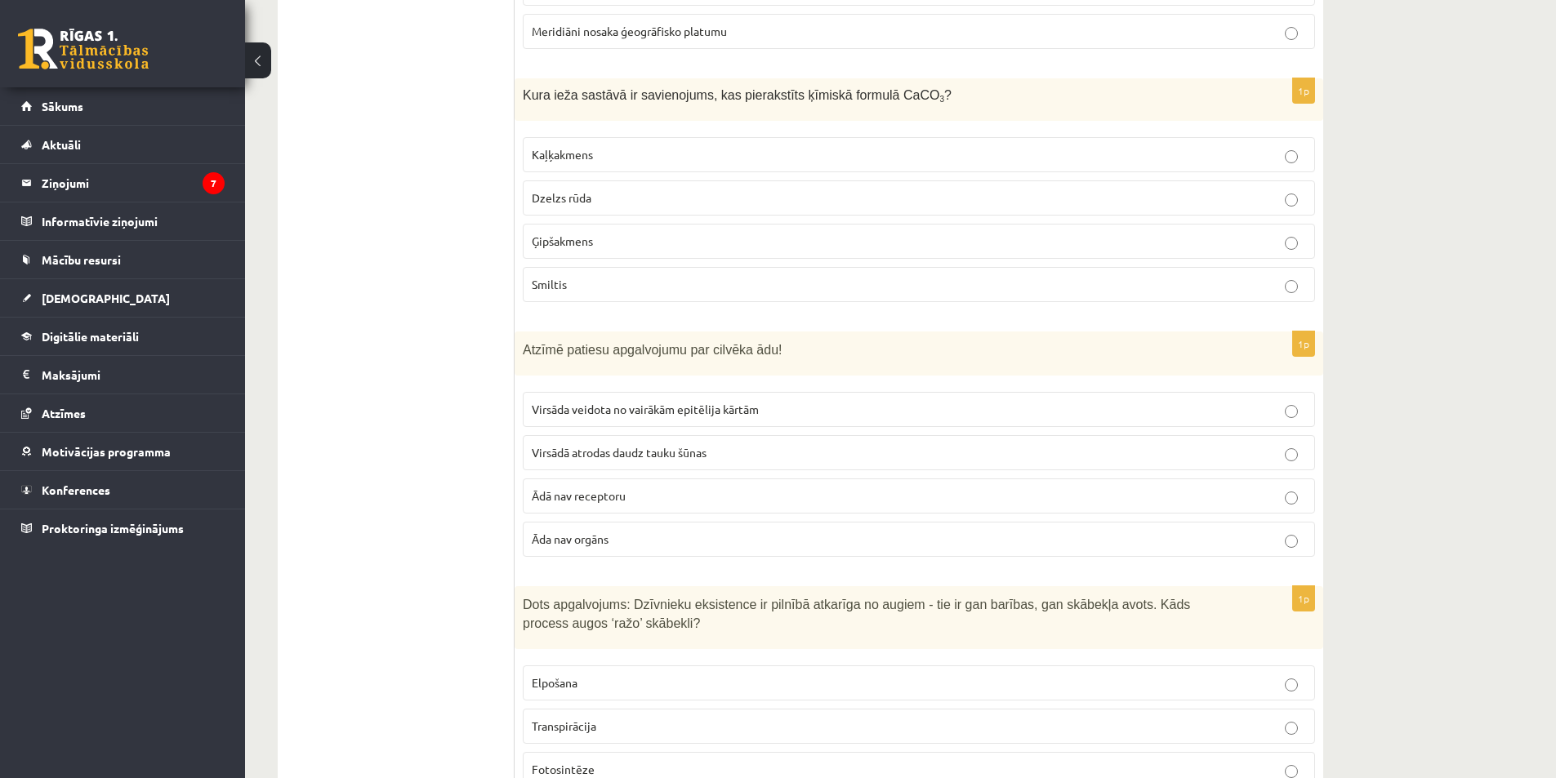
click at [733, 402] on span "Virsāda veidota no vairākām epitēlija kārtām" at bounding box center [645, 409] width 227 height 15
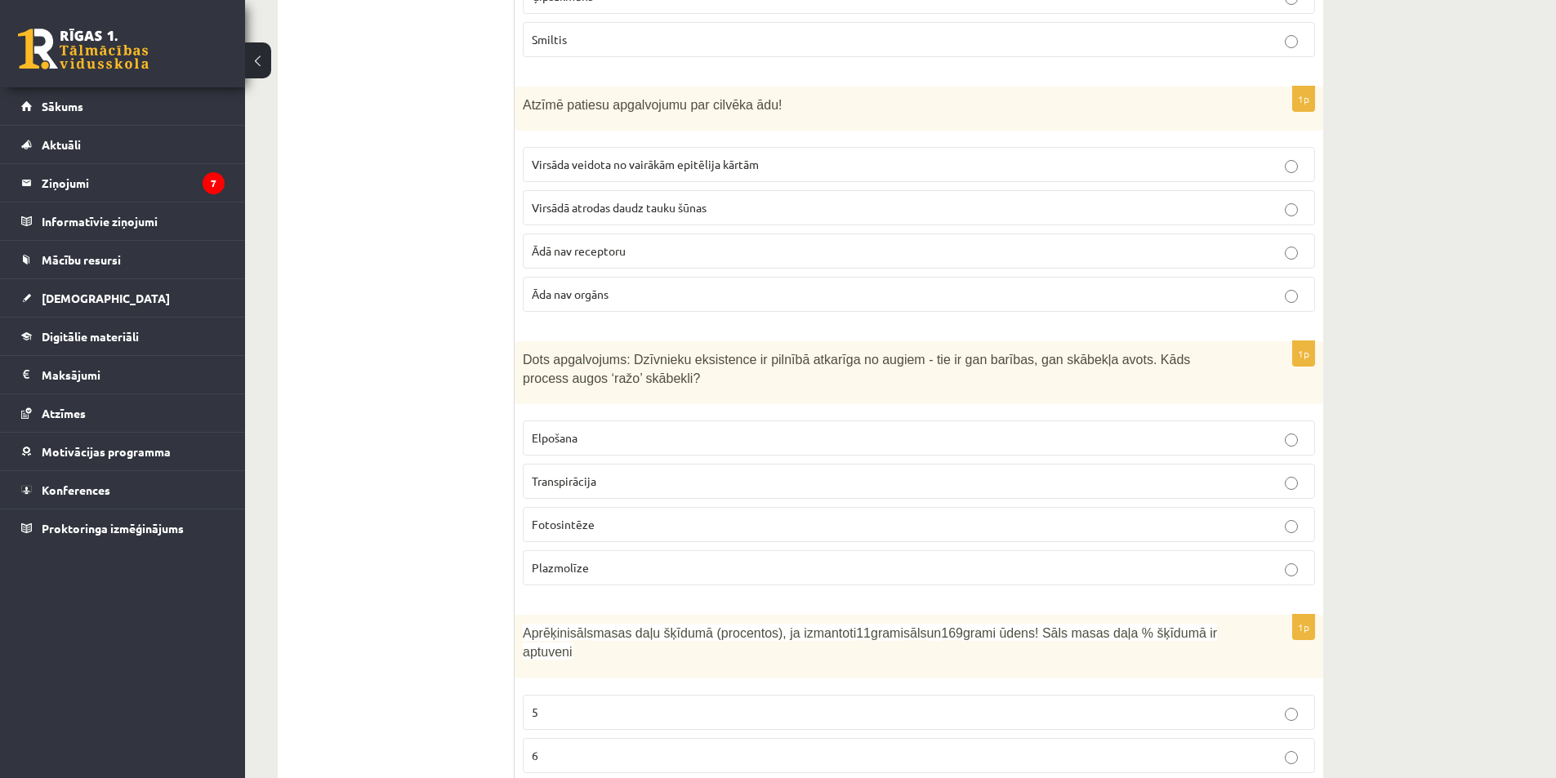
scroll to position [6125, 0]
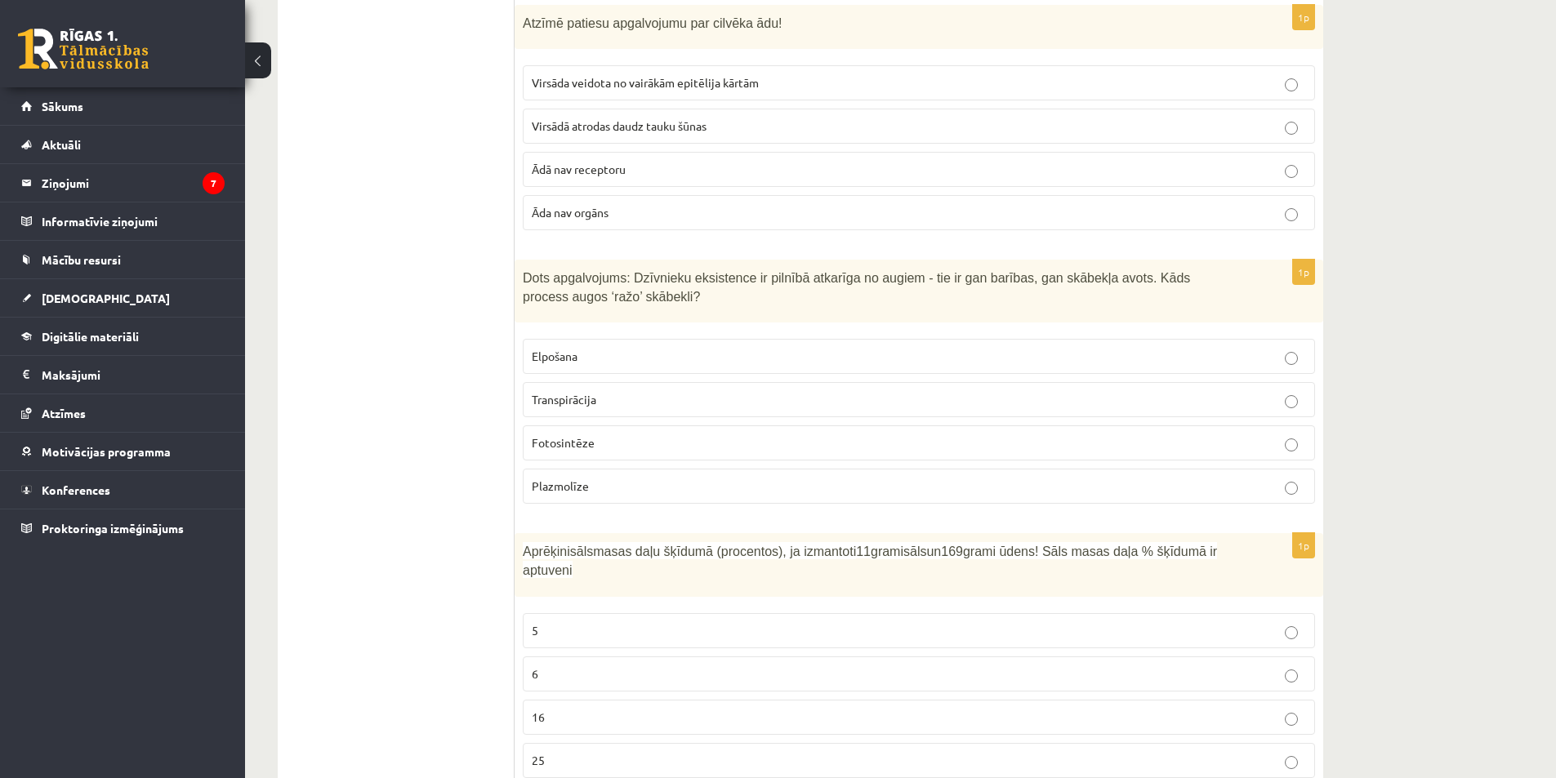
click at [705, 434] on p "Fotosintēze" at bounding box center [919, 442] width 774 height 17
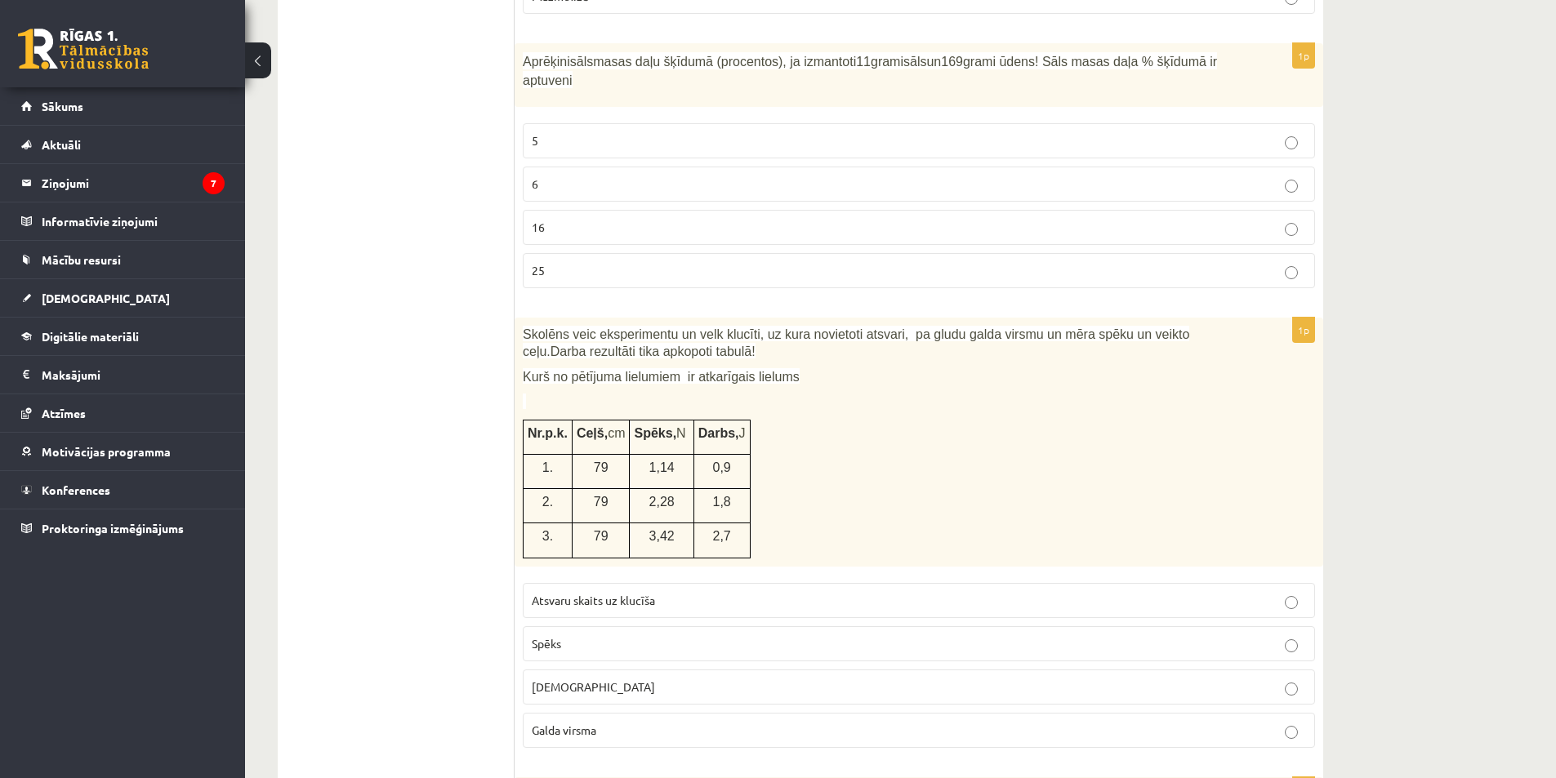
scroll to position [6778, 0]
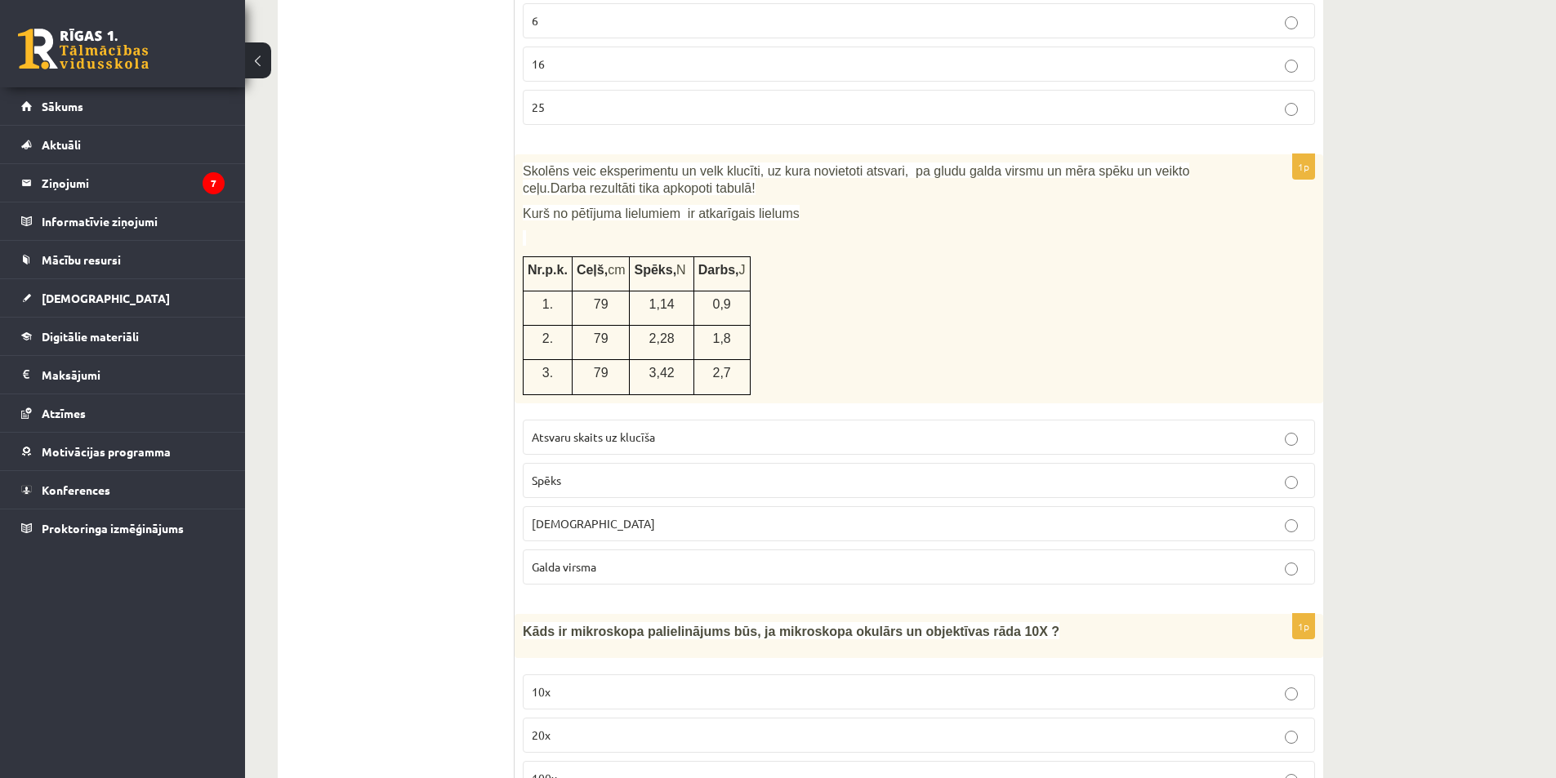
click at [713, 429] on p "Atsvaru skaits uz klucīša" at bounding box center [919, 437] width 774 height 17
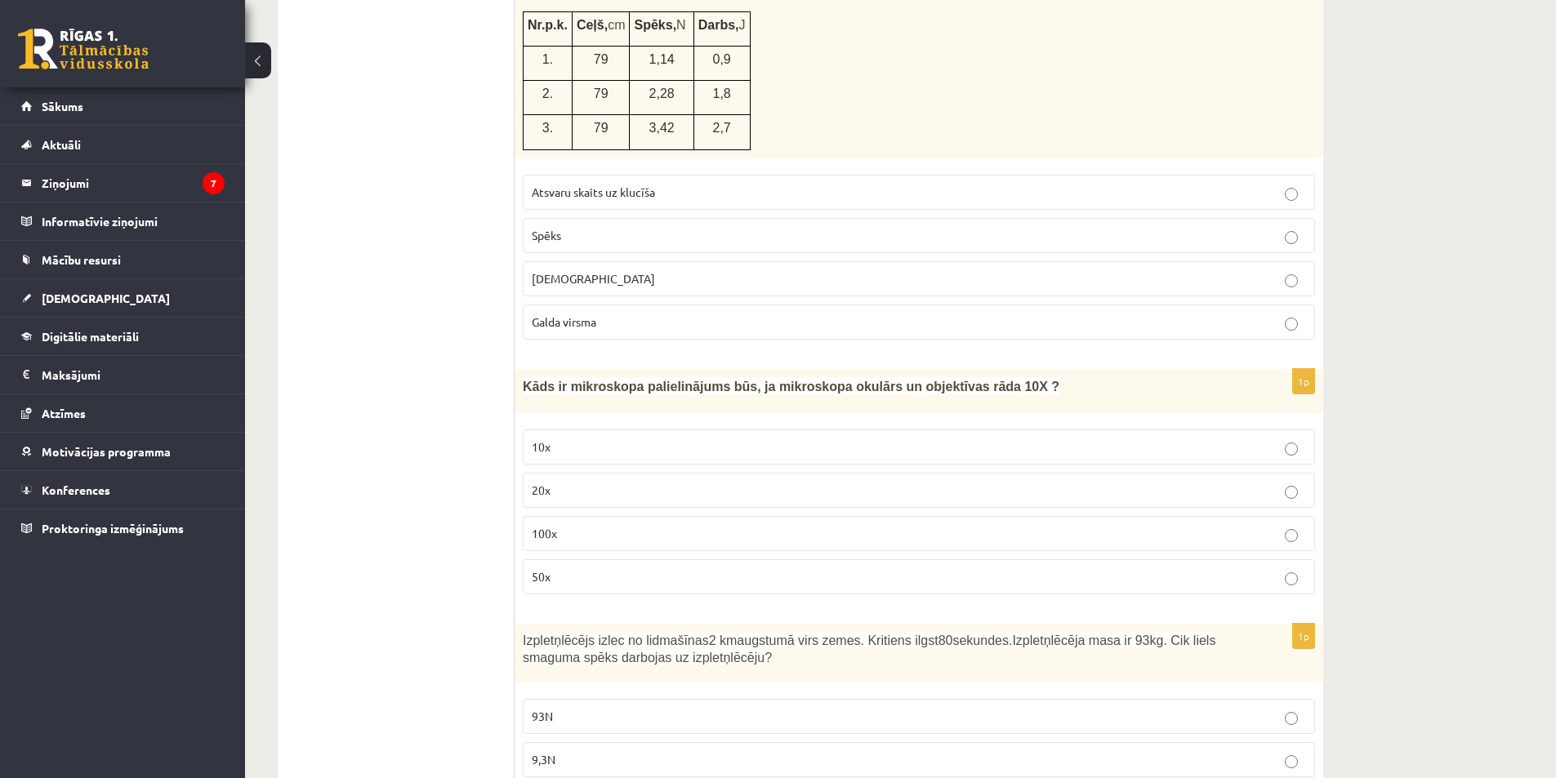
click at [651, 439] on p "10x" at bounding box center [919, 447] width 774 height 17
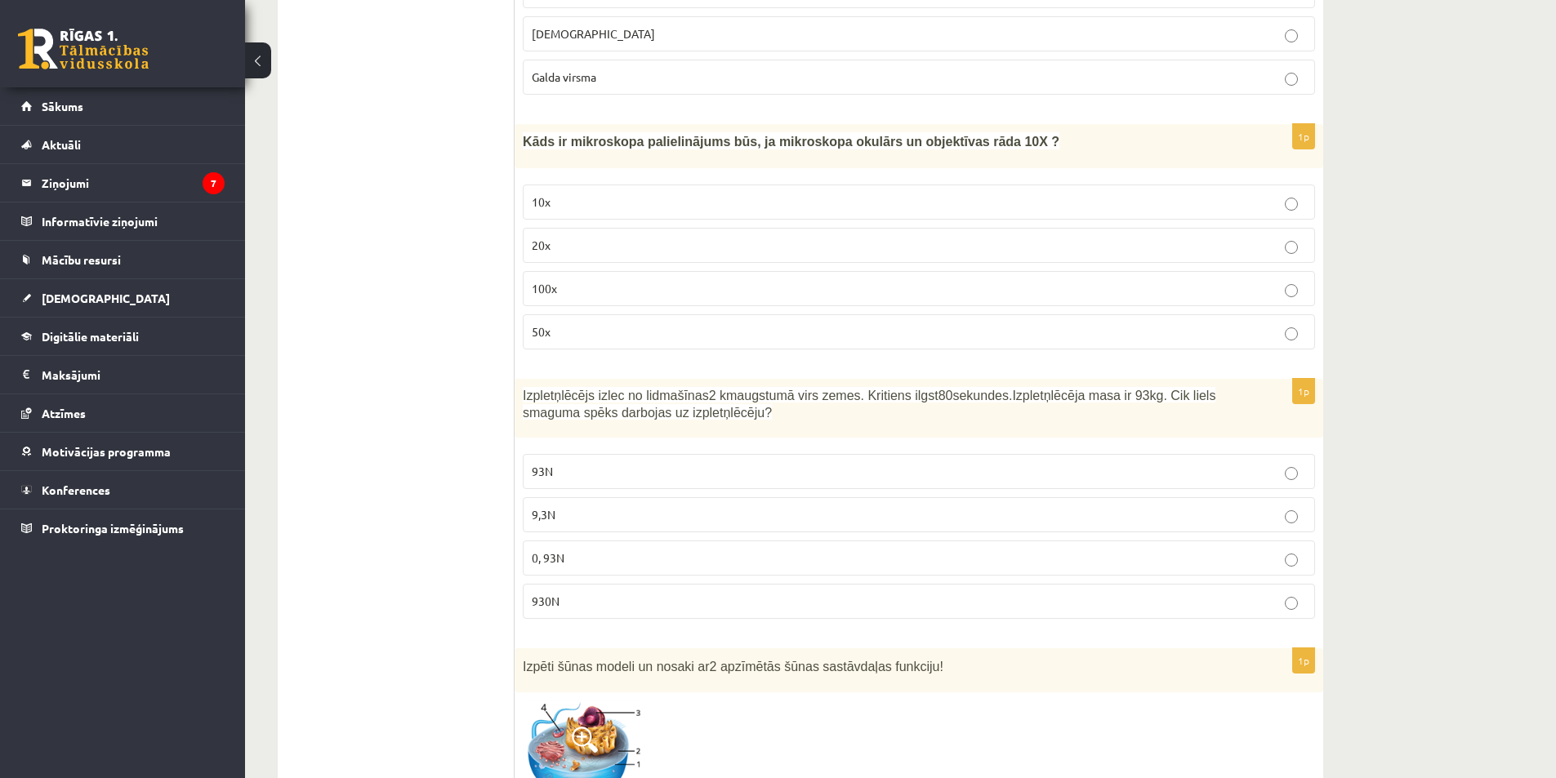
scroll to position [7431, 0]
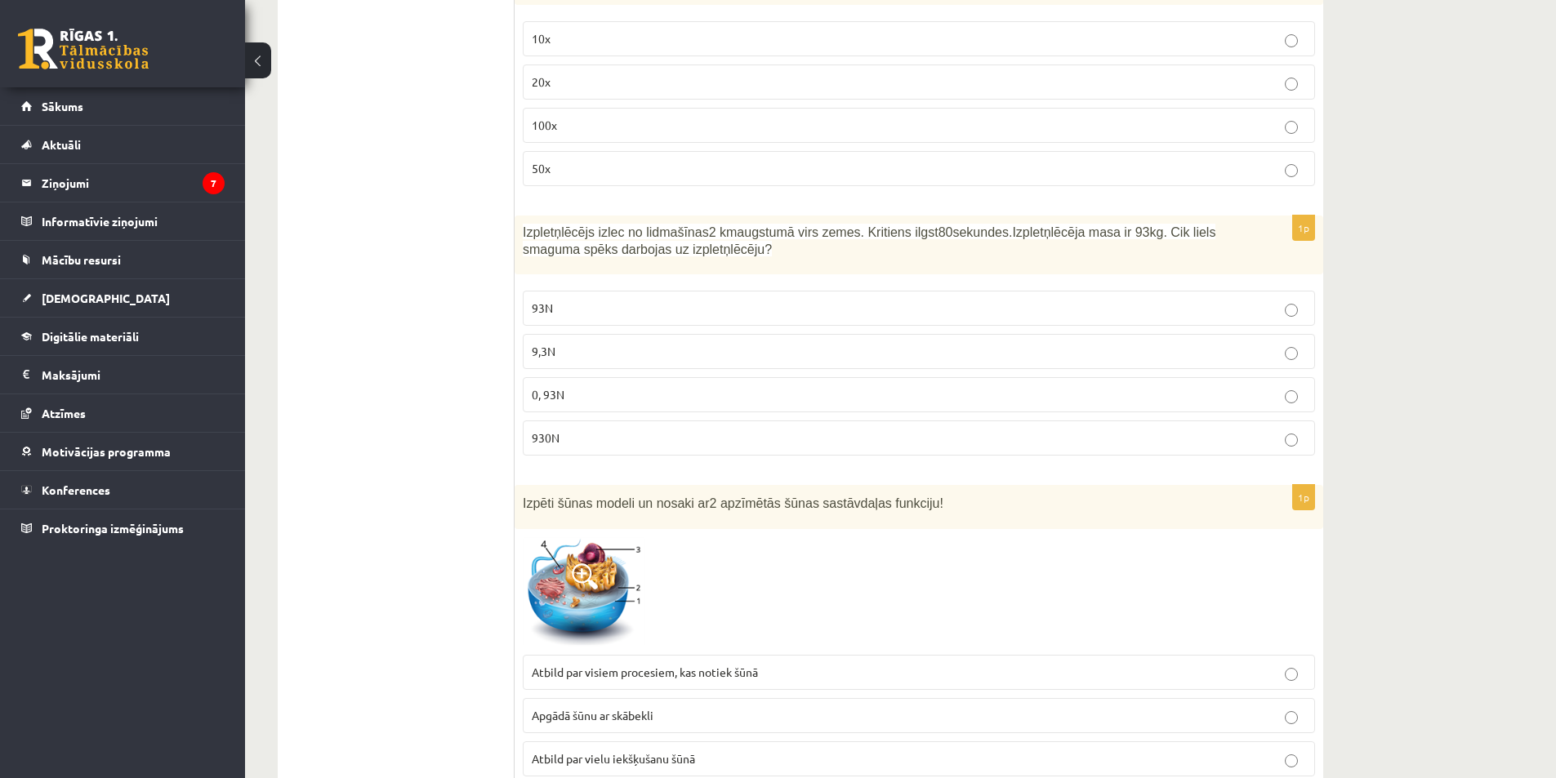
click at [602, 430] on p "930N" at bounding box center [919, 438] width 774 height 17
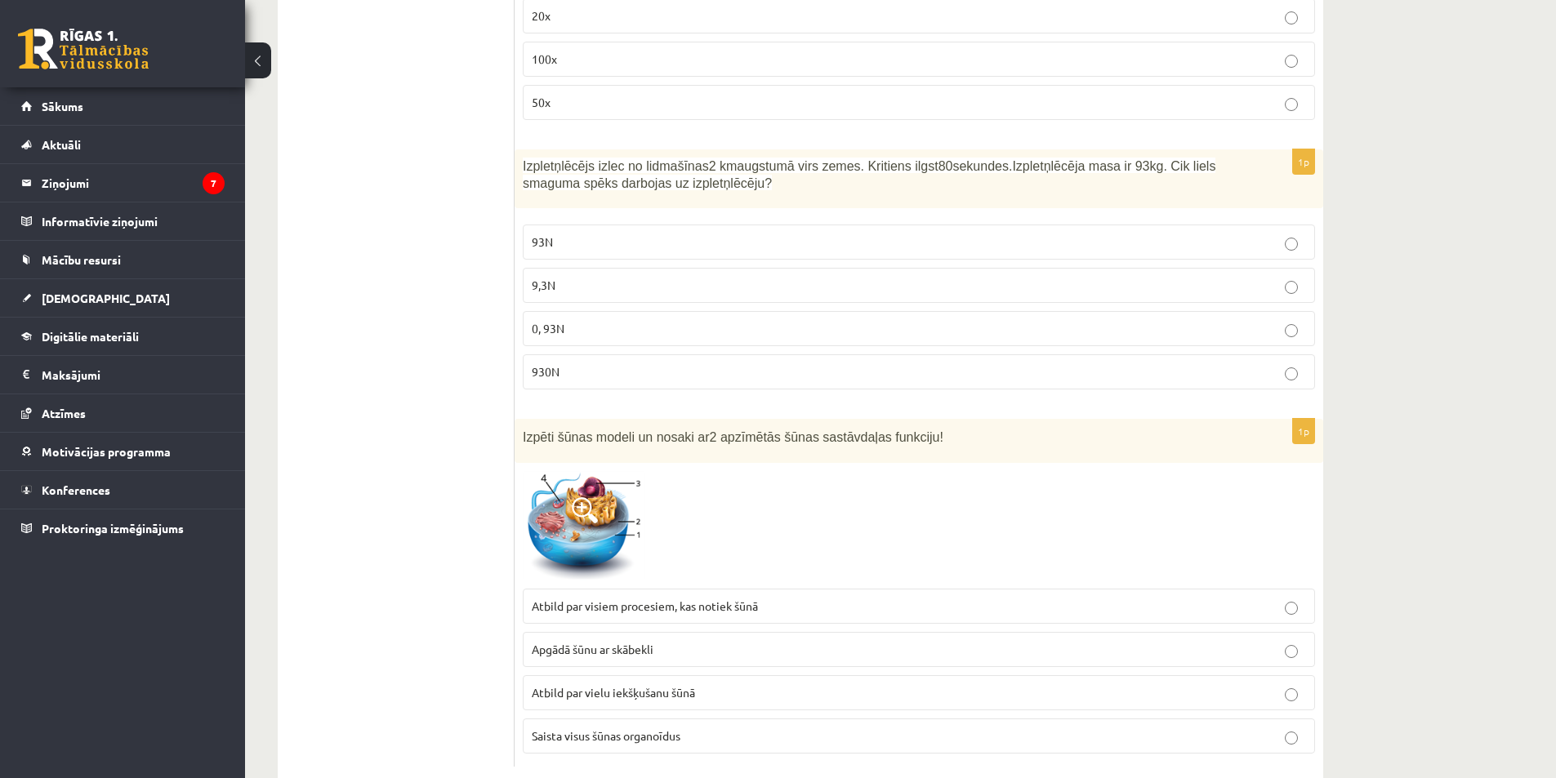
click at [661, 599] on span "Atbild par visiem procesiem, kas notiek šūnā" at bounding box center [645, 606] width 226 height 15
click at [646, 728] on span "Saista visus šūnas organoīdus" at bounding box center [606, 735] width 149 height 15
click at [652, 685] on span "Atbild par vielu iekšķušanu šūnā" at bounding box center [613, 692] width 163 height 15
click at [665, 632] on label "Apgādā šūnu ar skābekli" at bounding box center [919, 649] width 792 height 35
click at [685, 542] on div at bounding box center [919, 525] width 792 height 109
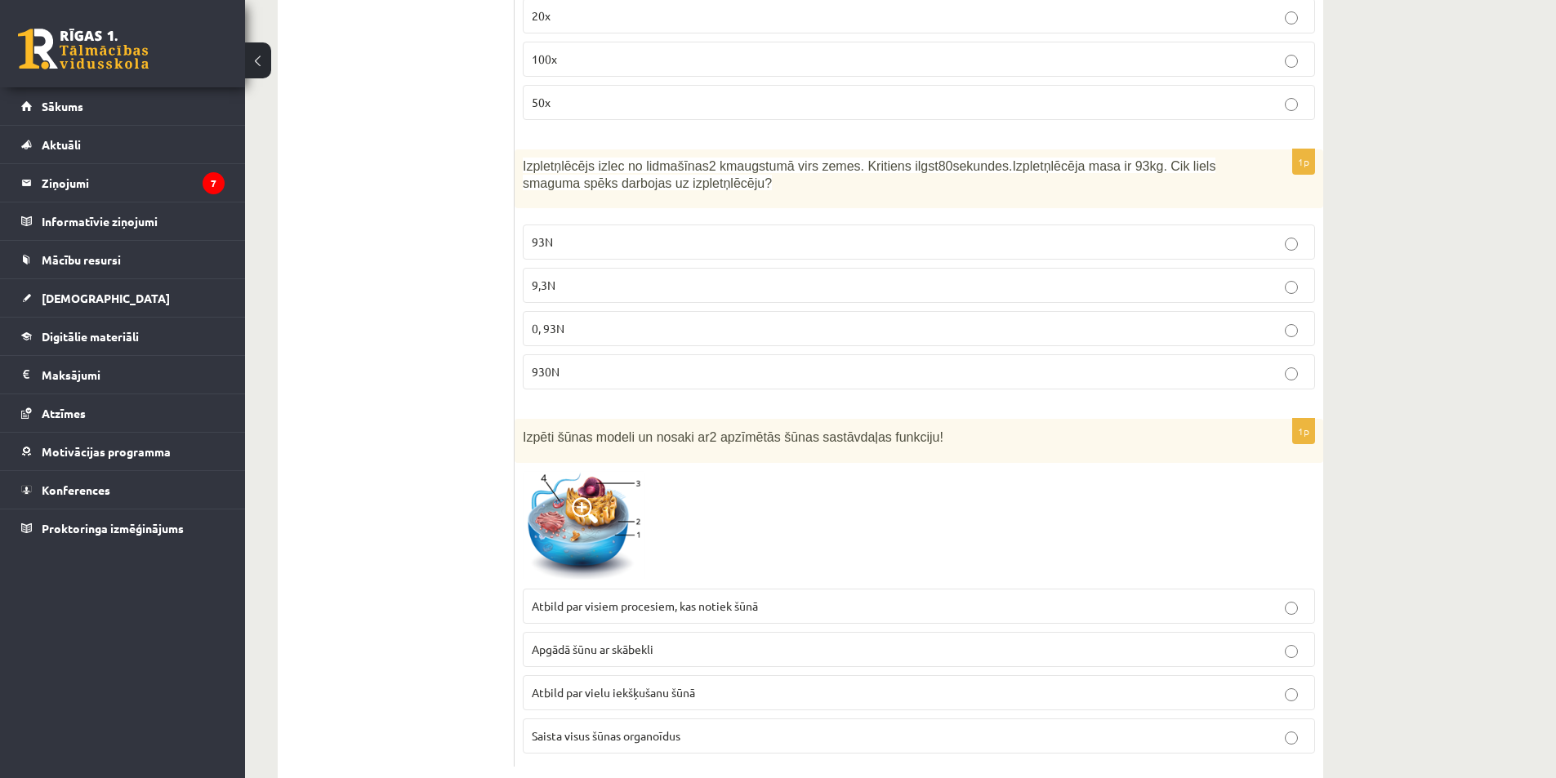
click at [654, 598] on p "Atbild par visiem procesiem, kas notiek šūnā" at bounding box center [919, 606] width 774 height 17
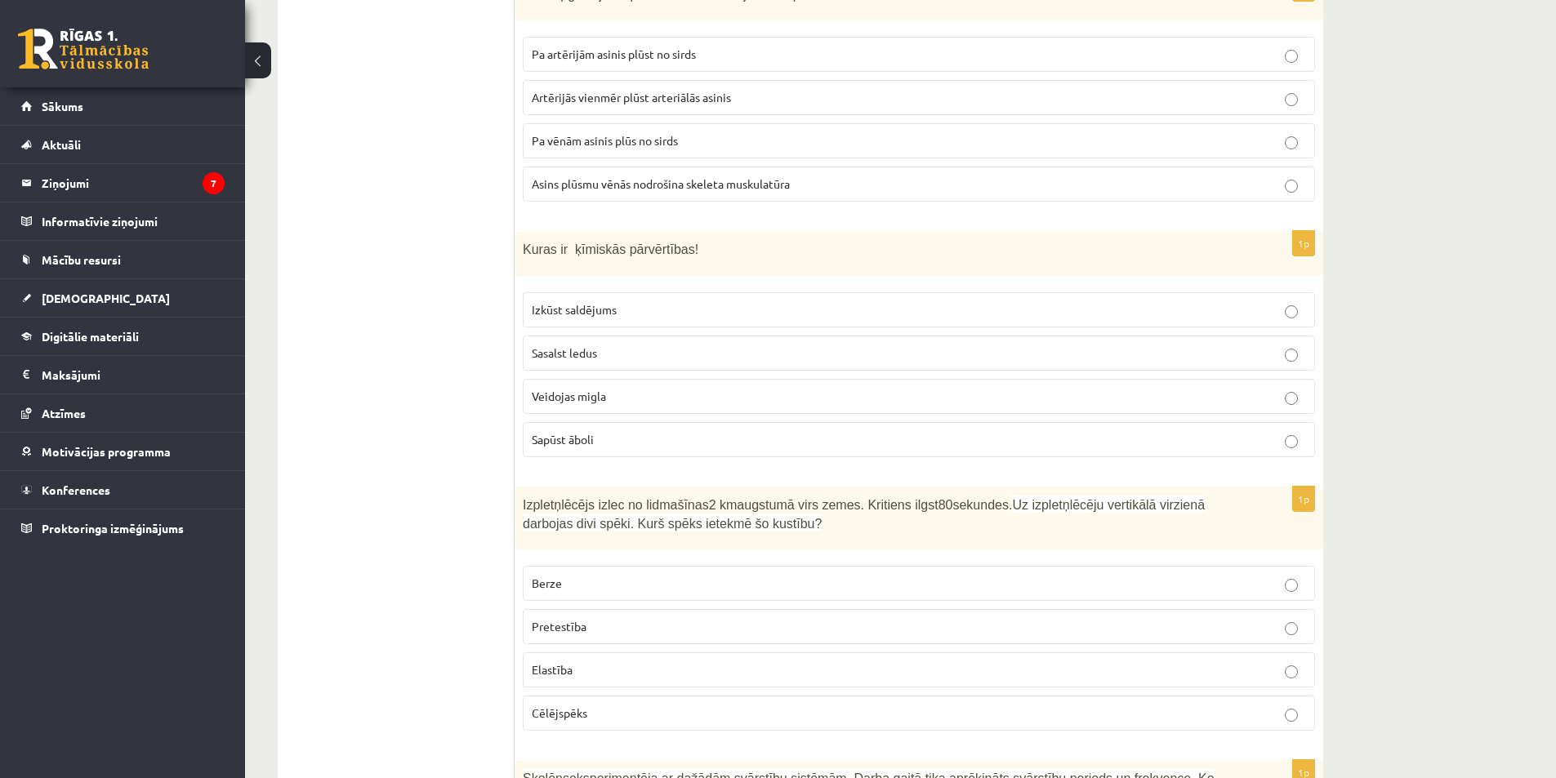
scroll to position [1209, 0]
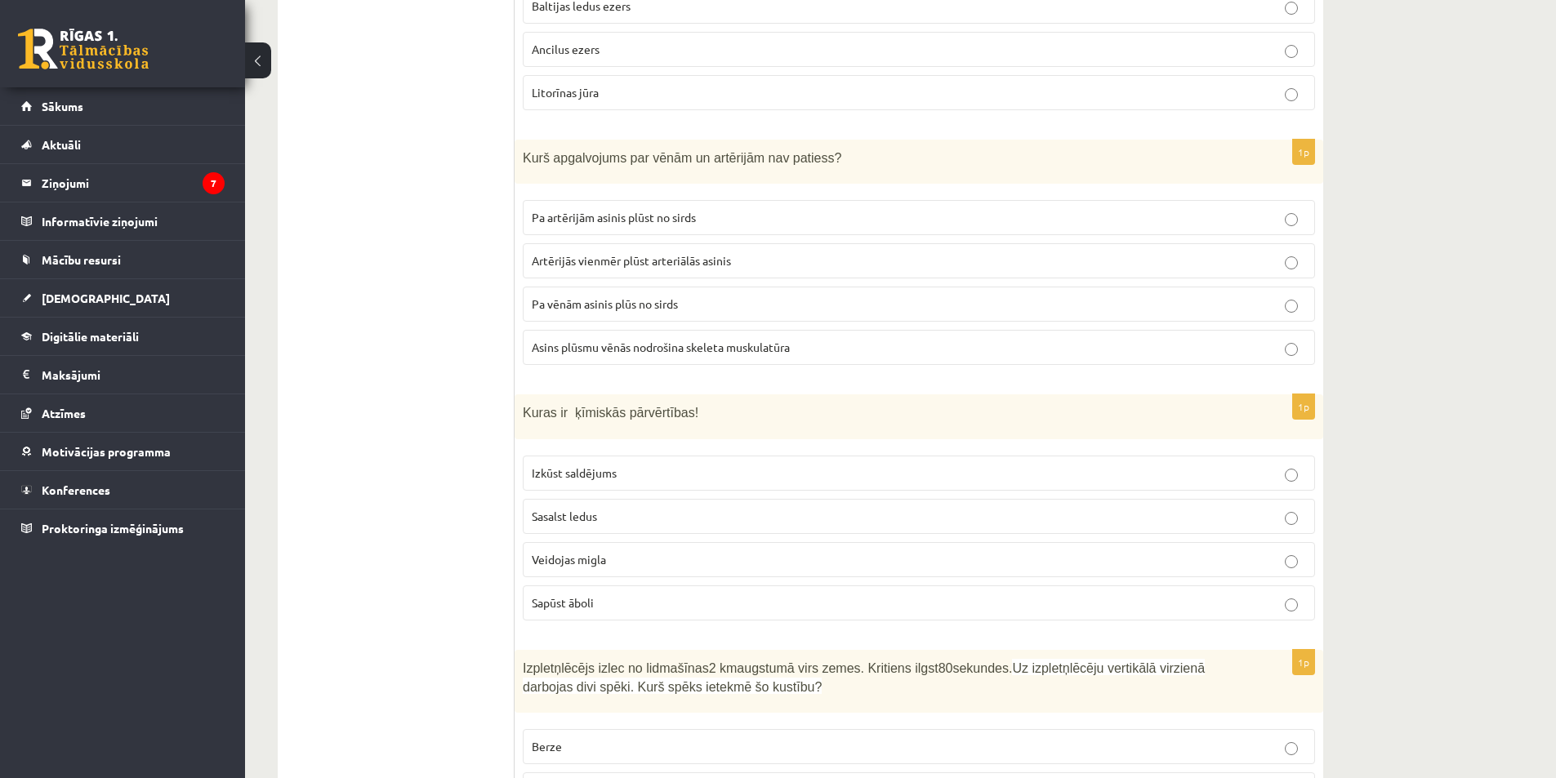
click at [596, 350] on span "Asins plūsmu vēnās nodrošina skeleta muskulatūra" at bounding box center [661, 347] width 258 height 15
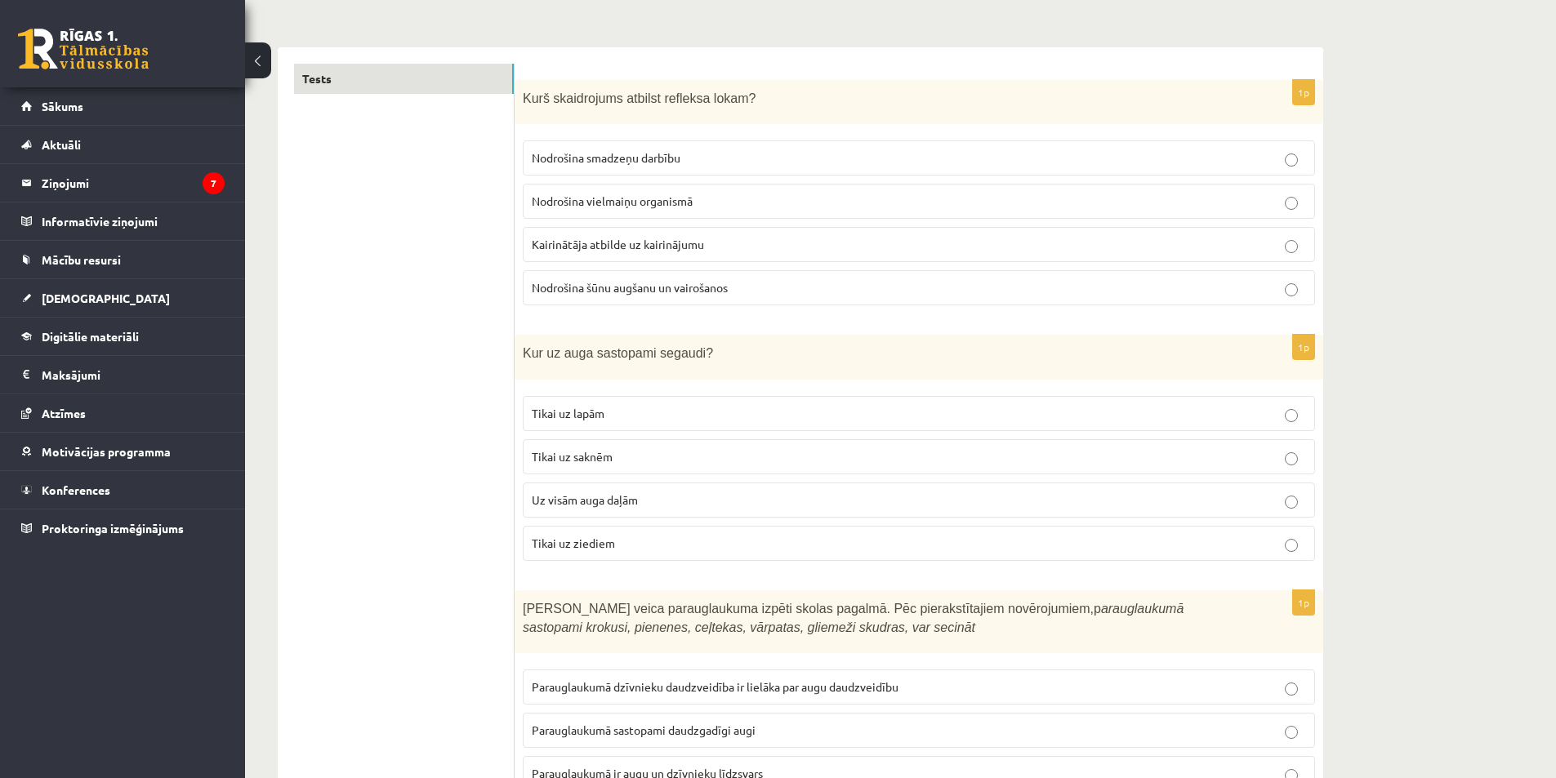
scroll to position [0, 0]
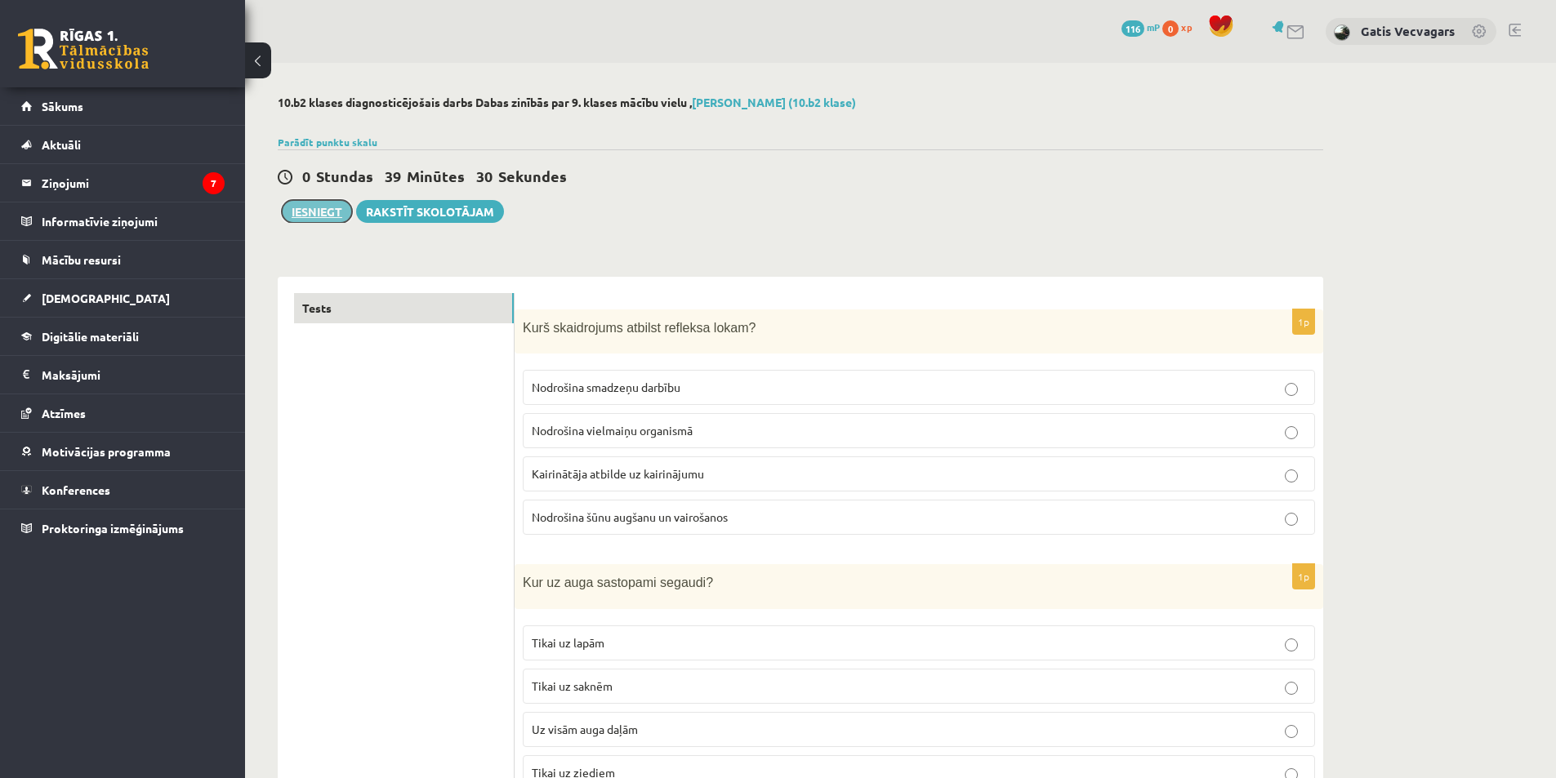
click at [327, 206] on button "Iesniegt" at bounding box center [317, 211] width 70 height 23
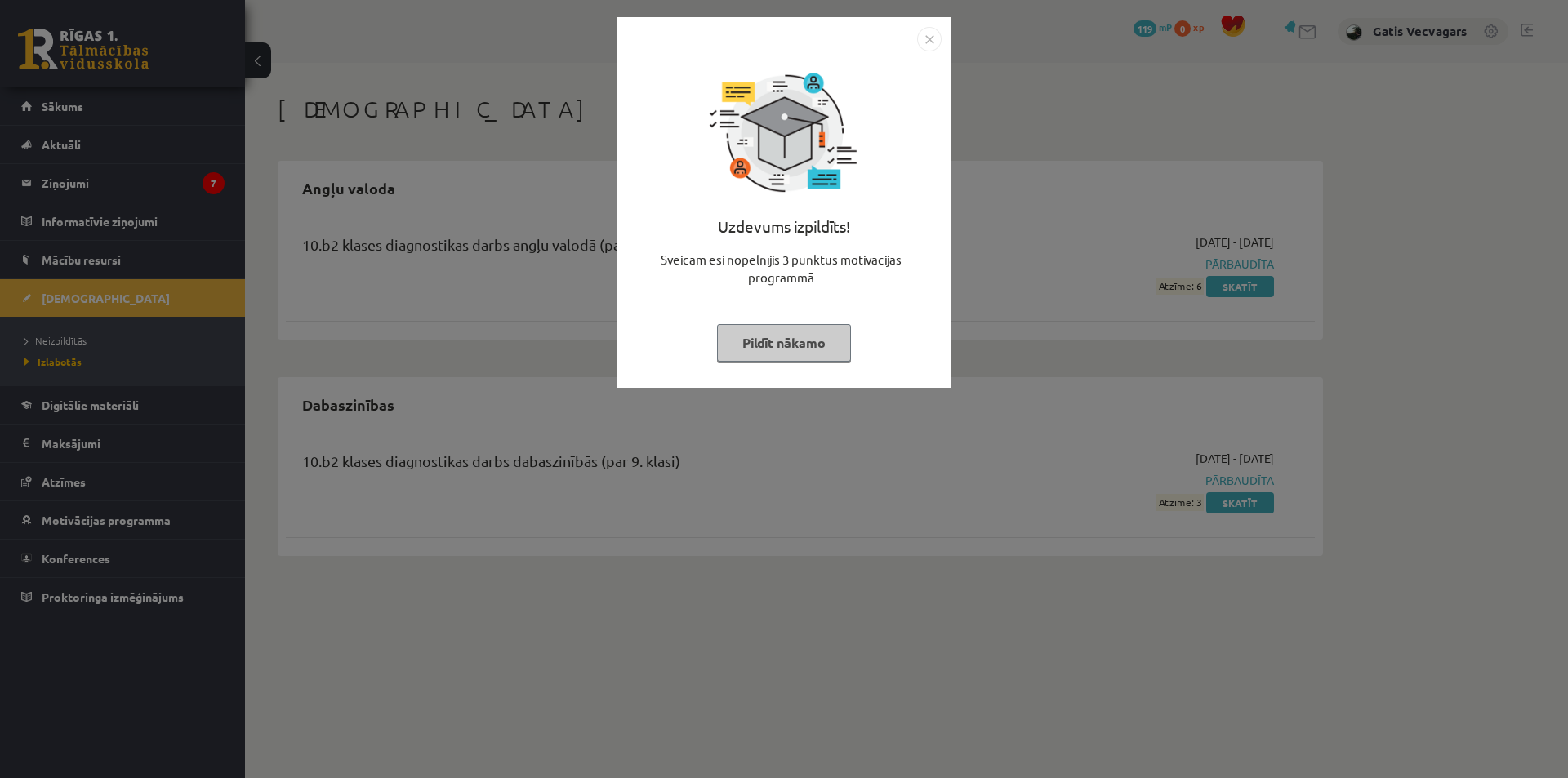
click at [930, 37] on img "Close" at bounding box center [929, 39] width 24 height 24
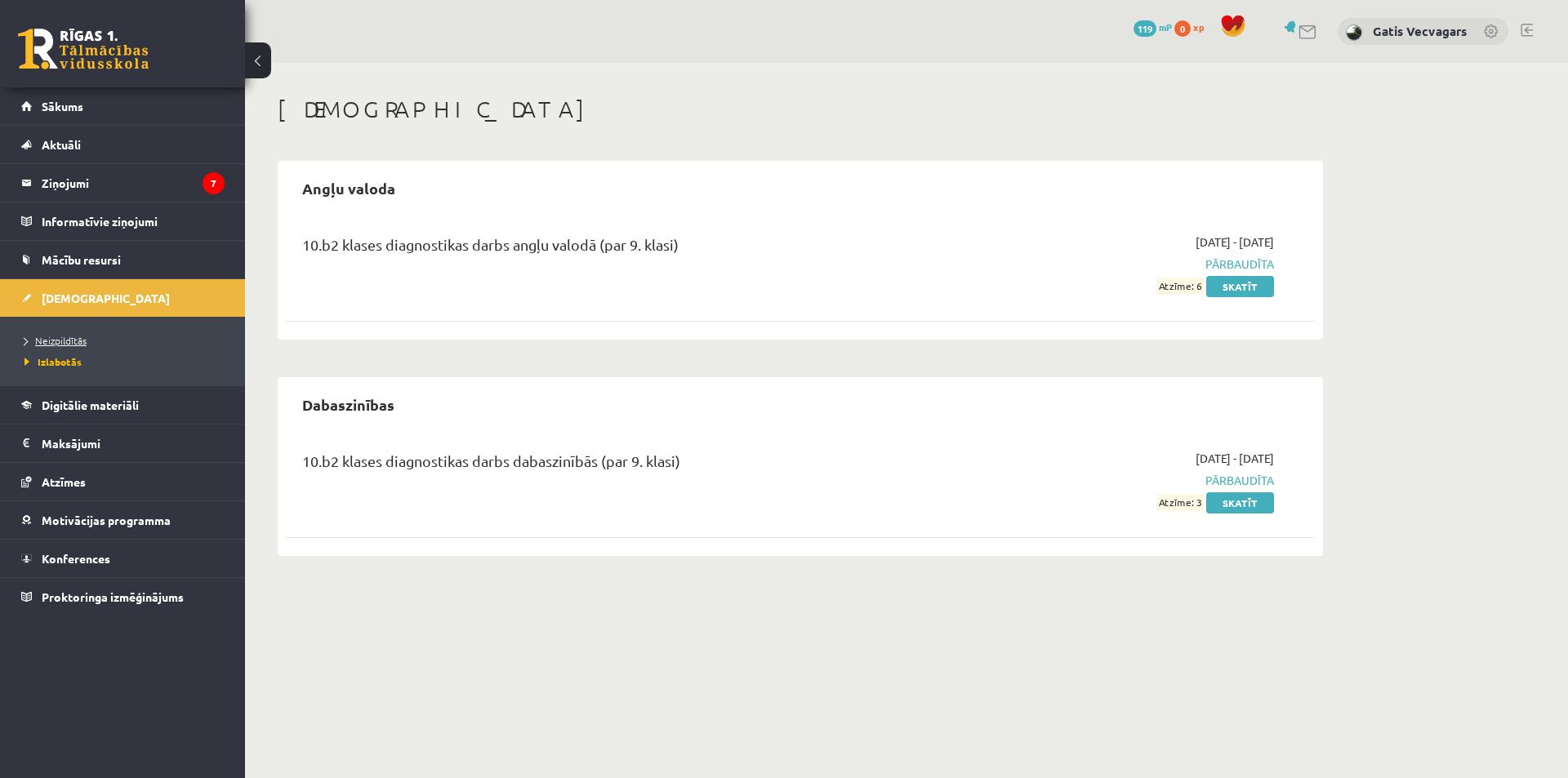
click at [65, 337] on span "Neizpildītās" at bounding box center [55, 340] width 62 height 13
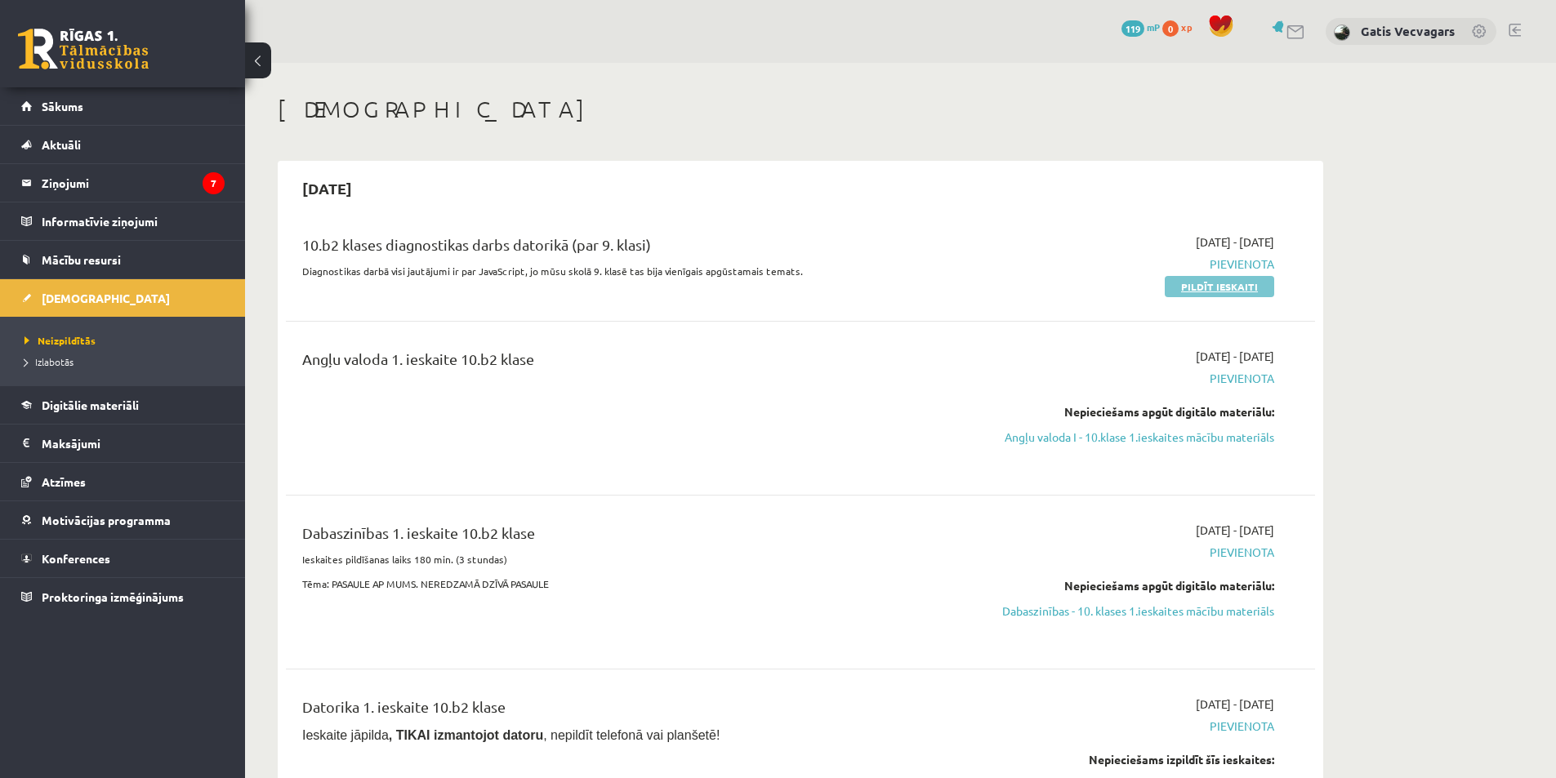
click at [1213, 295] on link "Pildīt ieskaiti" at bounding box center [1218, 286] width 109 height 21
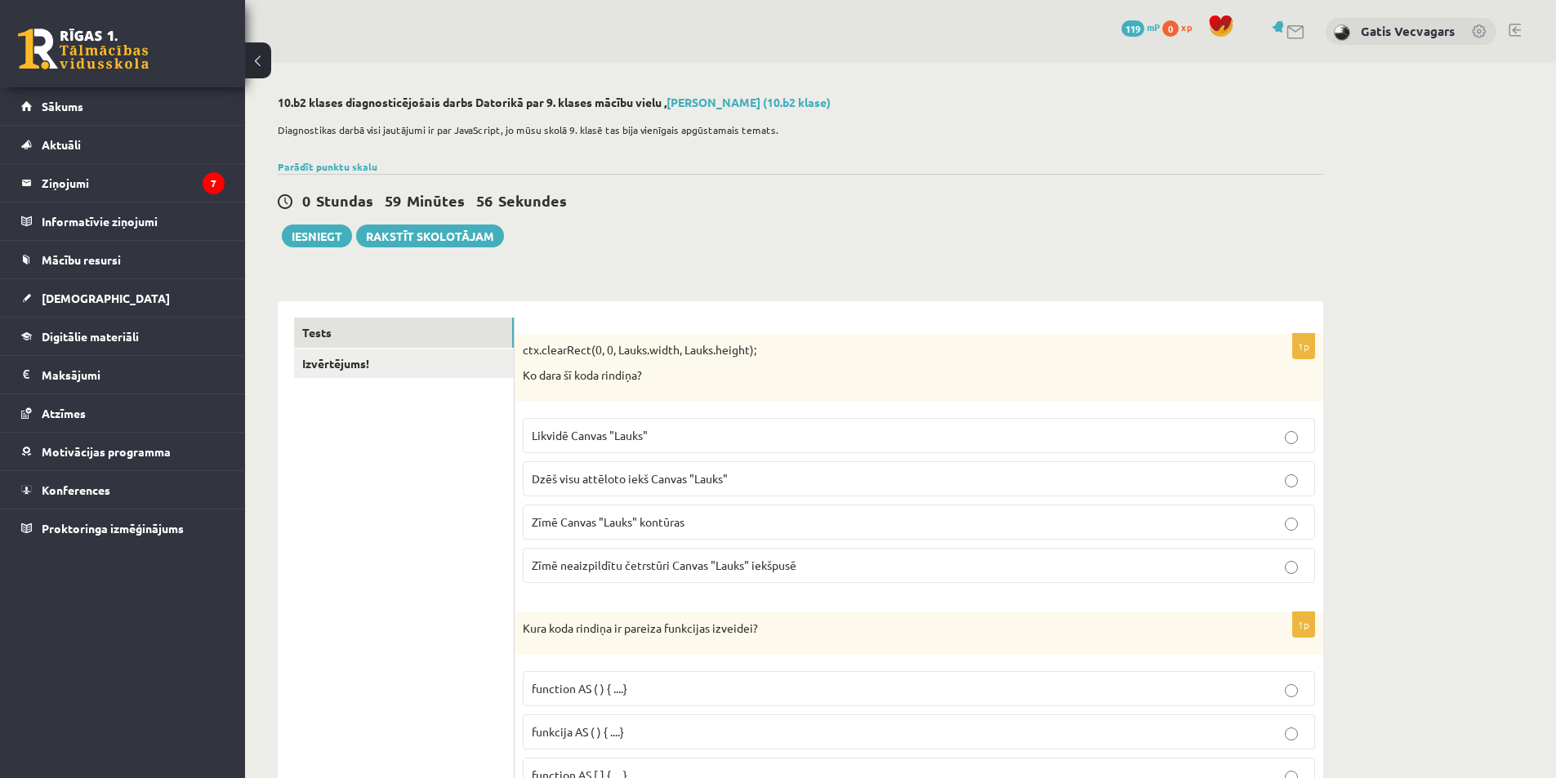
scroll to position [163, 0]
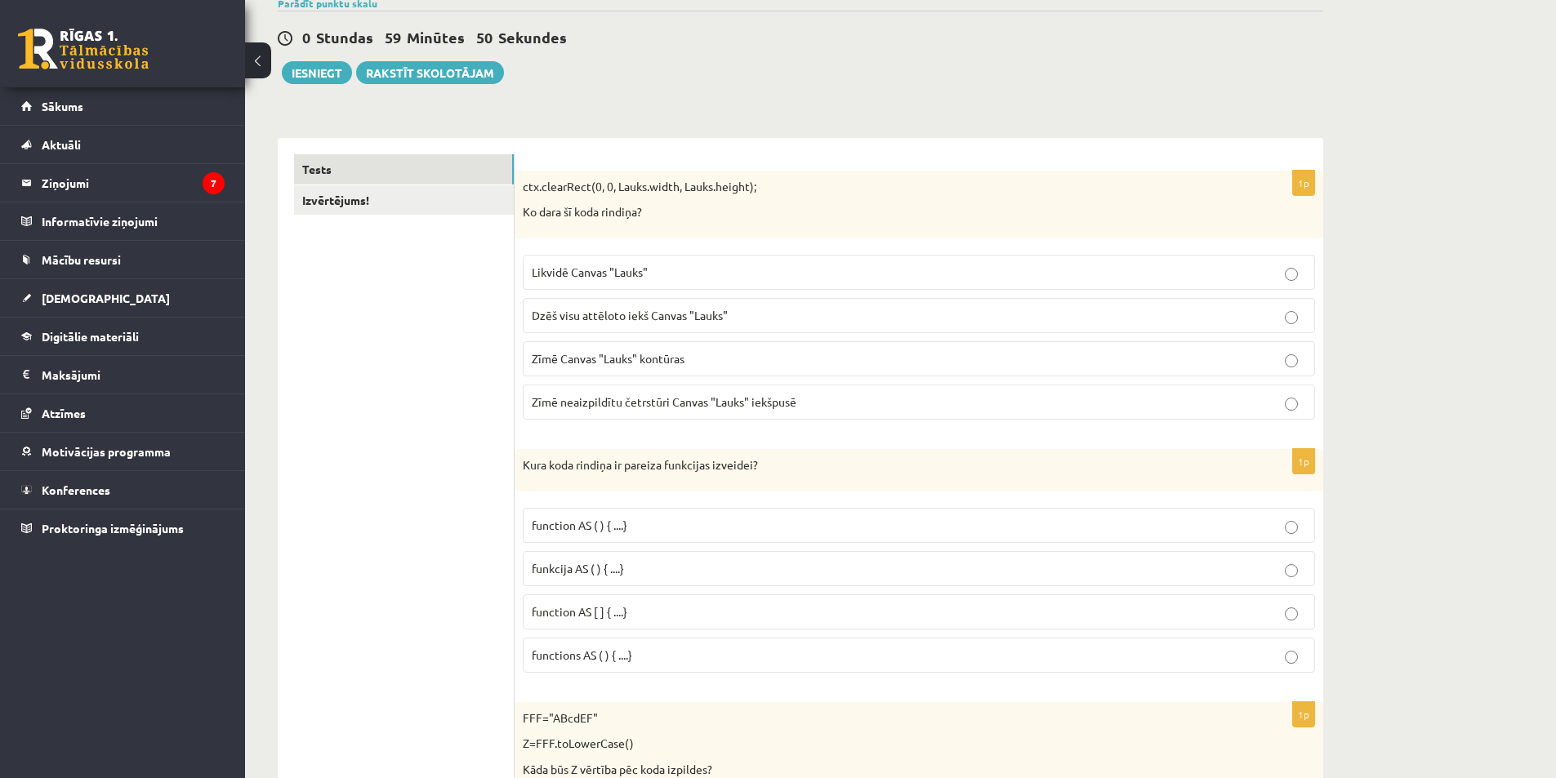
click at [616, 323] on p "Dzēš visu attēloto iekš Canvas "Lauks"" at bounding box center [919, 315] width 774 height 17
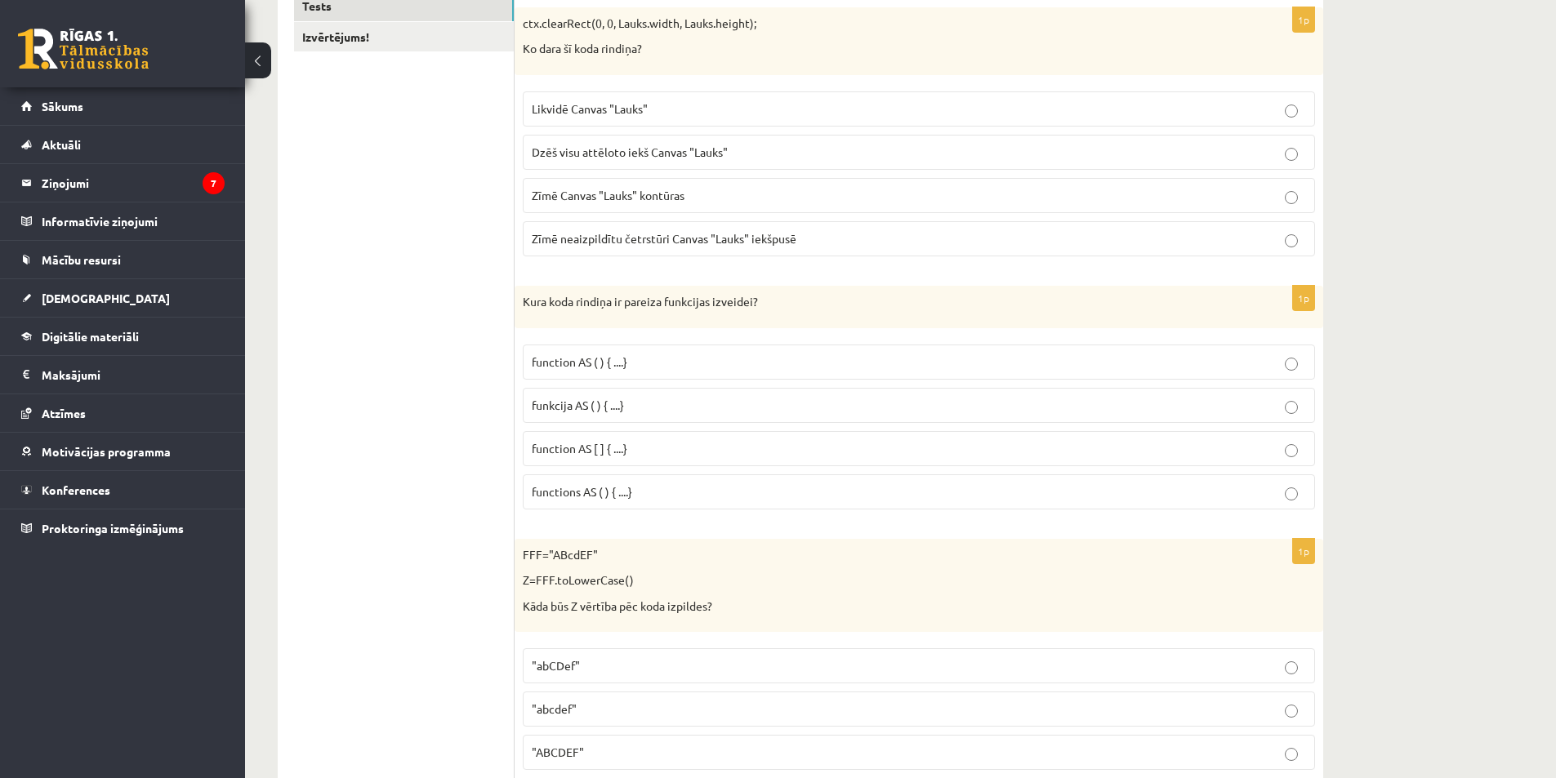
click at [630, 368] on p "function AS ( ) { ....}" at bounding box center [919, 362] width 774 height 17
click at [649, 448] on p "function AS [ ] { ....}" at bounding box center [919, 448] width 774 height 17
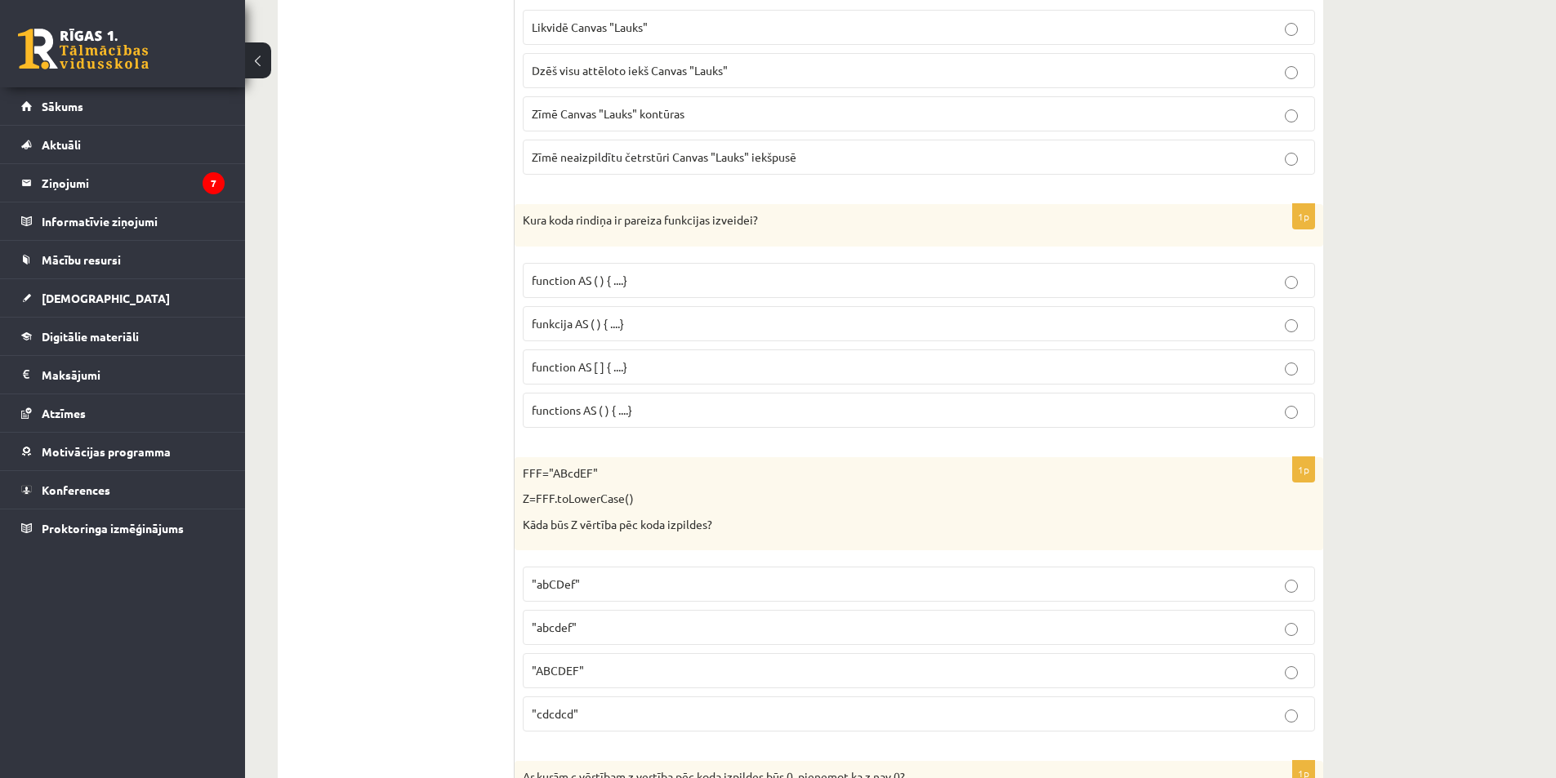
scroll to position [572, 0]
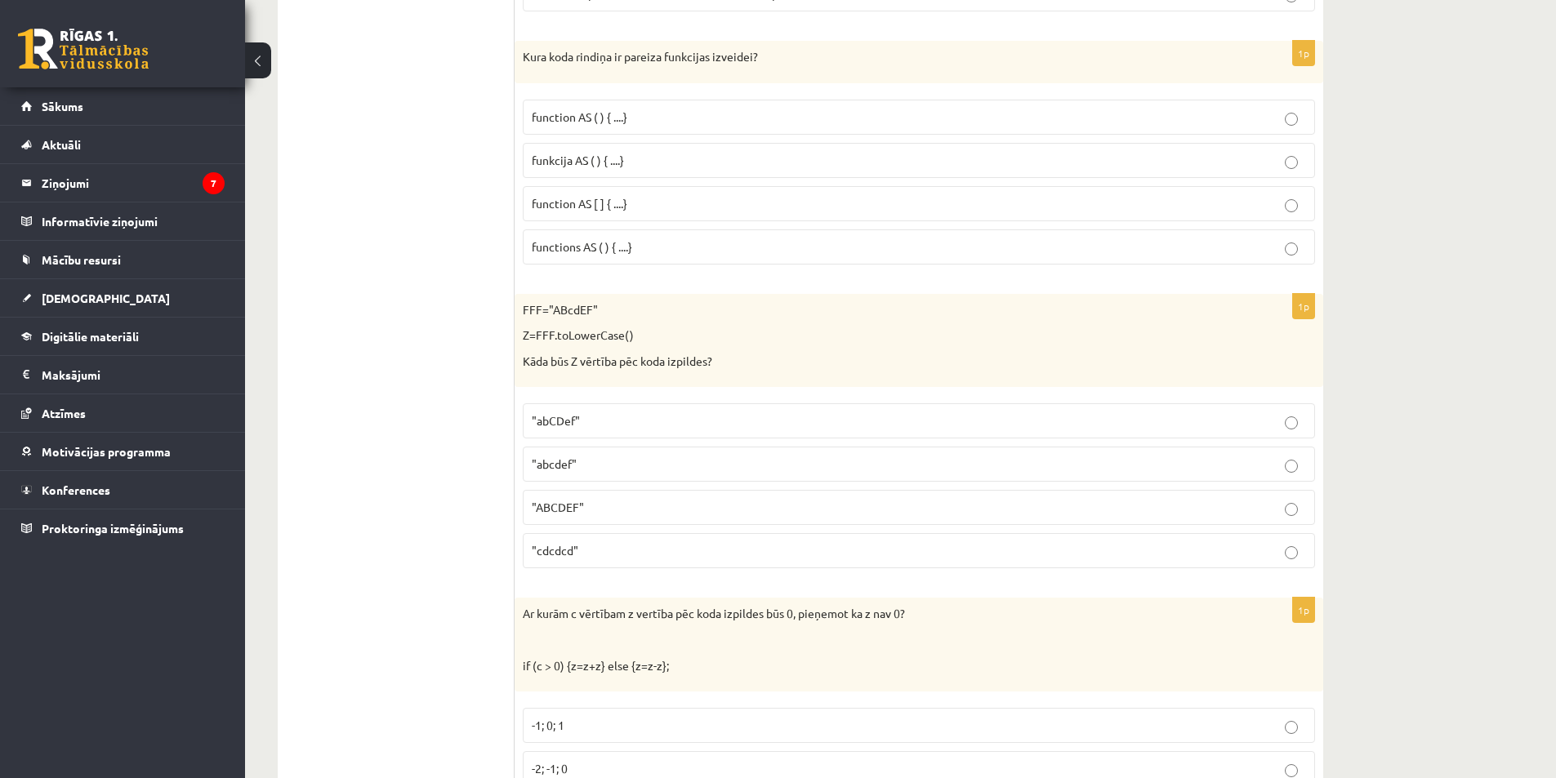
click at [608, 466] on p ""abcdef"" at bounding box center [919, 464] width 774 height 17
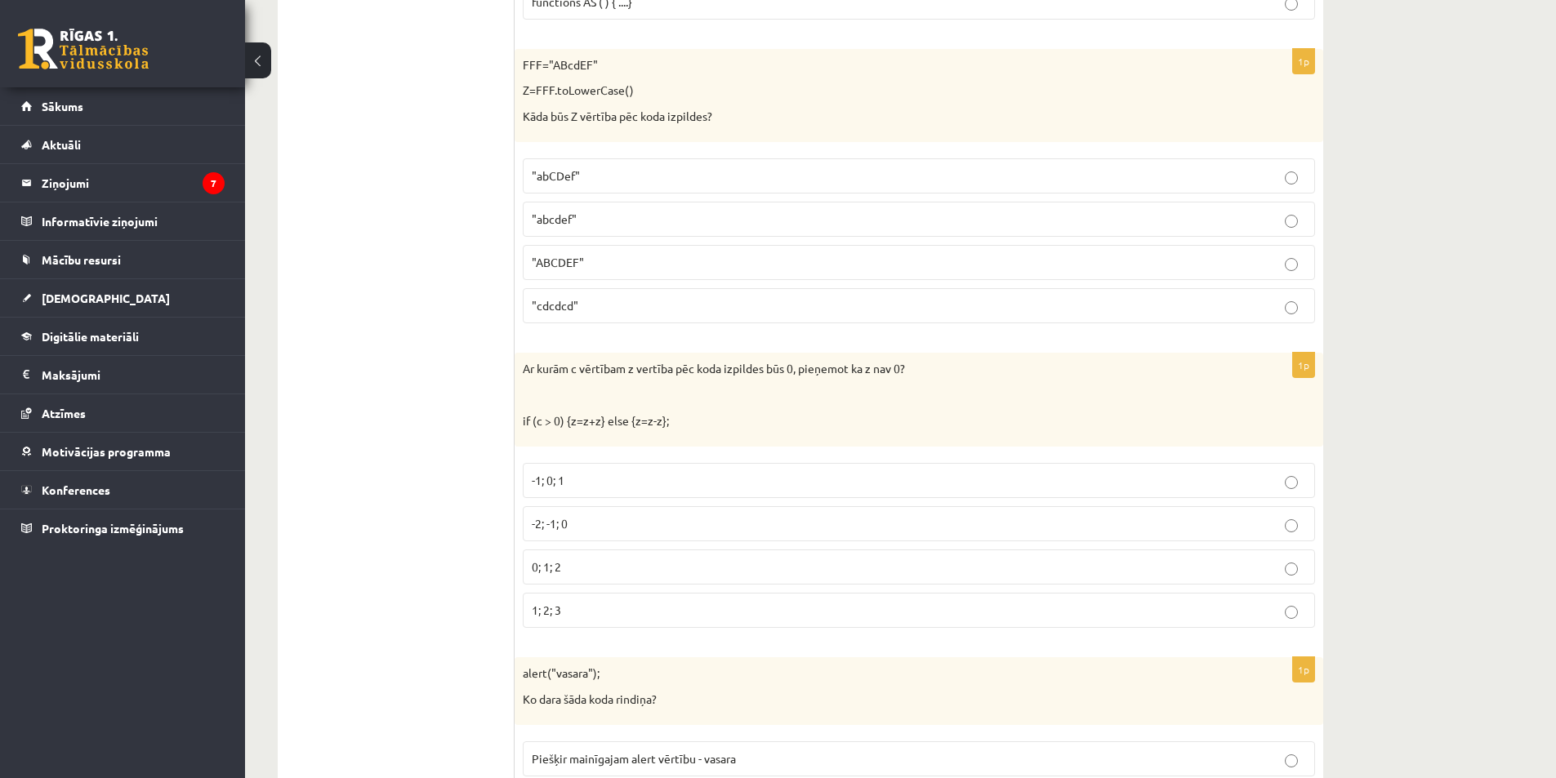
click at [608, 486] on p "-1; 0; 1" at bounding box center [919, 480] width 774 height 17
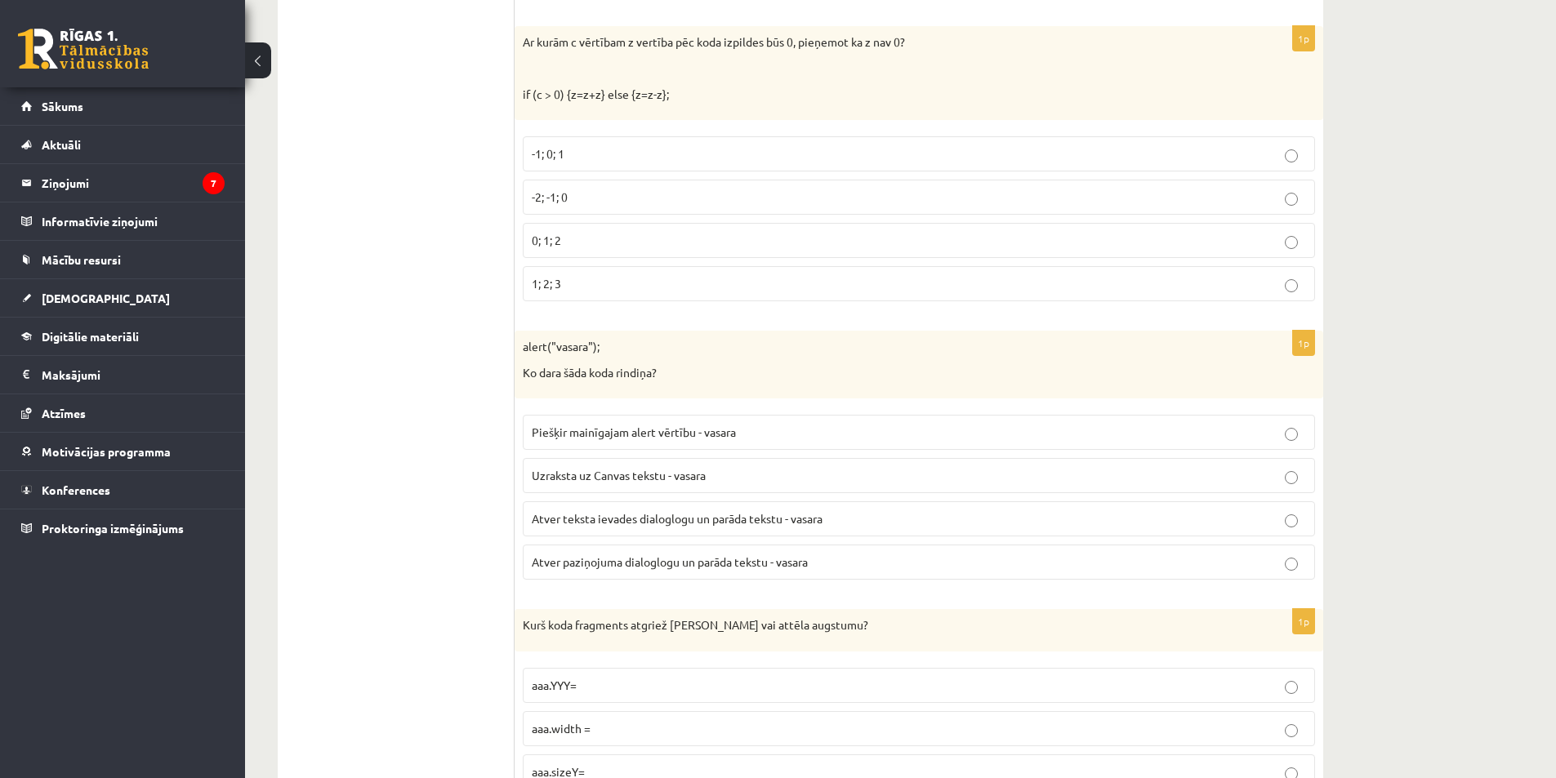
click at [731, 563] on span "Atver paziņojuma dialoglogu un parāda tekstu - vasara" at bounding box center [670, 561] width 276 height 15
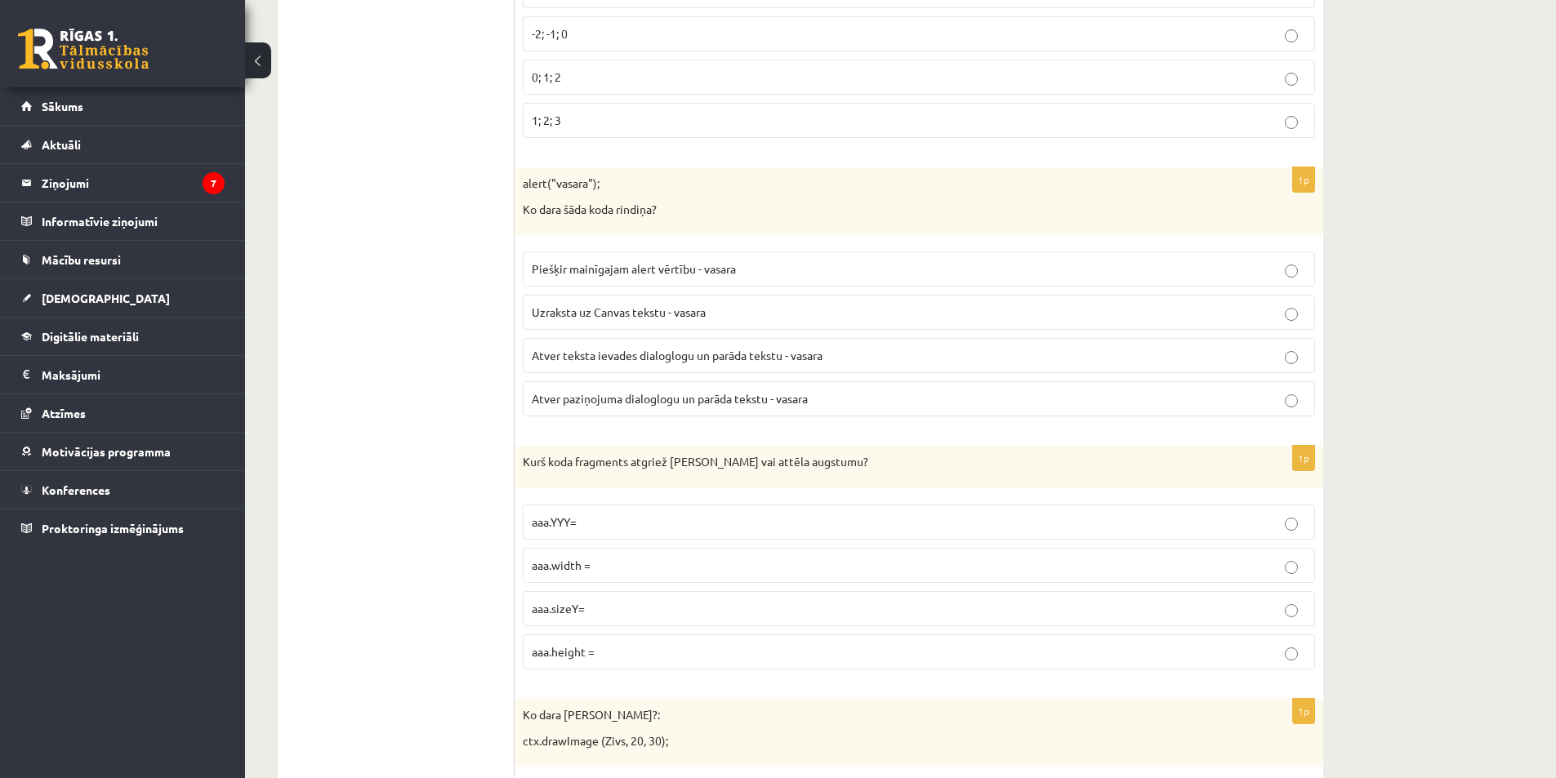
scroll to position [1470, 0]
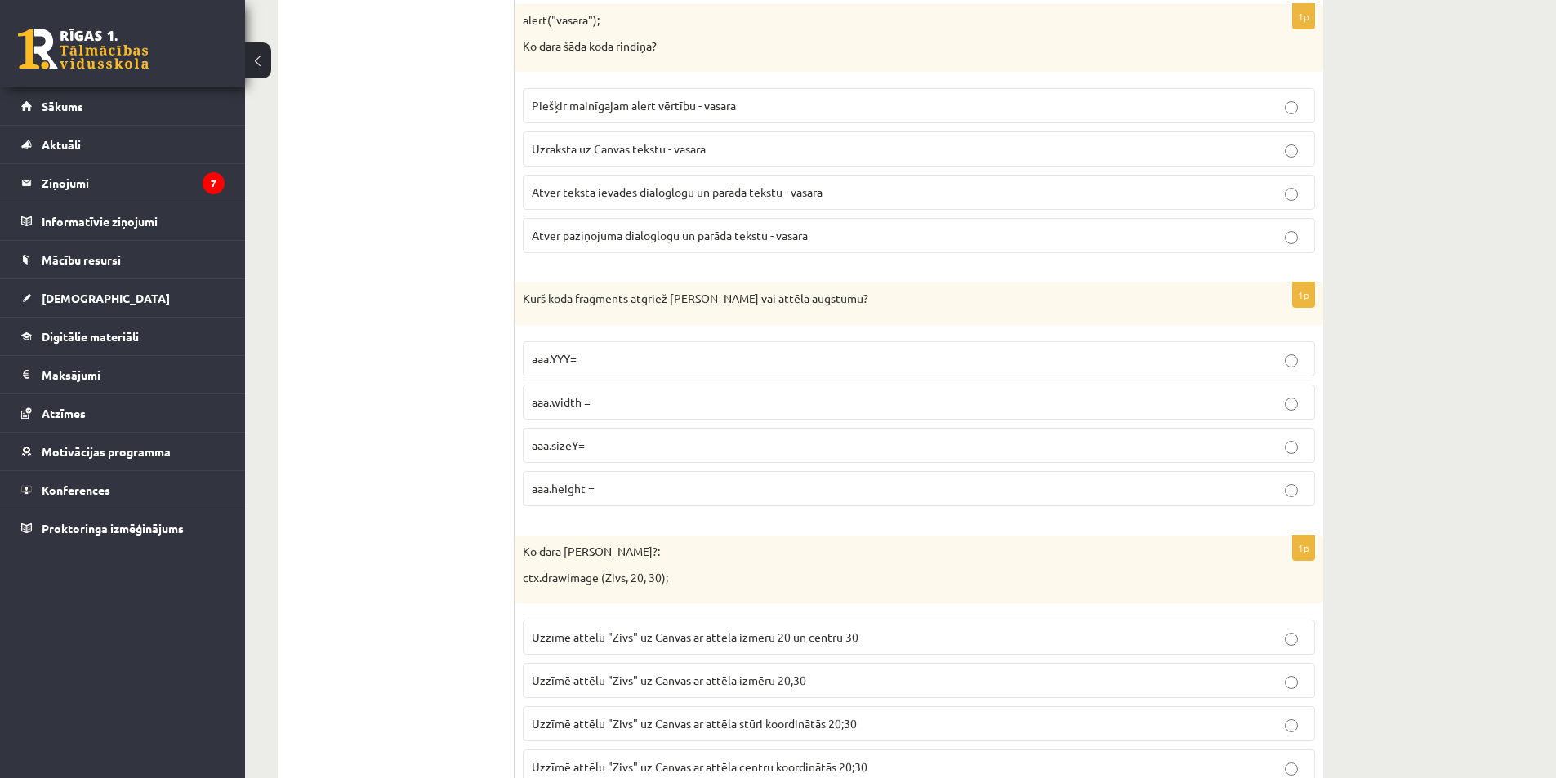
click at [580, 406] on span "aaa.width =" at bounding box center [561, 401] width 59 height 15
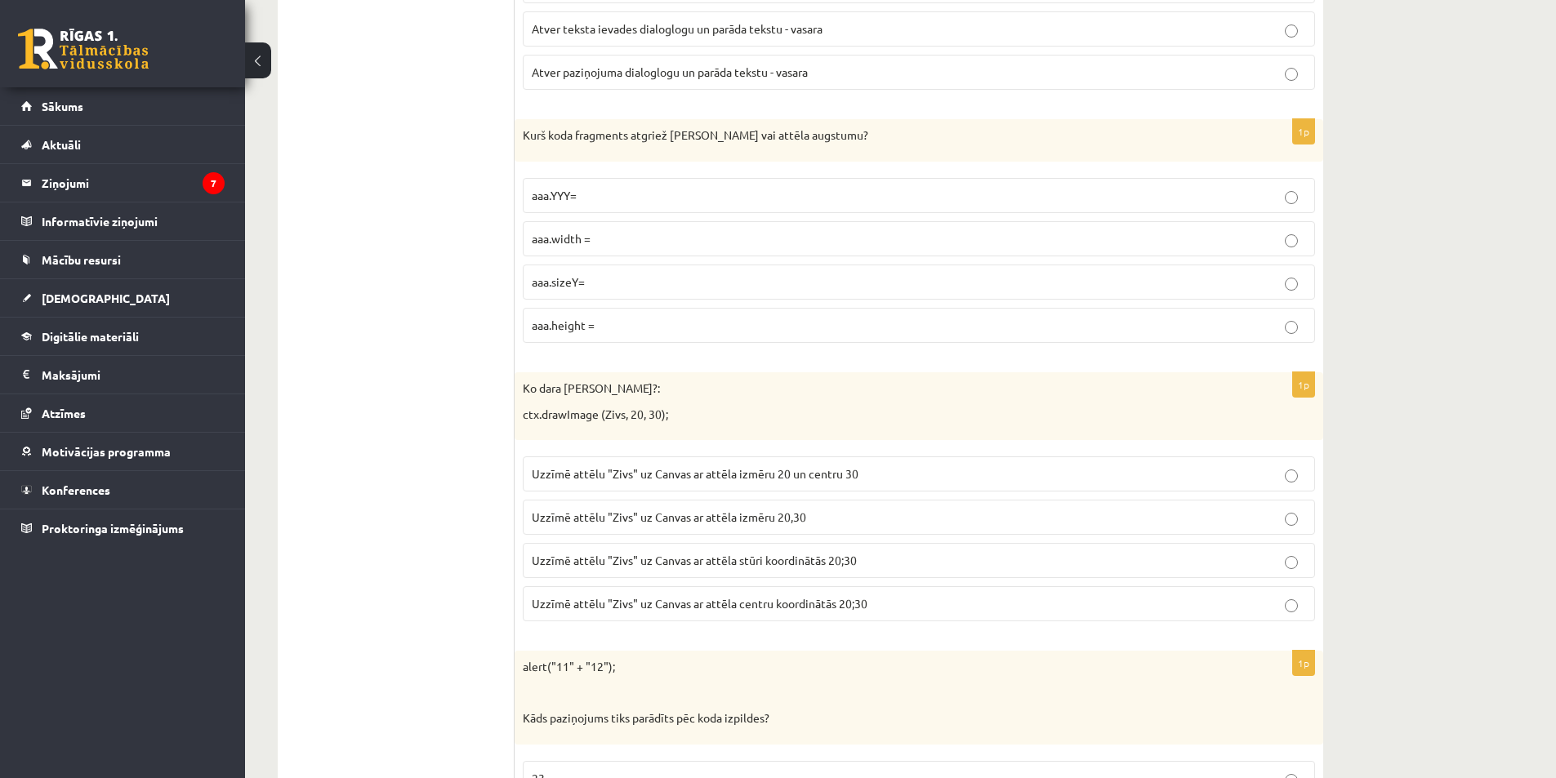
scroll to position [1797, 0]
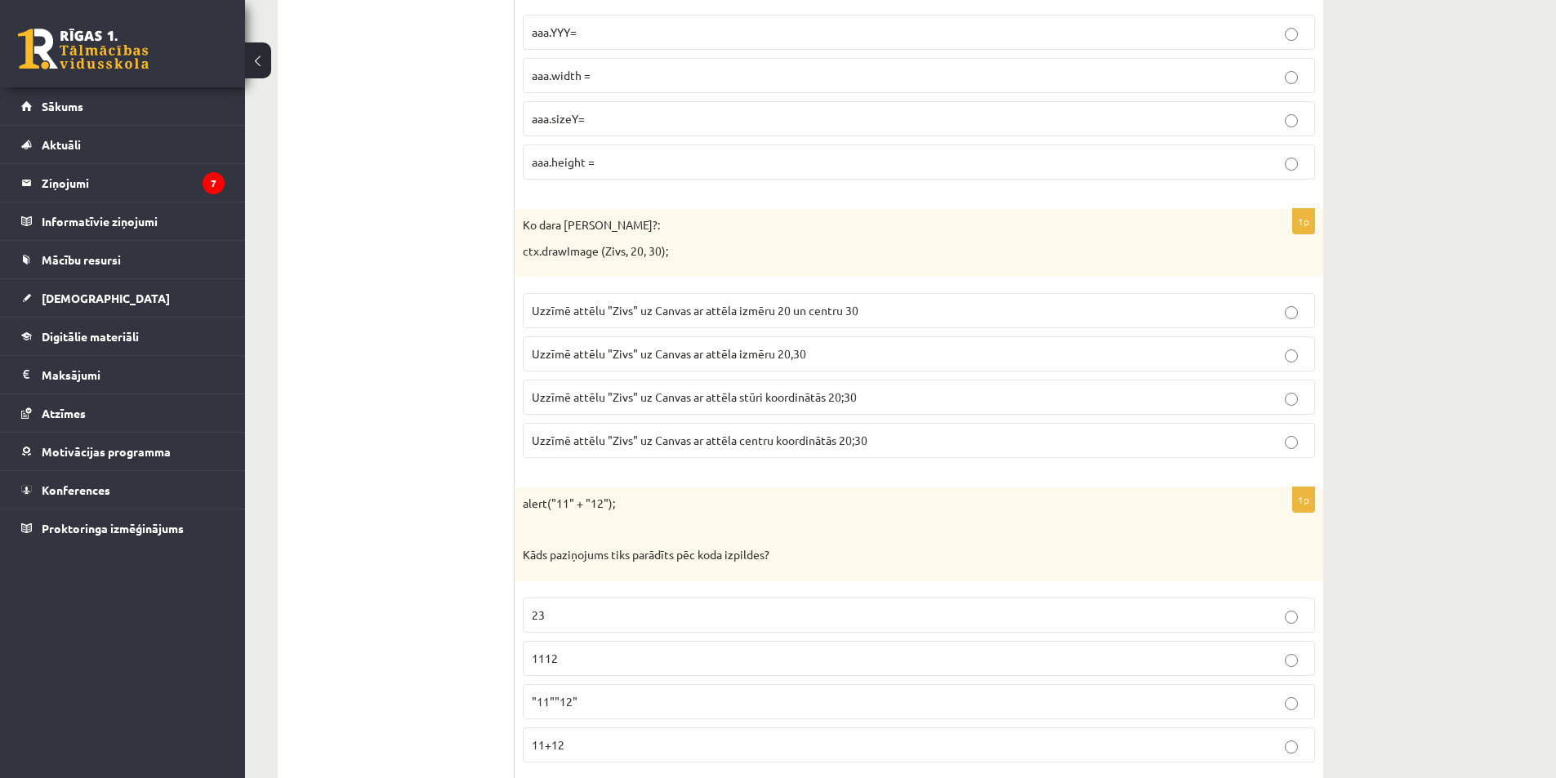
click at [781, 404] on span "Uzzīmē attēlu "Zivs" uz Canvas ar attēla stūri koordinātās 20;30" at bounding box center [694, 397] width 325 height 15
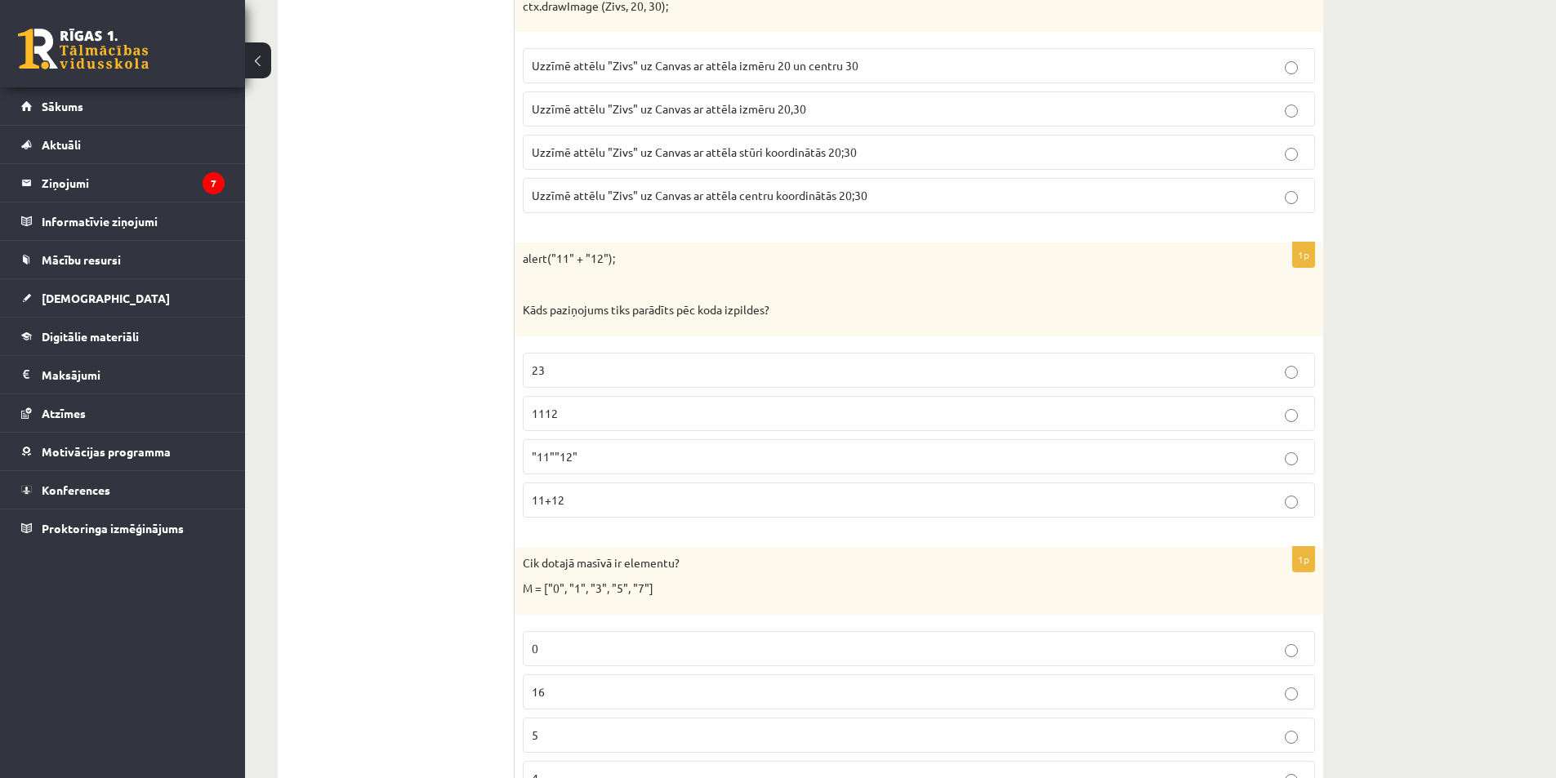
click at [590, 457] on p ""11""12"" at bounding box center [919, 456] width 774 height 17
